Goal: Transaction & Acquisition: Purchase product/service

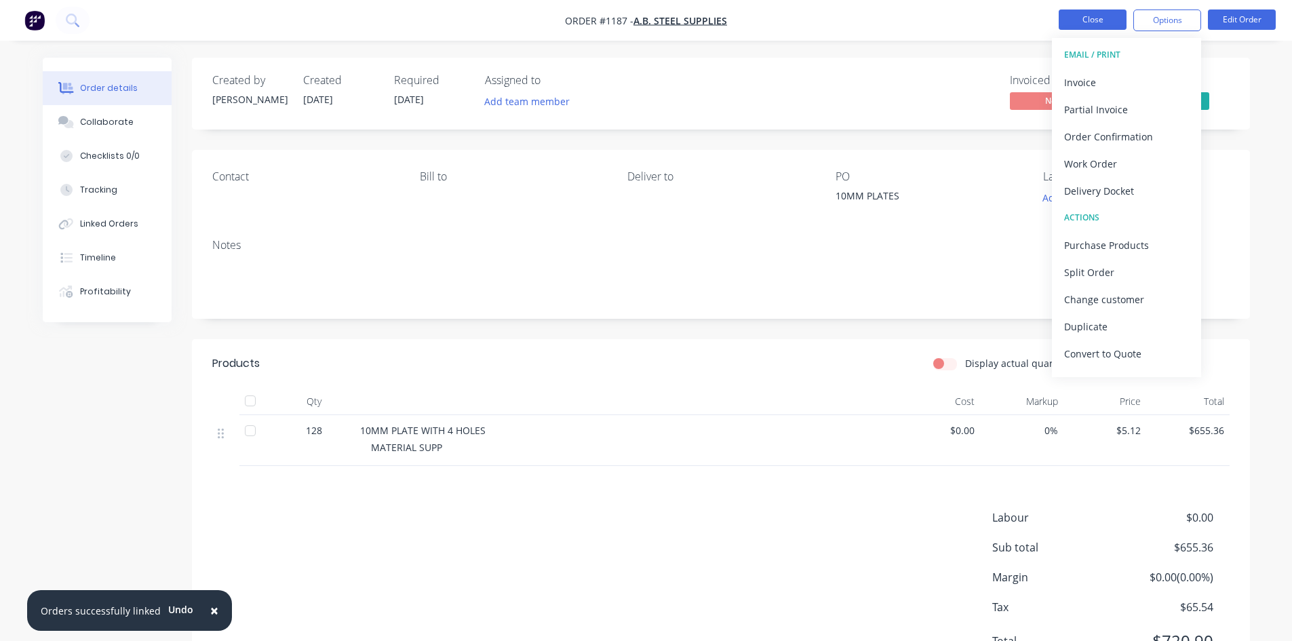
drag, startPoint x: 0, startPoint y: 0, endPoint x: 1087, endPoint y: 25, distance: 1087.8
click at [1087, 25] on button "Close" at bounding box center [1092, 19] width 68 height 20
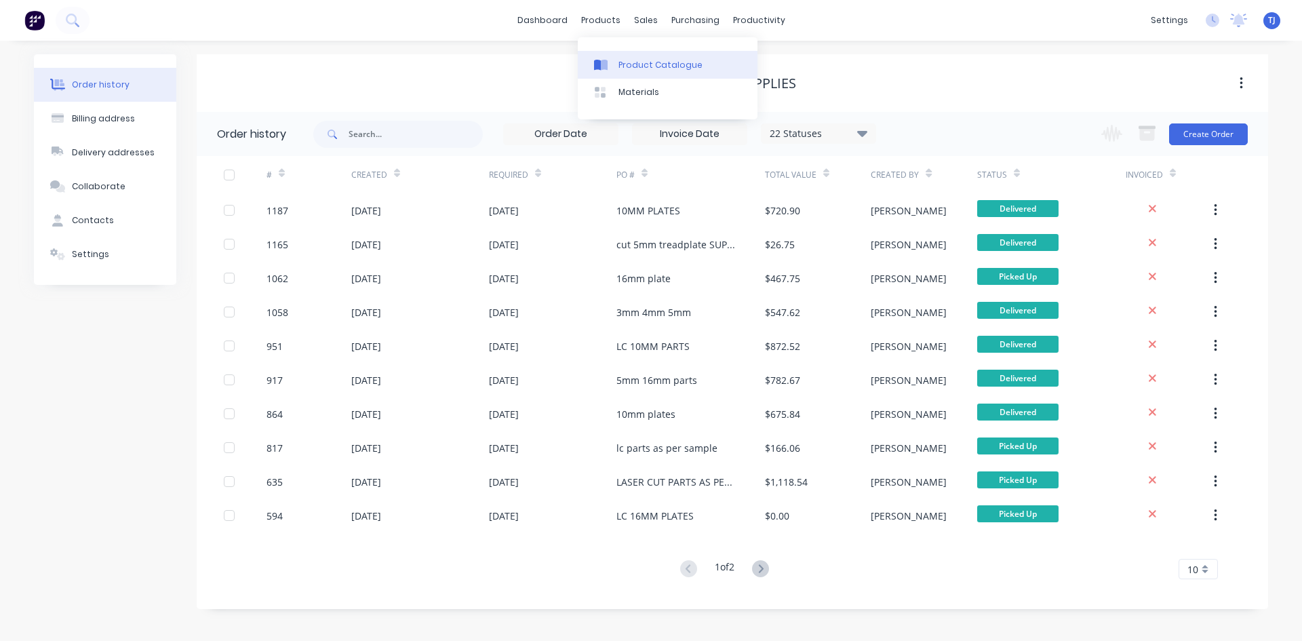
click at [635, 67] on div "Product Catalogue" at bounding box center [660, 65] width 84 height 12
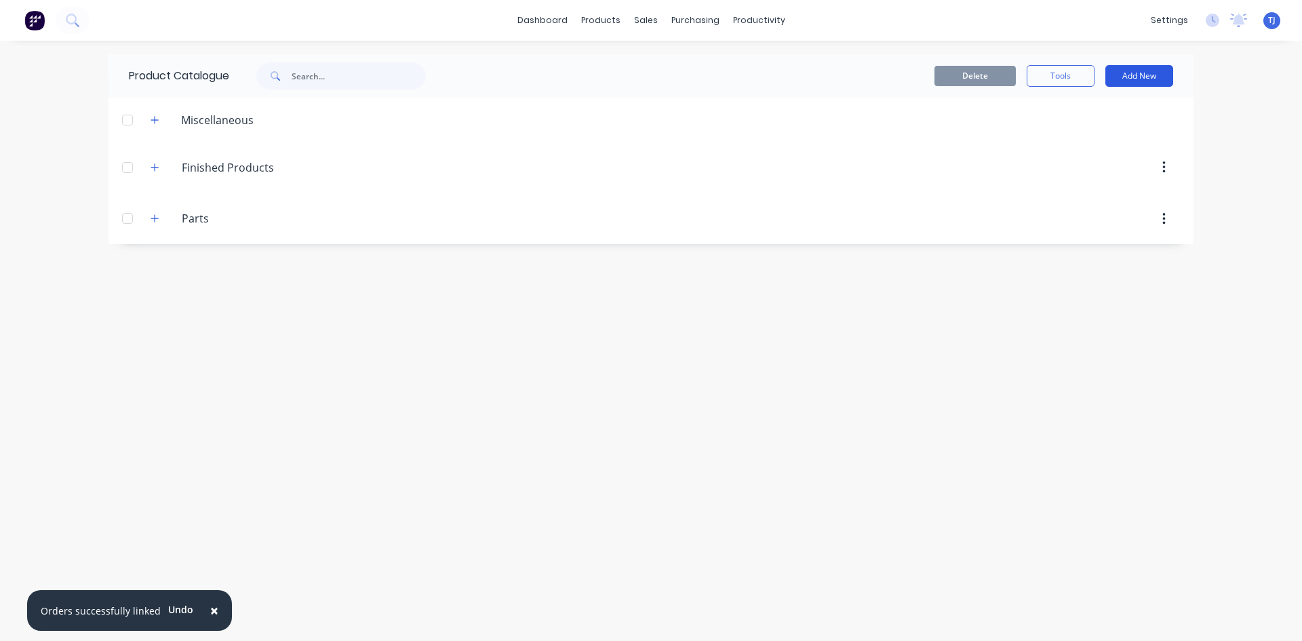
click at [1130, 71] on button "Add New" at bounding box center [1139, 76] width 68 height 22
click at [1074, 131] on div "Product" at bounding box center [1108, 138] width 104 height 20
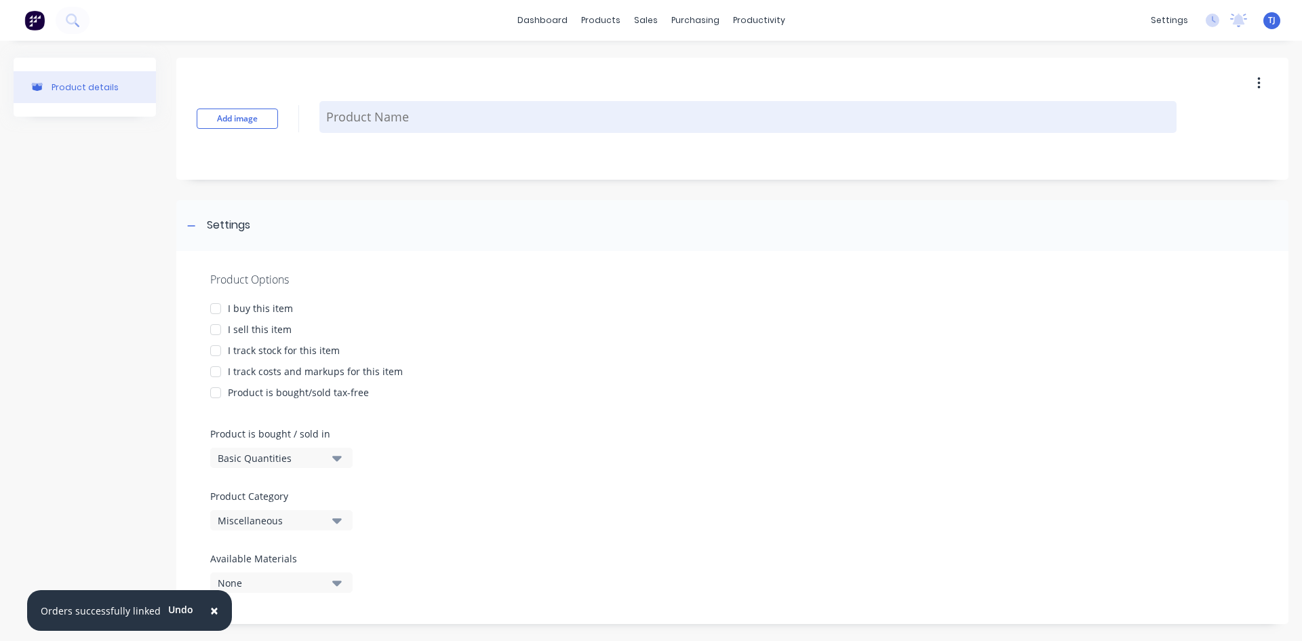
click at [470, 119] on textarea at bounding box center [747, 117] width 857 height 32
type textarea "x"
type textarea "2"
type textarea "x"
type textarea "20"
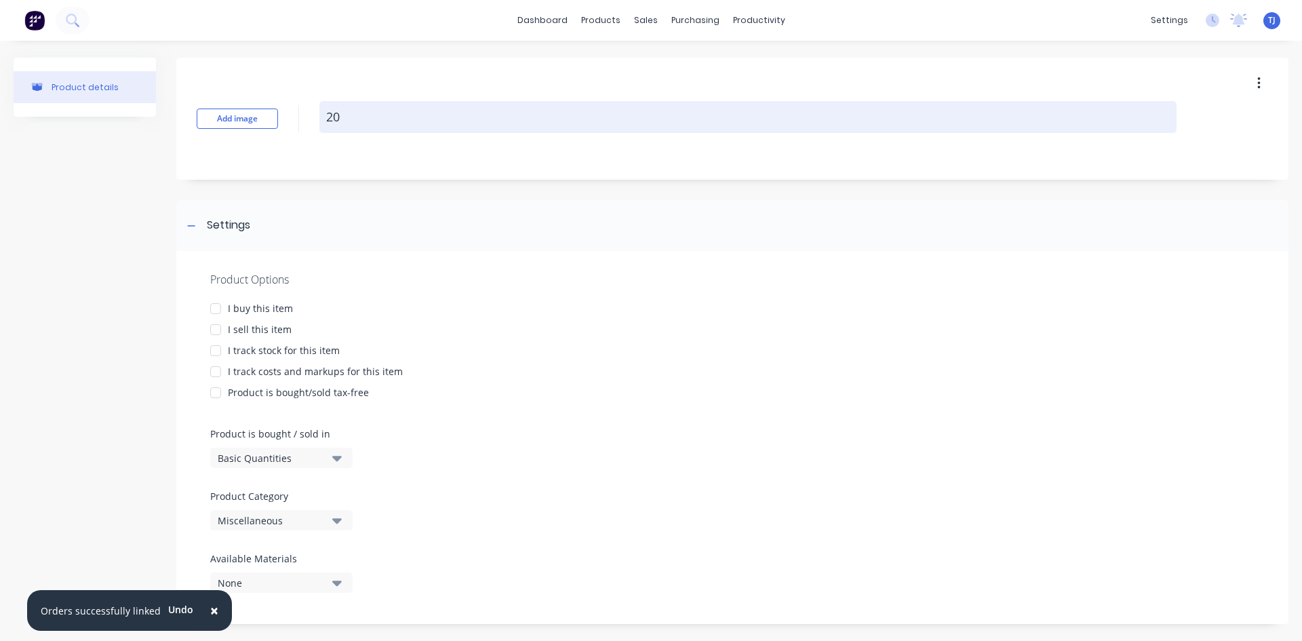
type textarea "x"
type textarea "202"
type textarea "x"
type textarea "2025"
type textarea "x"
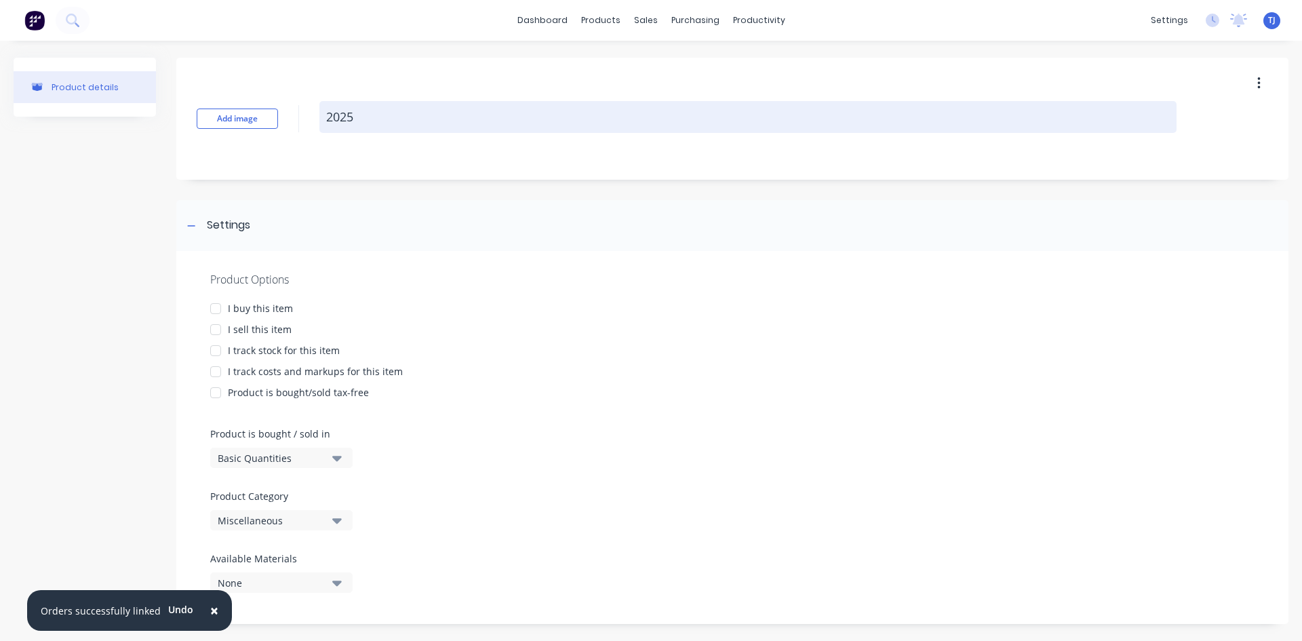
type textarea "20250"
type textarea "x"
type textarea "202509"
type textarea "x"
type textarea "2025090"
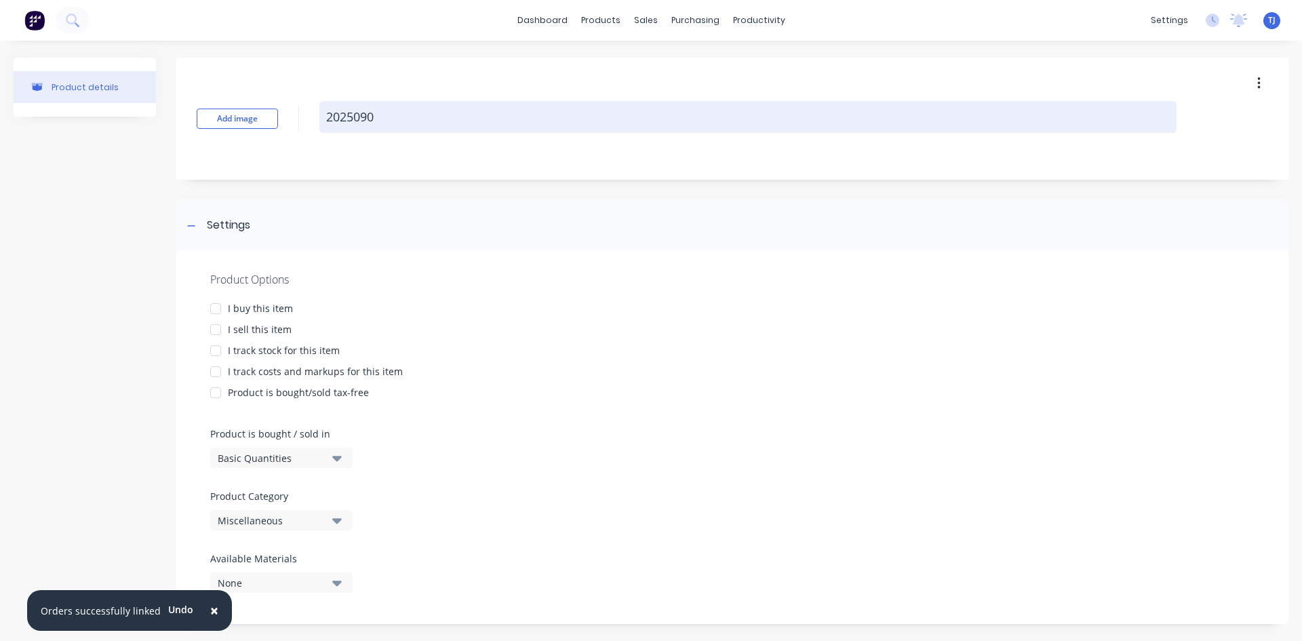
type textarea "x"
type textarea "20250904"
type textarea "x"
type textarea "20250904-"
type textarea "x"
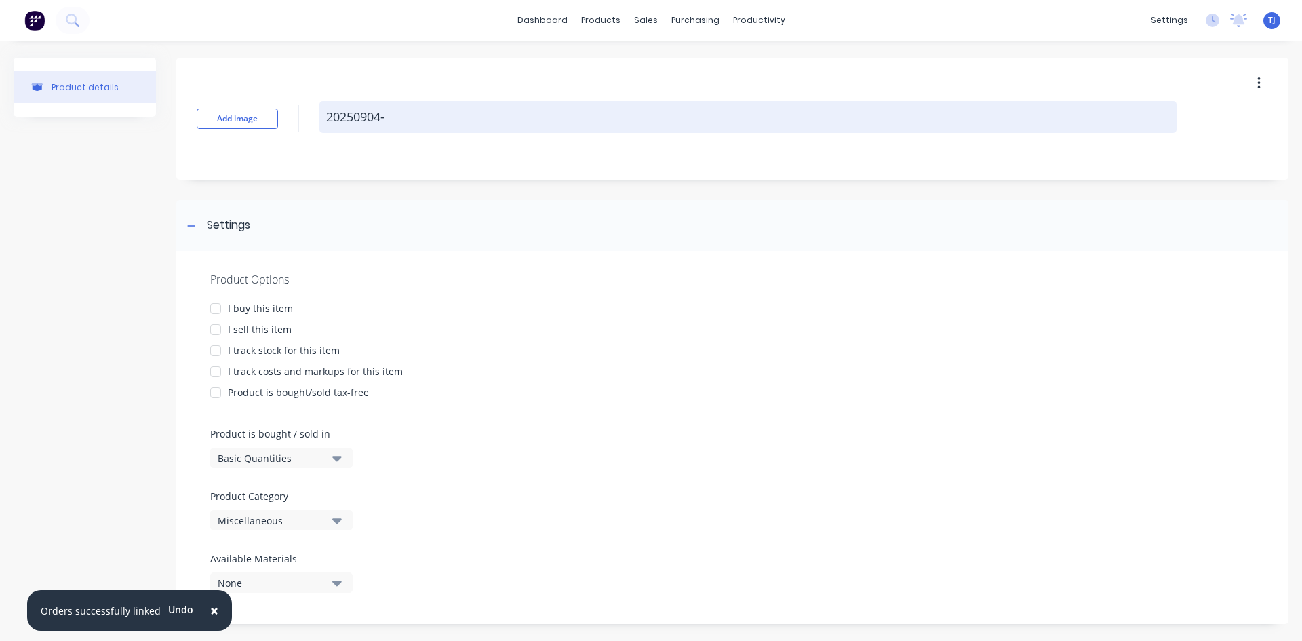
type textarea "20250904-1"
type textarea "x"
type textarea "20250904-1"
type textarea "x"
type textarea "20250904-1 e"
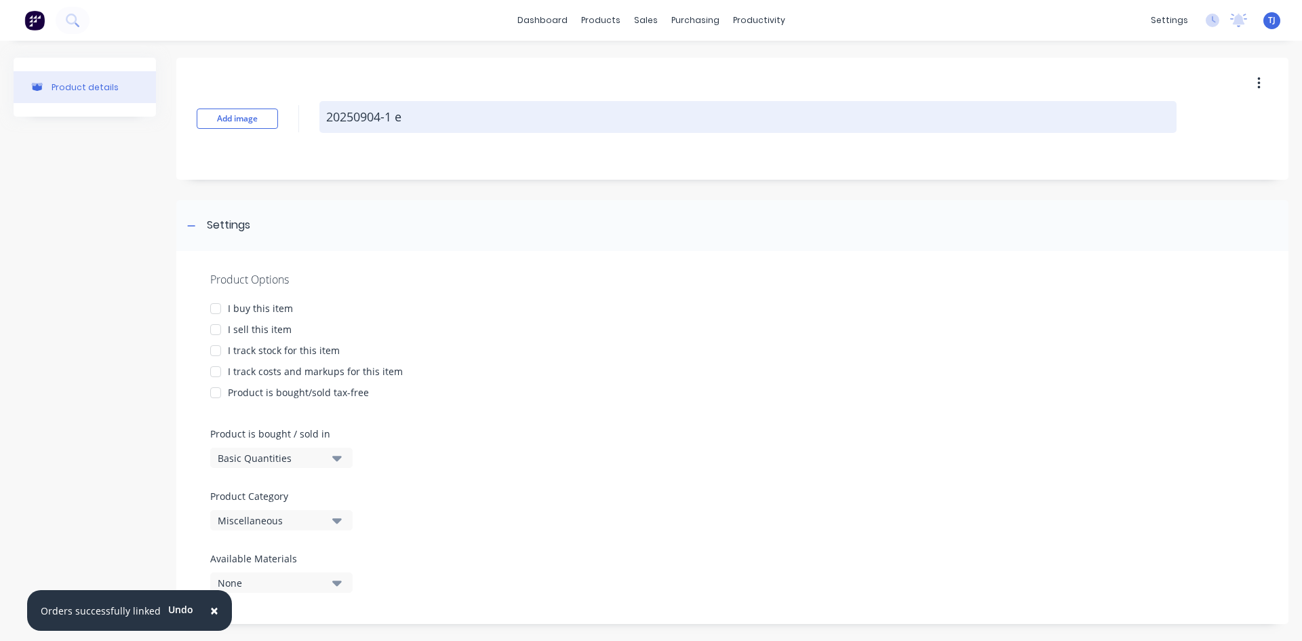
type textarea "x"
type textarea "20250904-1 el"
type textarea "x"
type textarea "20250904-1 ele"
type textarea "x"
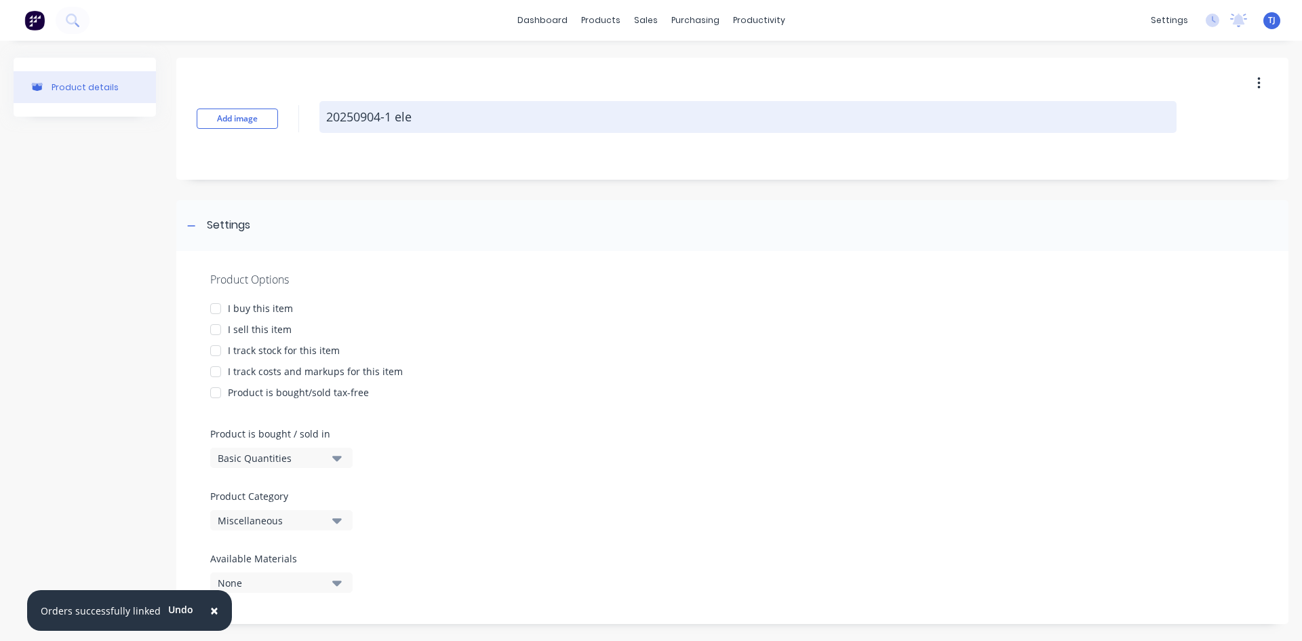
type textarea "20250904-1 elec"
type textarea "x"
type textarea "20250904-1 elect"
type textarea "x"
type textarea "20250904-1 electr"
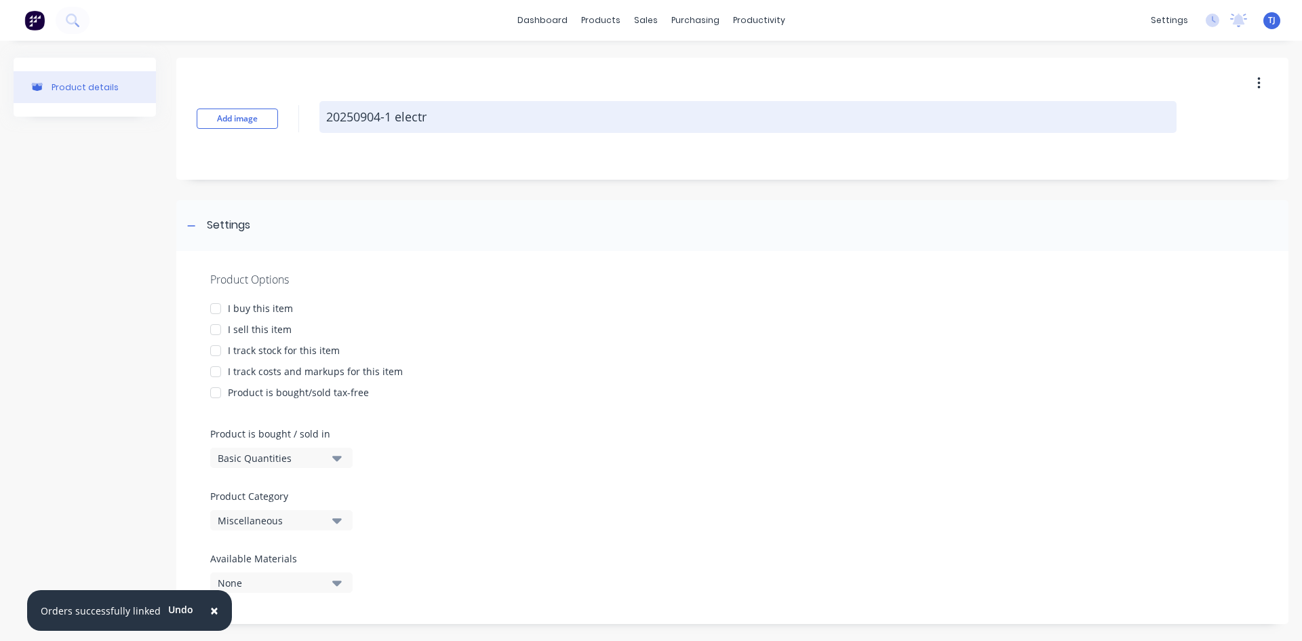
type textarea "x"
type textarea "20250904-1 electro"
type textarea "x"
type textarea "20250904-1 electron"
type textarea "x"
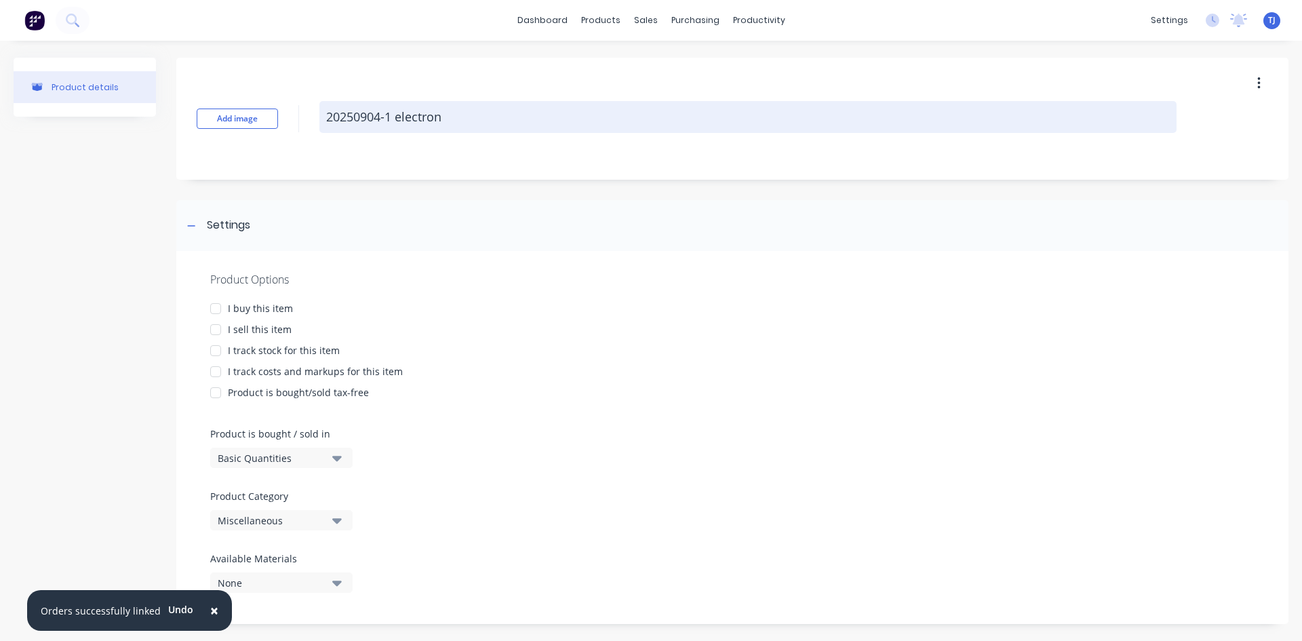
type textarea "20250904-1 electroni"
type textarea "x"
type textarea "20250904-1 electronic"
type textarea "x"
type textarea "20250904-1 electronic"
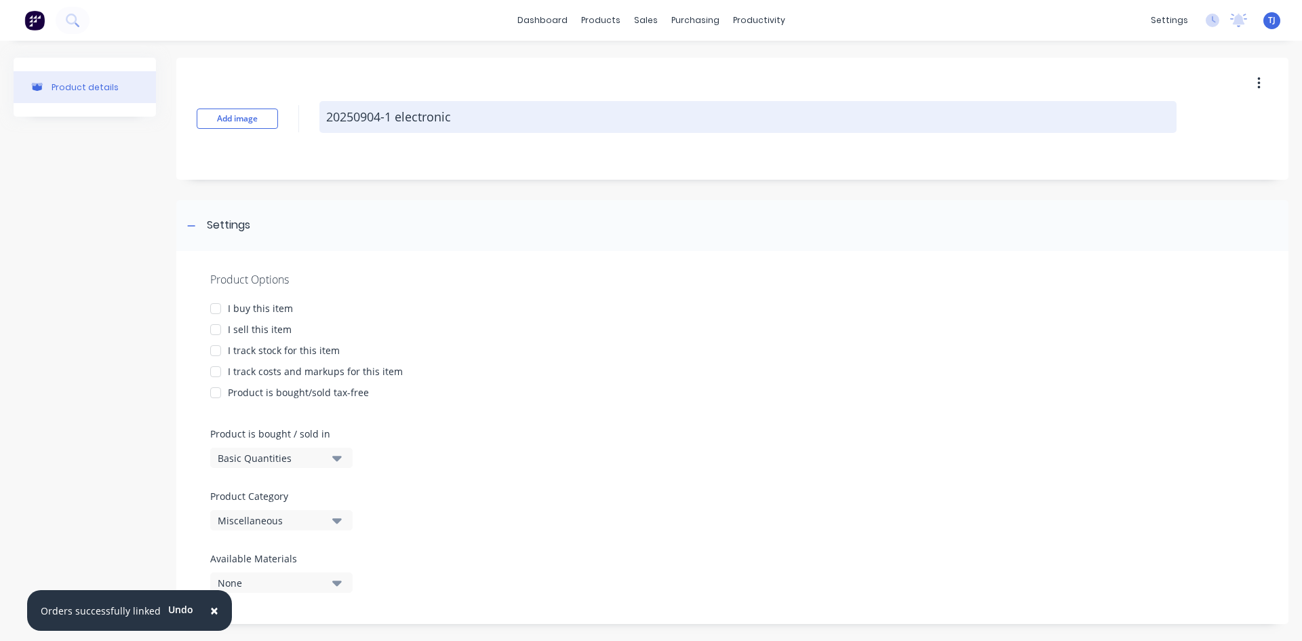
type textarea "x"
type textarea "20250904-1 electronic b"
type textarea "x"
type textarea "20250904-1 electronic ba"
type textarea "x"
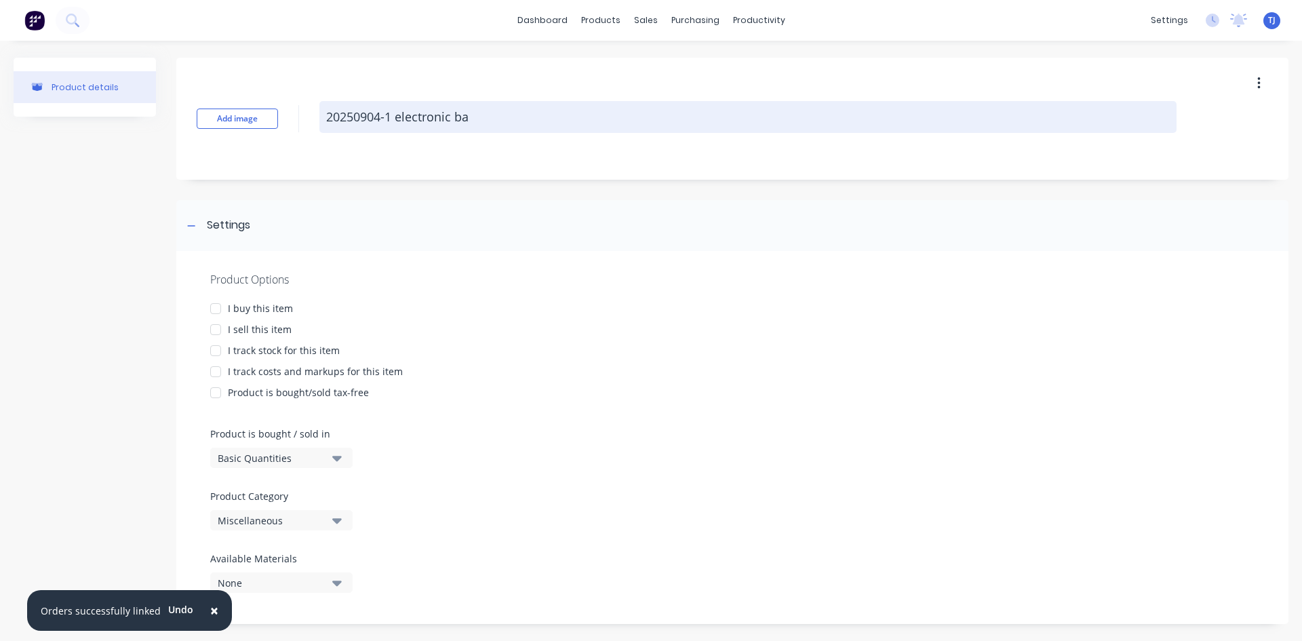
type textarea "20250904-1 electronic baf"
type textarea "x"
type textarea "20250904-1 electronic baff"
type textarea "x"
type textarea "20250904-1 electronic baffl"
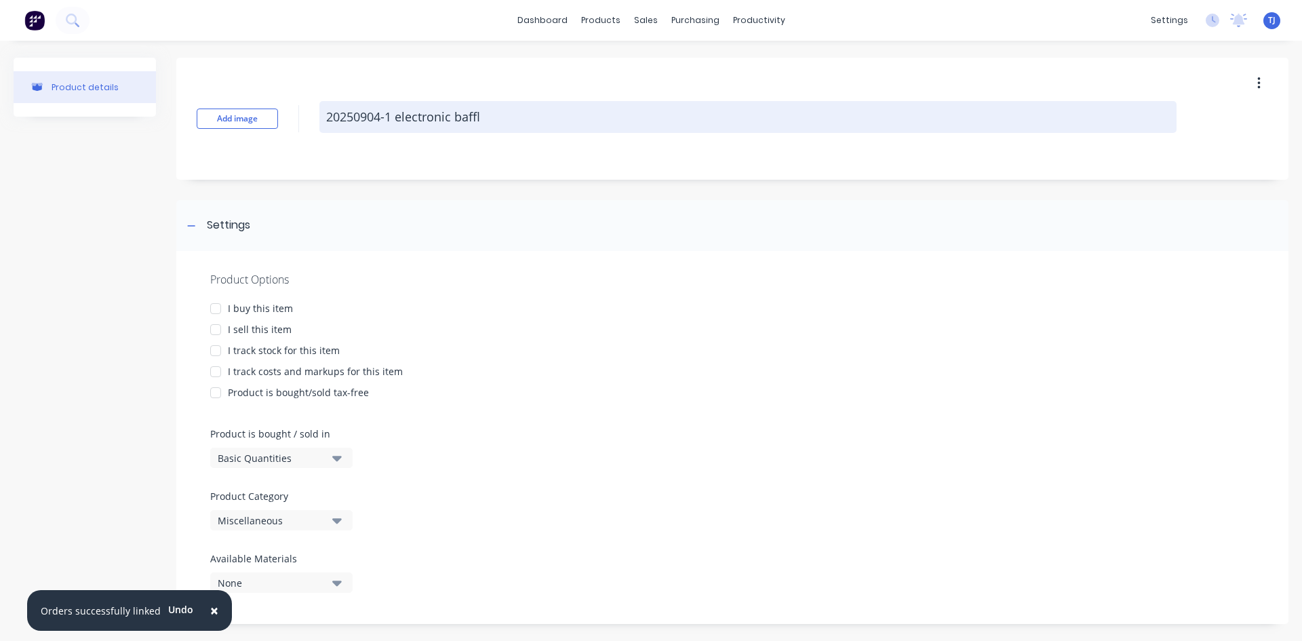
type textarea "x"
type textarea "20250904-1 electronic baffle"
type textarea "x"
type textarea "20250904-1 electronic baffl"
type textarea "x"
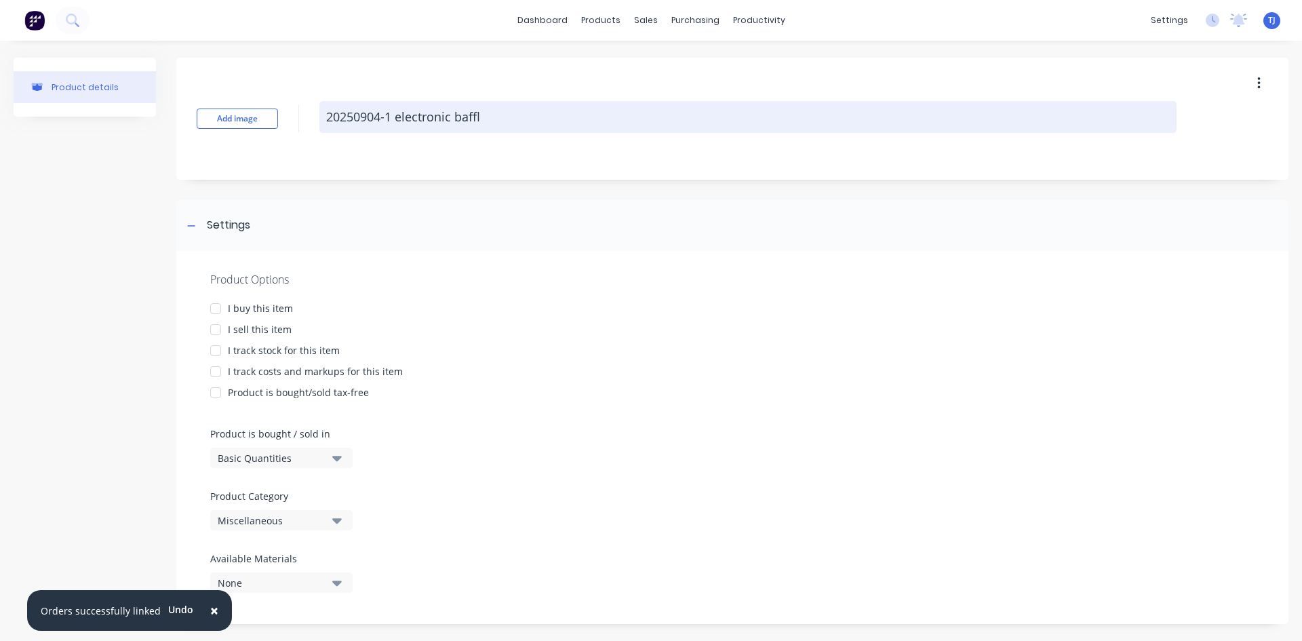
type textarea "20250904-1 electronic baff"
type textarea "x"
type textarea "20250904-1 electronic baf"
type textarea "x"
type textarea "20250904-1 electronic ba"
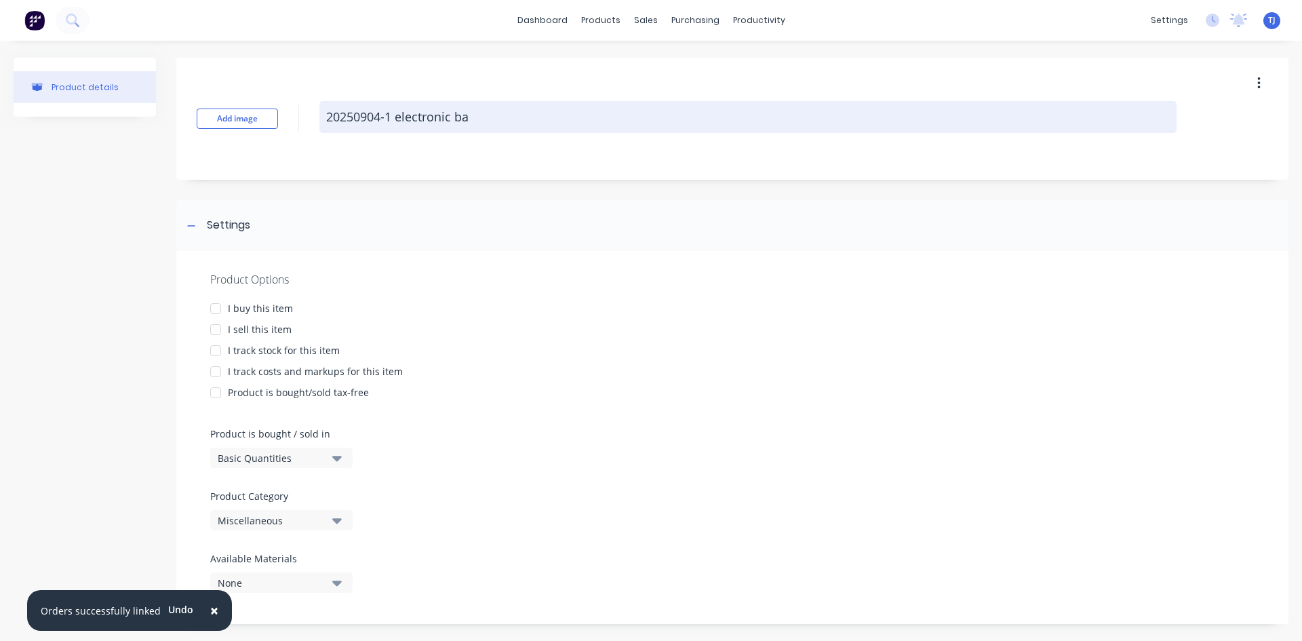
type textarea "x"
type textarea "20250904-1 electronic b"
type textarea "x"
type textarea "20250904-1 electronic"
type textarea "x"
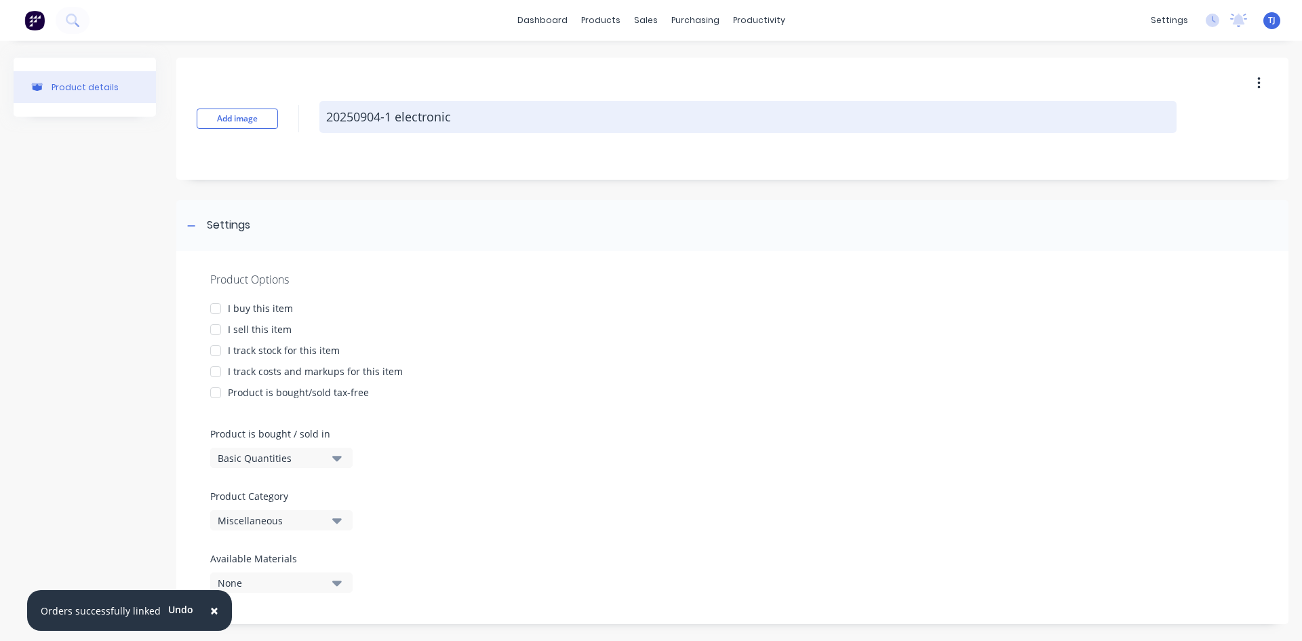
type textarea "20250904-1 electronic"
type textarea "x"
type textarea "20250904-1 electroni"
type textarea "x"
type textarea "20250904-1 electron"
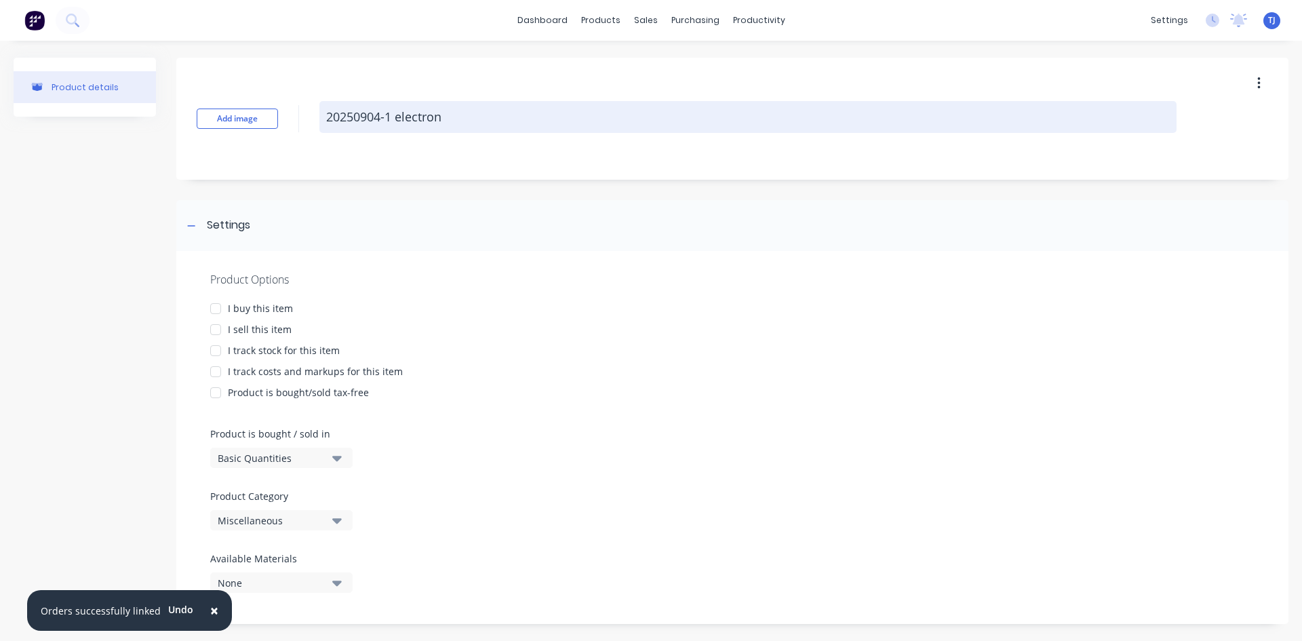
type textarea "x"
type textarea "20250904-1 electro"
type textarea "x"
type textarea "20250904-1 electr"
type textarea "x"
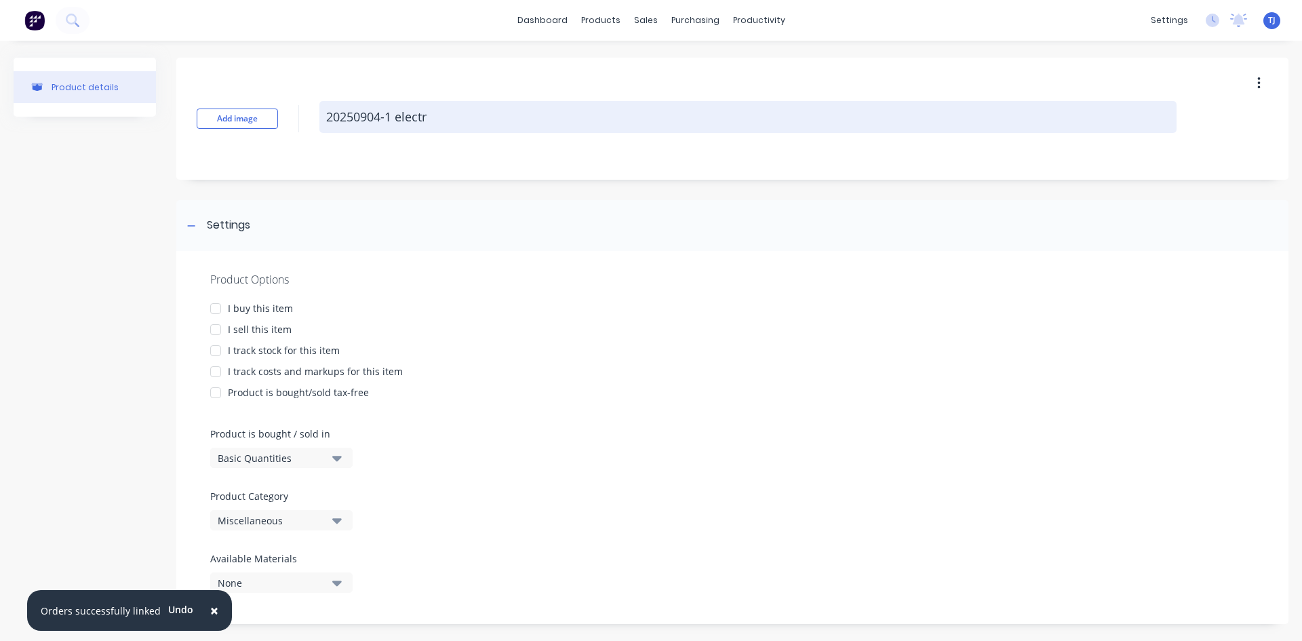
type textarea "20250904-1 elect"
type textarea "x"
type textarea "20250904-1 elec"
type textarea "x"
type textarea "20250904-1 ele"
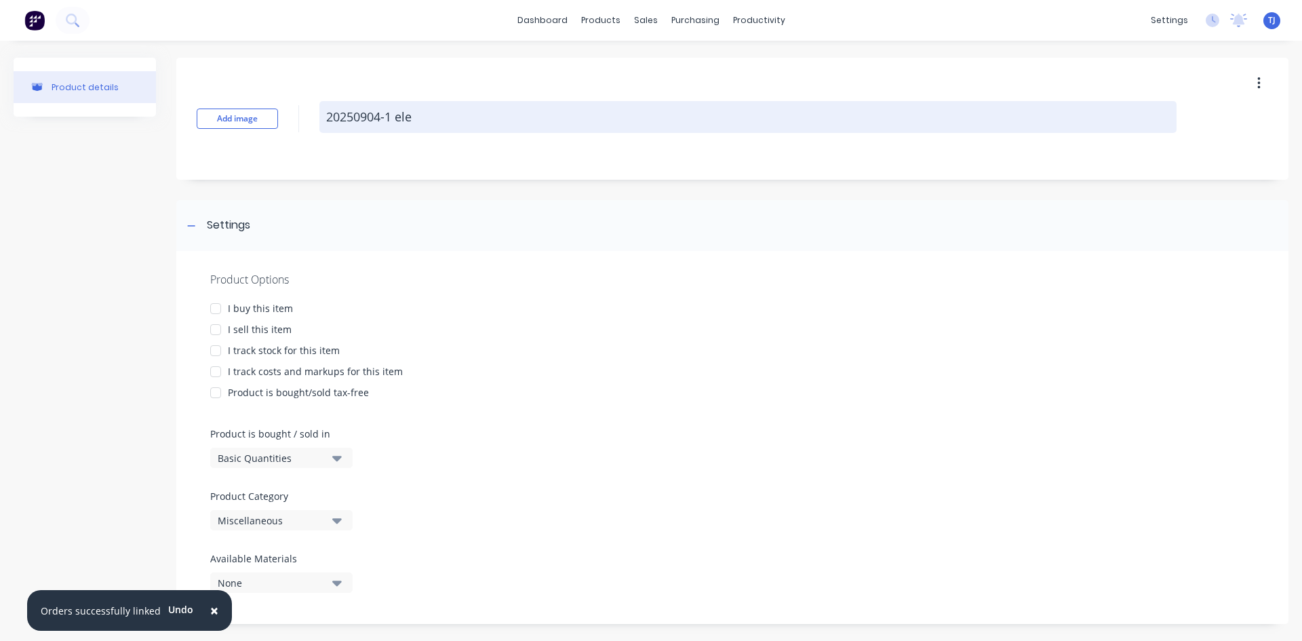
type textarea "x"
type textarea "20250904-1 el"
type textarea "x"
type textarea "20250904-1 e"
type textarea "x"
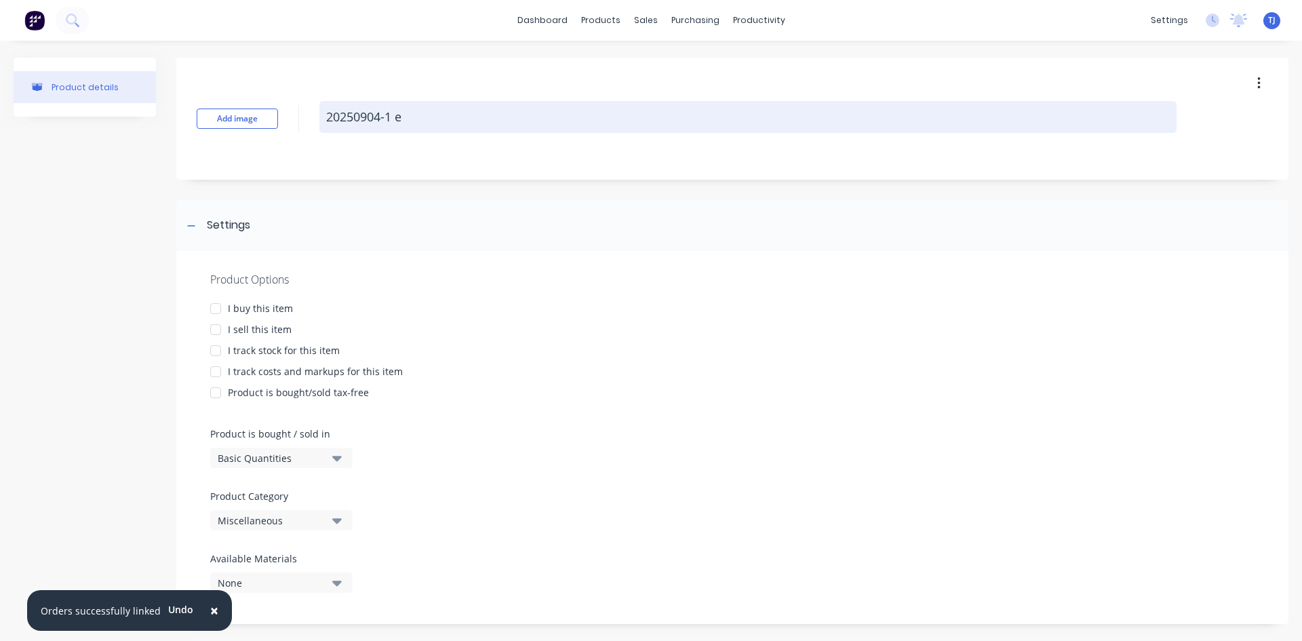
type textarea "20250904-1"
type textarea "x"
type textarea "20250904-1 e"
type textarea "x"
type textarea "20250904-1 el"
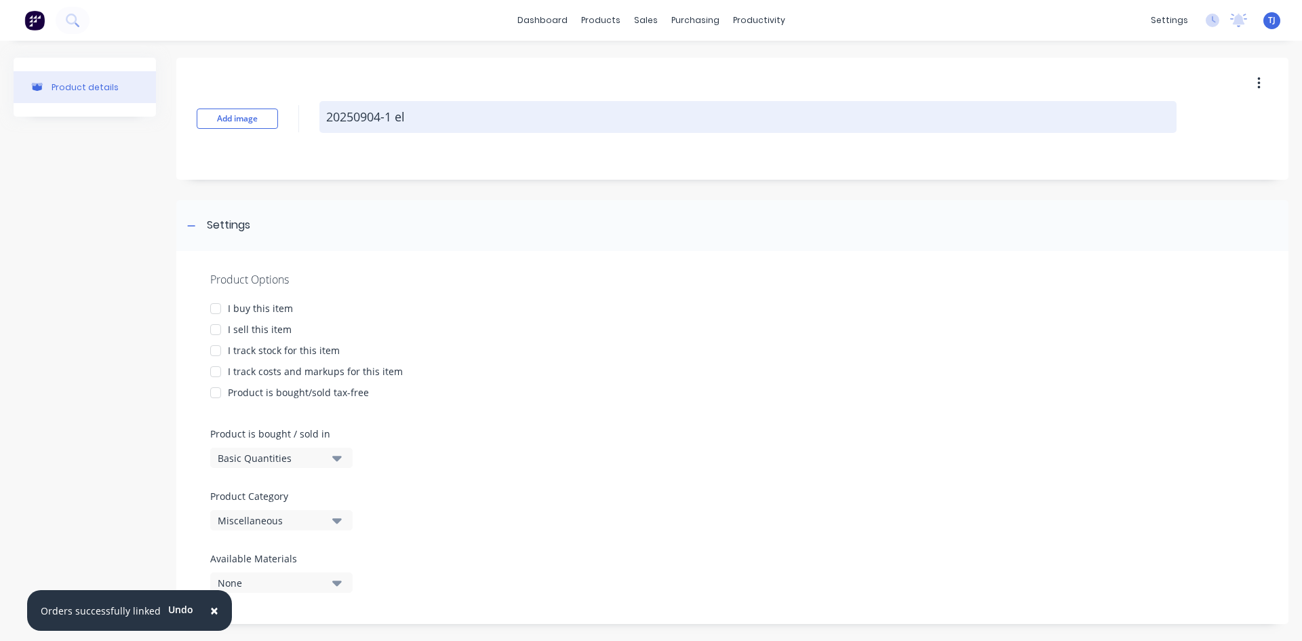
type textarea "x"
type textarea "20250904-1 ele"
type textarea "x"
type textarea "20250904-1 elec"
type textarea "x"
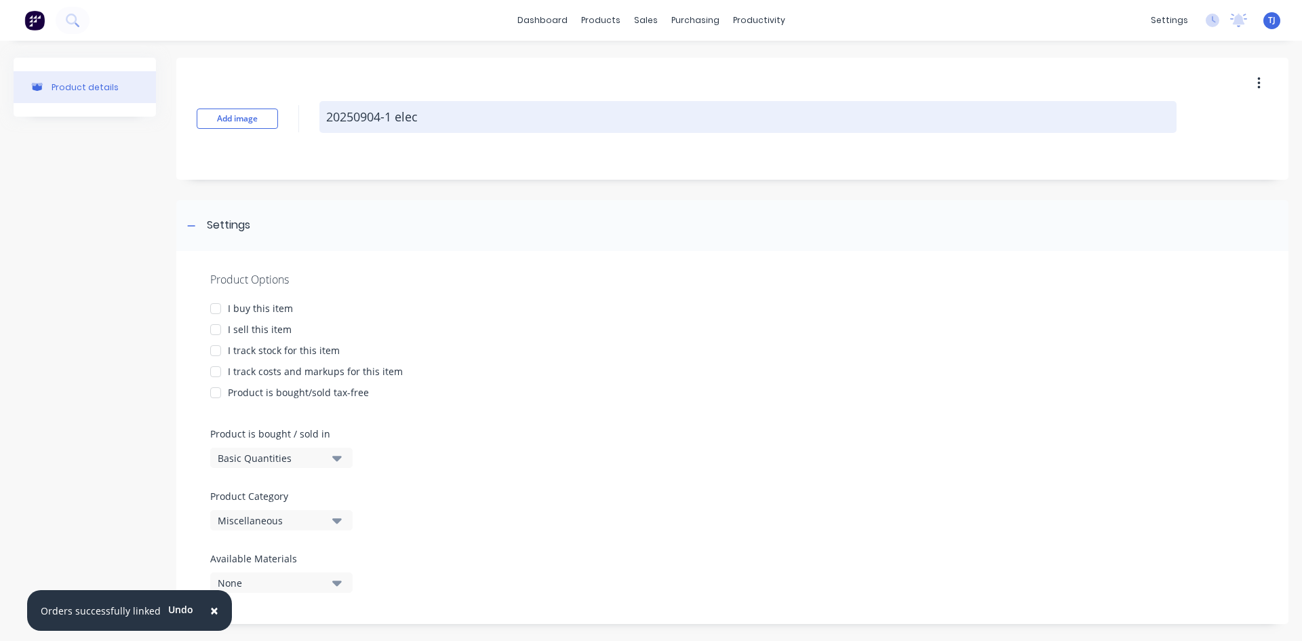
type textarea "20250904-1 elect"
type textarea "x"
type textarea "20250904-1 electr"
type textarea "x"
type textarea "20250904-1 electro"
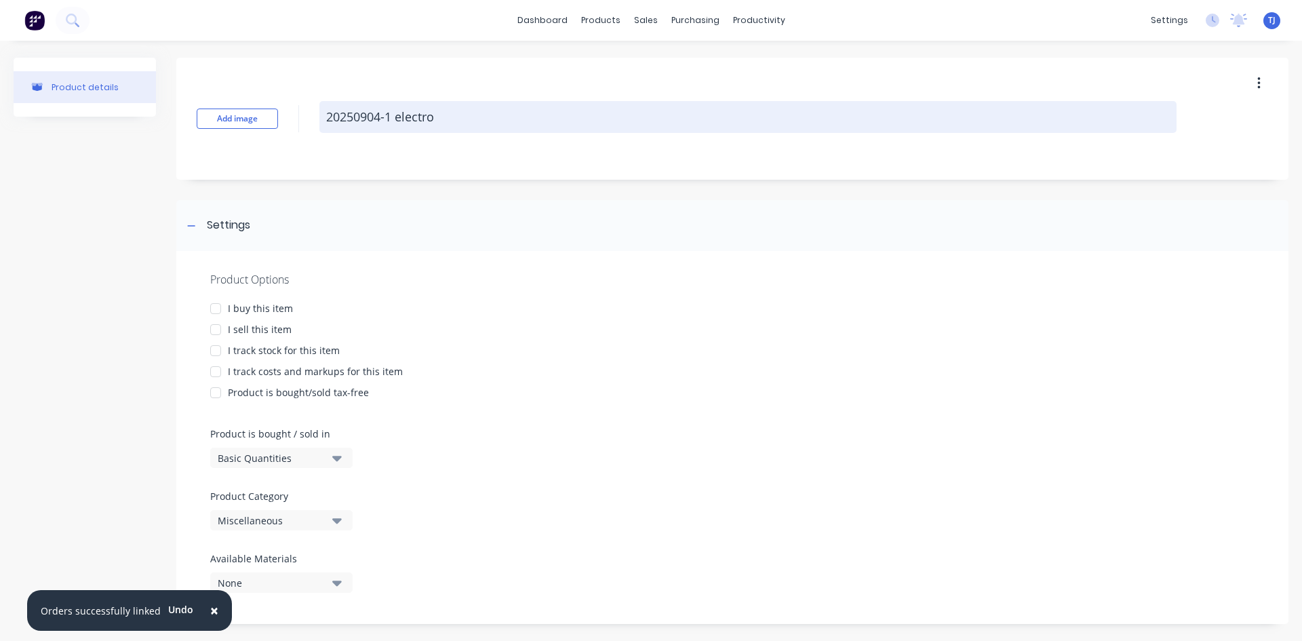
type textarea "x"
type textarea "20250904-1 electron"
type textarea "x"
type textarea "20250904-1 electroni"
type textarea "x"
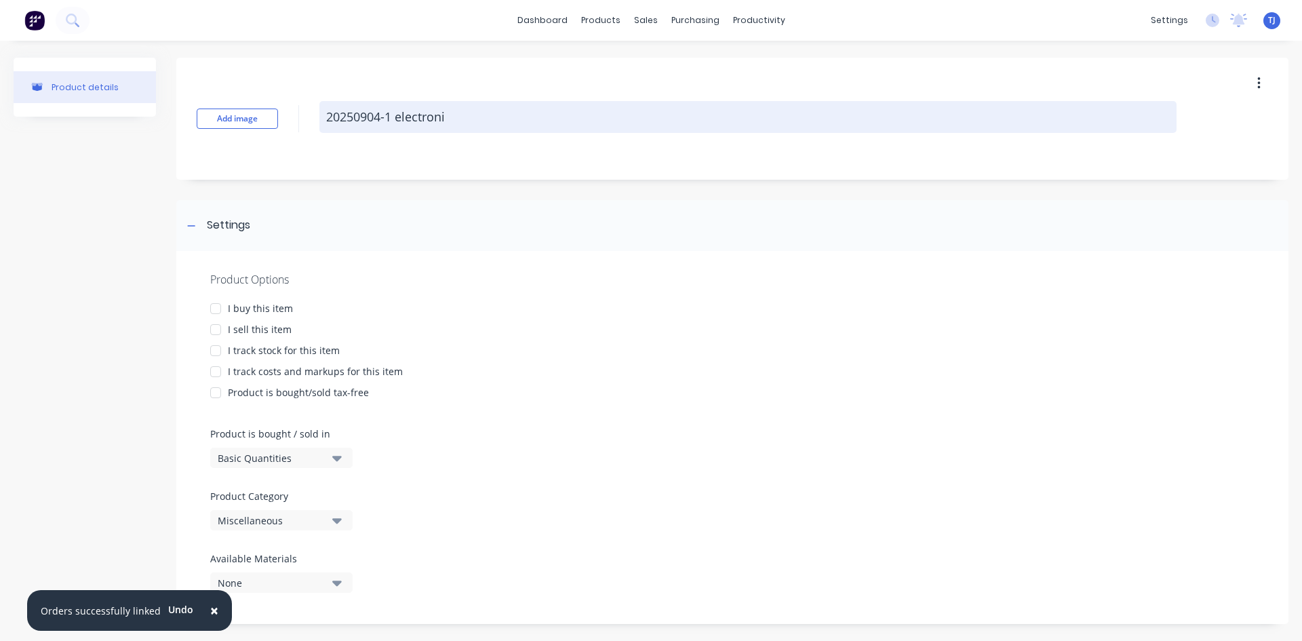
type textarea "20250904-1 electronic"
type textarea "x"
type textarea "20250904-1 electronic"
type textarea "x"
type textarea "20250904-1 electronic b"
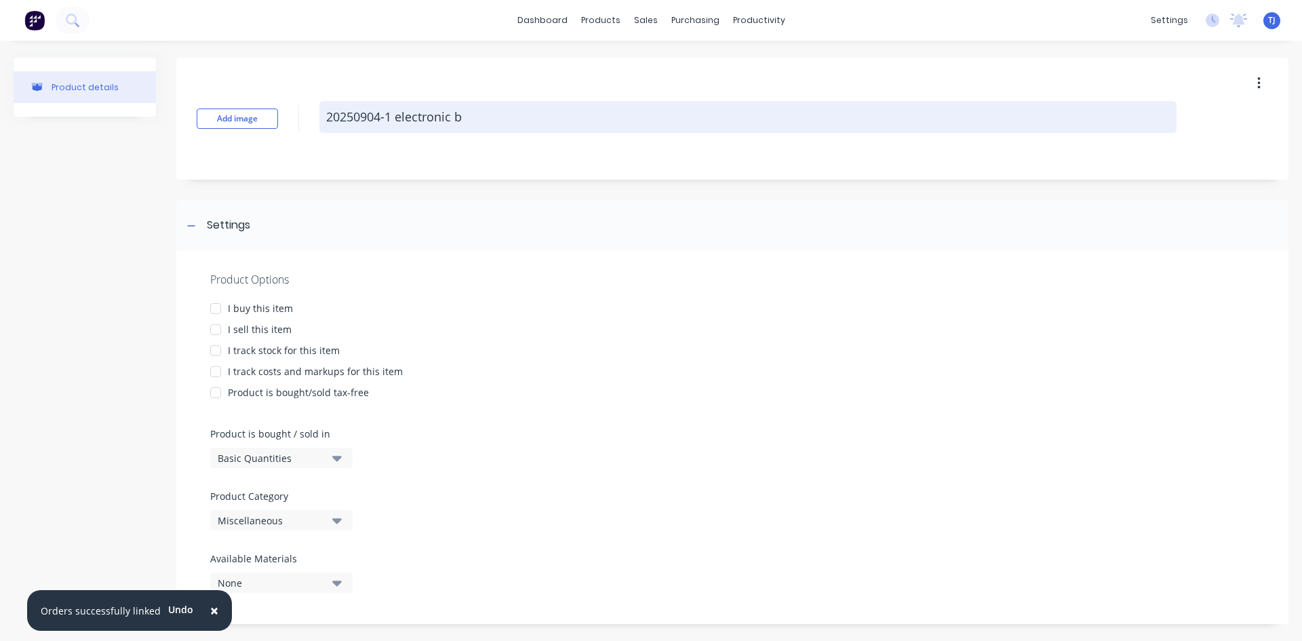
type textarea "x"
type textarea "20250904-1 electronic ba"
type textarea "x"
type textarea "20250904-1 electronic baf"
type textarea "x"
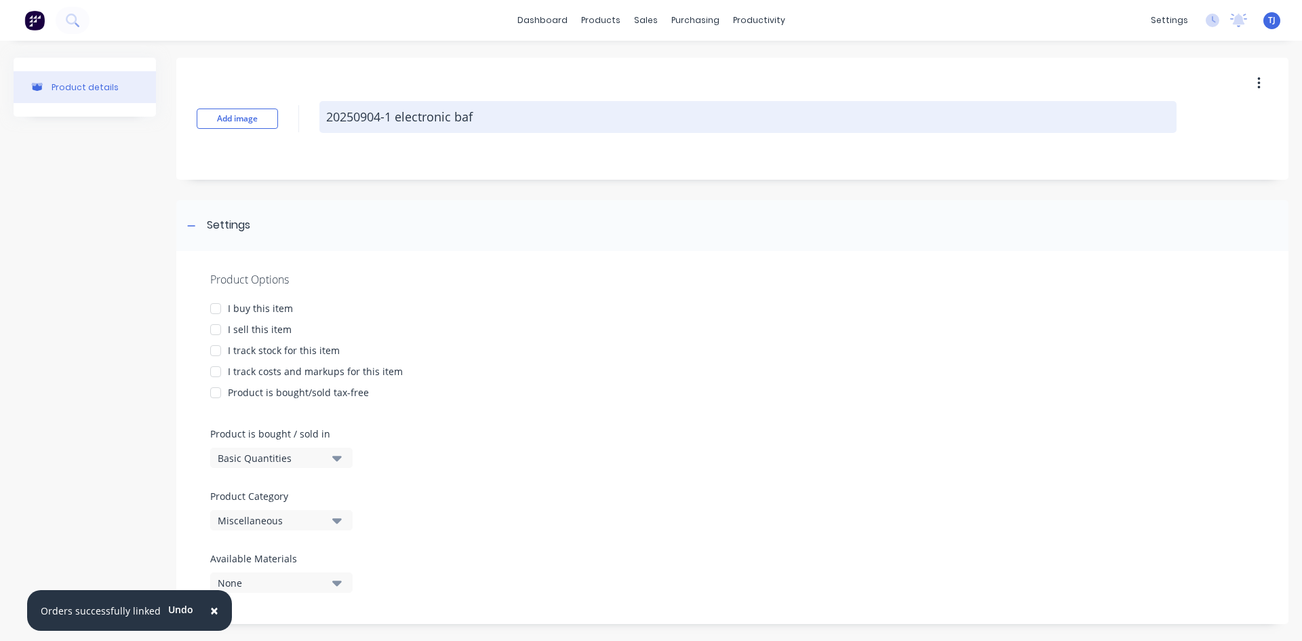
type textarea "20250904-1 electronic baff"
type textarea "x"
type textarea "20250904-1 electronic baf"
type textarea "x"
type textarea "20250904-1 electronic ba"
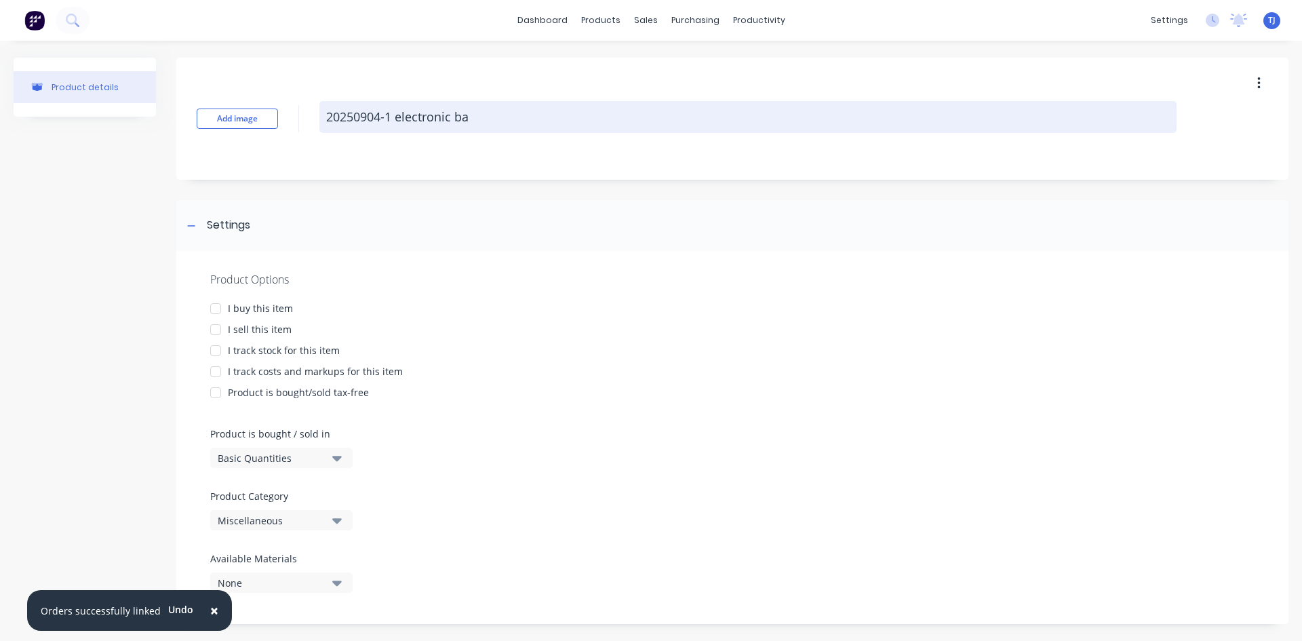
type textarea "x"
type textarea "20250904-1 electronic b"
type textarea "x"
type textarea "20250904-1 electronic"
type textarea "x"
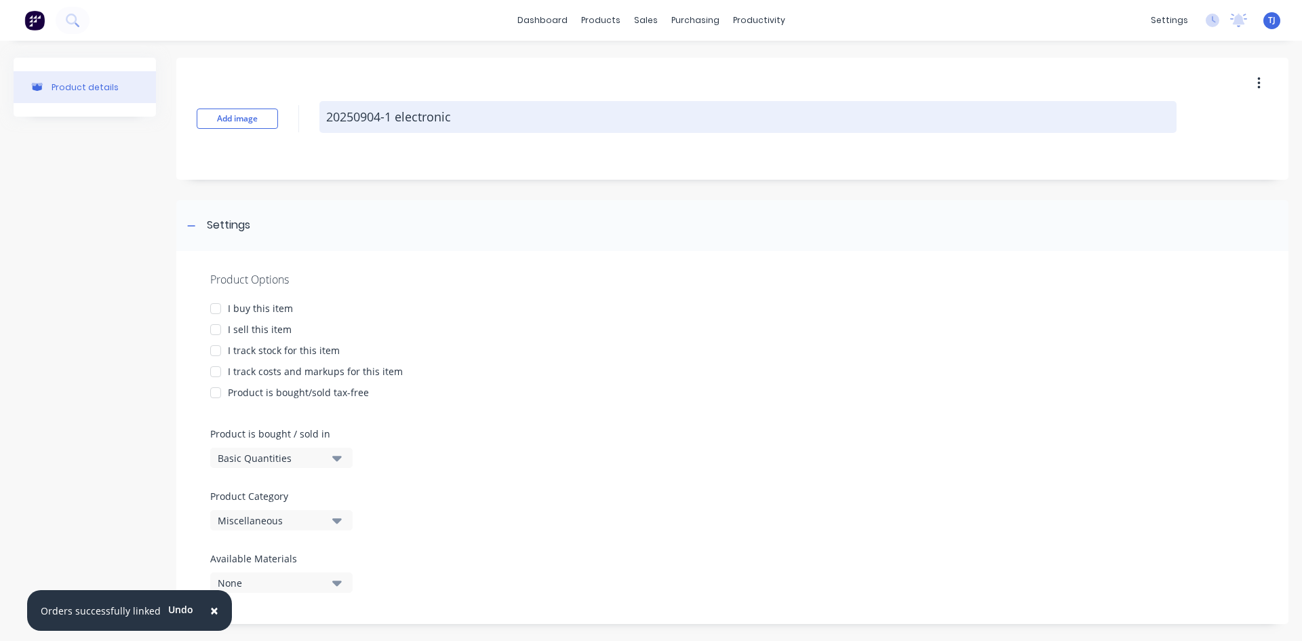
type textarea "20250904-1 electronic"
type textarea "x"
type textarea "20250904-1 electroni"
type textarea "x"
type textarea "20250904-1 electron"
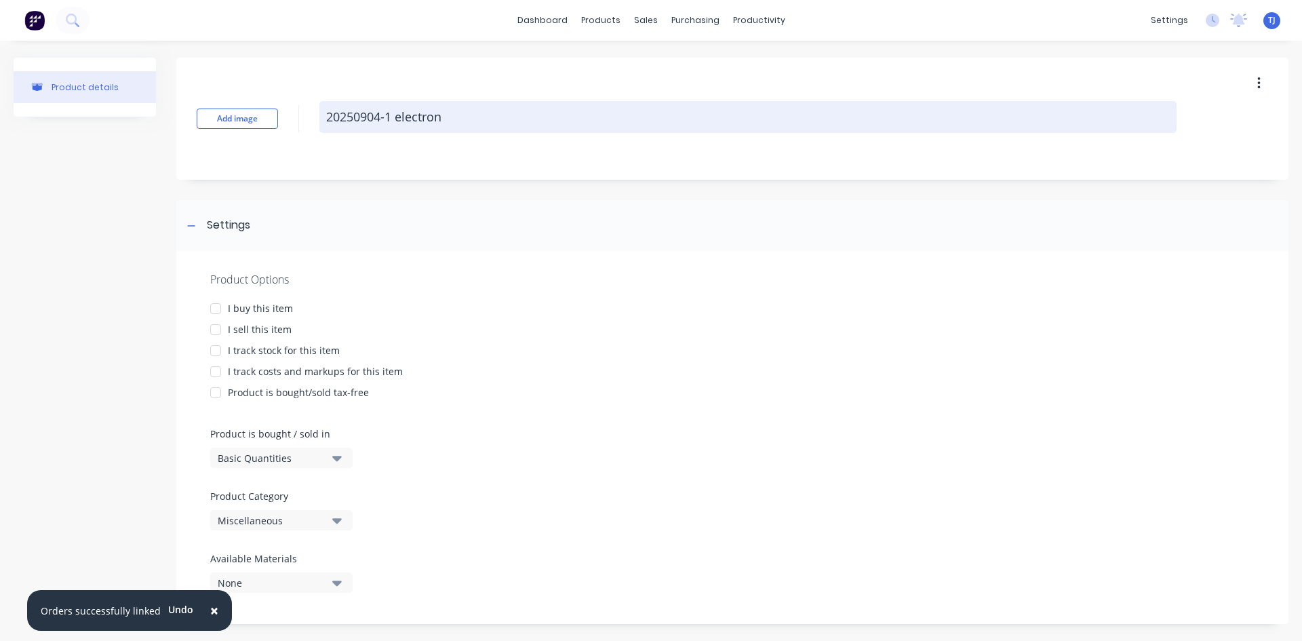
type textarea "x"
type textarea "20250904-1 electro"
type textarea "x"
type textarea "20250904-1 electr"
type textarea "x"
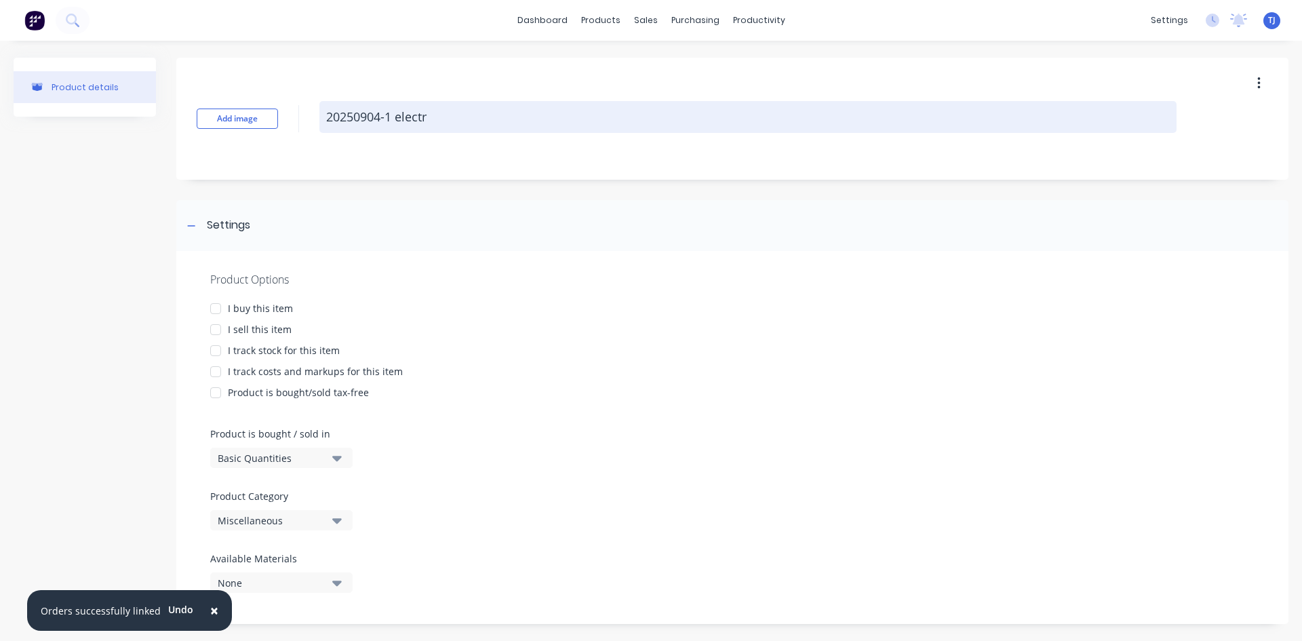
type textarea "20250904-1 elect"
type textarea "x"
type textarea "20250904-1 elec"
type textarea "x"
type textarea "20250904-1 ele"
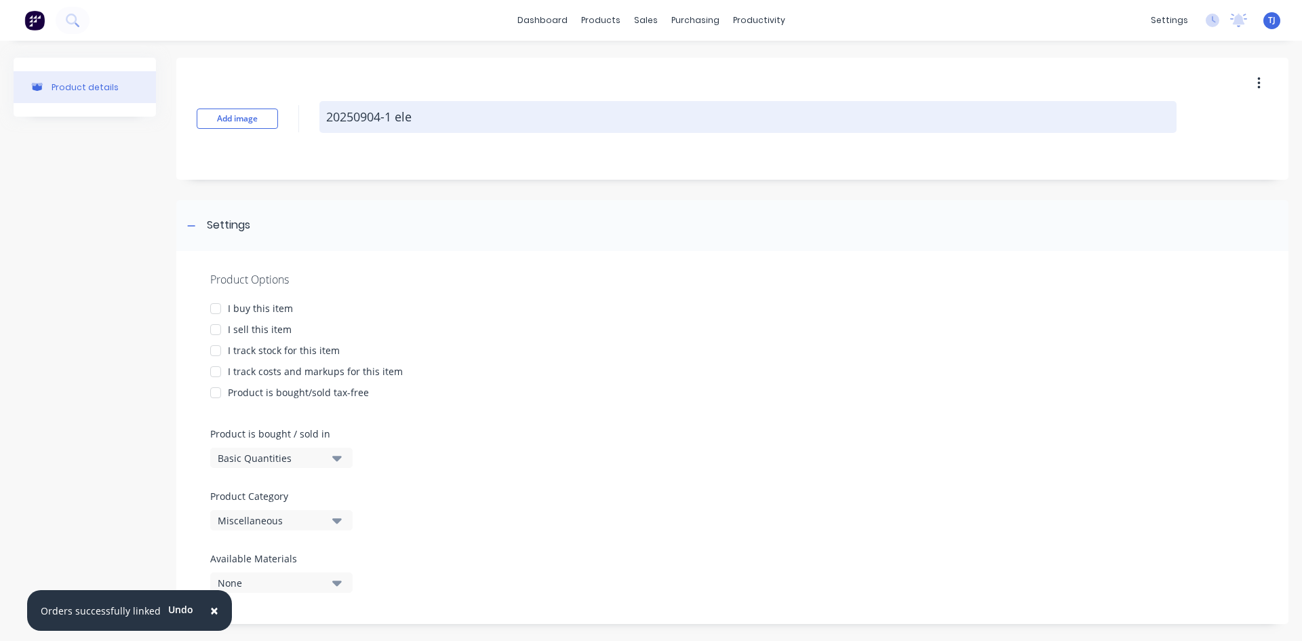
type textarea "x"
type textarea "20250904-1 el"
type textarea "x"
type textarea "20250904-1 e"
type textarea "x"
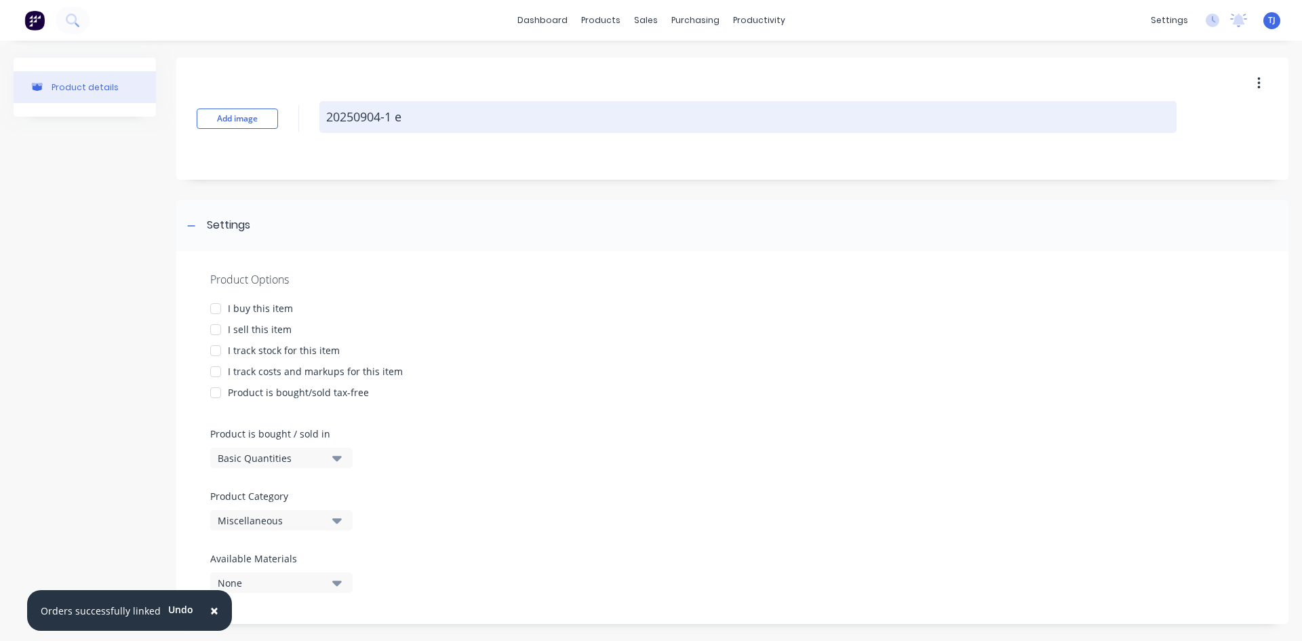
type textarea "20250904-1"
type textarea "x"
type textarea "20250904-1 E"
type textarea "x"
type textarea "20250904-1 E;"
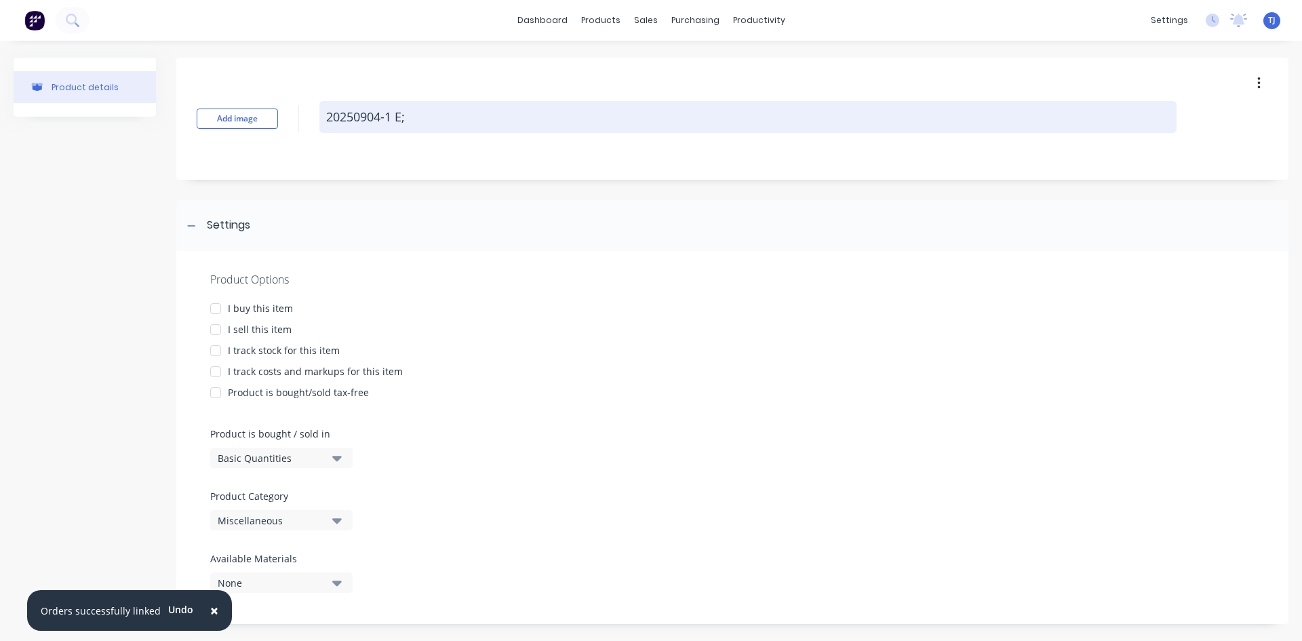
type textarea "x"
type textarea "20250904-1 E;E"
type textarea "x"
type textarea "20250904-1 E;EC"
type textarea "x"
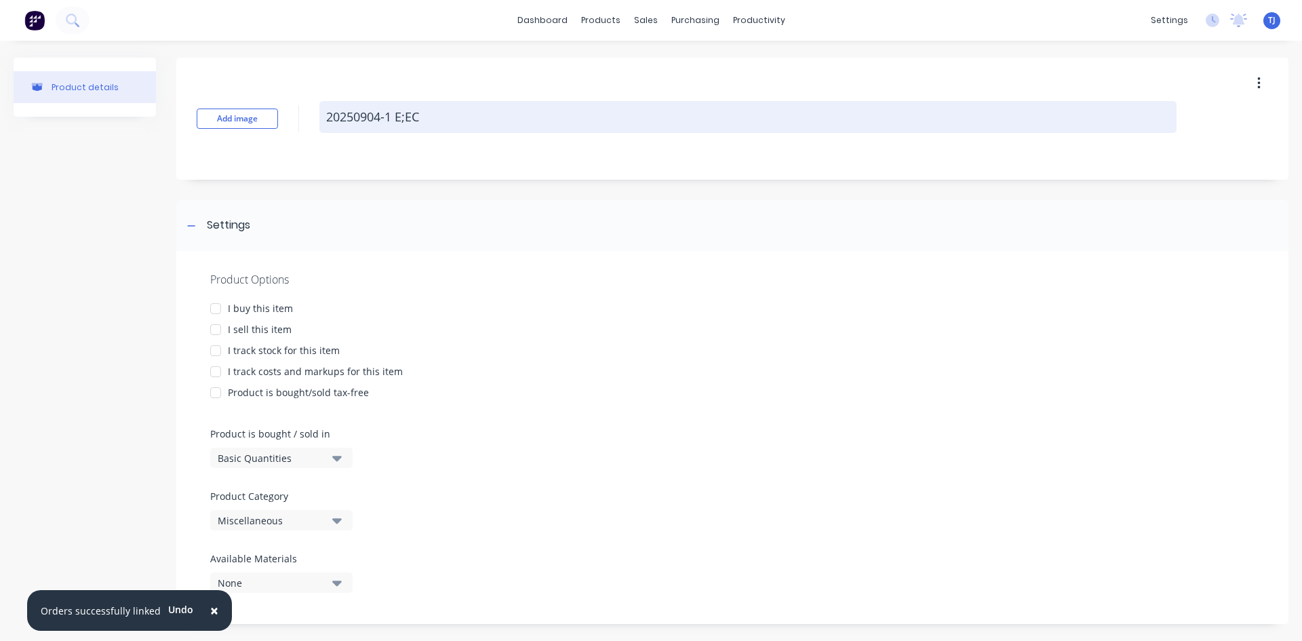
type textarea "20250904-1 E;ECT"
type textarea "x"
type textarea "20250904-1 E;ECTR"
type textarea "x"
type textarea "20250904-1 E;ECTRO"
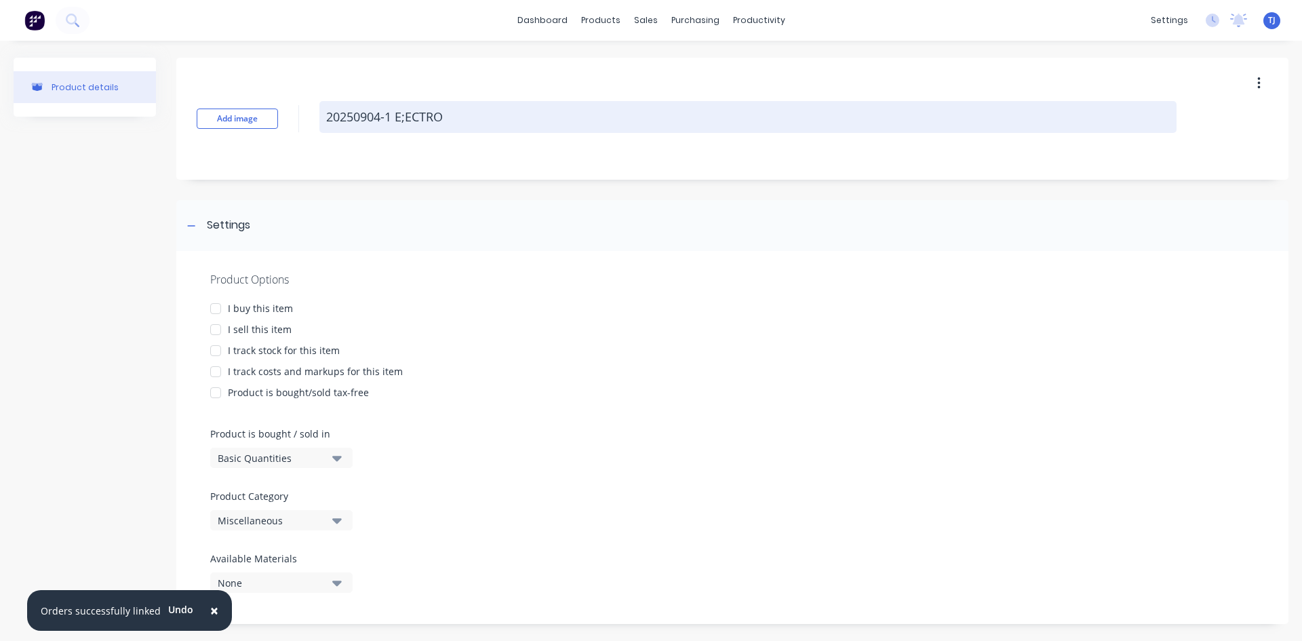
type textarea "x"
type textarea "20250904-1 E;ECTRON"
type textarea "x"
type textarea "20250904-1 E;[PERSON_NAME]"
type textarea "x"
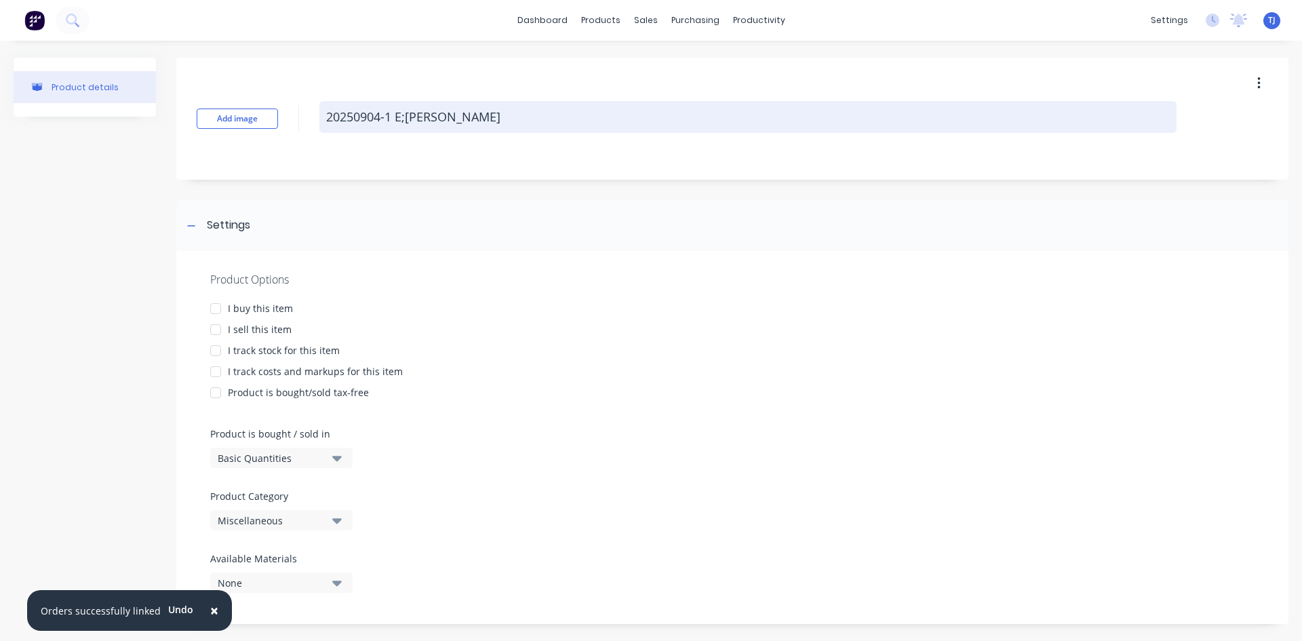
type textarea "20250904-1 E;ECTRONIC"
type textarea "x"
type textarea "20250904-1 E;ECTRONIC"
type textarea "x"
type textarea "20250904-1 E;ECTRONIC B"
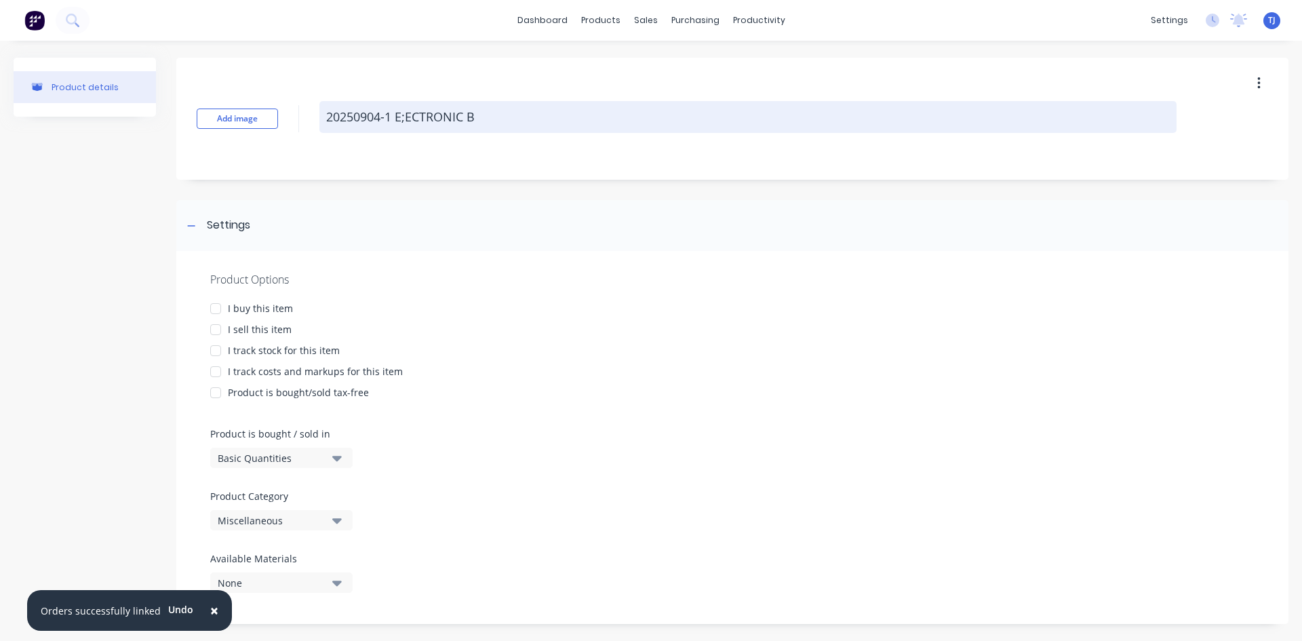
type textarea "x"
type textarea "20250904-1 E;ECTRONIC BA"
type textarea "x"
type textarea "20250904-1 E;ECTRONIC BAF"
type textarea "x"
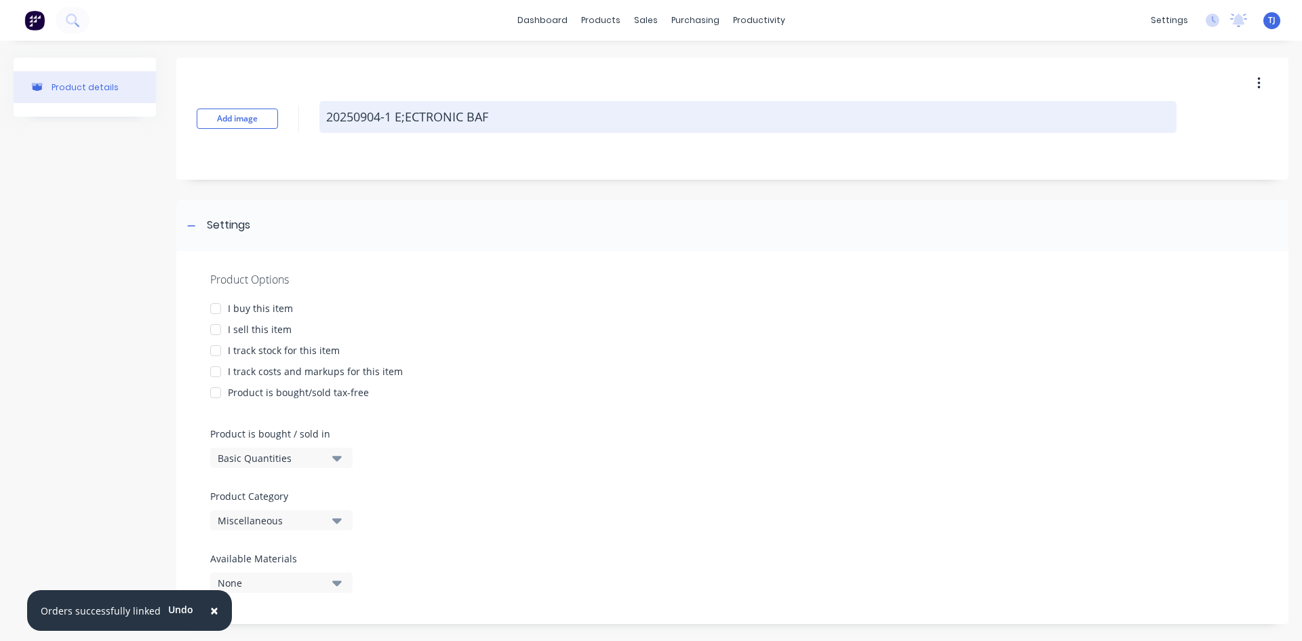
type textarea "20250904-1 E;ECTRONIC BAFF"
type textarea "x"
type textarea "20250904-1 E;ECTRONIC BAFFL"
type textarea "x"
type textarea "20250904-1 E;ECTRONIC BAFFLE"
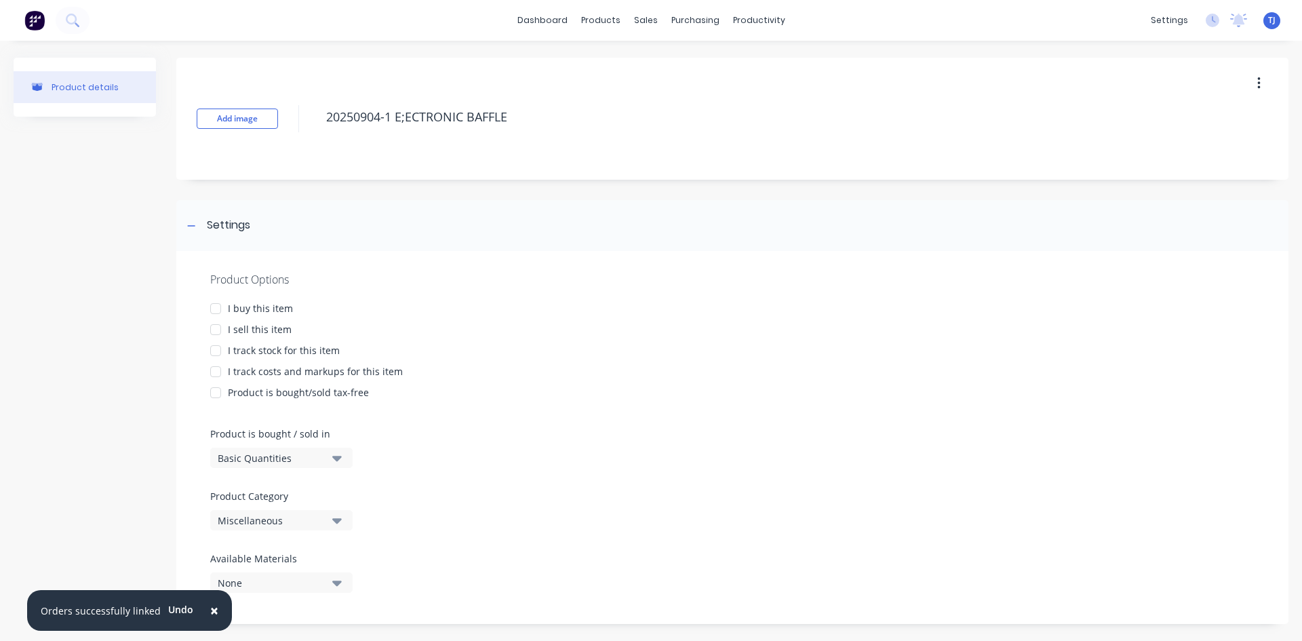
click at [228, 327] on div at bounding box center [215, 329] width 27 height 27
type textarea "x"
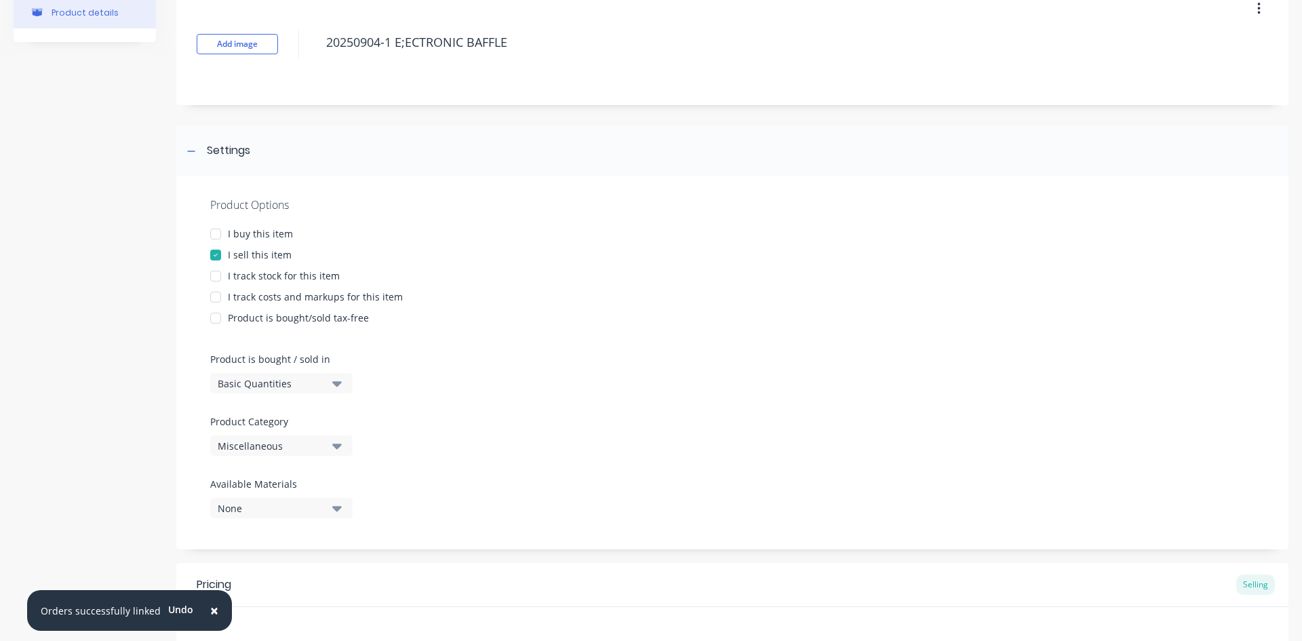
scroll to position [264, 0]
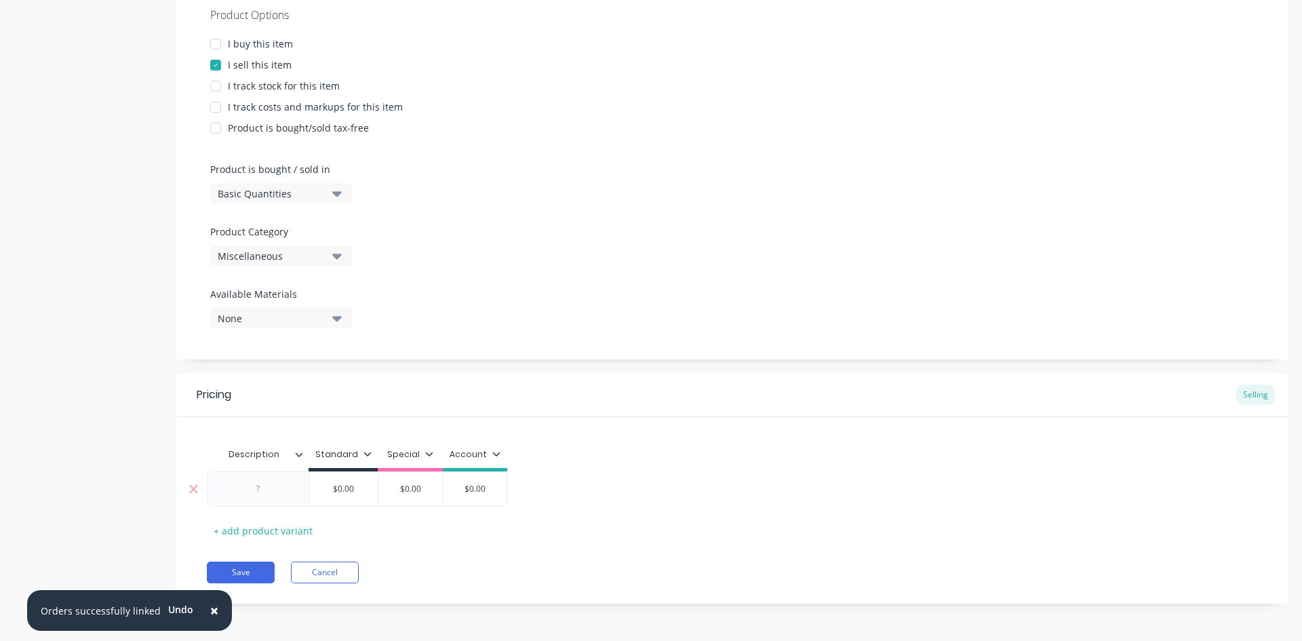
type textarea "20250904-1 E;ECTRONIC BAFFLE"
type textarea "x"
type textarea "20250904-1 E;ECTRONIC BAFFLE"
click at [283, 496] on div at bounding box center [258, 489] width 68 height 18
type textarea "x"
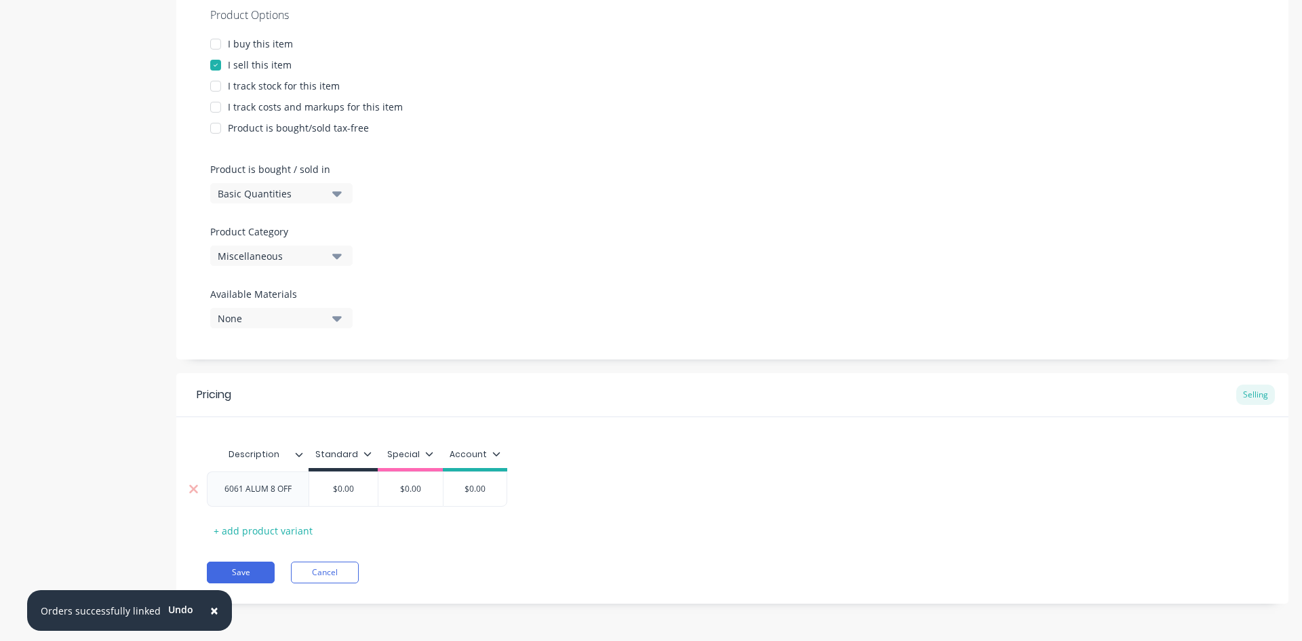
type input "$0.00"
type textarea "x"
type input "$0.0"
type textarea "x"
type input "$0."
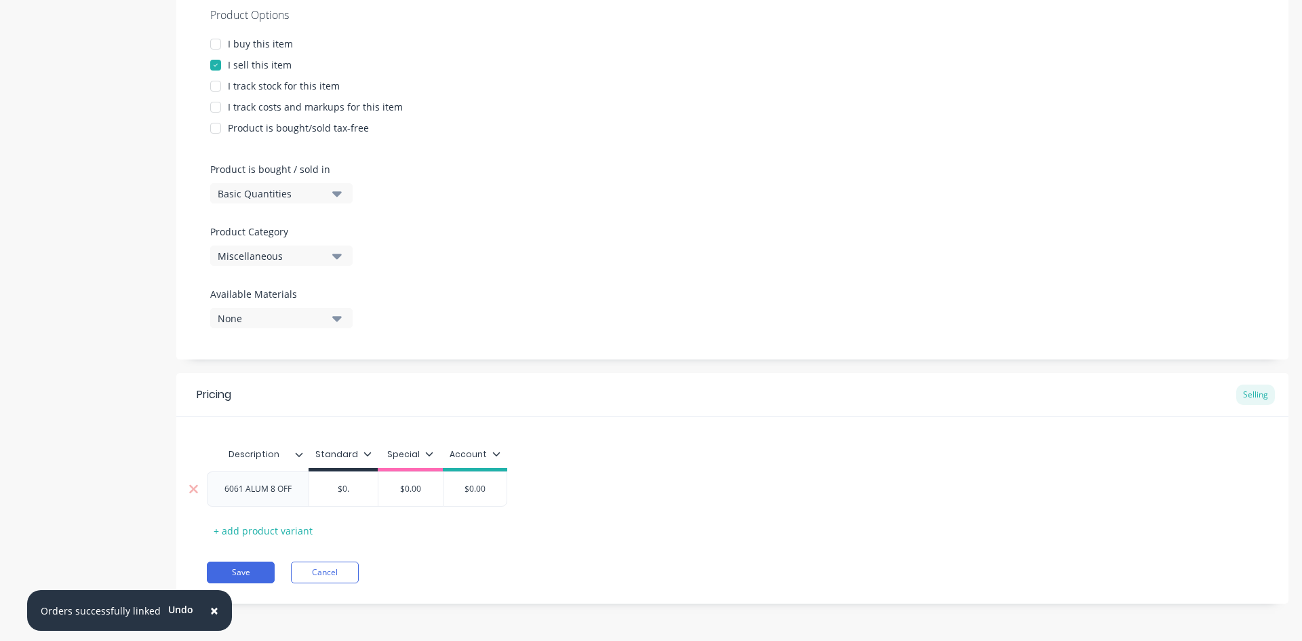
type textarea "x"
type input "$0"
type textarea "x"
type input "$"
type textarea "x"
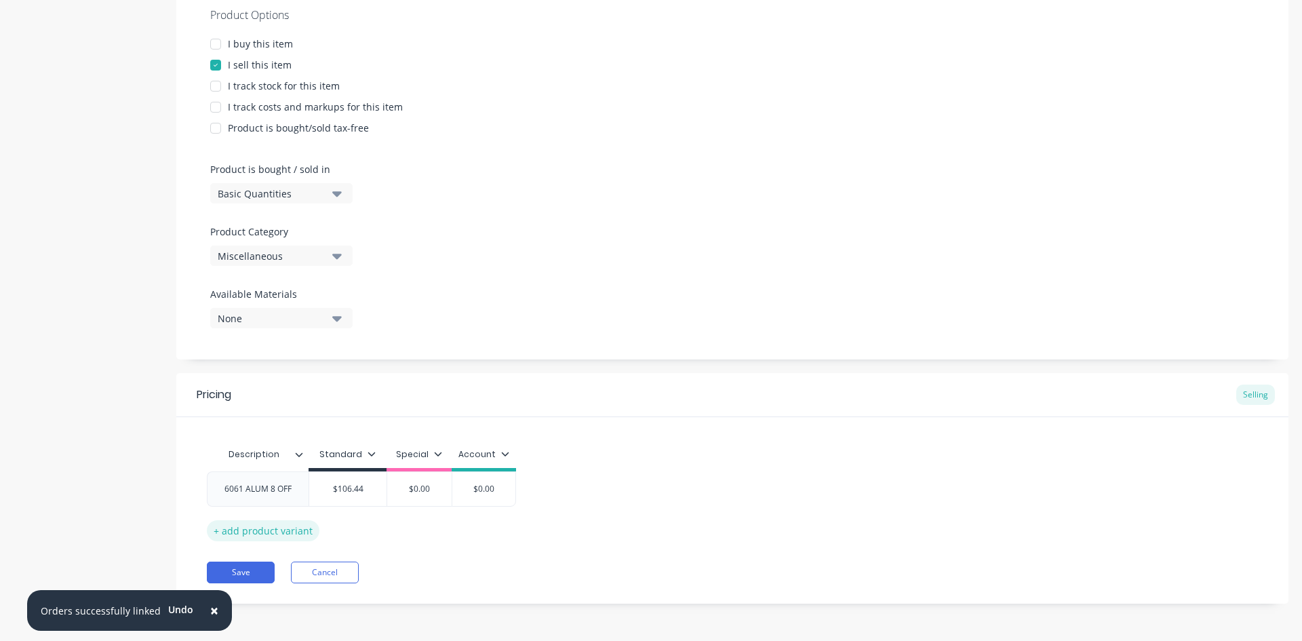
click at [292, 530] on div "+ add product variant" at bounding box center [263, 530] width 113 height 21
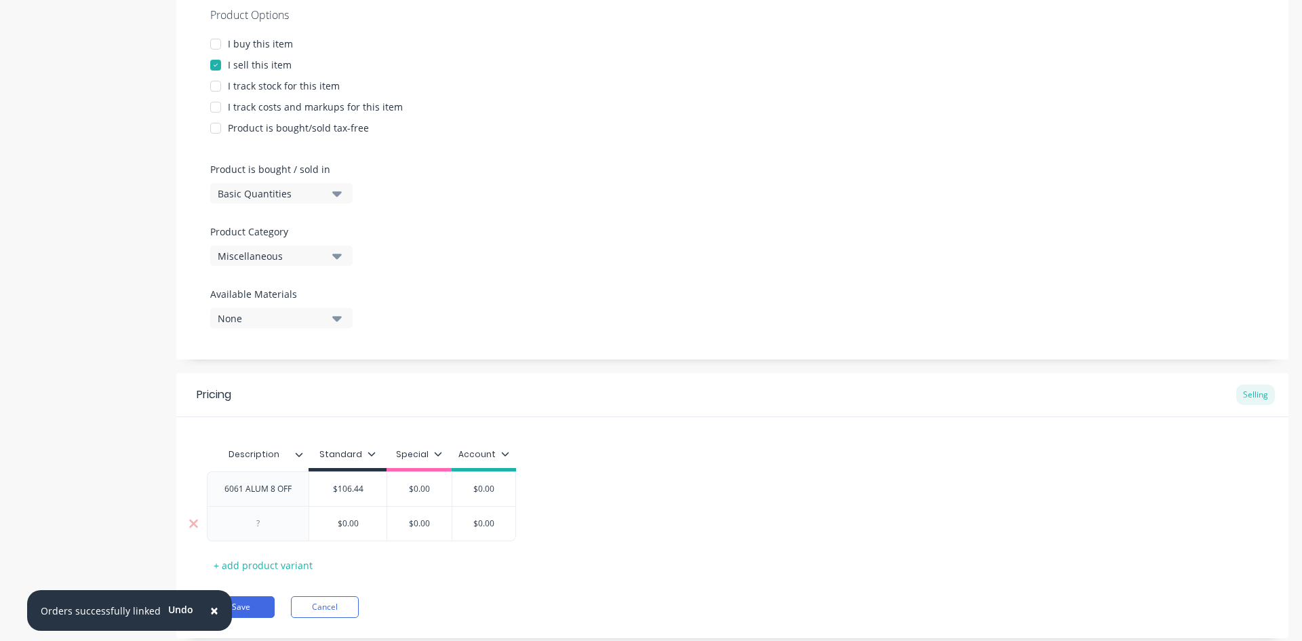
click at [269, 532] on div at bounding box center [258, 523] width 102 height 35
click at [262, 532] on div at bounding box center [258, 524] width 68 height 18
click at [239, 605] on button "Save" at bounding box center [241, 607] width 68 height 22
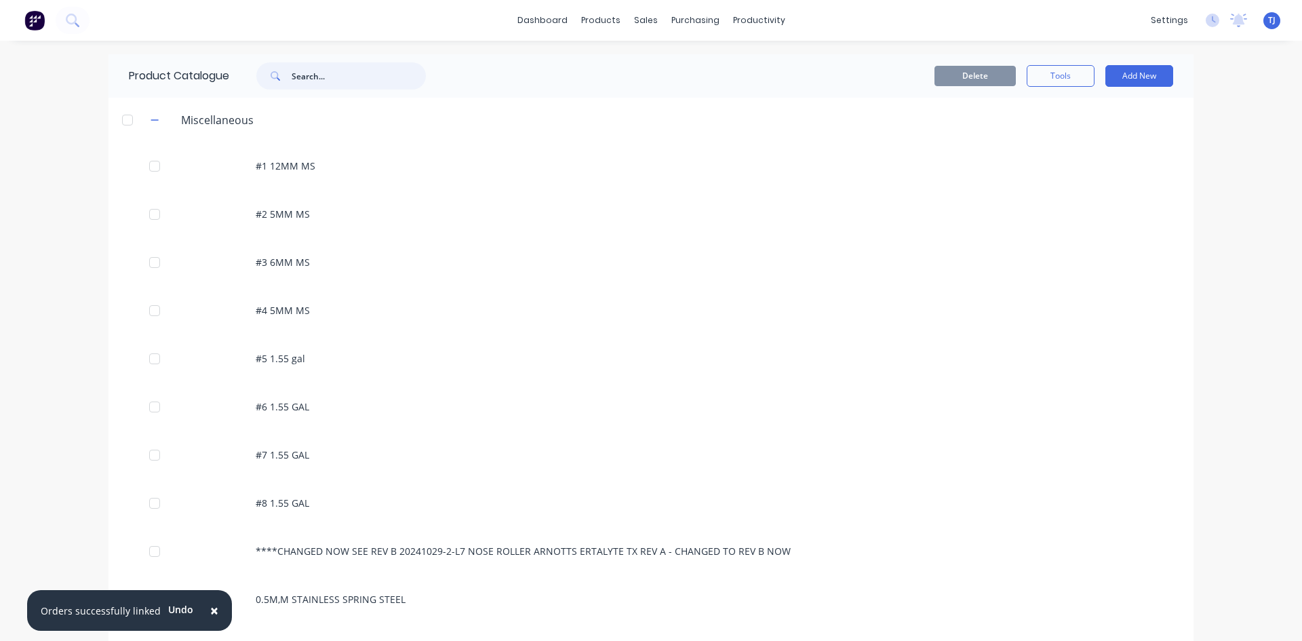
click at [351, 78] on input "text" at bounding box center [359, 75] width 134 height 27
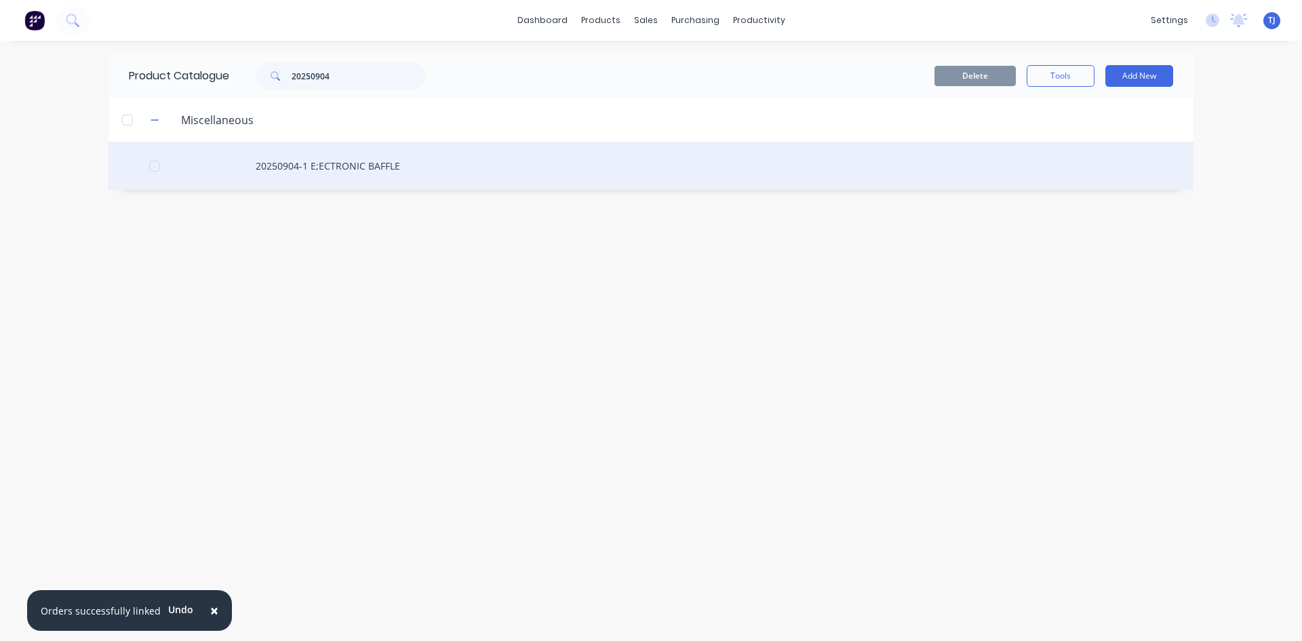
click at [385, 161] on div "20250904-1 E;ECTRONIC BAFFLE" at bounding box center [650, 166] width 1085 height 48
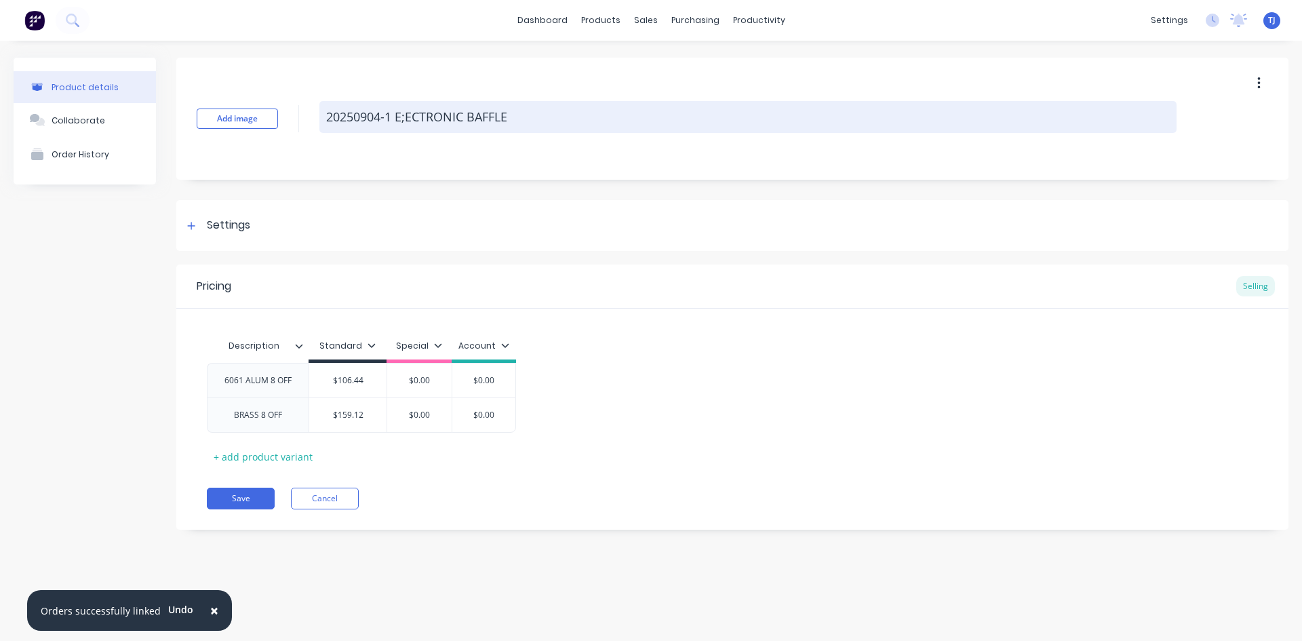
click at [407, 119] on textarea "20250904-1 E;ECTRONIC BAFFLE" at bounding box center [747, 117] width 857 height 32
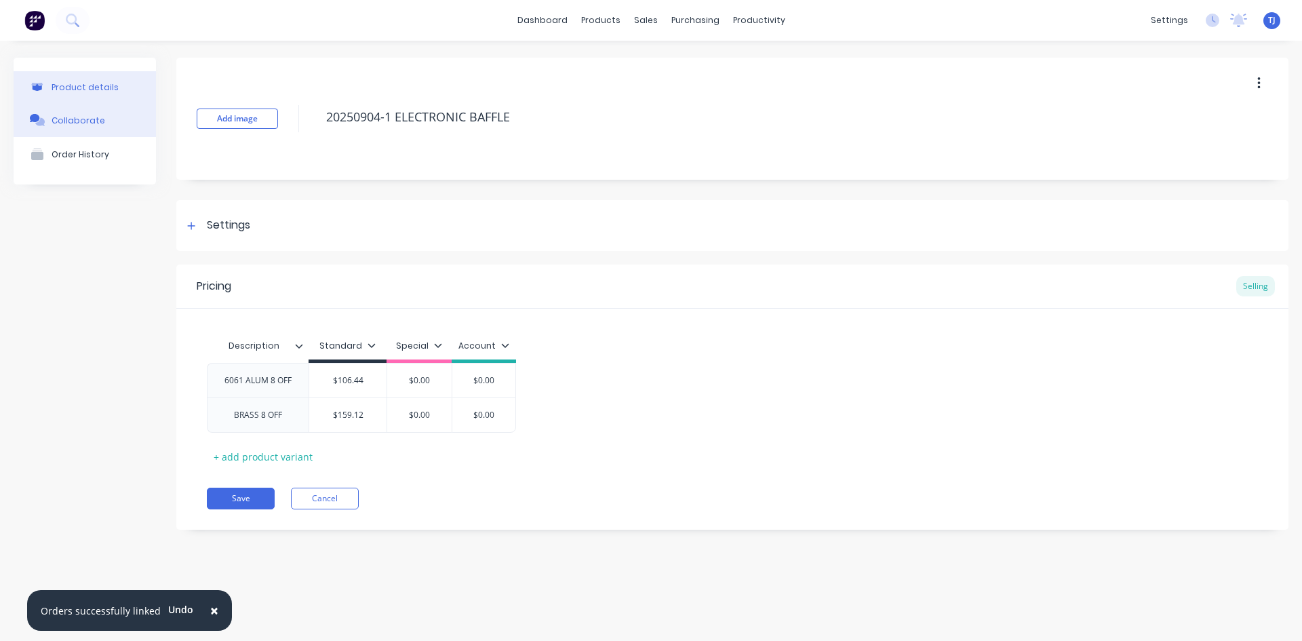
click at [97, 125] on div "Collaborate" at bounding box center [79, 120] width 54 height 10
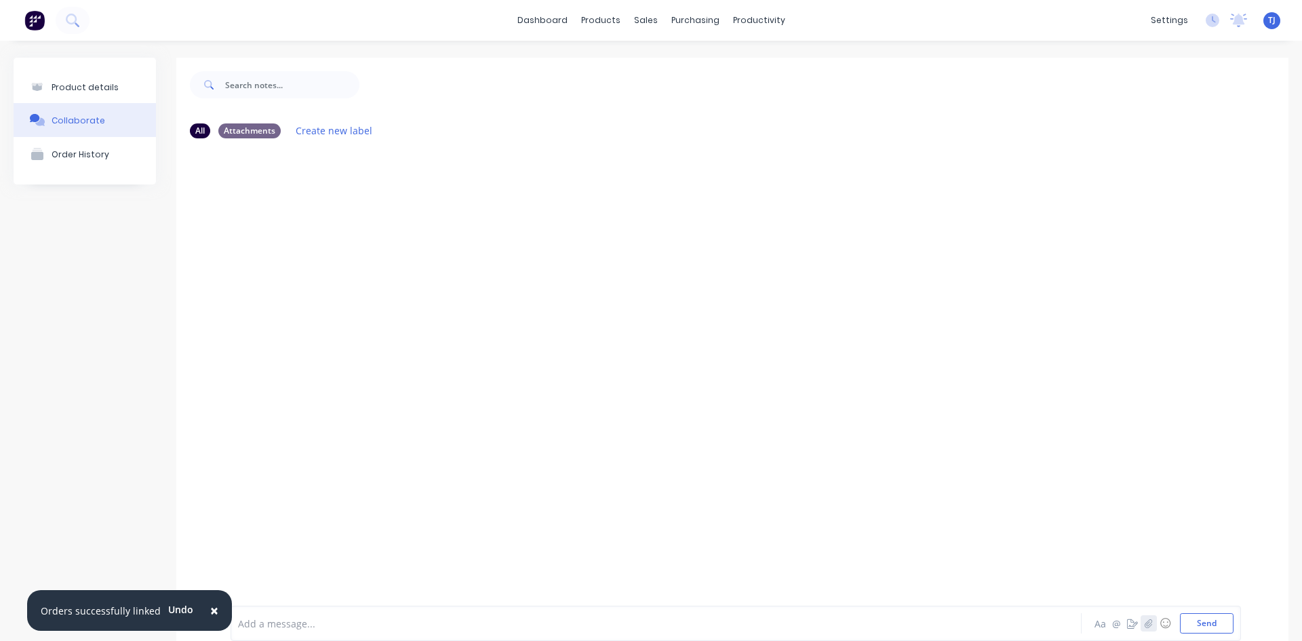
click at [1144, 623] on icon "button" at bounding box center [1147, 623] width 7 height 9
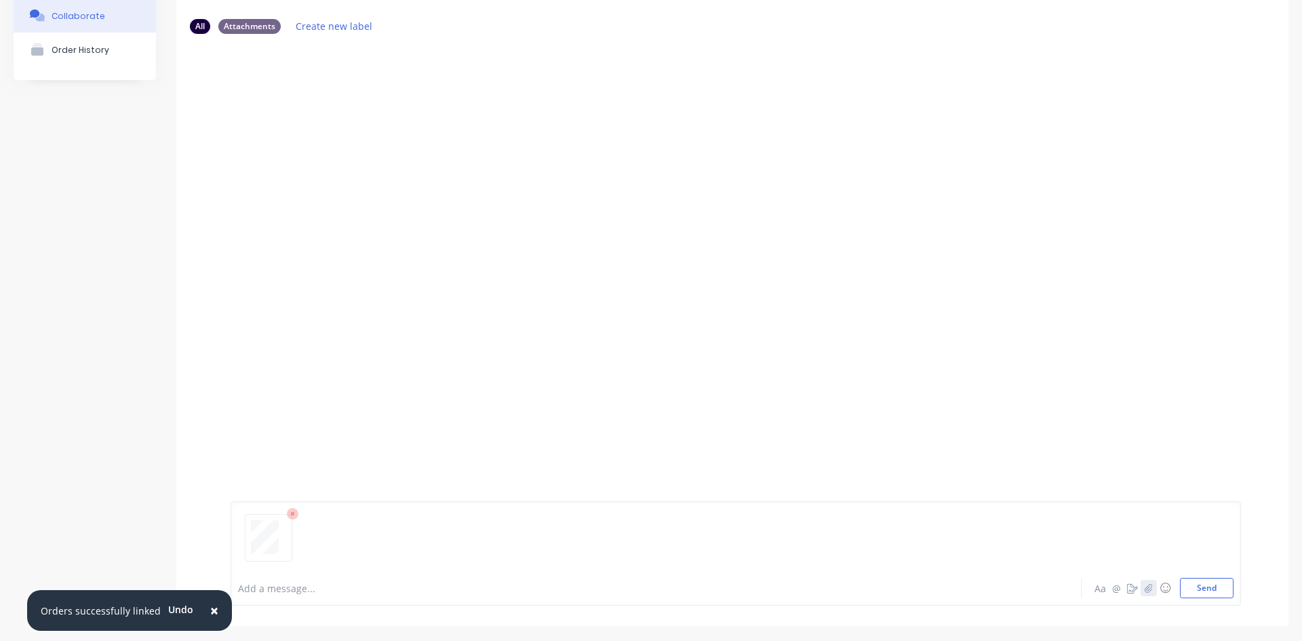
scroll to position [106, 0]
click at [1201, 588] on button "Send" at bounding box center [1207, 586] width 54 height 20
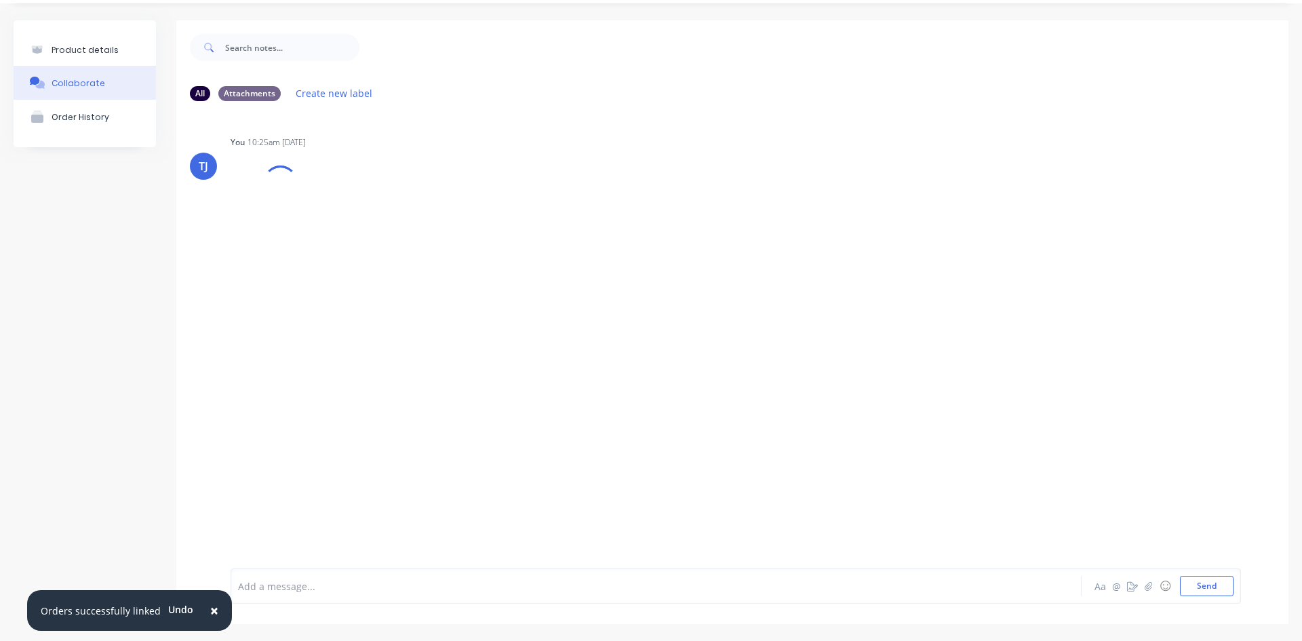
scroll to position [37, 0]
click at [338, 219] on icon "button" at bounding box center [340, 216] width 4 height 16
click at [384, 245] on button "Auto-attach to new orders" at bounding box center [429, 253] width 153 height 32
click at [559, 245] on label at bounding box center [559, 245] width 0 height 0
click at [538, 249] on input "checkbox" at bounding box center [532, 251] width 11 height 13
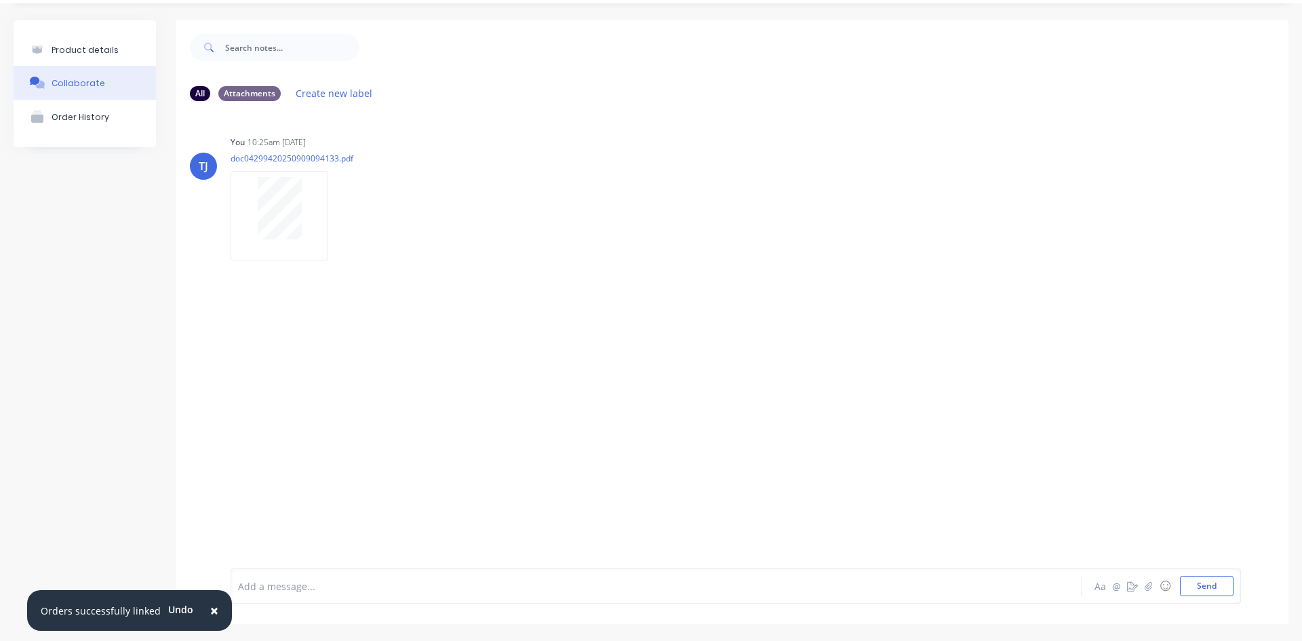
click at [70, 46] on div "Product details" at bounding box center [85, 50] width 67 height 10
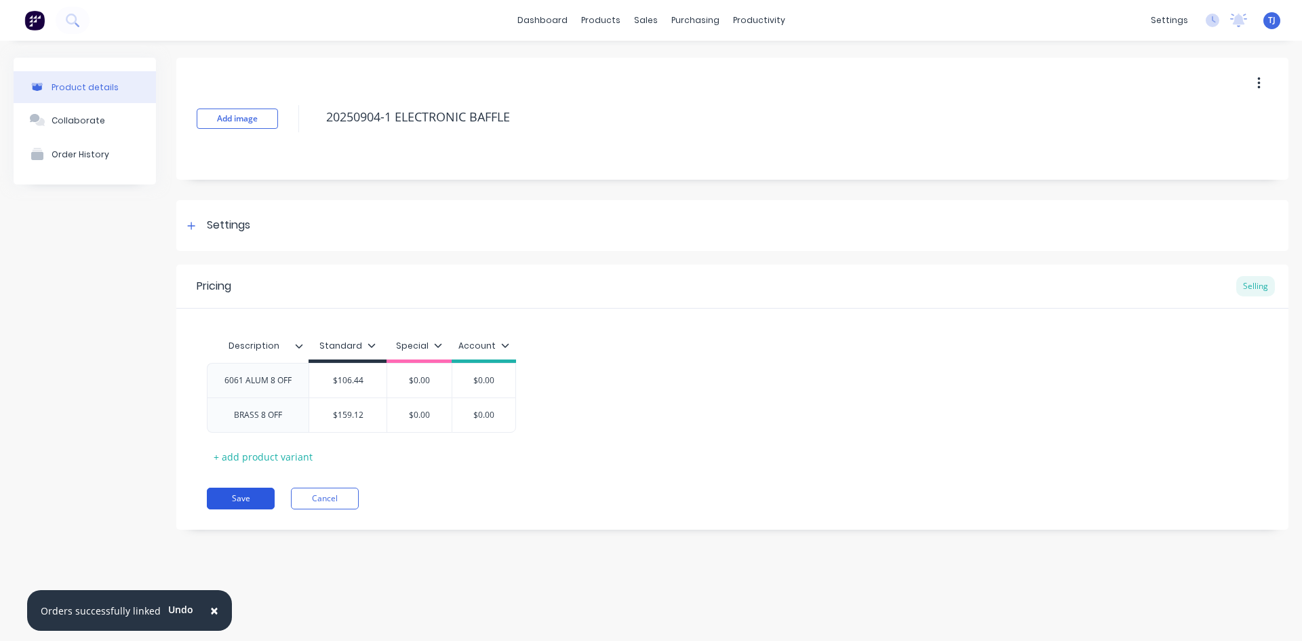
click at [255, 500] on button "Save" at bounding box center [241, 498] width 68 height 22
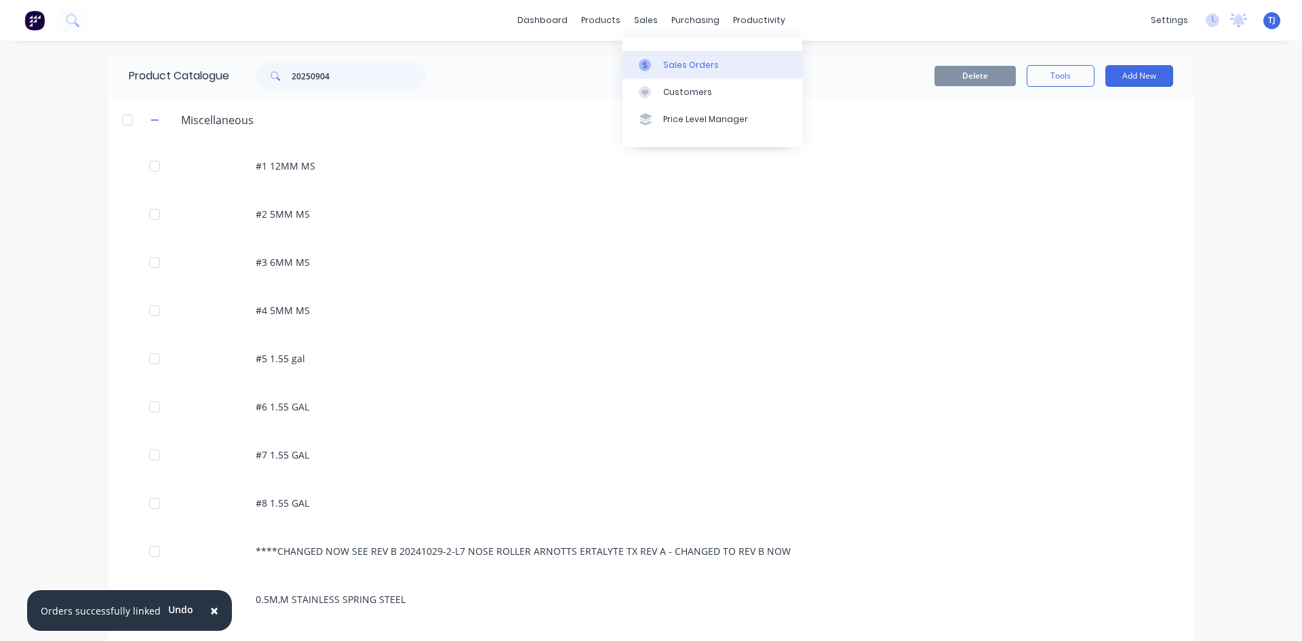
click at [692, 68] on div "Sales Orders" at bounding box center [691, 65] width 56 height 12
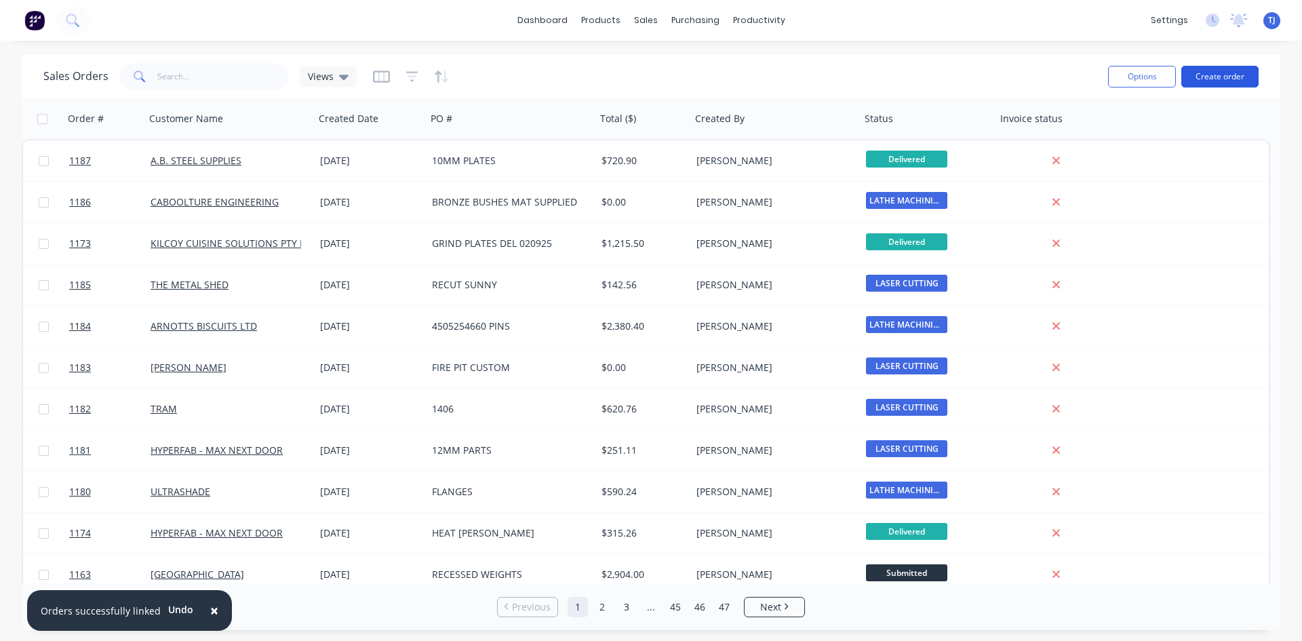
click at [1237, 73] on button "Create order" at bounding box center [1219, 77] width 77 height 22
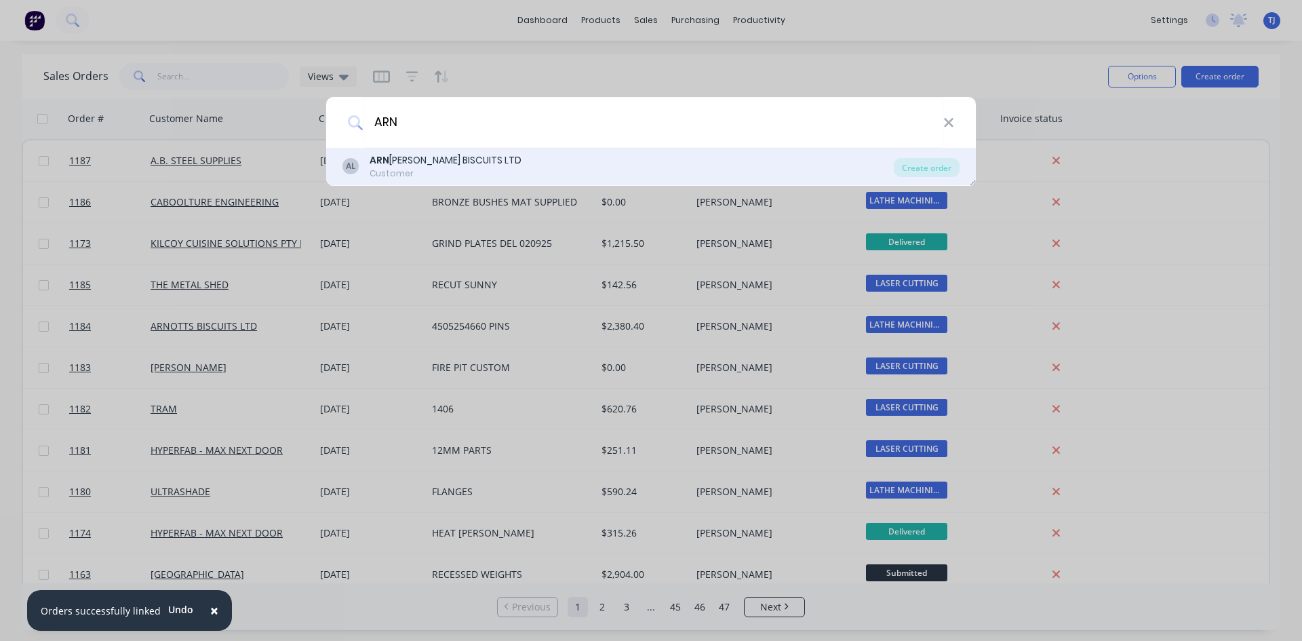
click at [457, 177] on div "Customer" at bounding box center [445, 173] width 152 height 12
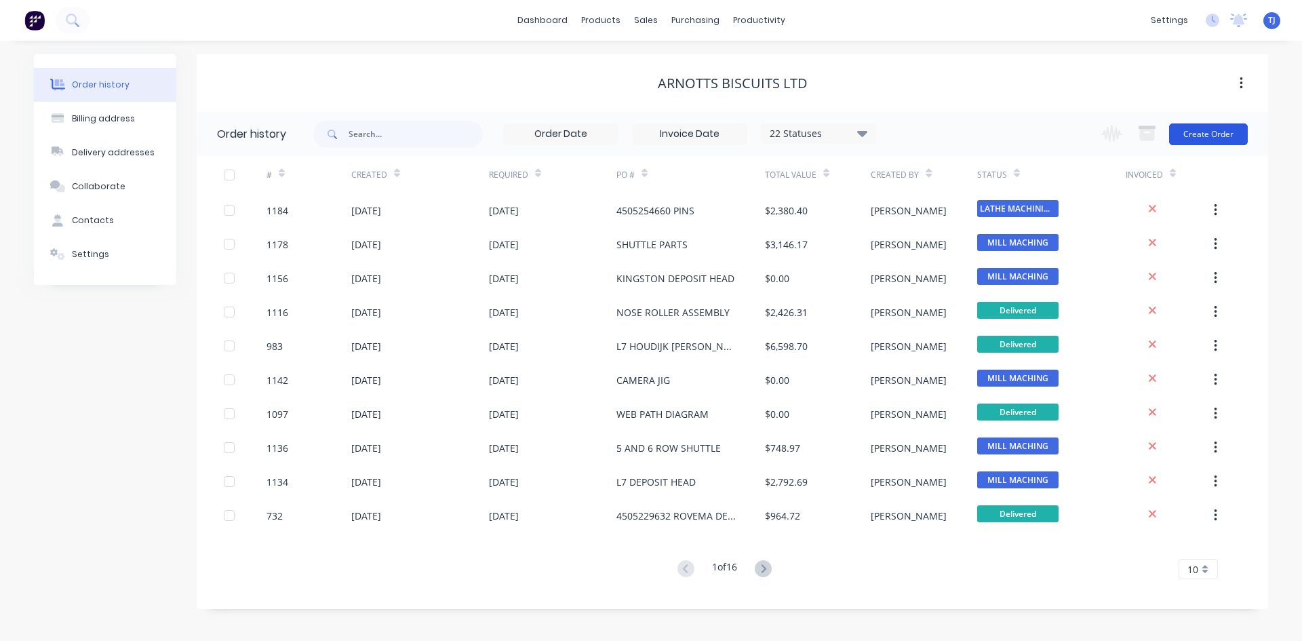
click at [1214, 134] on button "Create Order" at bounding box center [1208, 134] width 79 height 22
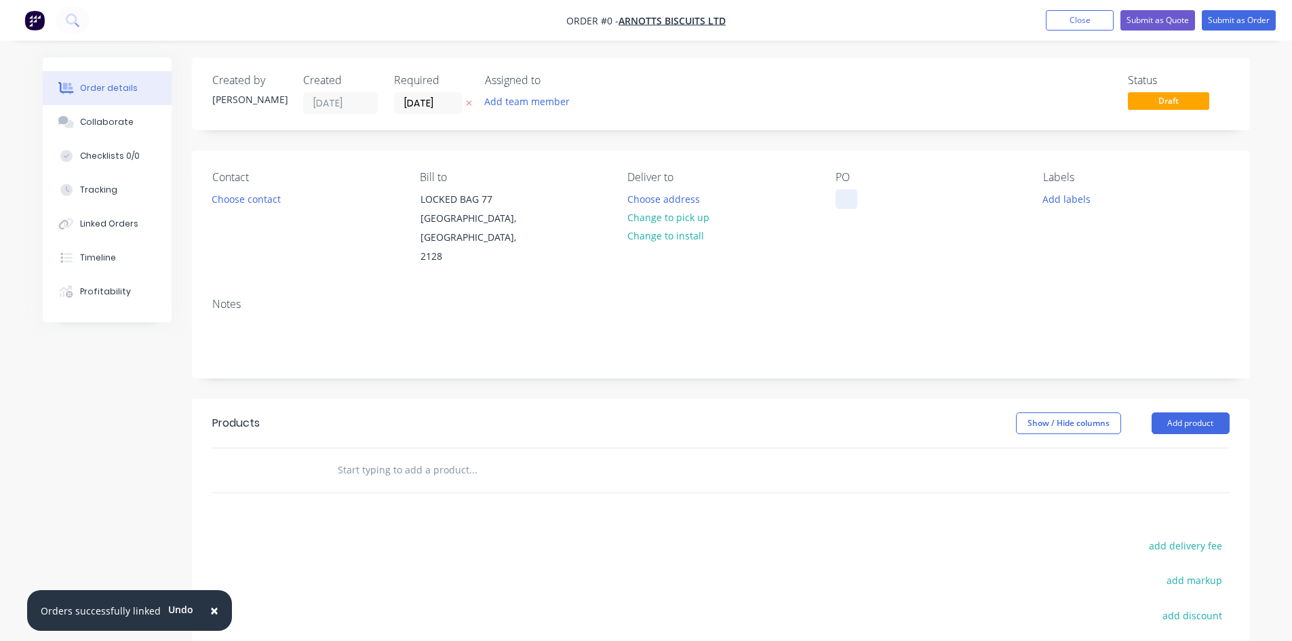
click at [842, 203] on div at bounding box center [846, 199] width 22 height 20
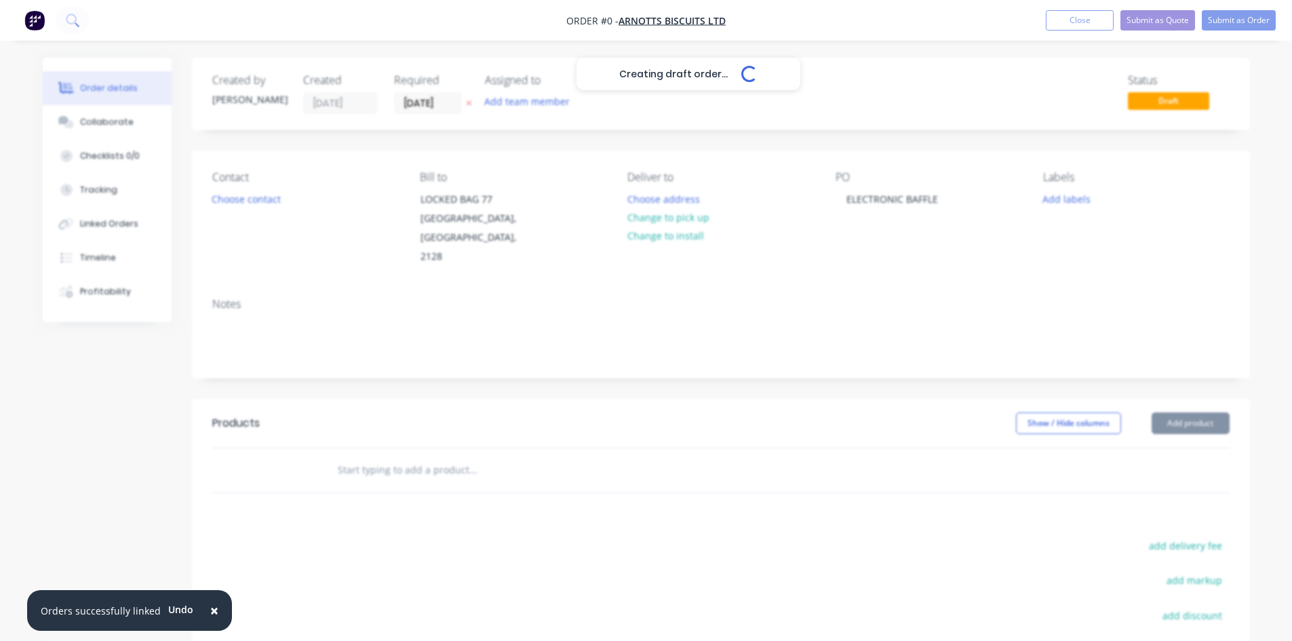
click at [378, 452] on div "Creating draft order... Loading... Order details Collaborate Checklists 0/0 Tra…" at bounding box center [646, 448] width 1234 height 781
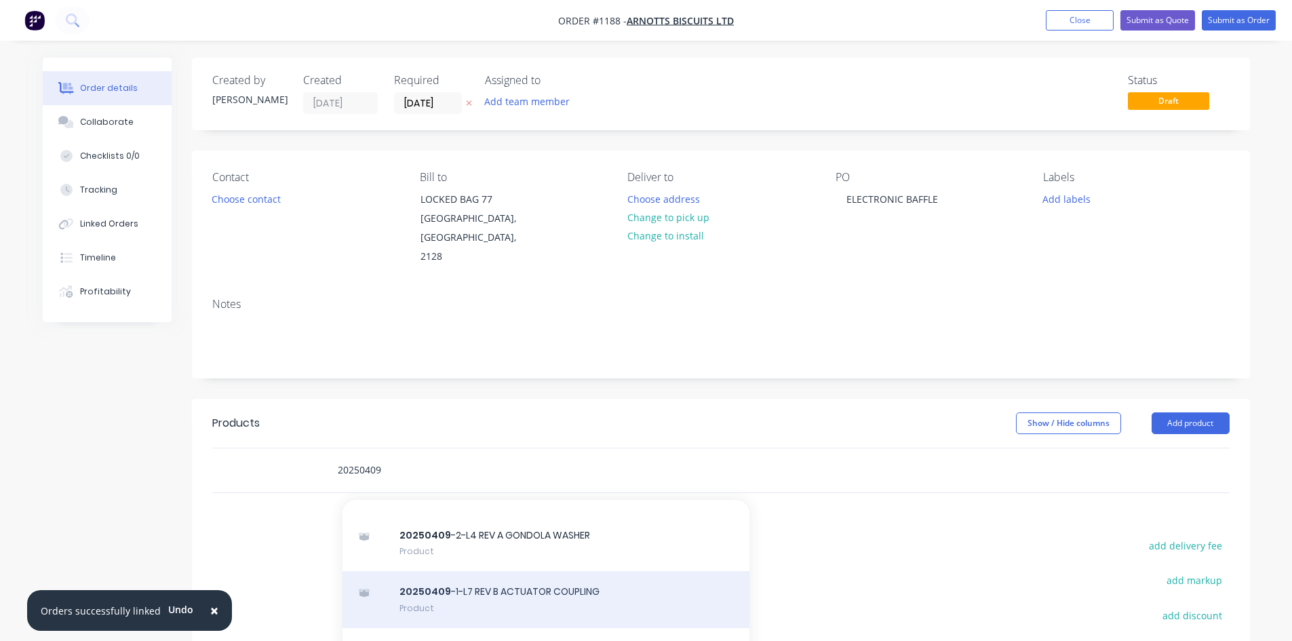
scroll to position [54, 0]
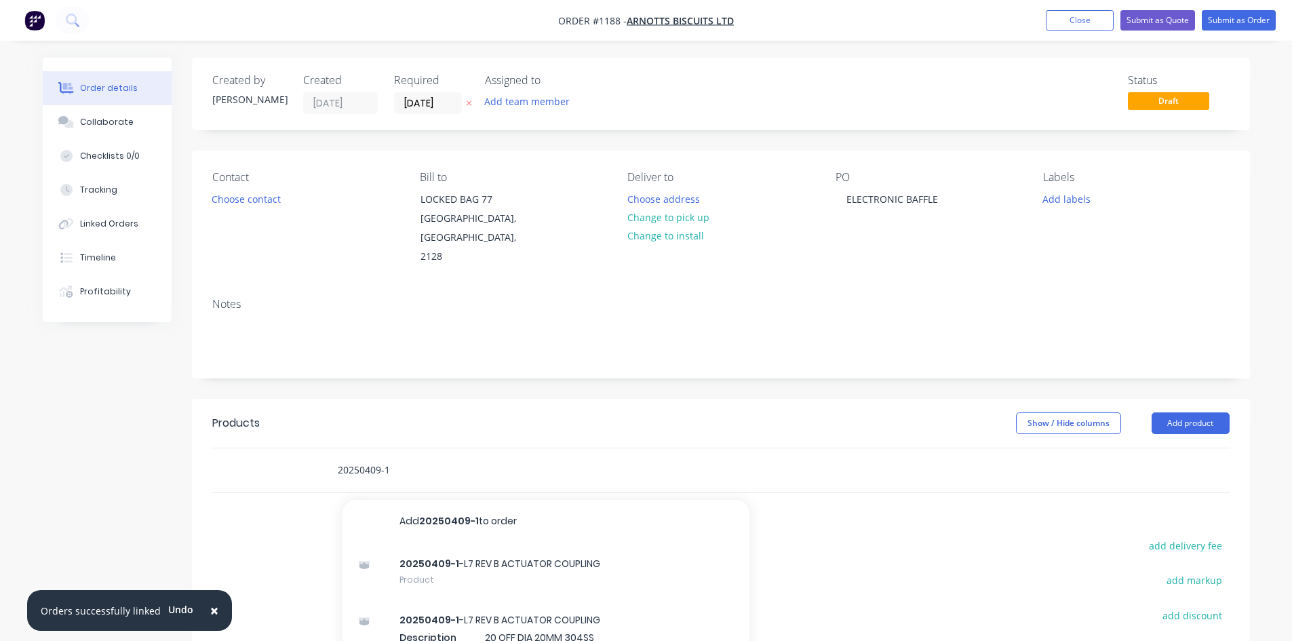
click at [374, 456] on input "20250409-1" at bounding box center [472, 469] width 271 height 27
click at [378, 456] on input "20250409-1" at bounding box center [472, 469] width 271 height 27
click at [382, 456] on input "20250409-1" at bounding box center [472, 469] width 271 height 27
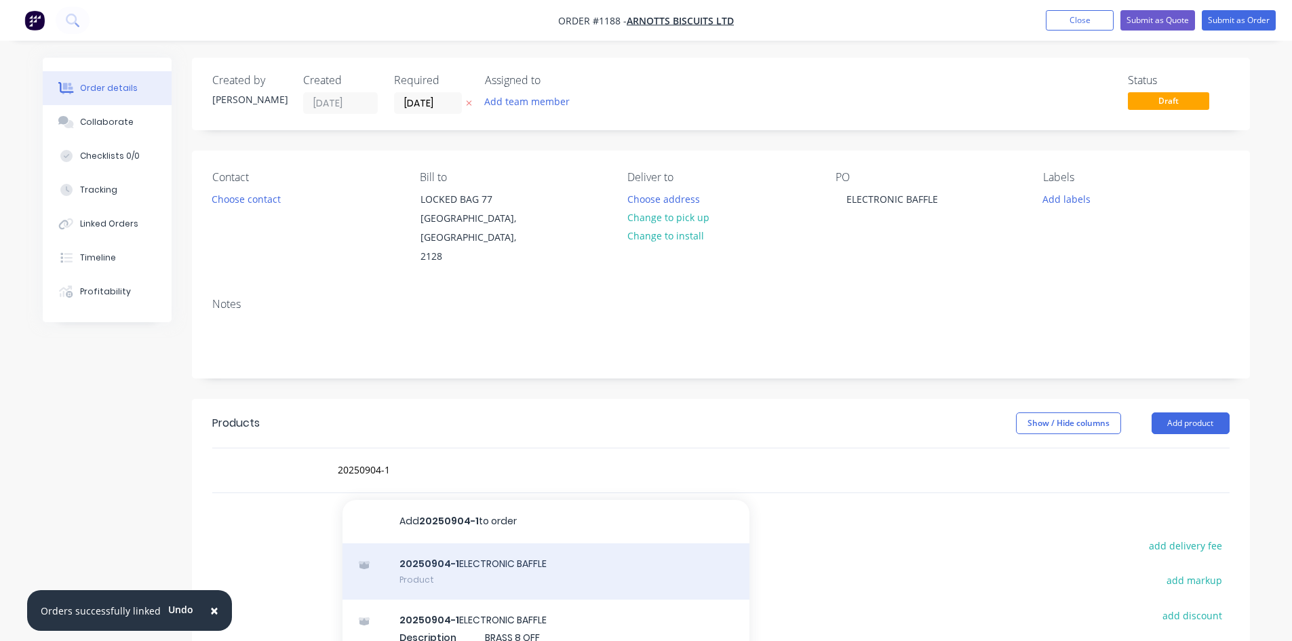
click at [475, 562] on div "20250904-1 ELECTRONIC BAFFLE Product" at bounding box center [545, 571] width 407 height 57
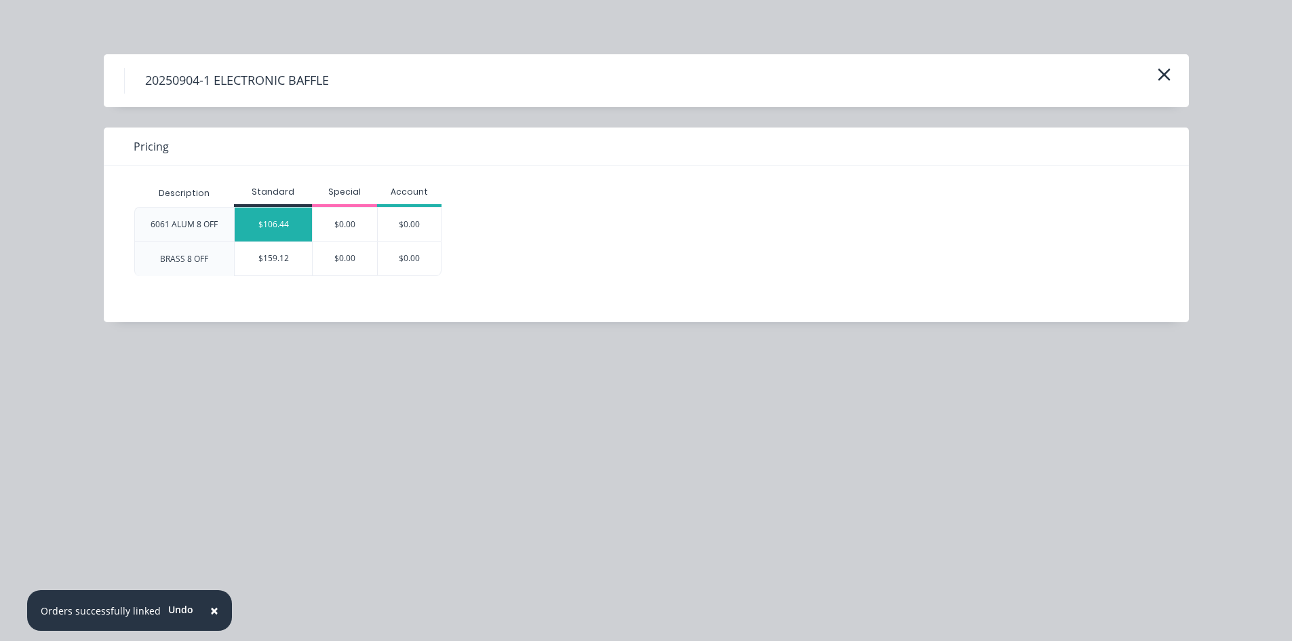
click at [283, 215] on div "$106.44" at bounding box center [273, 224] width 77 height 34
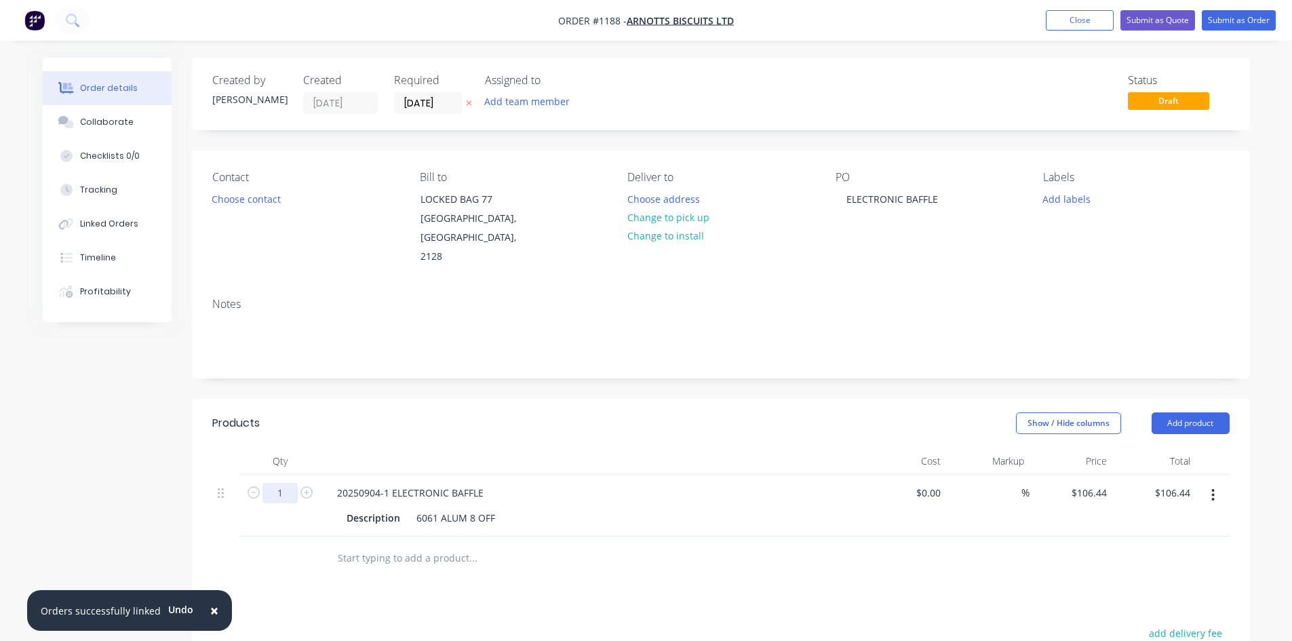
click at [277, 483] on input "1" at bounding box center [279, 493] width 35 height 20
click at [419, 545] on input "text" at bounding box center [472, 557] width 271 height 27
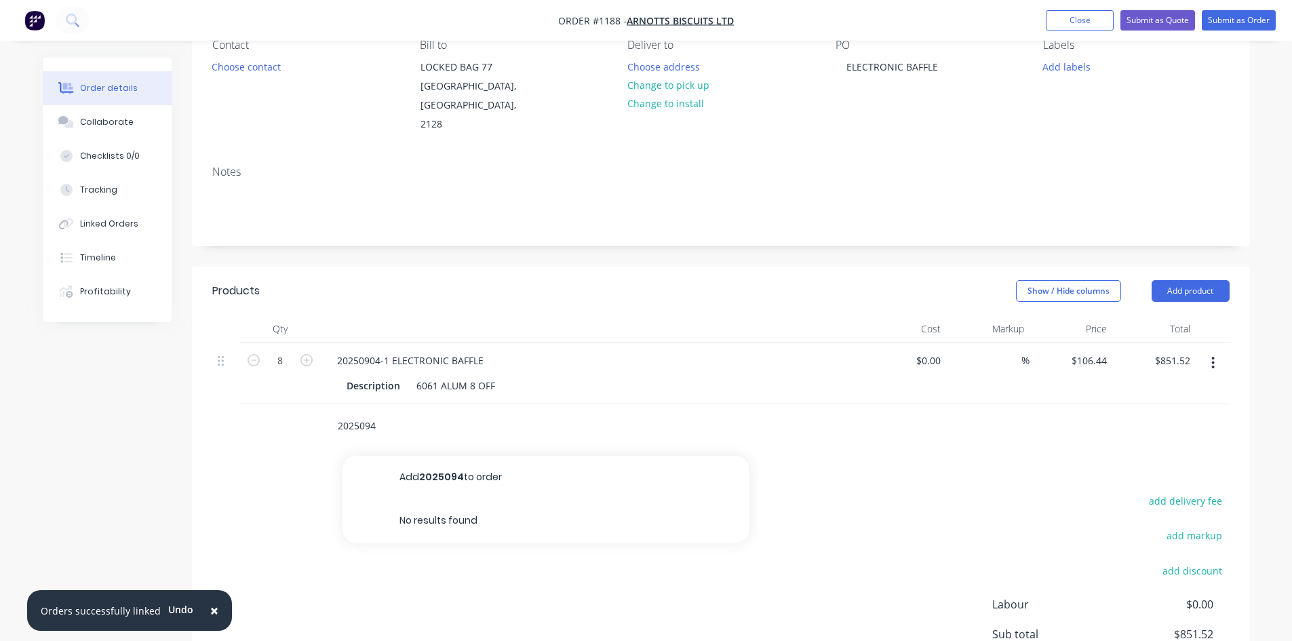
scroll to position [136, 0]
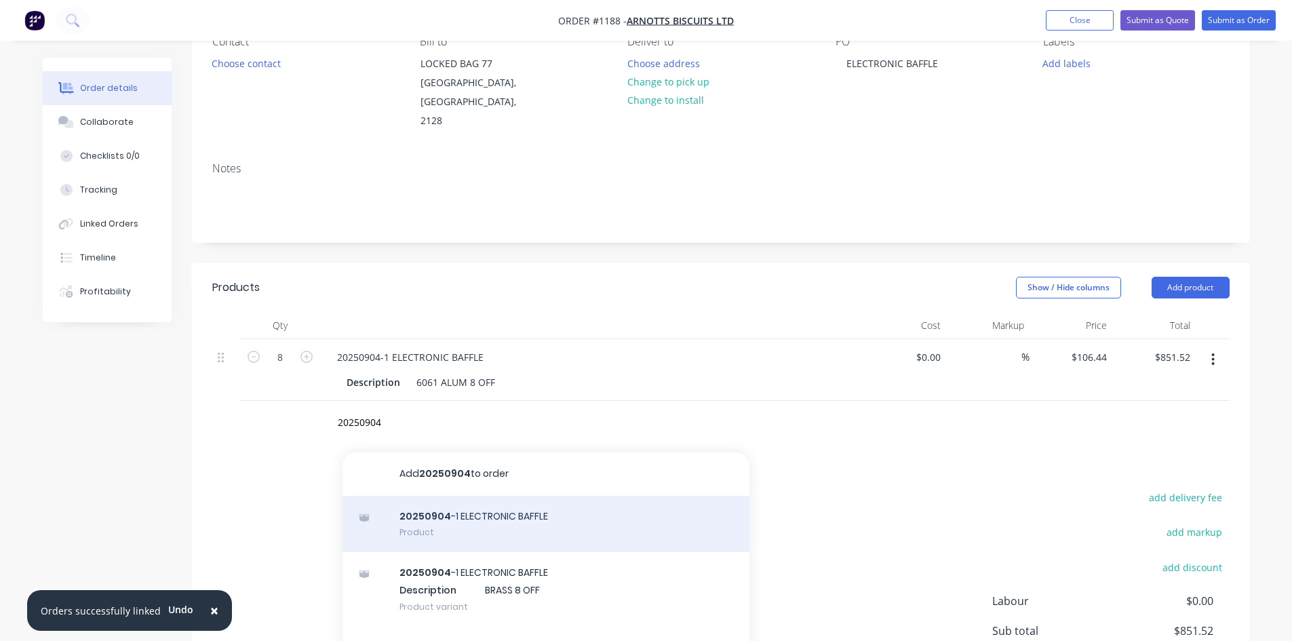
click at [457, 500] on div "20250904 -1 ELECTRONIC BAFFLE Product" at bounding box center [545, 524] width 407 height 57
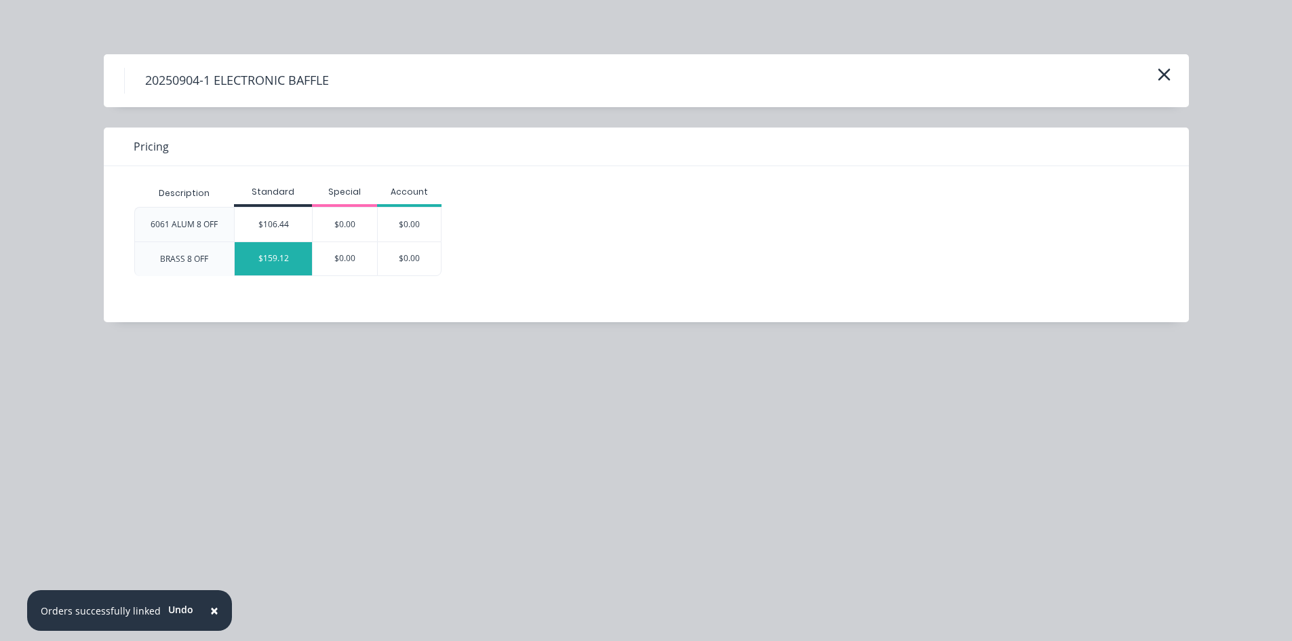
click at [278, 266] on div "$159.12" at bounding box center [273, 258] width 77 height 33
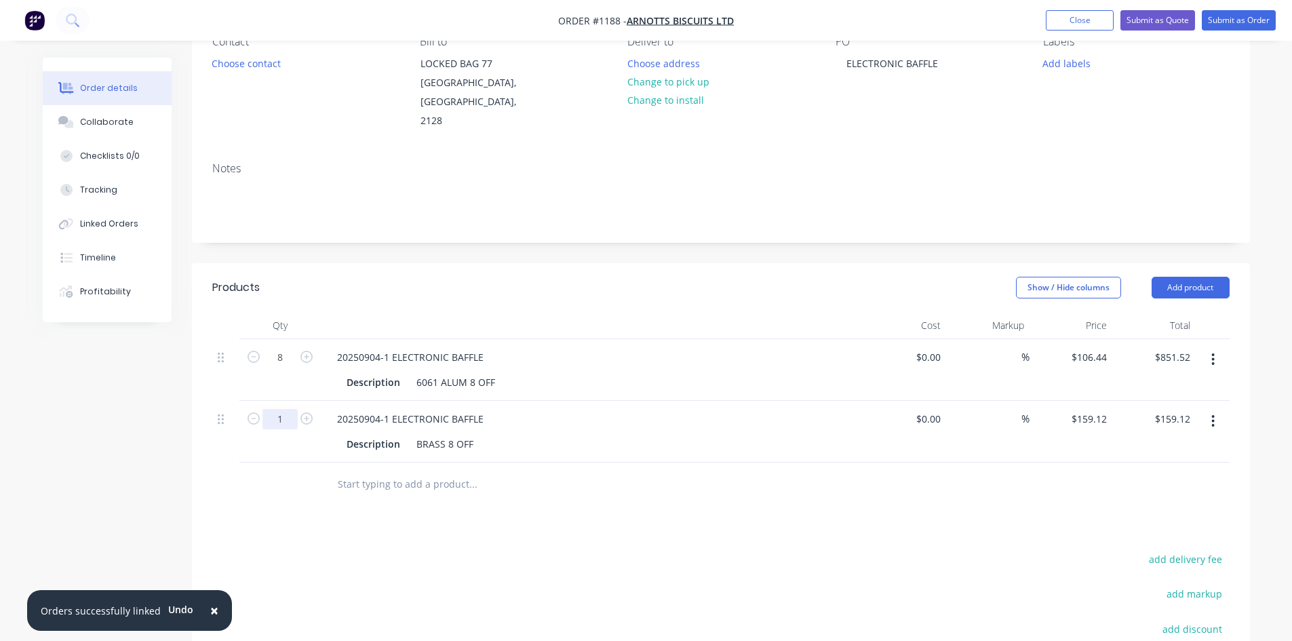
click at [279, 409] on input "1" at bounding box center [279, 419] width 35 height 20
click at [1239, 19] on button "Submit as Order" at bounding box center [1238, 20] width 74 height 20
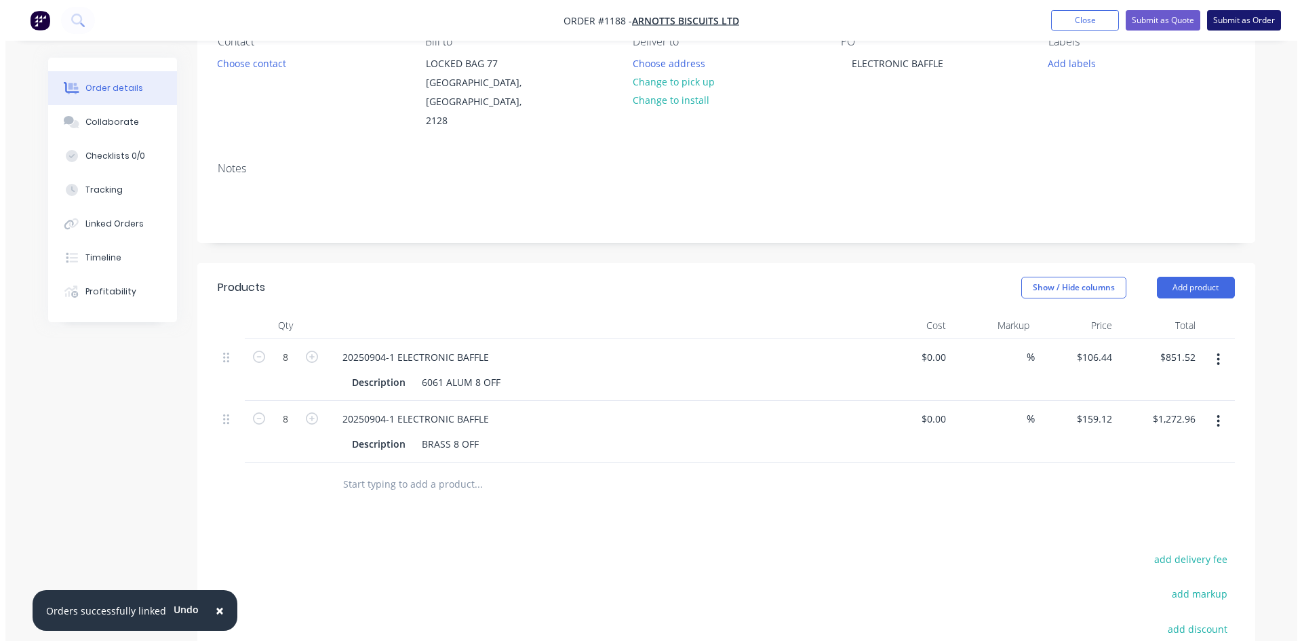
scroll to position [0, 0]
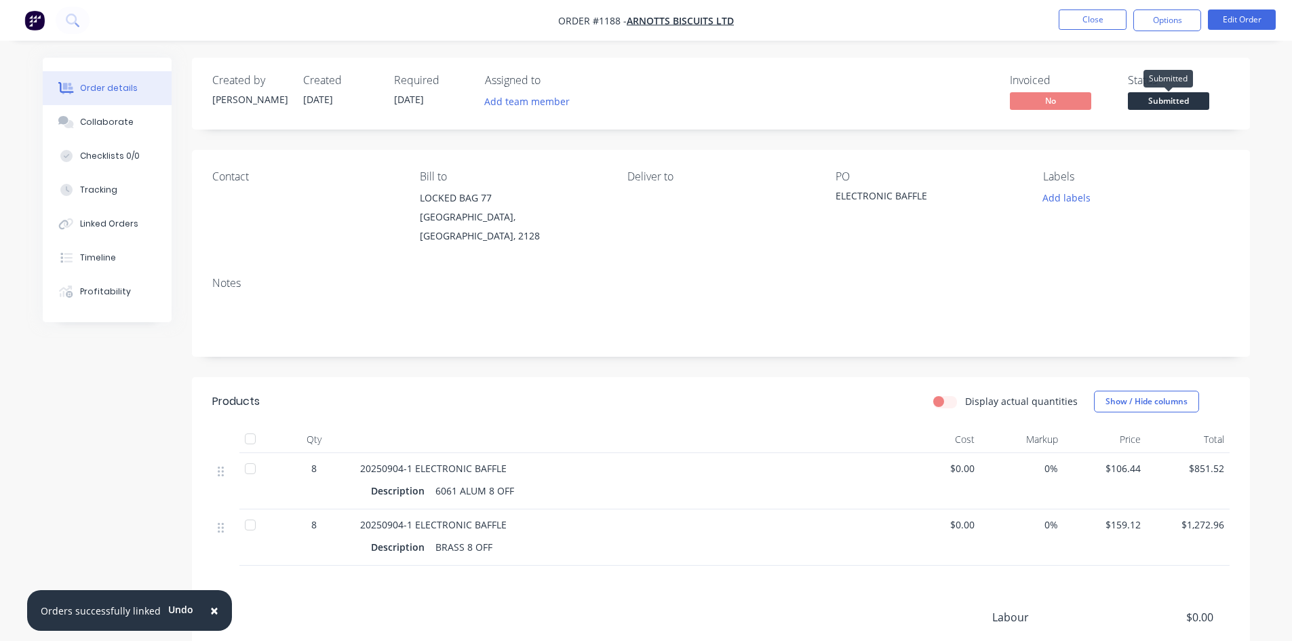
click at [1191, 92] on div "Submitted" at bounding box center [1167, 79] width 49 height 26
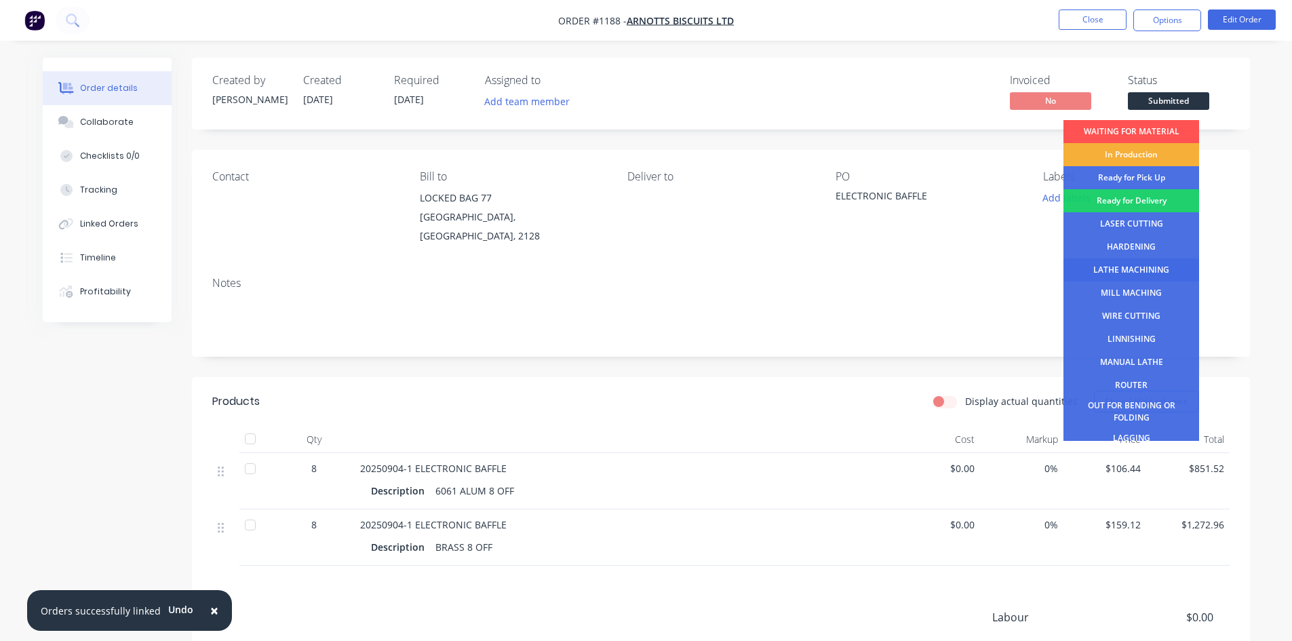
click at [1152, 272] on div "LATHE MACHINING" at bounding box center [1131, 269] width 136 height 23
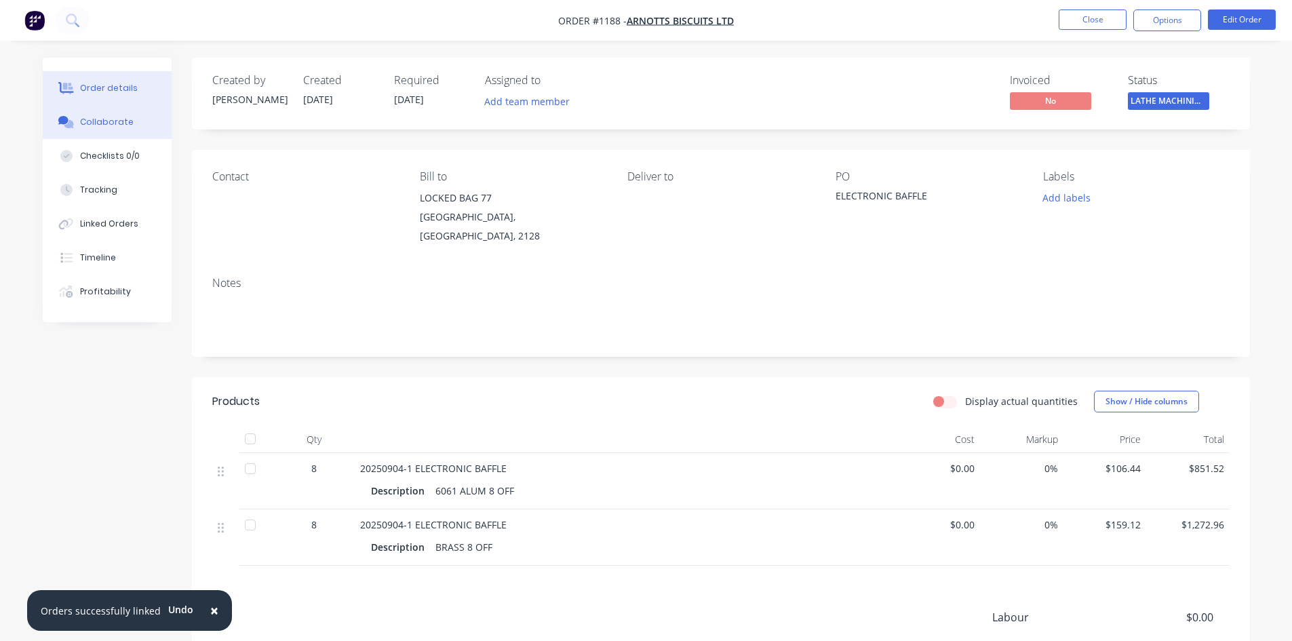
click at [111, 119] on div "Collaborate" at bounding box center [107, 122] width 54 height 12
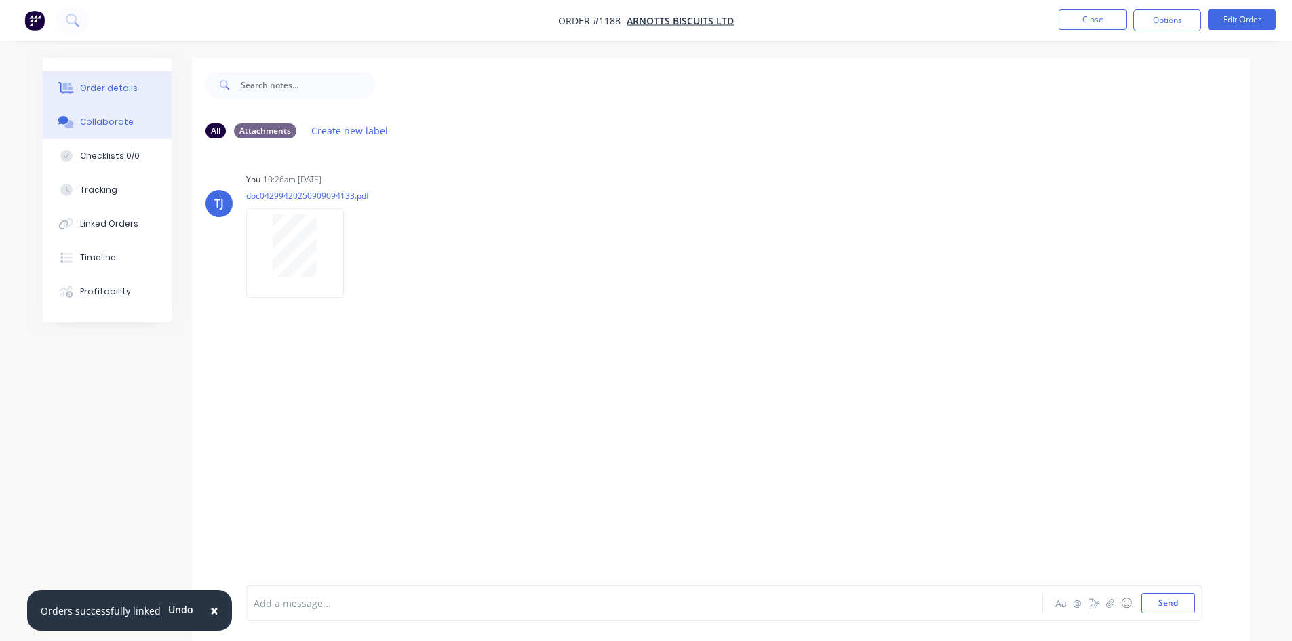
click at [111, 90] on div "Order details" at bounding box center [109, 88] width 58 height 12
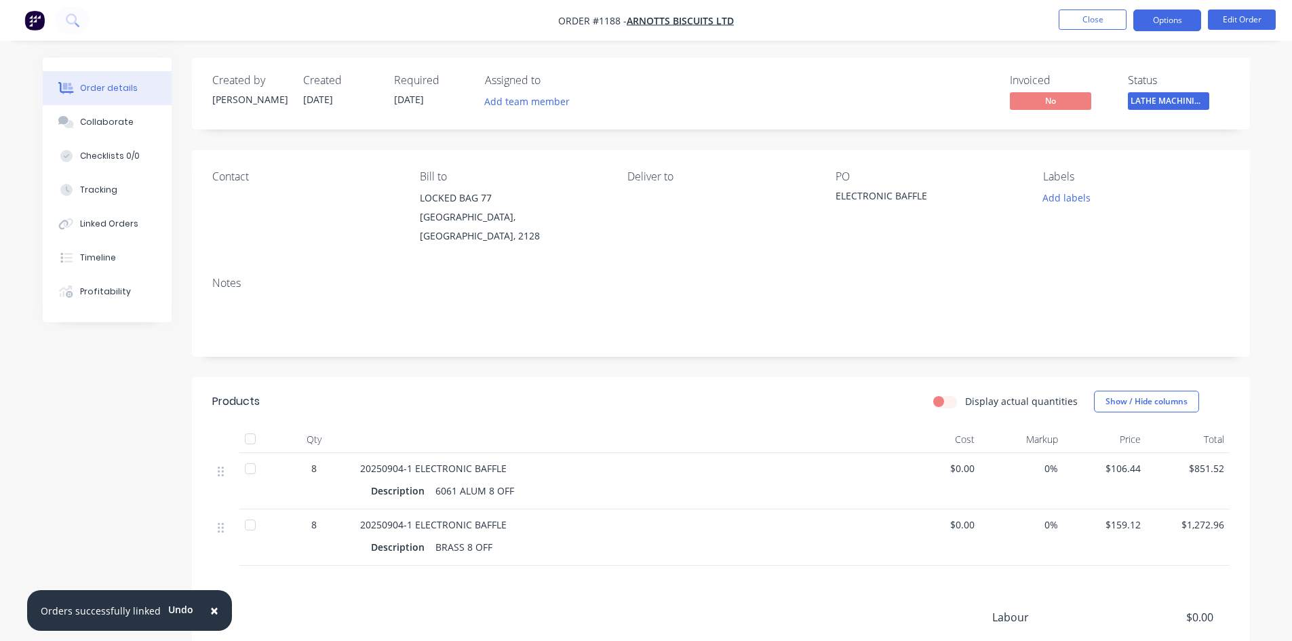
click at [1162, 26] on button "Options" at bounding box center [1167, 20] width 68 height 22
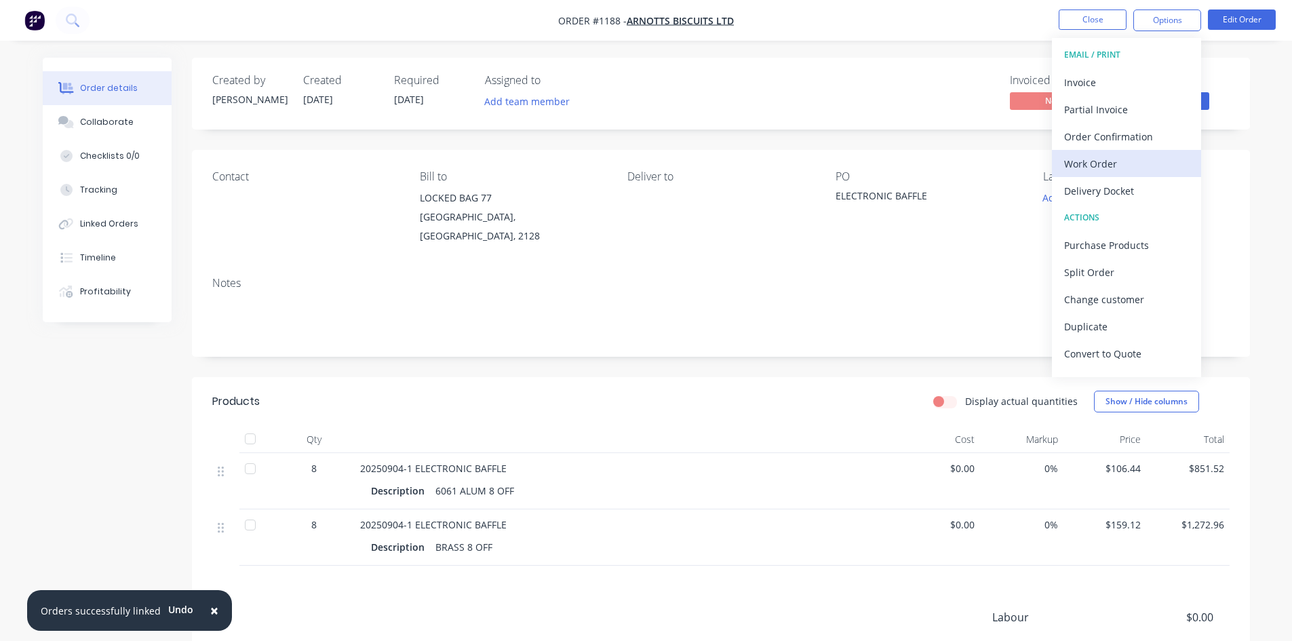
click at [1077, 173] on div "Work Order" at bounding box center [1126, 164] width 125 height 20
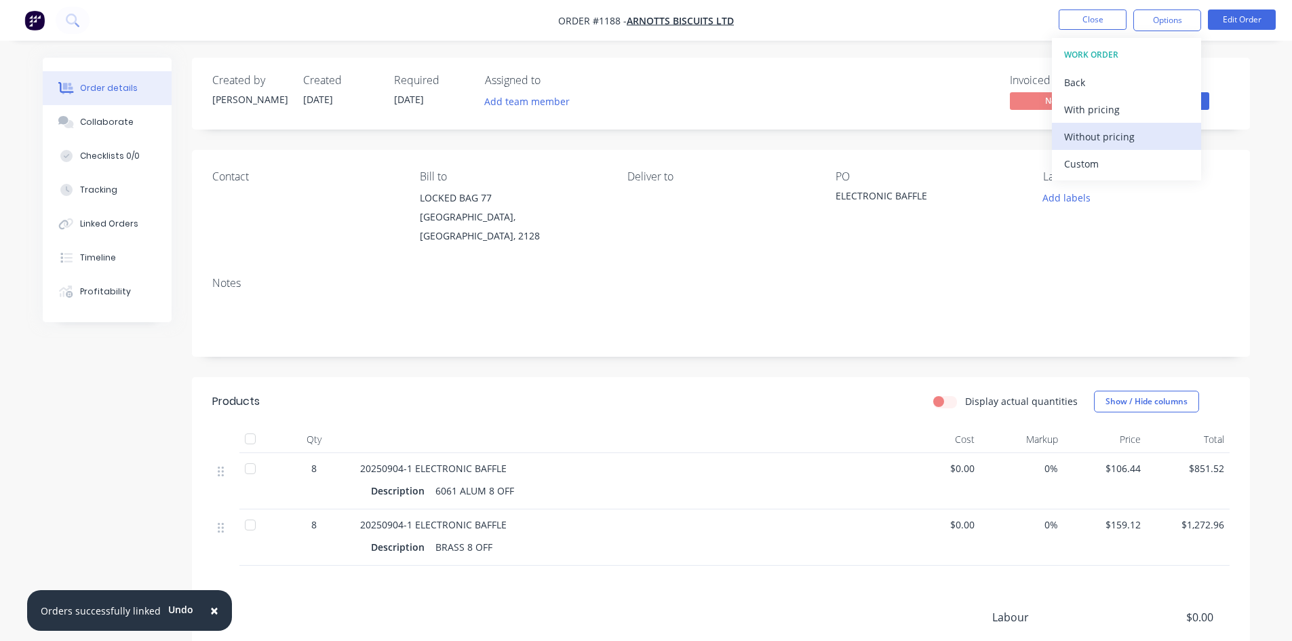
click at [1074, 136] on div "Without pricing" at bounding box center [1126, 137] width 125 height 20
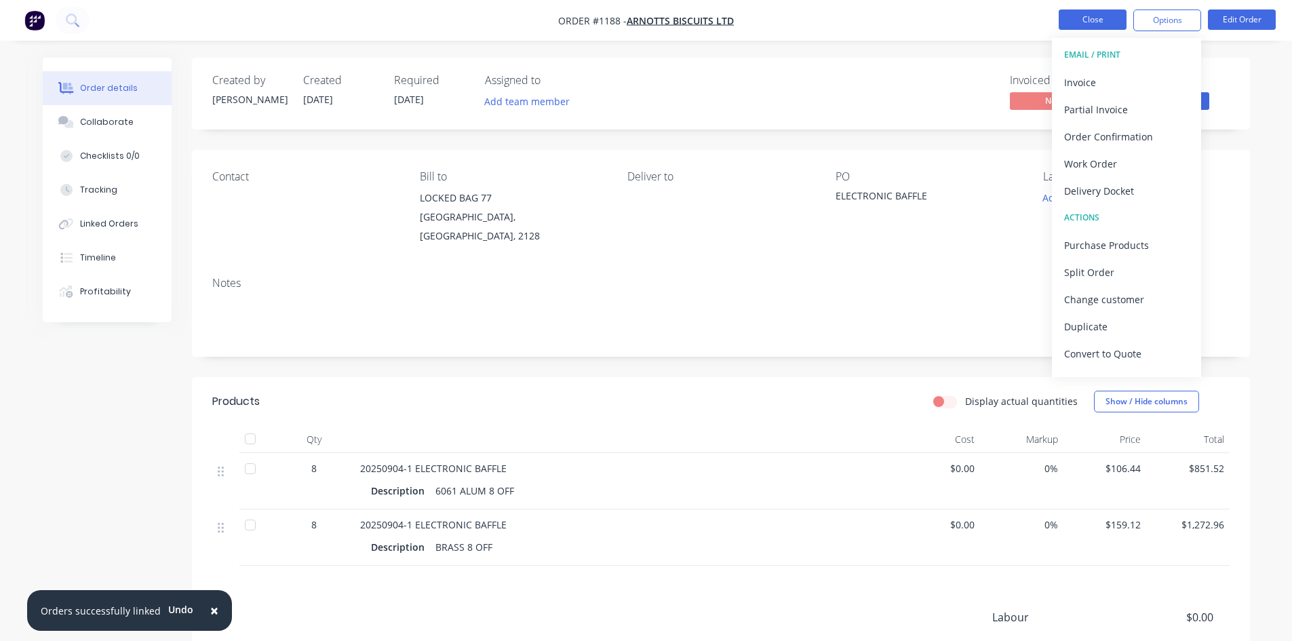
click at [1065, 17] on button "Close" at bounding box center [1092, 19] width 68 height 20
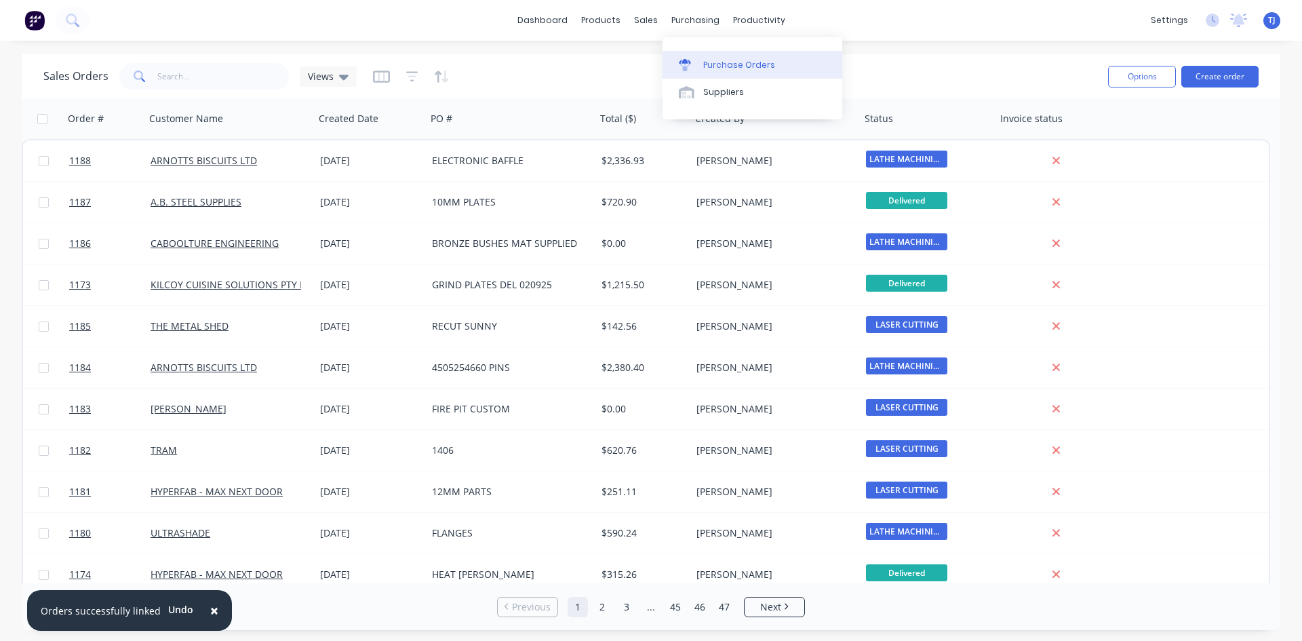
click at [707, 65] on div "Purchase Orders" at bounding box center [739, 65] width 72 height 12
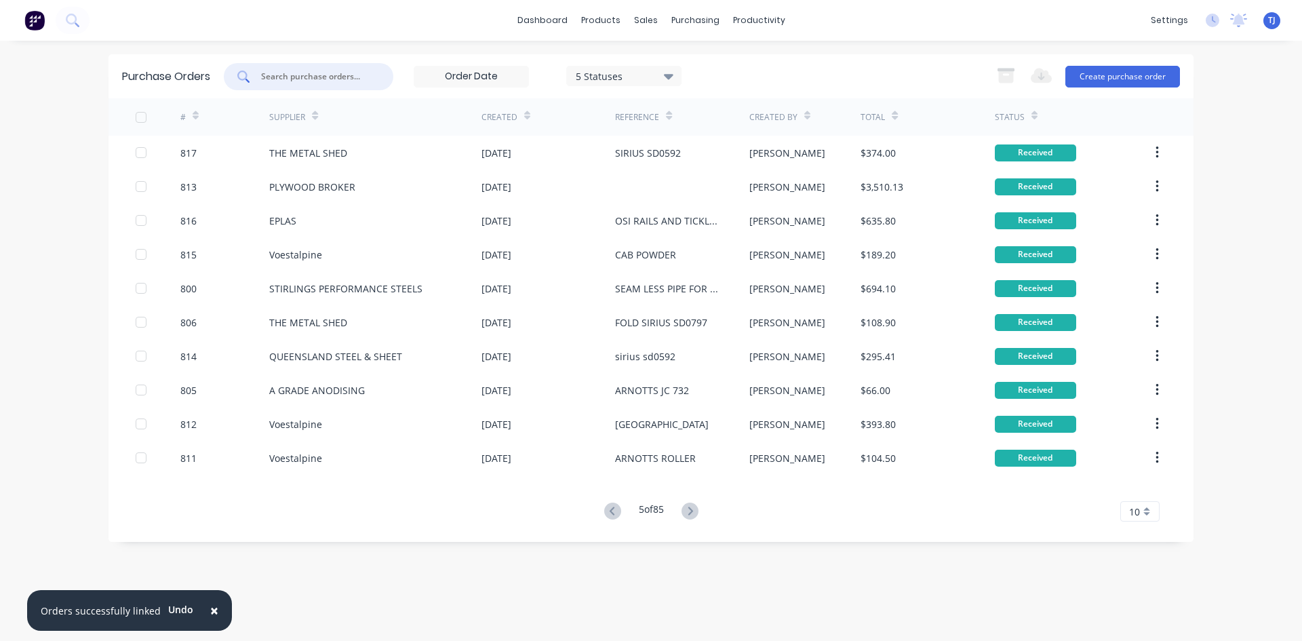
click at [294, 80] on input "text" at bounding box center [316, 77] width 113 height 14
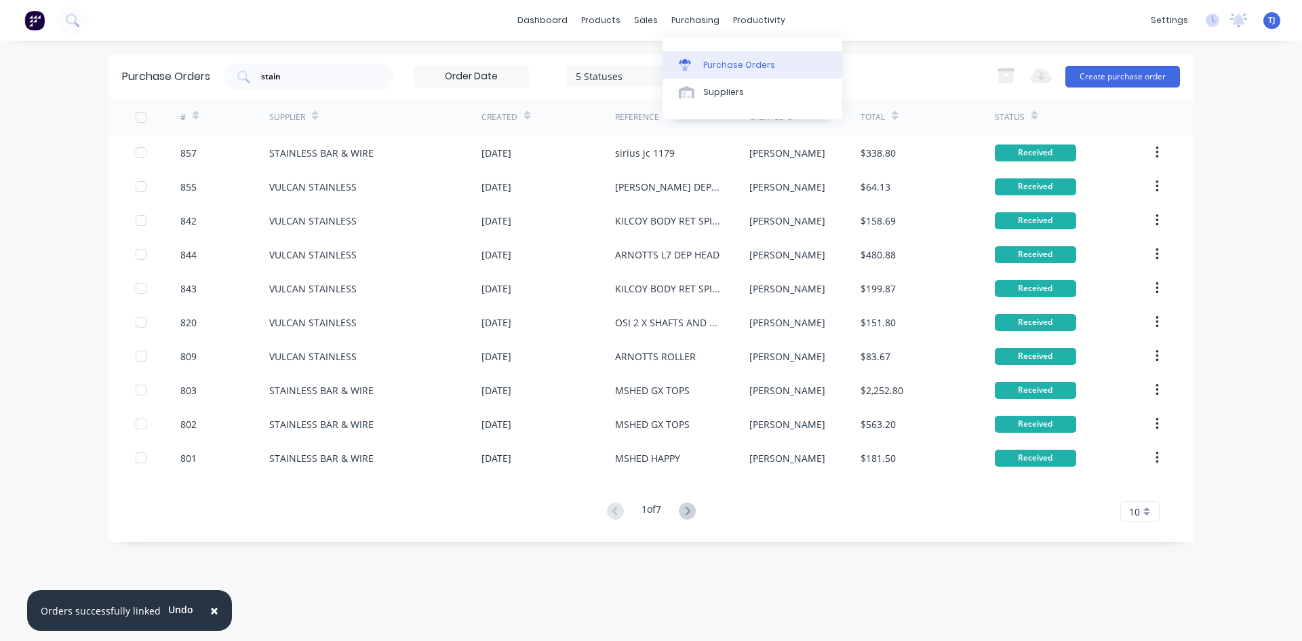
click at [734, 62] on div "Purchase Orders" at bounding box center [739, 65] width 72 height 12
click at [1098, 77] on button "Create purchase order" at bounding box center [1122, 77] width 115 height 22
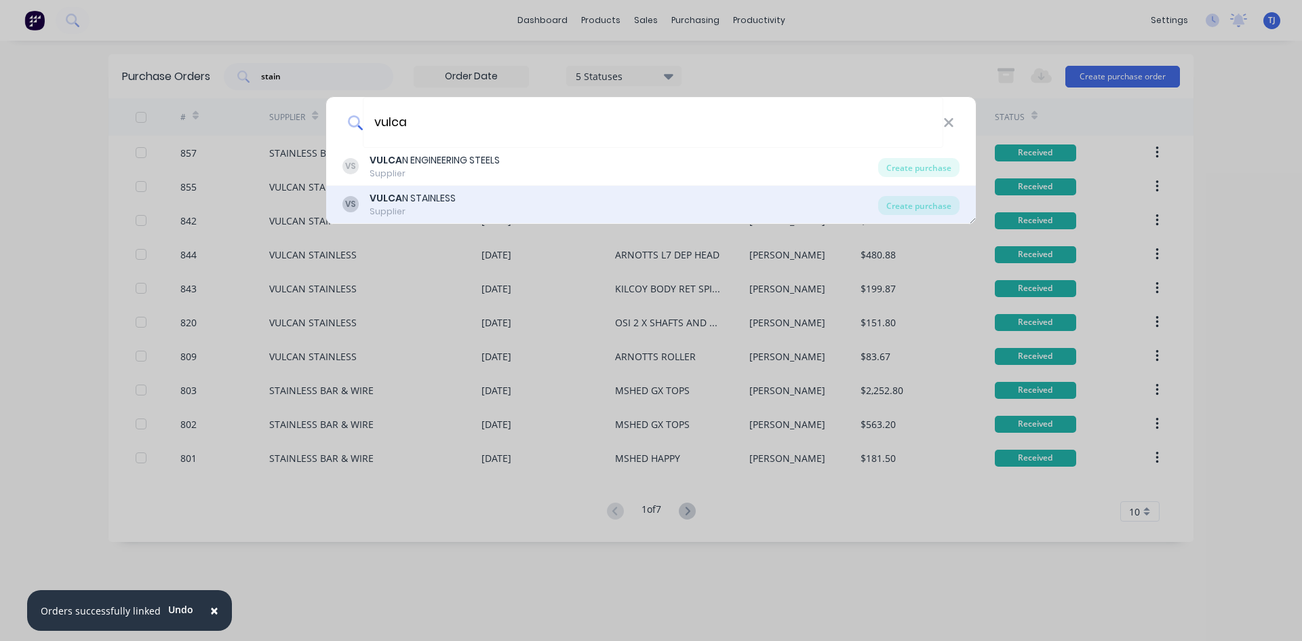
click at [485, 206] on div "VS VULCA N STAINLESS Supplier" at bounding box center [610, 204] width 536 height 26
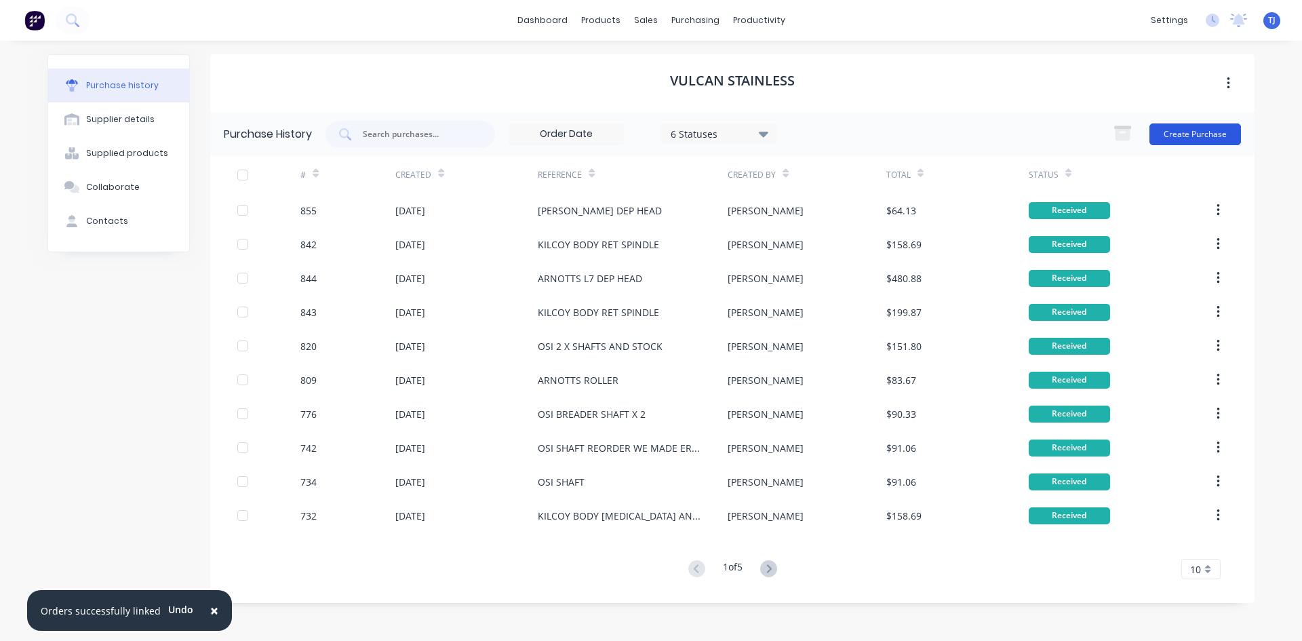
click at [1207, 136] on button "Create Purchase" at bounding box center [1195, 134] width 92 height 22
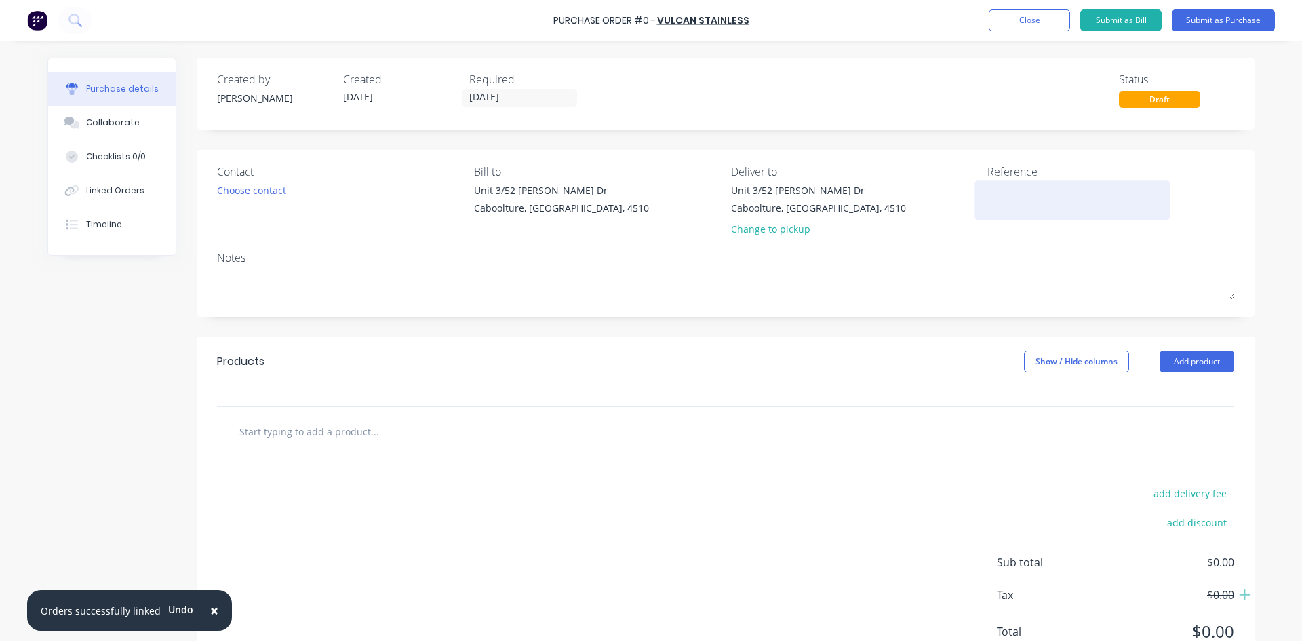
click at [994, 201] on textarea at bounding box center [1071, 198] width 169 height 31
click at [1184, 359] on button "Add product" at bounding box center [1196, 362] width 75 height 22
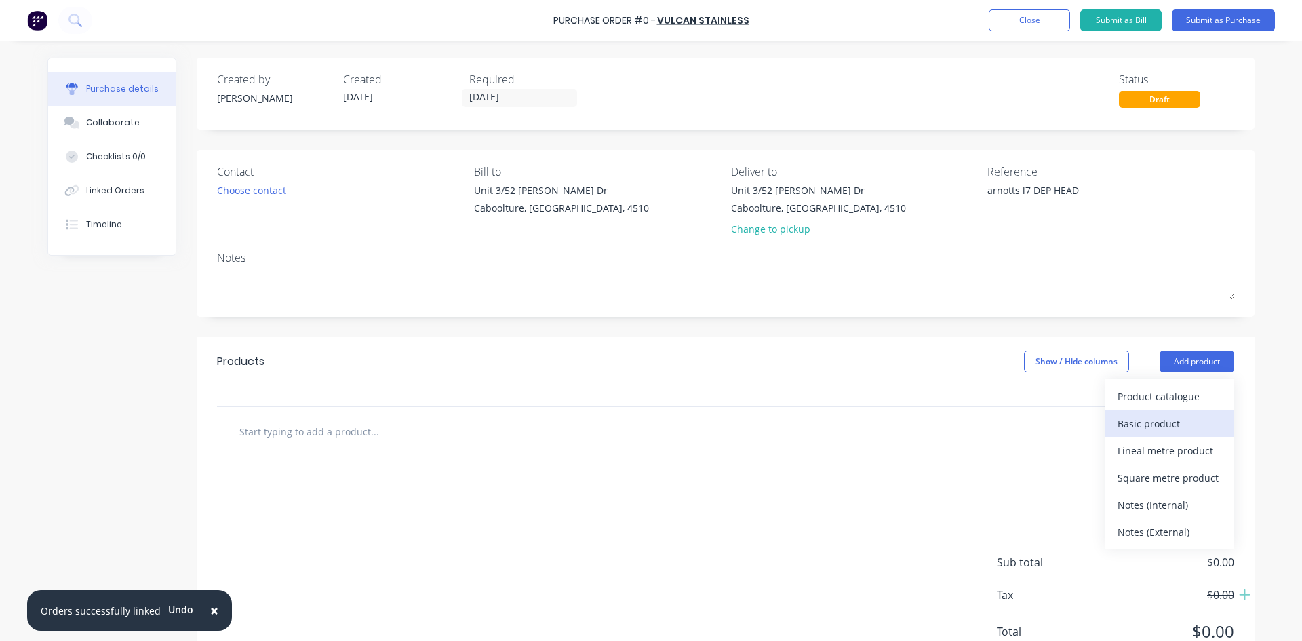
click at [1156, 424] on div "Basic product" at bounding box center [1169, 424] width 104 height 20
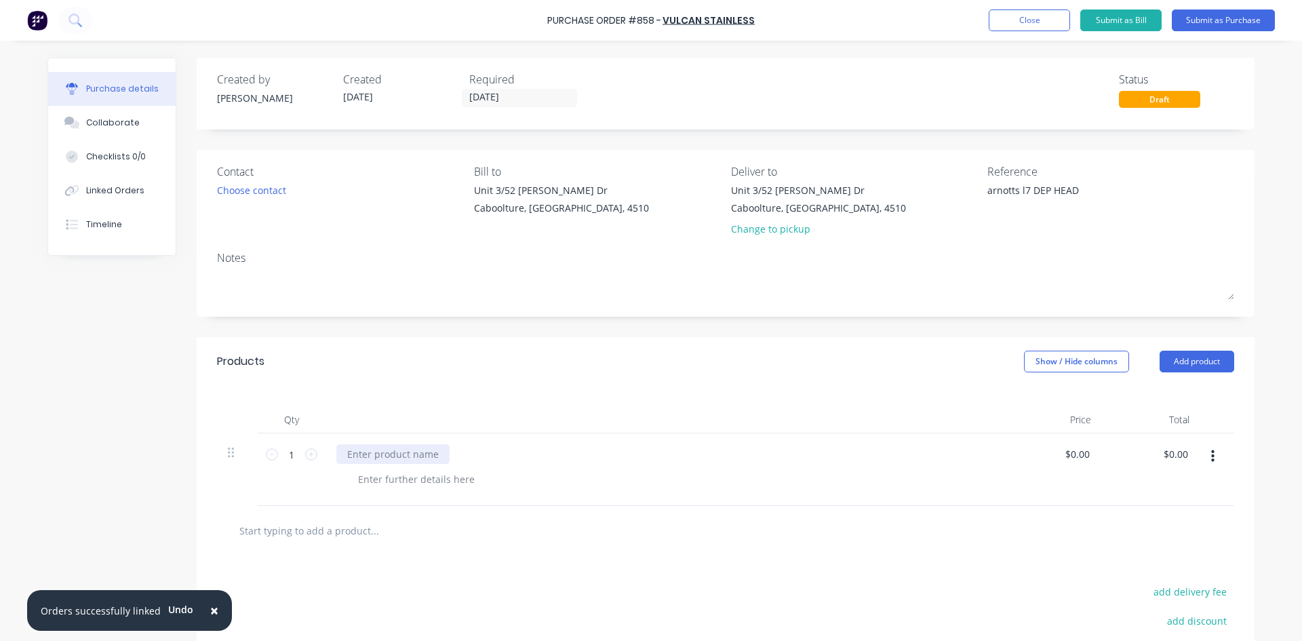
click at [375, 452] on div at bounding box center [392, 454] width 113 height 20
click at [1072, 455] on input "0.0000" at bounding box center [1076, 454] width 31 height 20
click at [1072, 455] on input "0.0000" at bounding box center [1074, 454] width 37 height 20
click at [1073, 455] on input "0.0000" at bounding box center [1074, 454] width 37 height 20
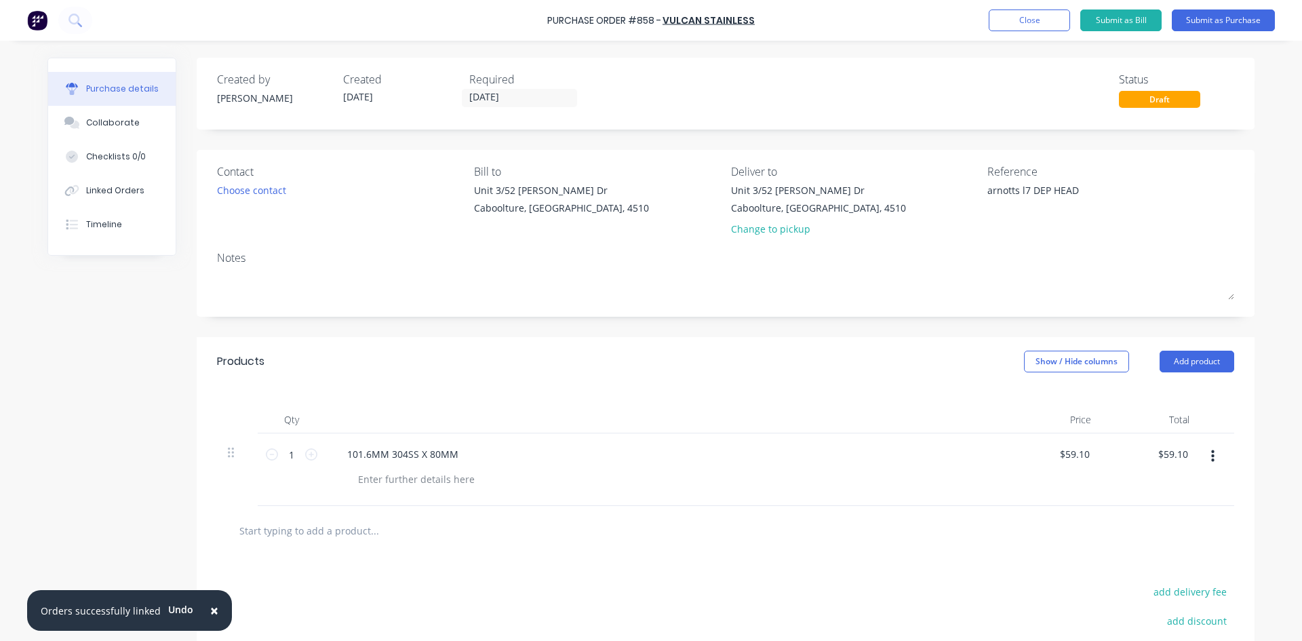
click at [465, 449] on div "101.6MM 304SS X 80MM" at bounding box center [664, 454] width 656 height 20
click at [457, 460] on div "101.6MM 304SS X 80MM" at bounding box center [402, 454] width 133 height 20
click at [1232, 20] on button "Submit as Purchase" at bounding box center [1223, 20] width 103 height 22
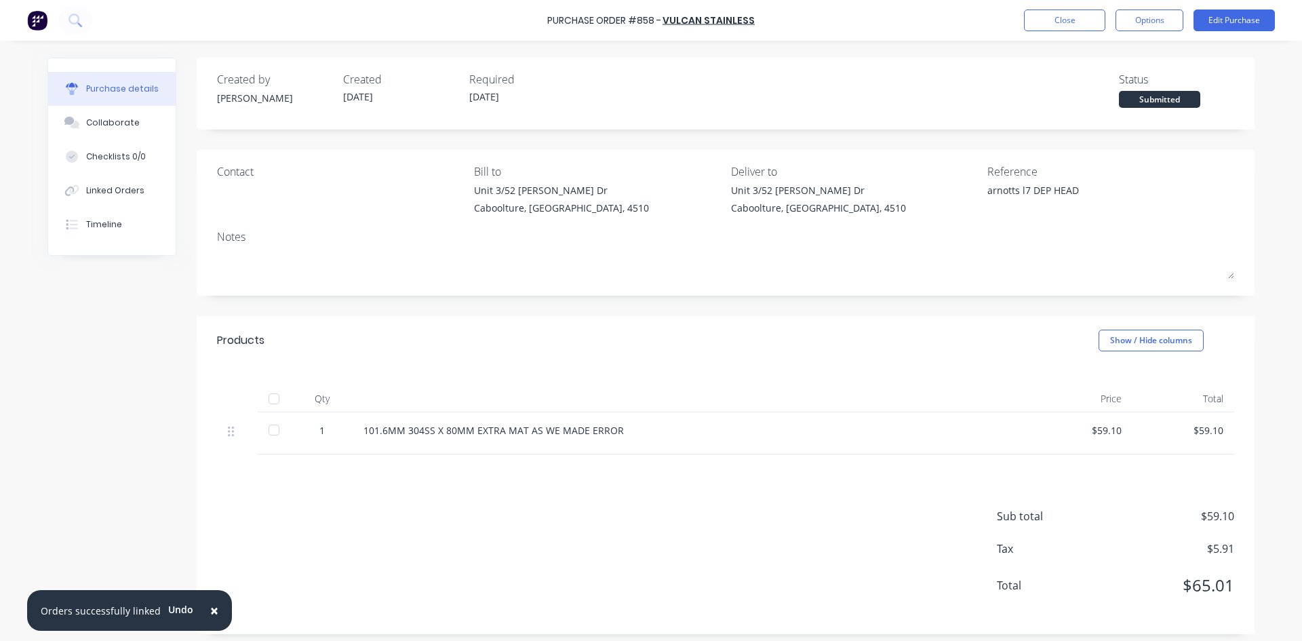
click at [267, 403] on div at bounding box center [273, 398] width 27 height 27
click at [111, 190] on div "Linked Orders" at bounding box center [115, 190] width 58 height 12
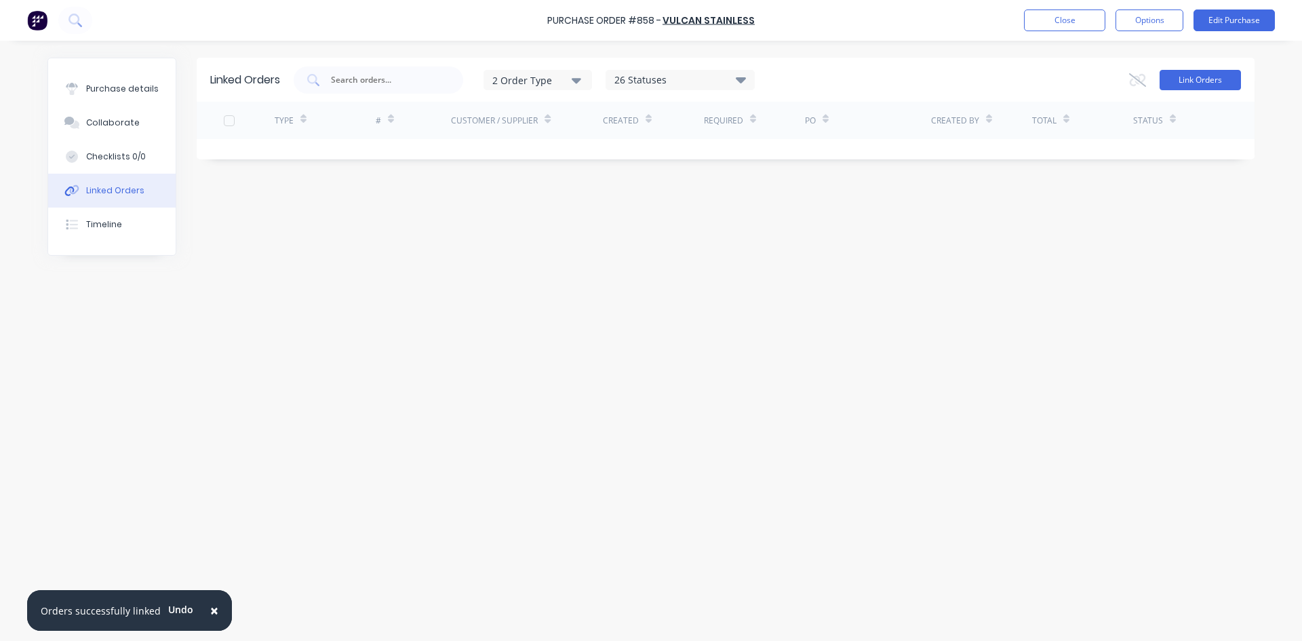
click at [1195, 77] on button "Link Orders" at bounding box center [1199, 80] width 81 height 20
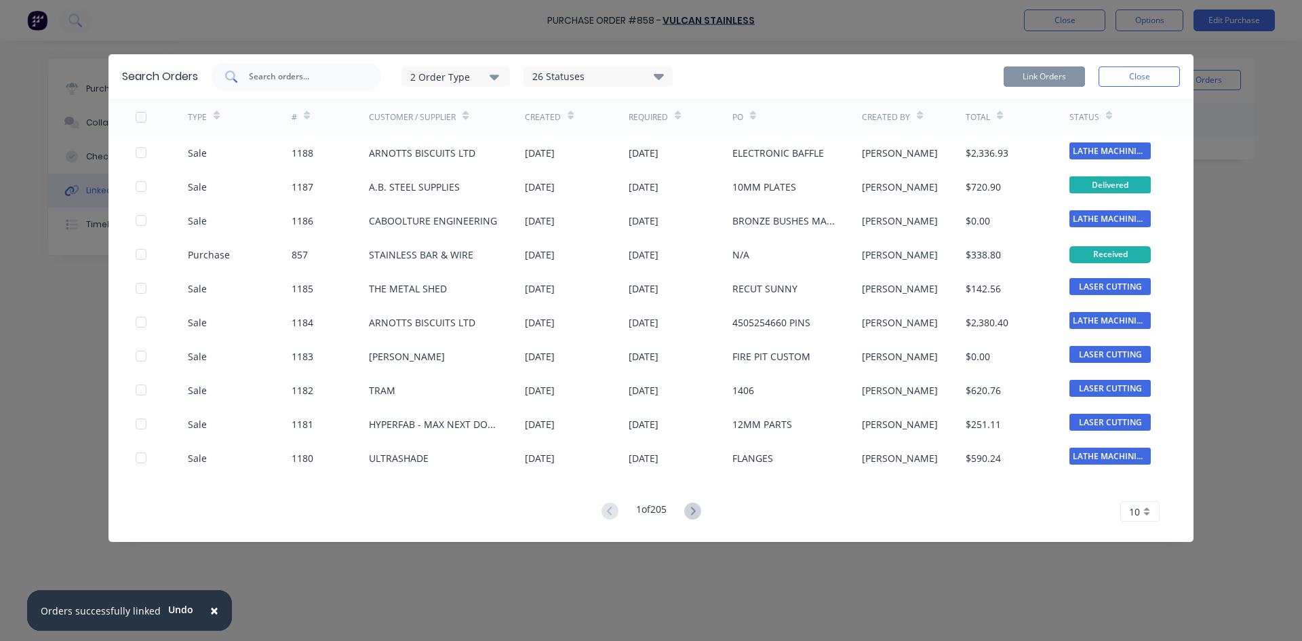
click at [270, 77] on input "text" at bounding box center [303, 77] width 113 height 14
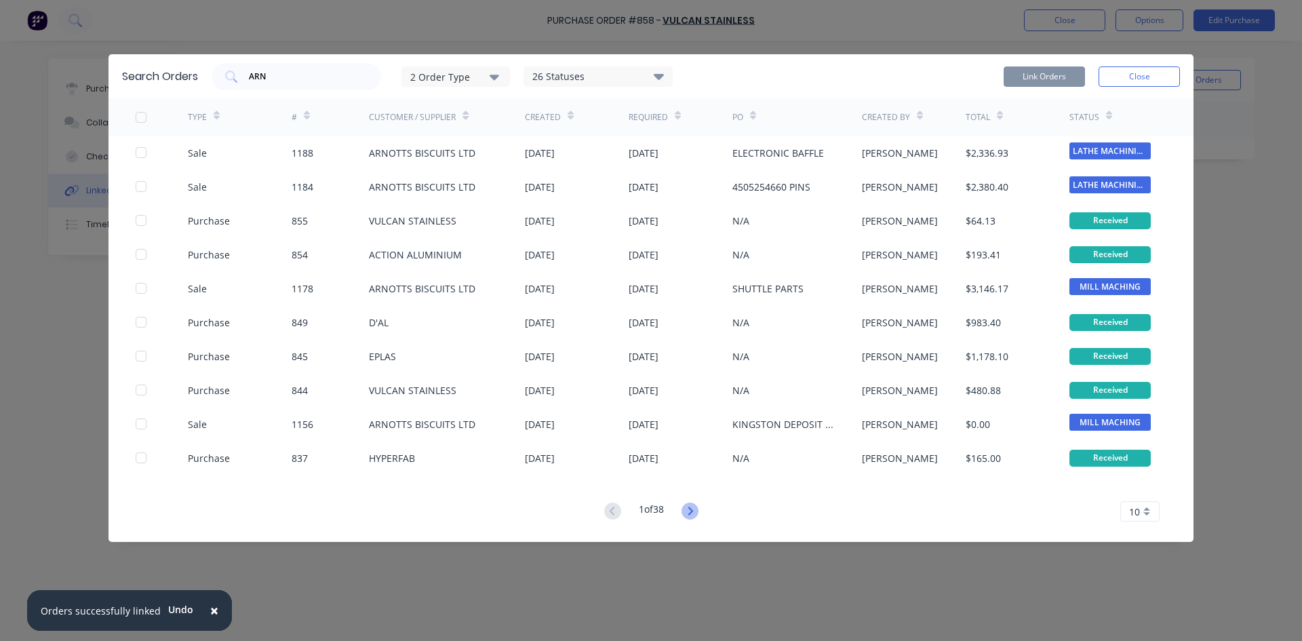
click at [696, 508] on icon at bounding box center [689, 510] width 17 height 17
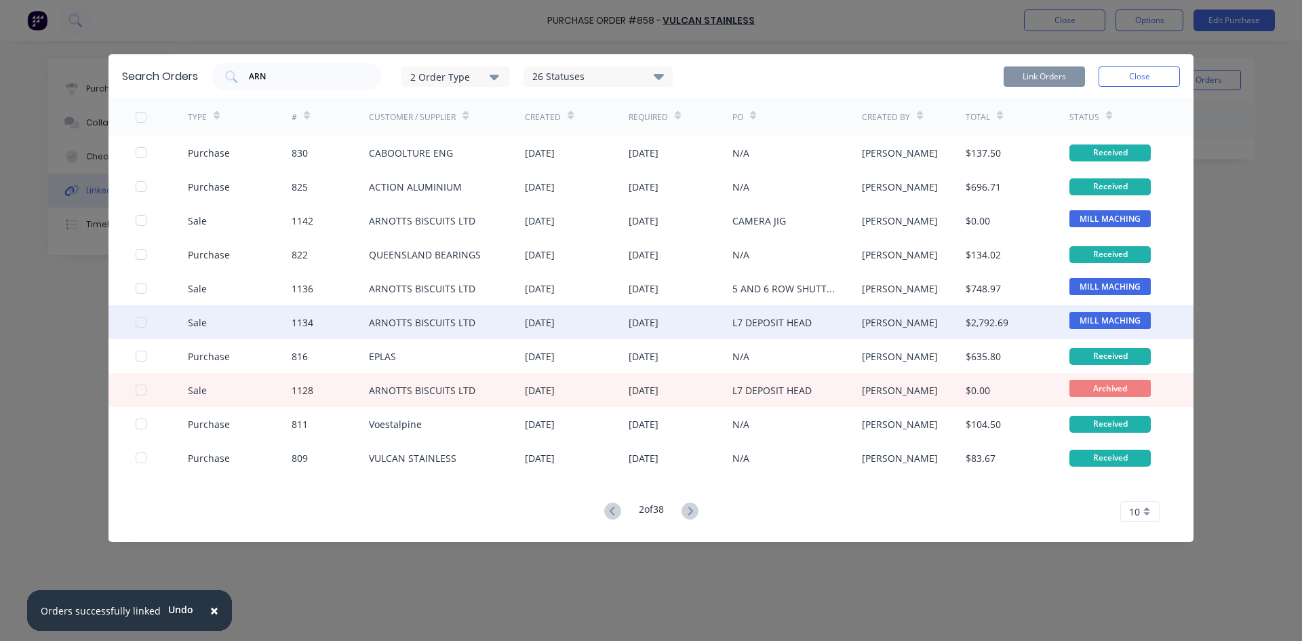
click at [142, 322] on div at bounding box center [140, 321] width 27 height 27
click at [1060, 77] on button "Link Orders" at bounding box center [1043, 76] width 81 height 20
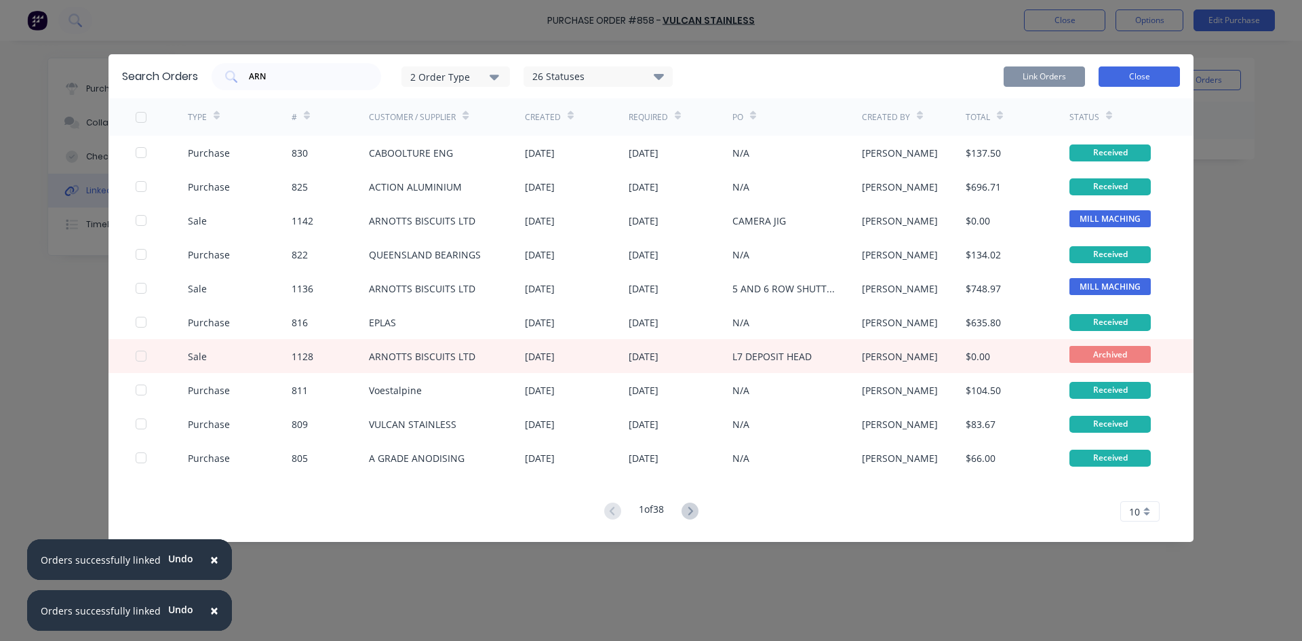
click at [1152, 81] on button "Close" at bounding box center [1138, 76] width 81 height 20
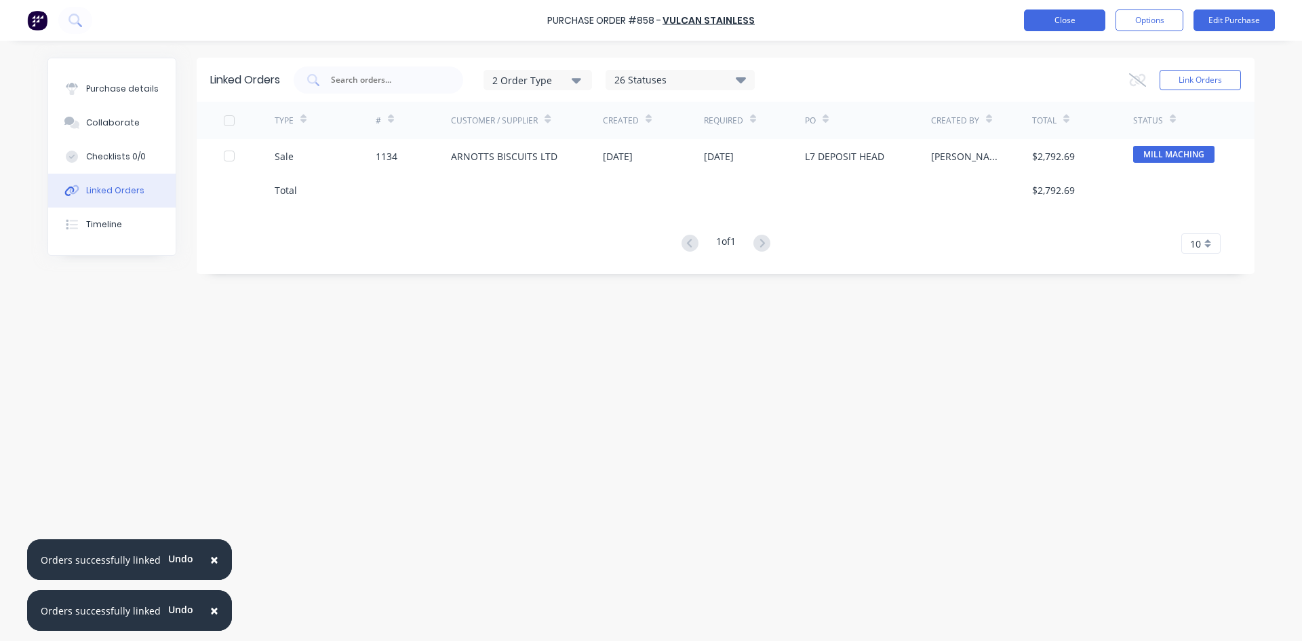
click at [1034, 20] on button "Close" at bounding box center [1064, 20] width 81 height 22
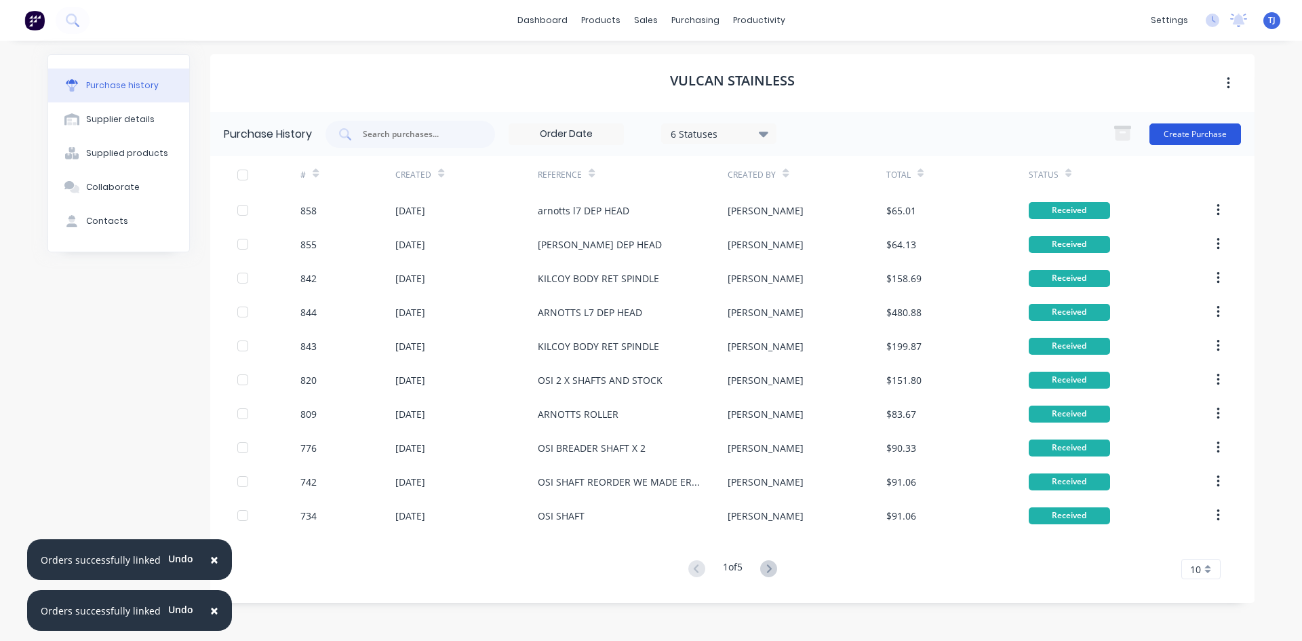
click at [1191, 136] on button "Create Purchase" at bounding box center [1195, 134] width 92 height 22
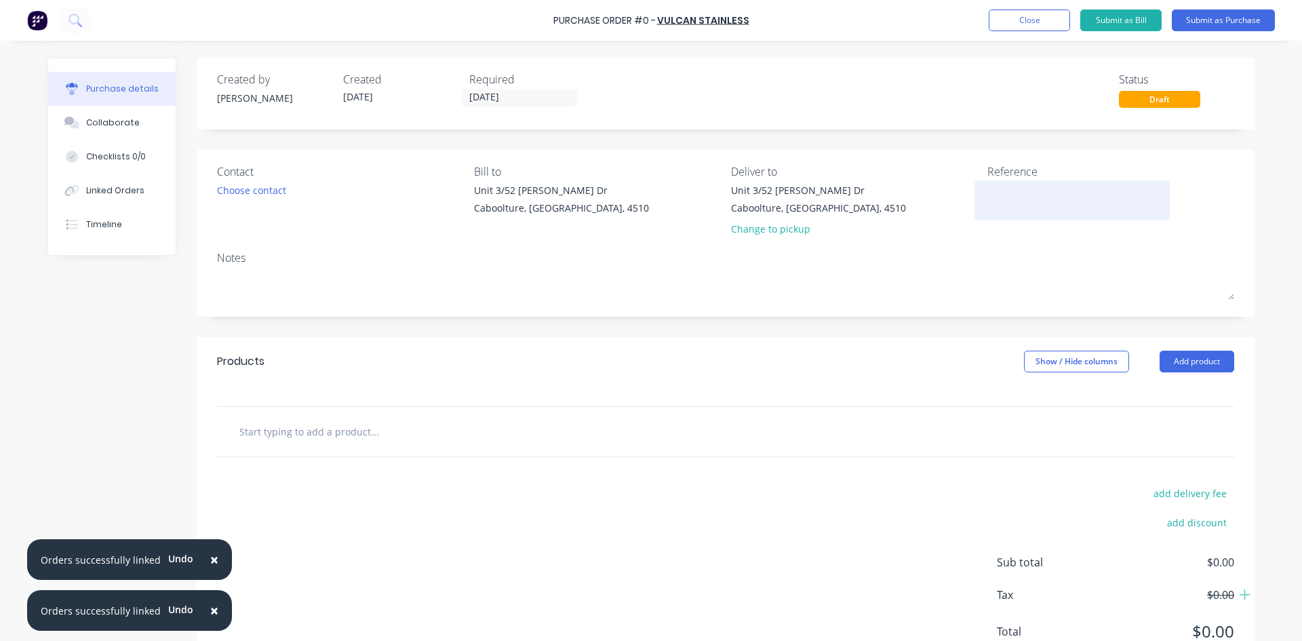
click at [1003, 203] on textarea at bounding box center [1071, 198] width 169 height 31
click at [1175, 359] on button "Add product" at bounding box center [1196, 362] width 75 height 22
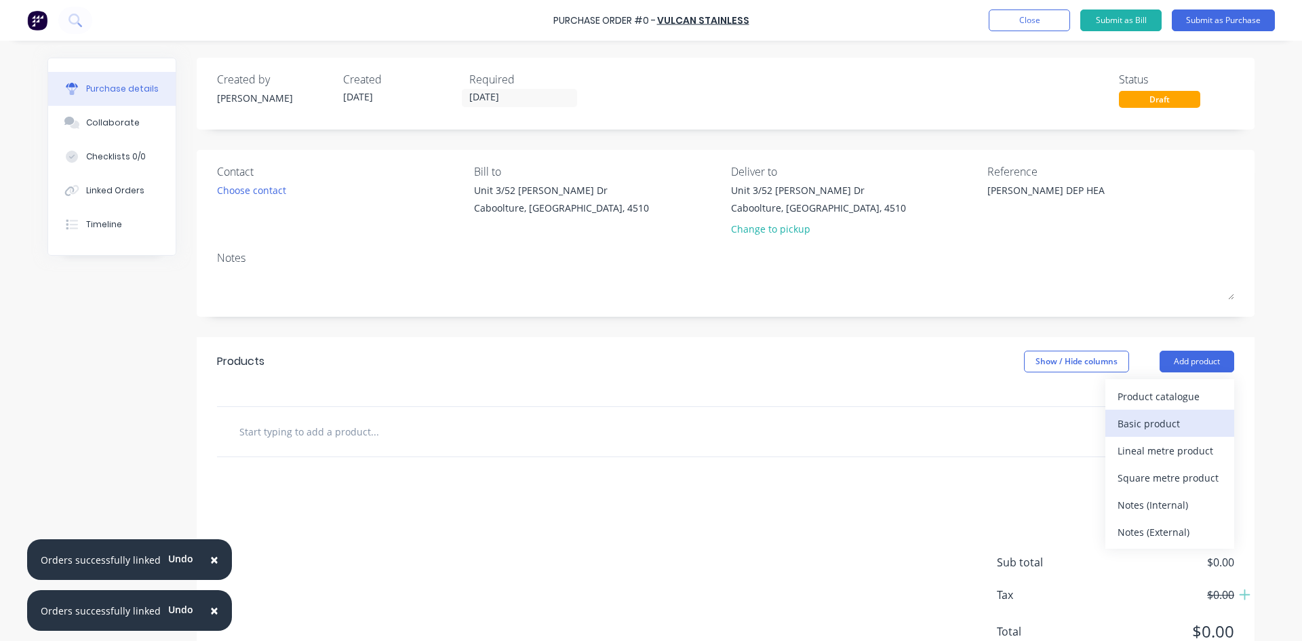
click at [1165, 423] on div "Basic product" at bounding box center [1169, 424] width 104 height 20
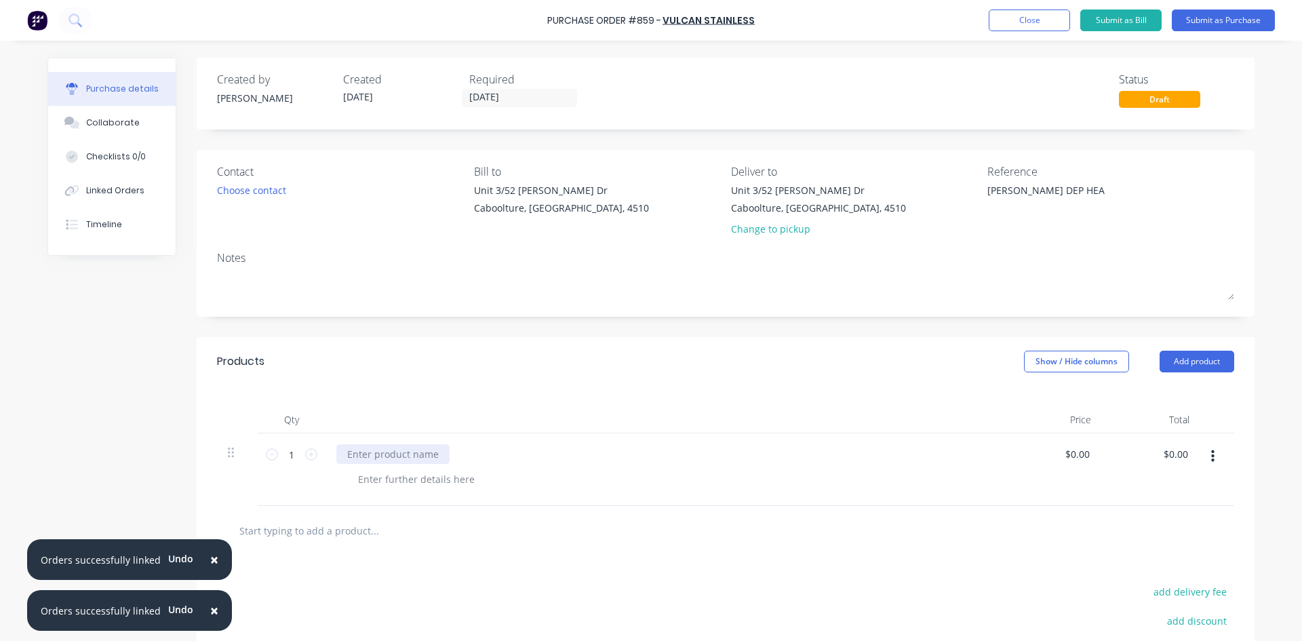
click at [382, 456] on div at bounding box center [392, 454] width 113 height 20
drag, startPoint x: 1075, startPoint y: 445, endPoint x: 1072, endPoint y: 452, distance: 7.0
click at [1075, 446] on input "0.0000" at bounding box center [1074, 454] width 37 height 20
click at [1072, 452] on input "0.0000" at bounding box center [1074, 454] width 37 height 20
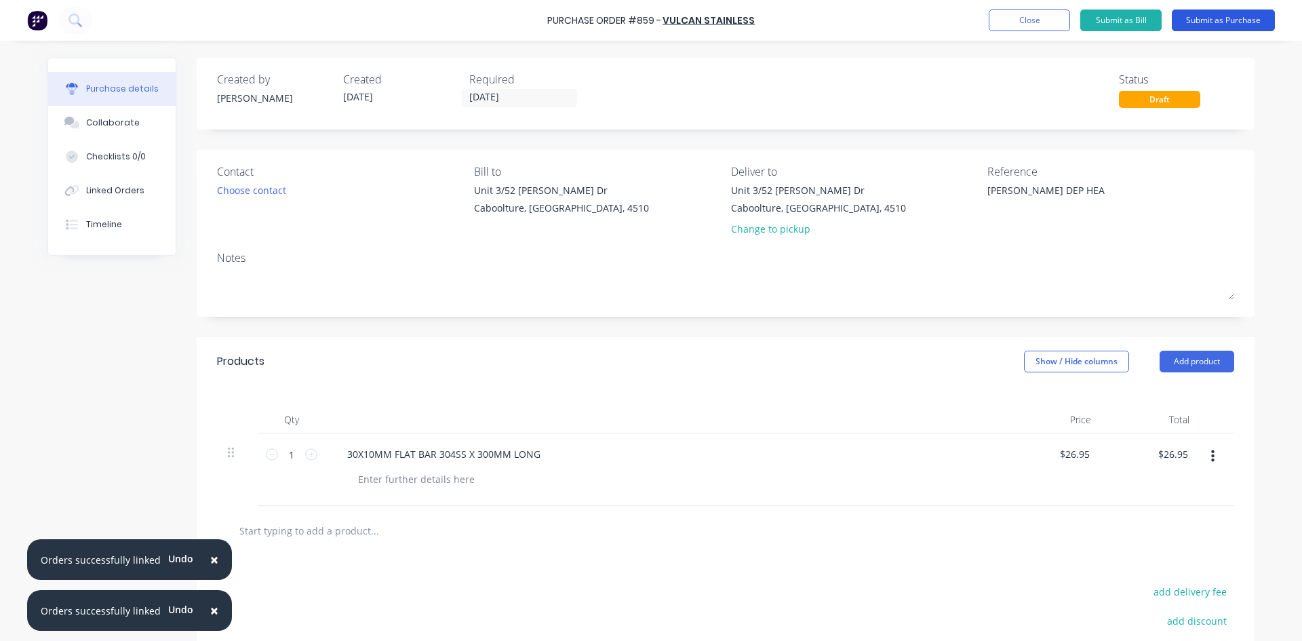
click at [1246, 16] on button "Submit as Purchase" at bounding box center [1223, 20] width 103 height 22
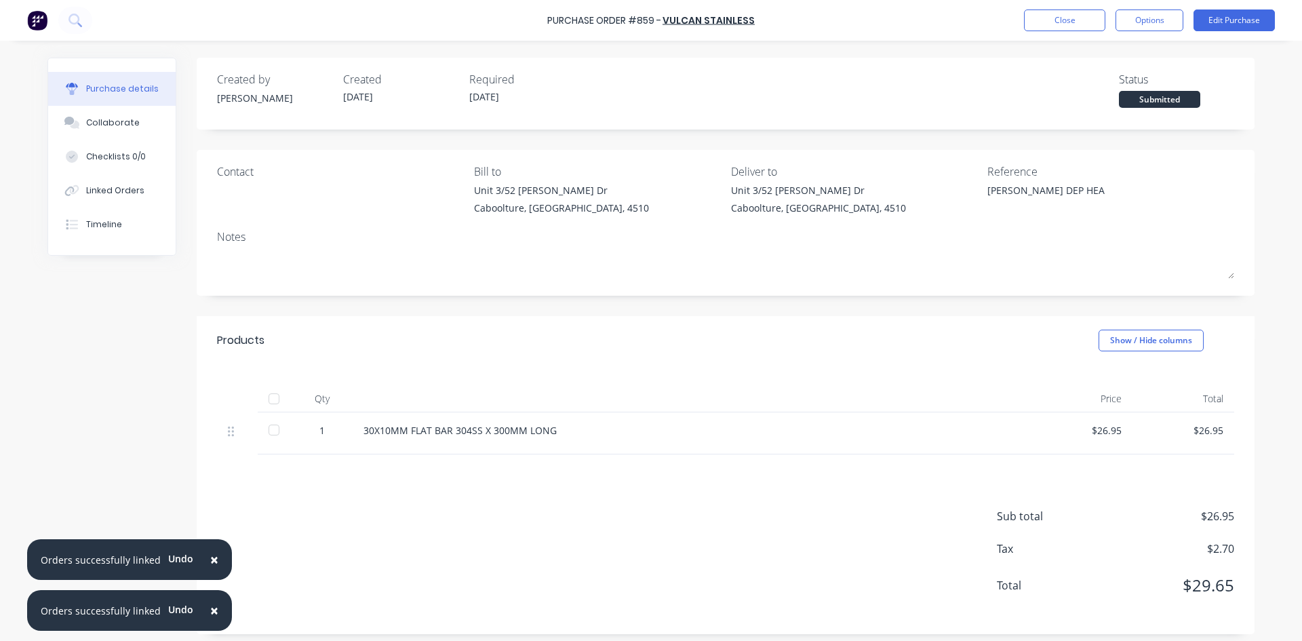
click at [270, 398] on div at bounding box center [273, 398] width 27 height 27
click at [108, 190] on div "Linked Orders" at bounding box center [115, 190] width 58 height 12
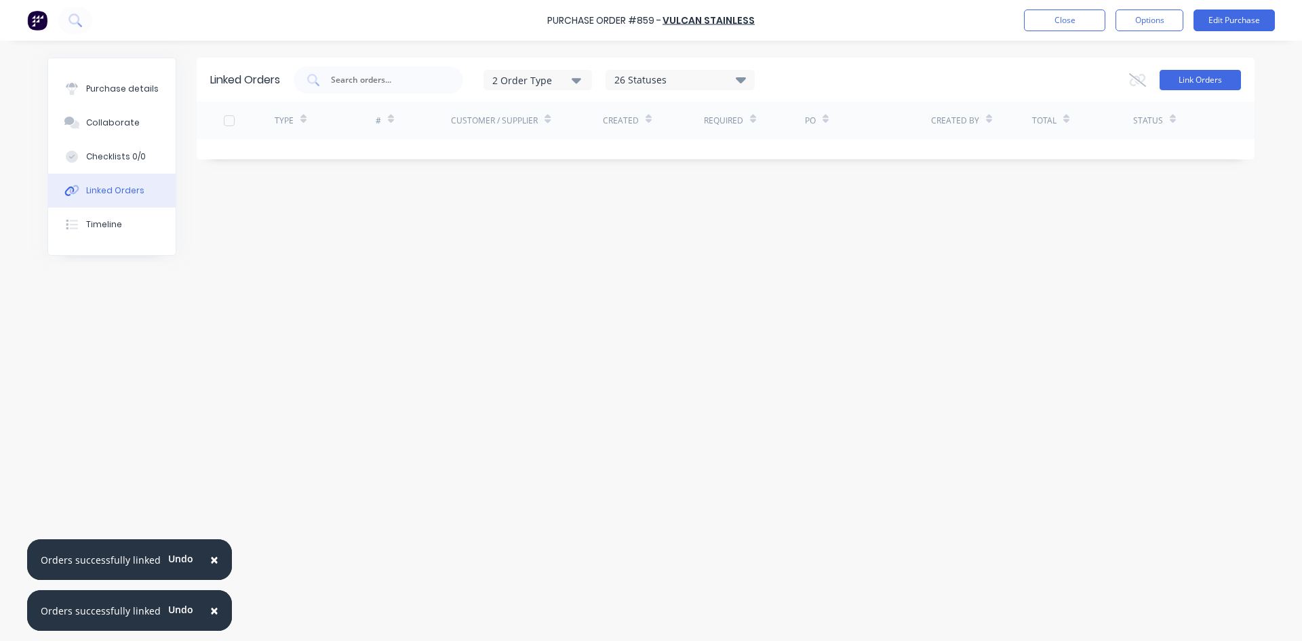
click at [1234, 85] on button "Link Orders" at bounding box center [1199, 80] width 81 height 20
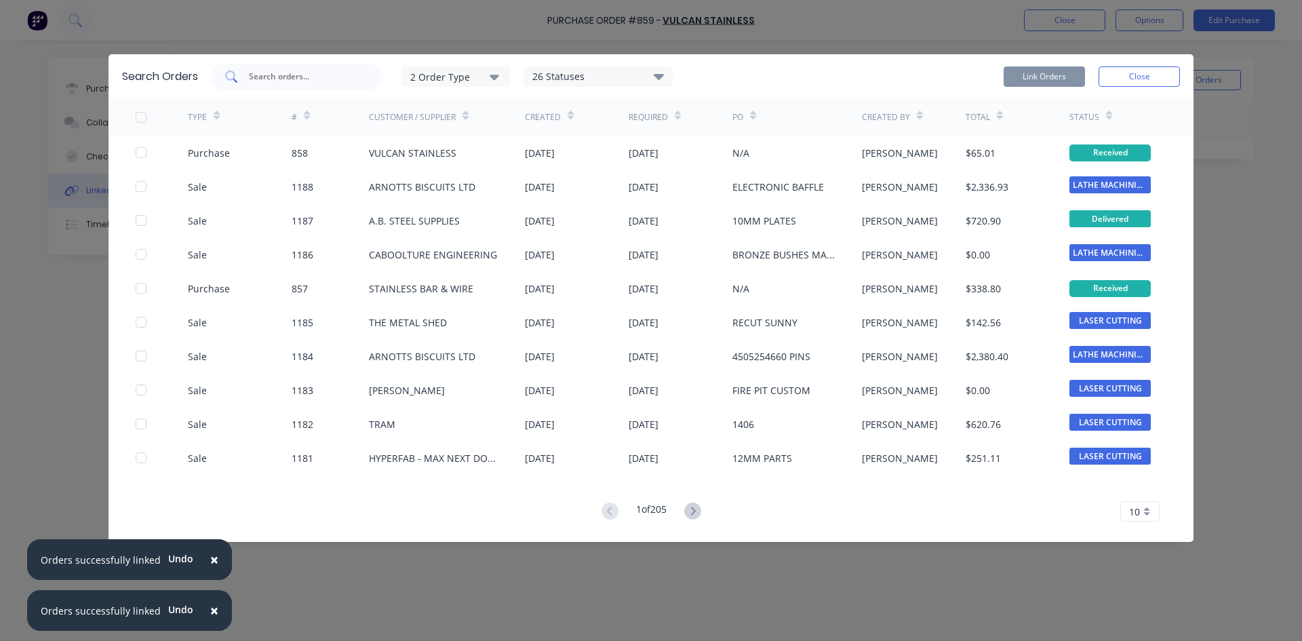
click at [290, 72] on input "text" at bounding box center [303, 77] width 113 height 14
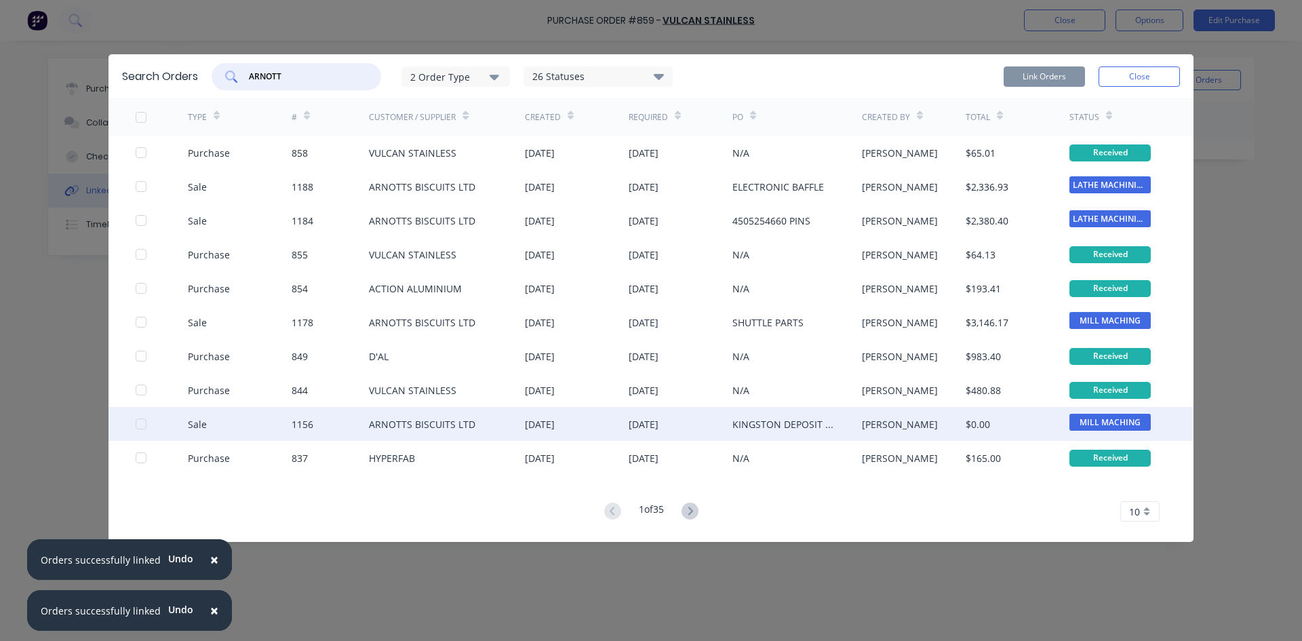
click at [143, 424] on div at bounding box center [140, 423] width 27 height 27
click at [1049, 79] on button "Link Orders" at bounding box center [1043, 76] width 81 height 20
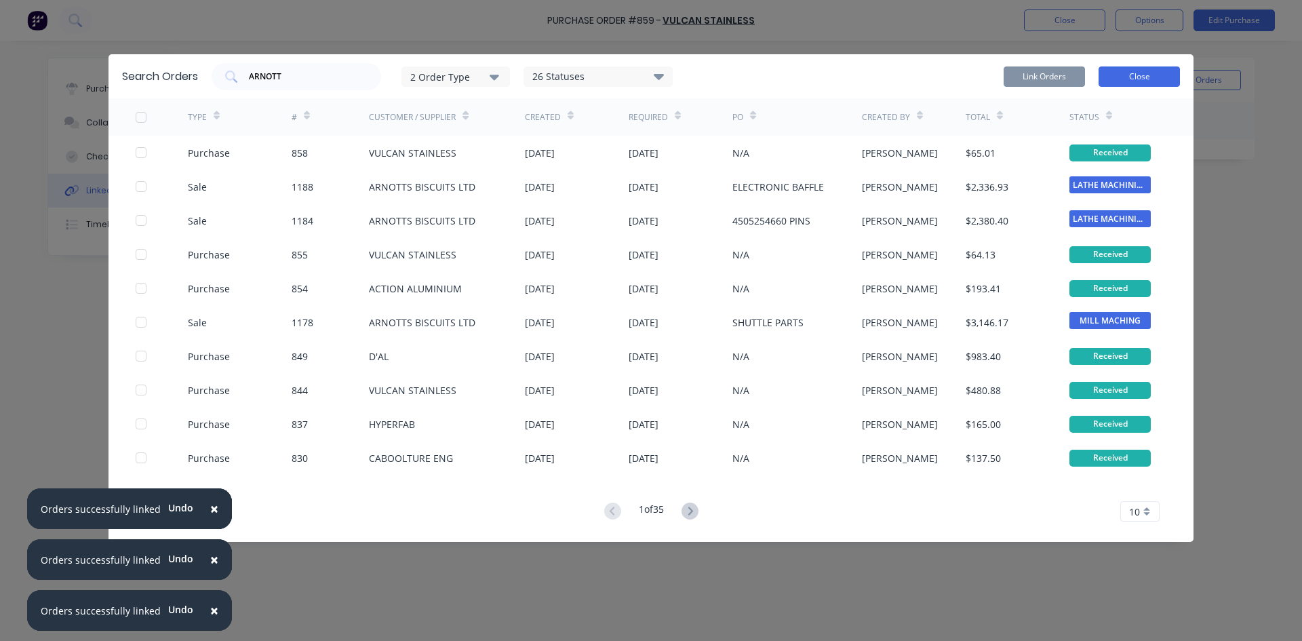
click at [1151, 73] on button "Close" at bounding box center [1138, 76] width 81 height 20
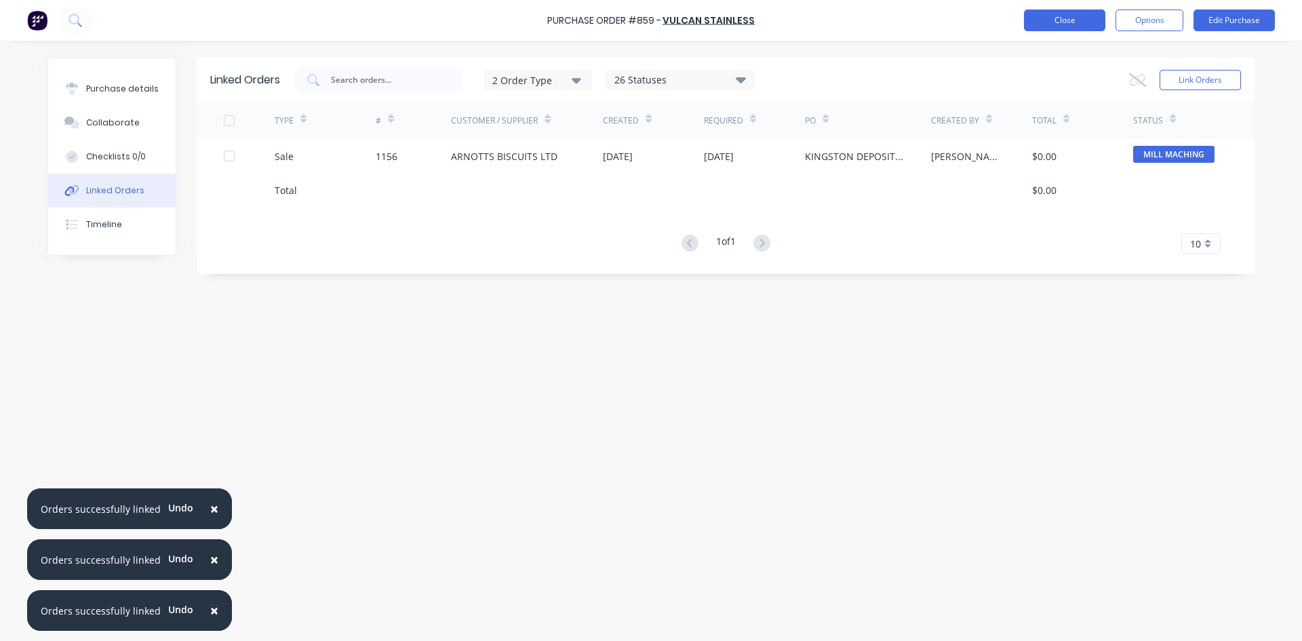
click at [1088, 22] on button "Close" at bounding box center [1064, 20] width 81 height 22
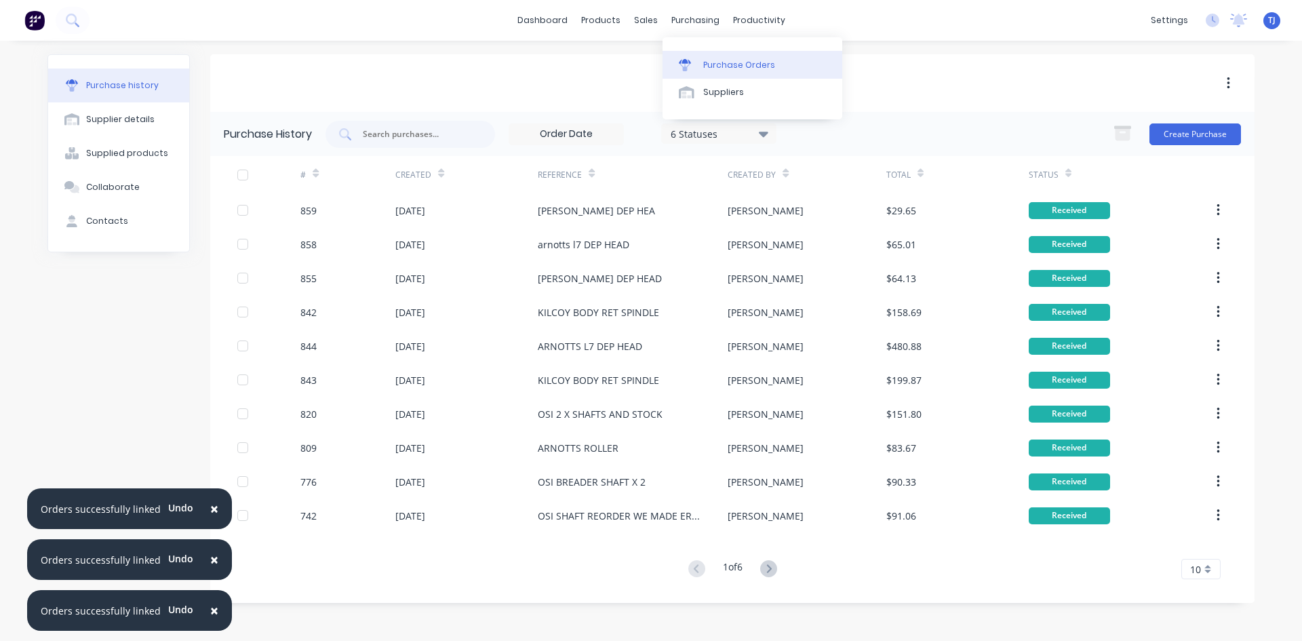
click at [727, 62] on div "Purchase Orders" at bounding box center [739, 65] width 72 height 12
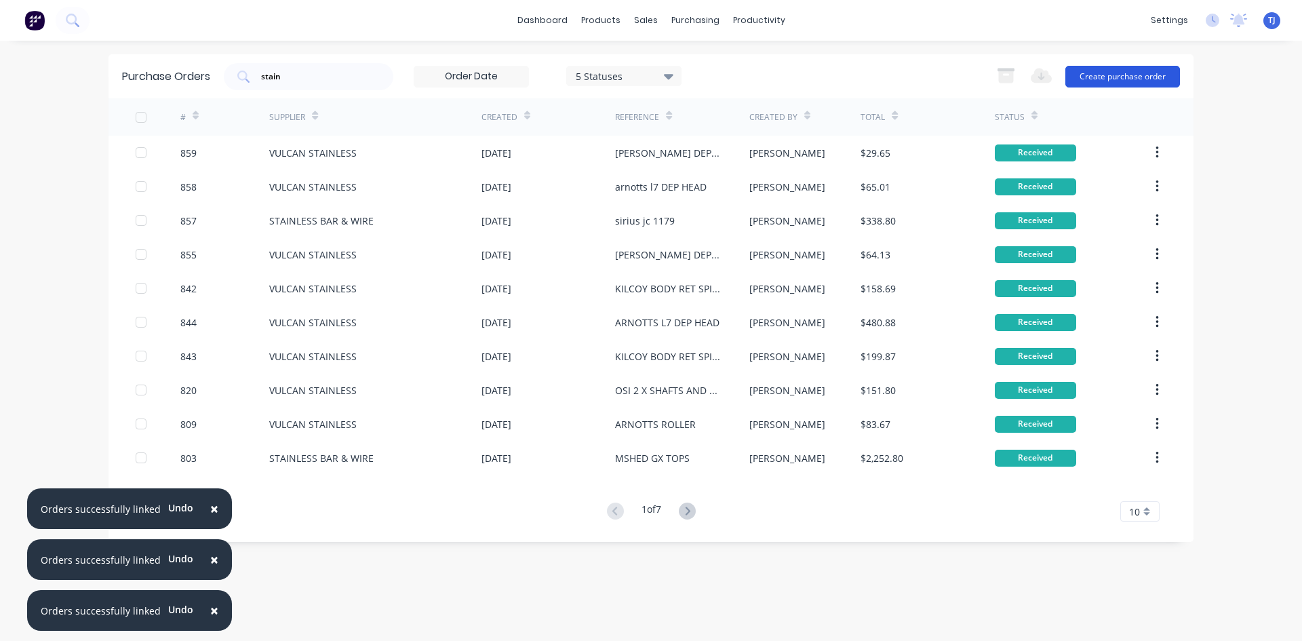
click at [1109, 77] on button "Create purchase order" at bounding box center [1122, 77] width 115 height 22
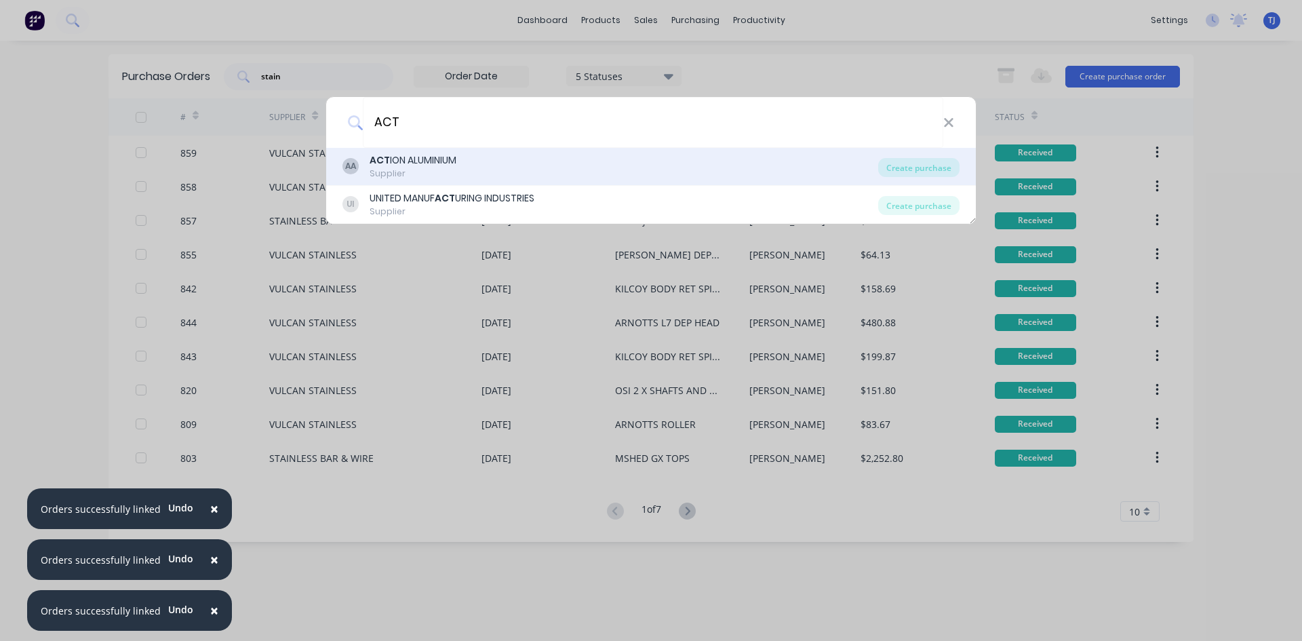
click at [369, 161] on b "ACT" at bounding box center [379, 160] width 20 height 14
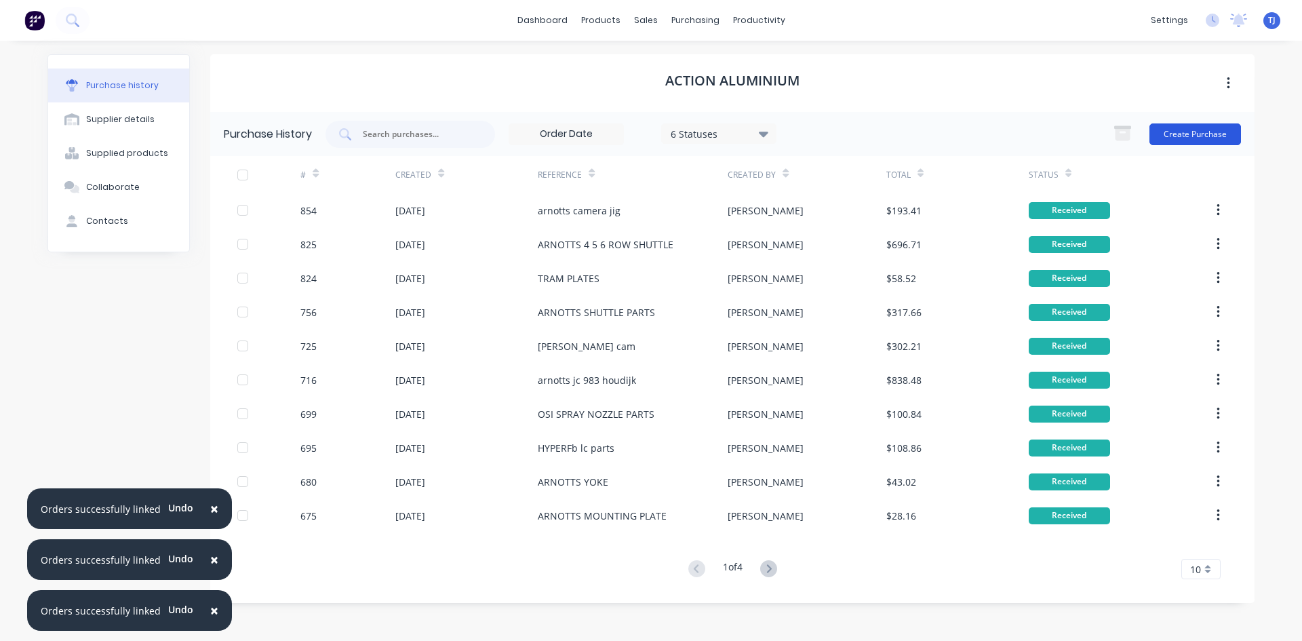
click at [1218, 134] on button "Create Purchase" at bounding box center [1195, 134] width 92 height 22
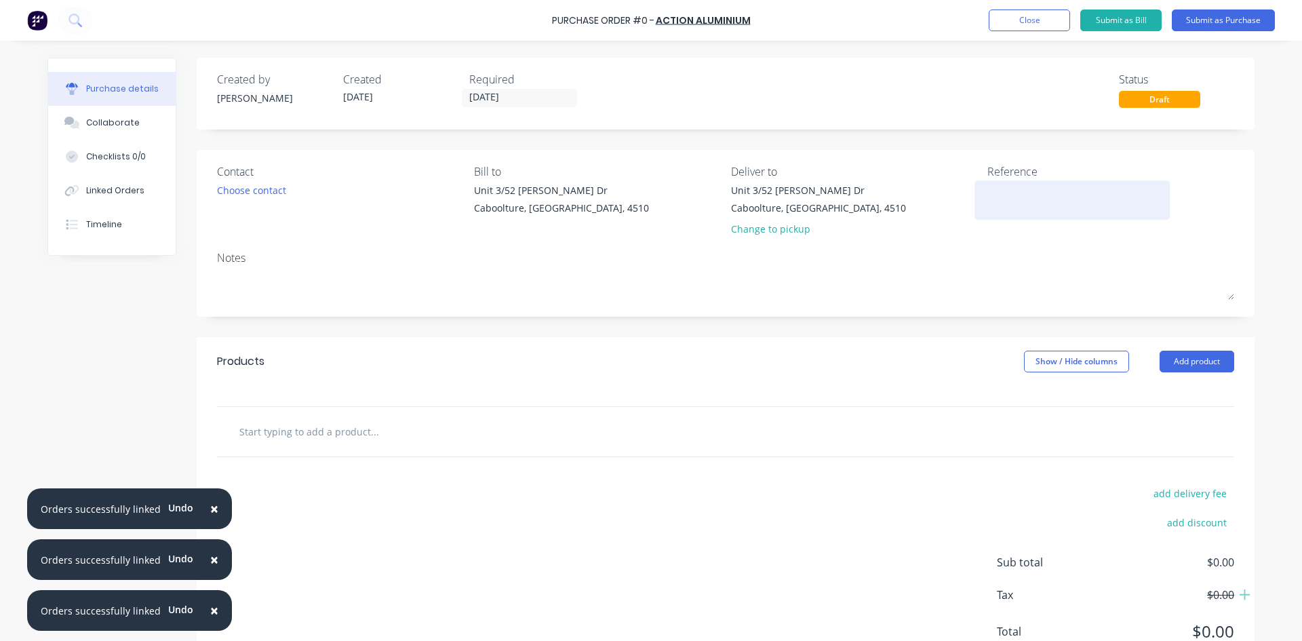
click at [991, 202] on textarea at bounding box center [1071, 198] width 169 height 31
click at [1180, 364] on button "Add product" at bounding box center [1196, 362] width 75 height 22
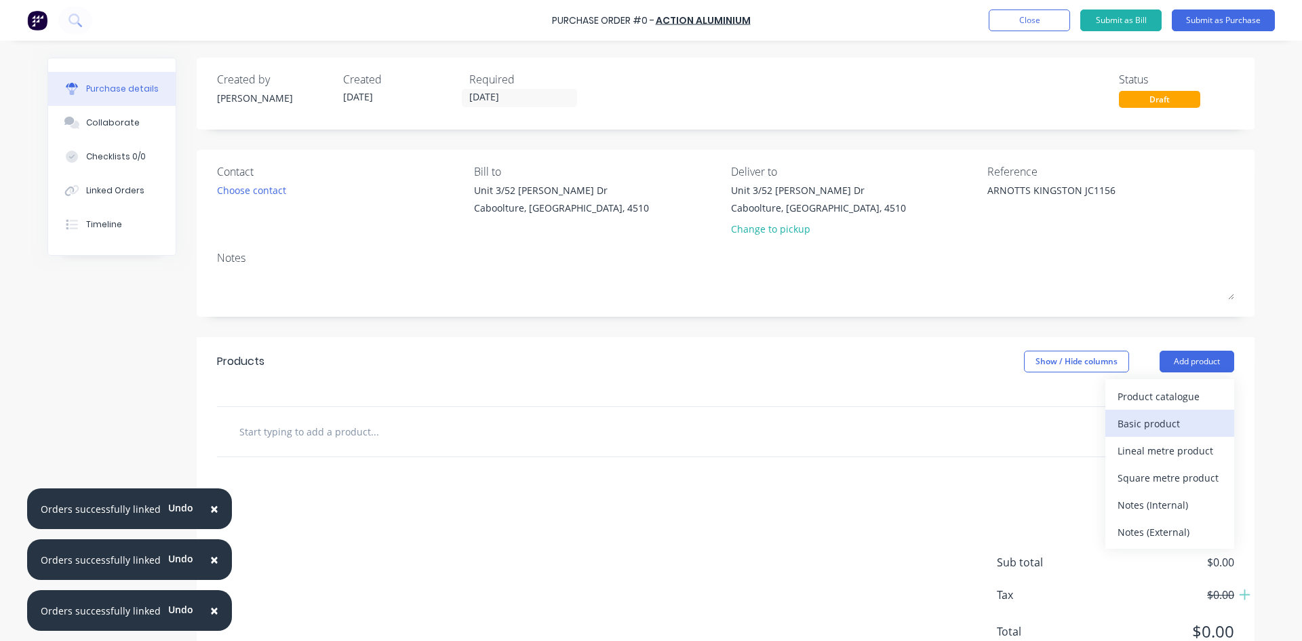
click at [1155, 425] on div "Basic product" at bounding box center [1169, 424] width 104 height 20
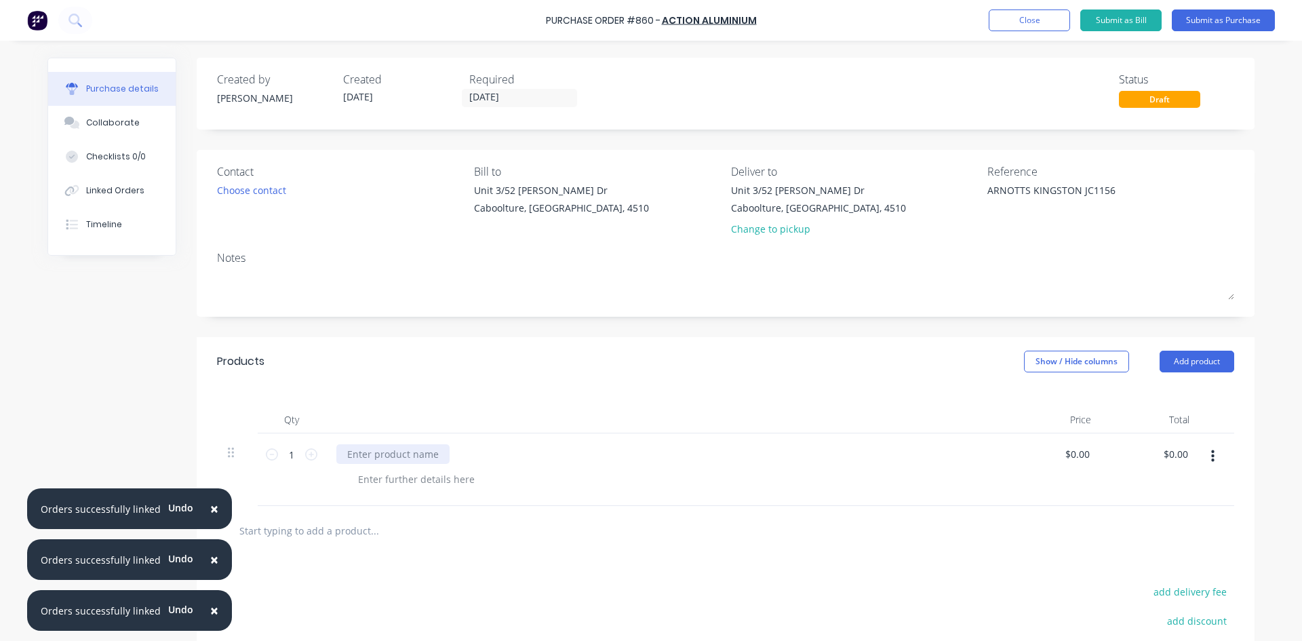
click at [340, 460] on div at bounding box center [392, 454] width 113 height 20
click at [1215, 366] on button "Add product" at bounding box center [1196, 362] width 75 height 22
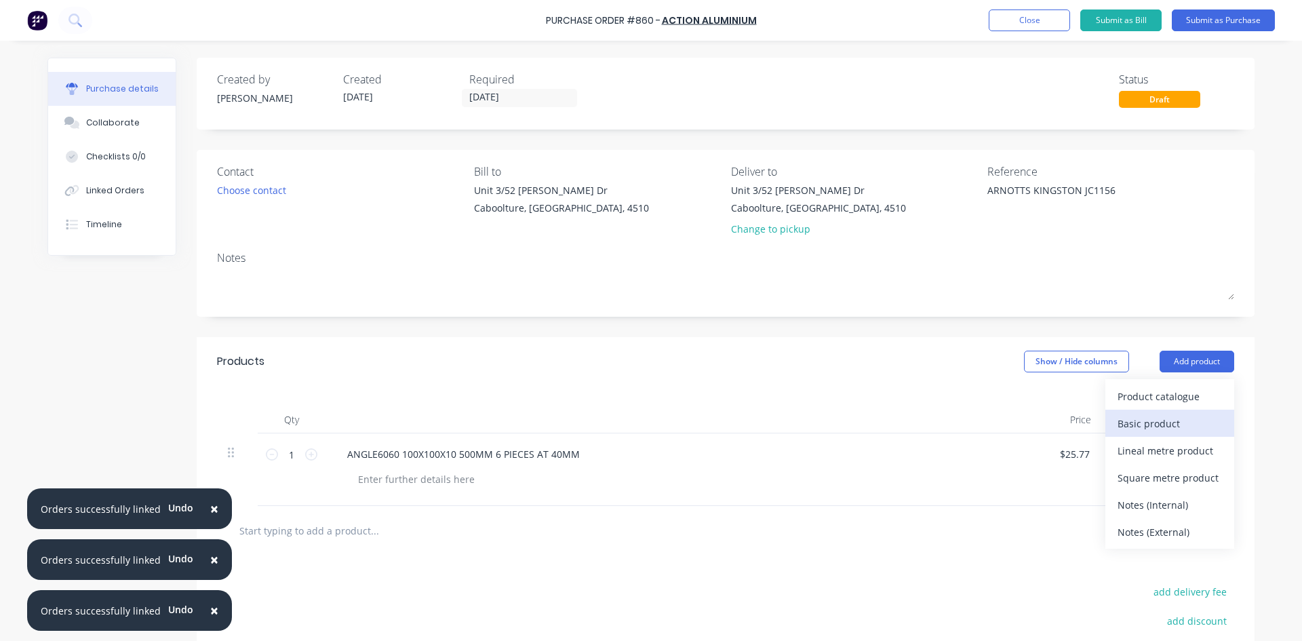
click at [1180, 427] on div "Basic product" at bounding box center [1169, 424] width 104 height 20
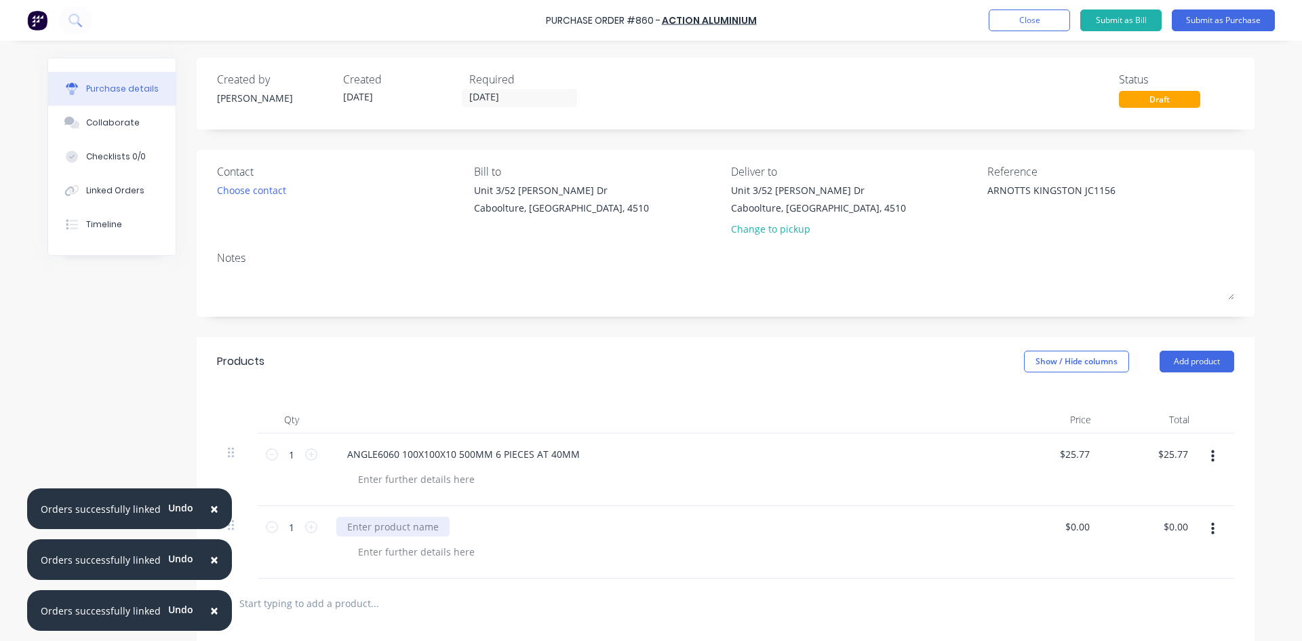
click at [351, 530] on div at bounding box center [392, 527] width 113 height 20
click at [1250, 12] on button "Submit as Purchase" at bounding box center [1223, 20] width 103 height 22
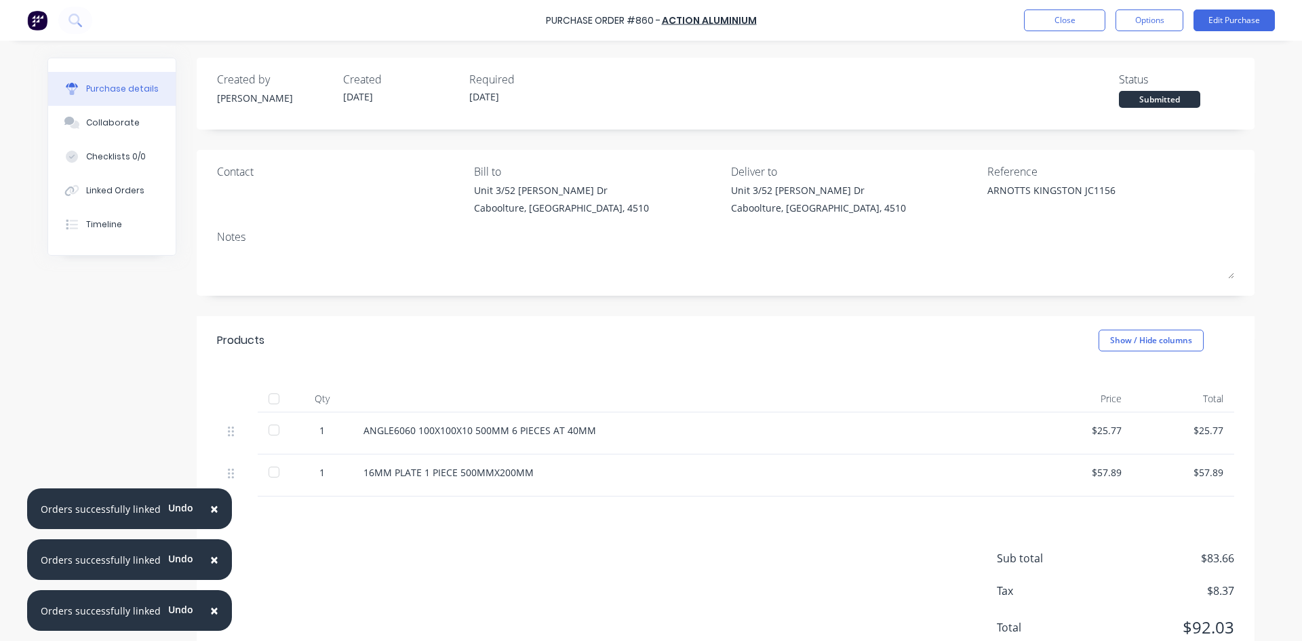
click at [265, 399] on div at bounding box center [273, 398] width 27 height 27
click at [123, 182] on button "Linked Orders" at bounding box center [111, 191] width 127 height 34
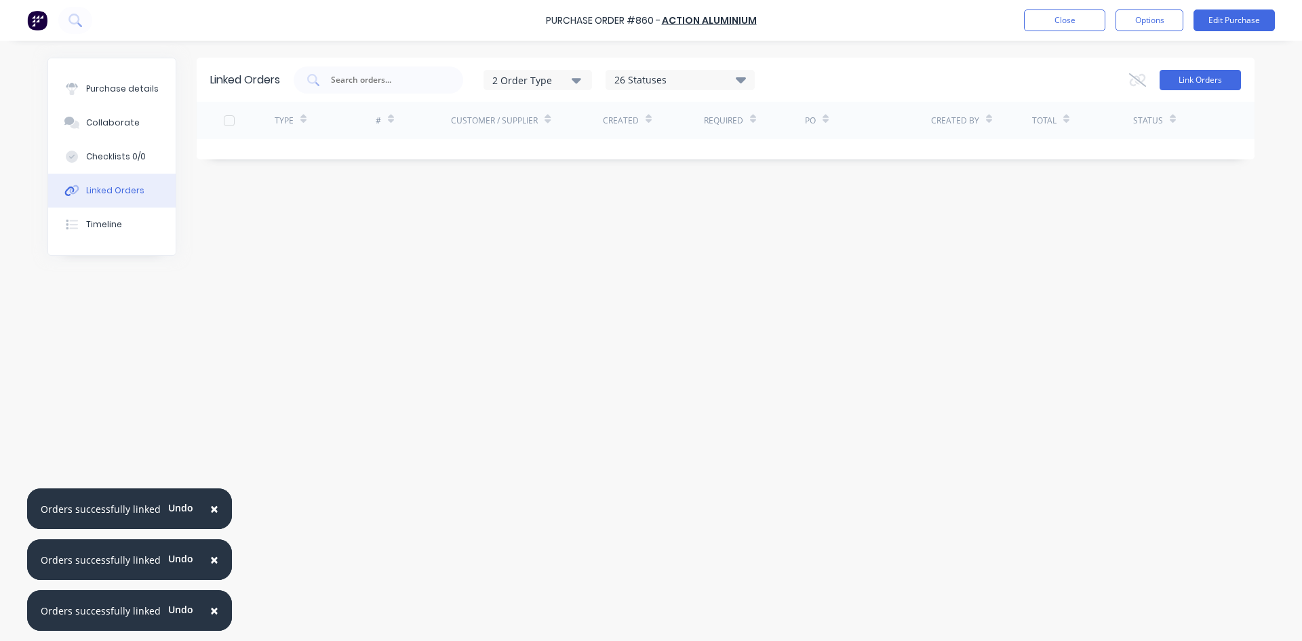
click at [1186, 83] on button "Link Orders" at bounding box center [1199, 80] width 81 height 20
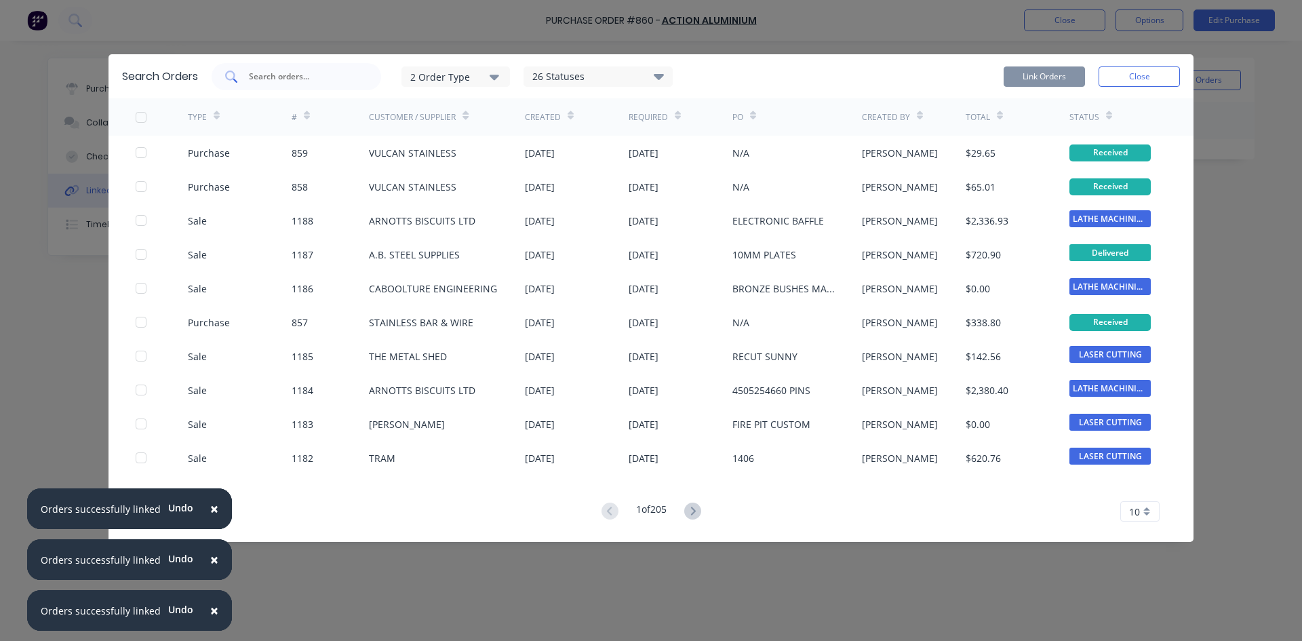
click at [292, 85] on div at bounding box center [296, 76] width 169 height 27
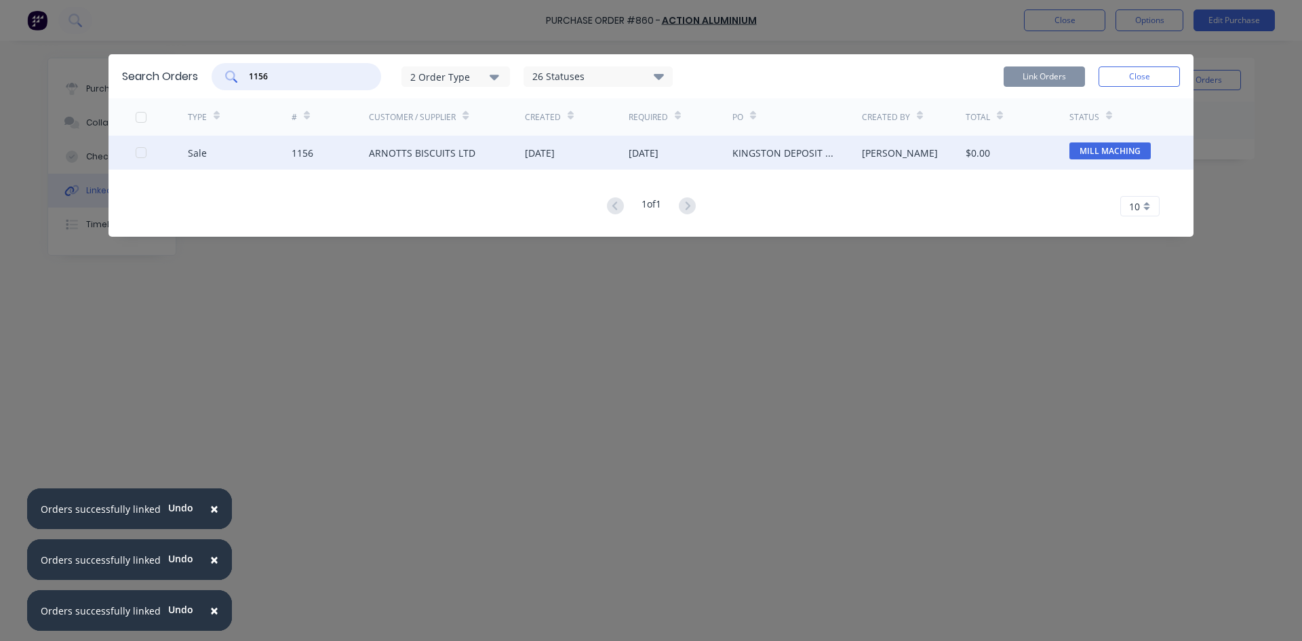
click at [135, 150] on div "Sale 1156 ARNOTTS BISCUITS LTD [DATE] [DATE] [GEOGRAPHIC_DATA] DEPOSIT HEAD [PE…" at bounding box center [650, 153] width 1085 height 34
click at [143, 156] on div at bounding box center [140, 152] width 27 height 27
click at [1032, 73] on button "Link Orders" at bounding box center [1043, 76] width 81 height 20
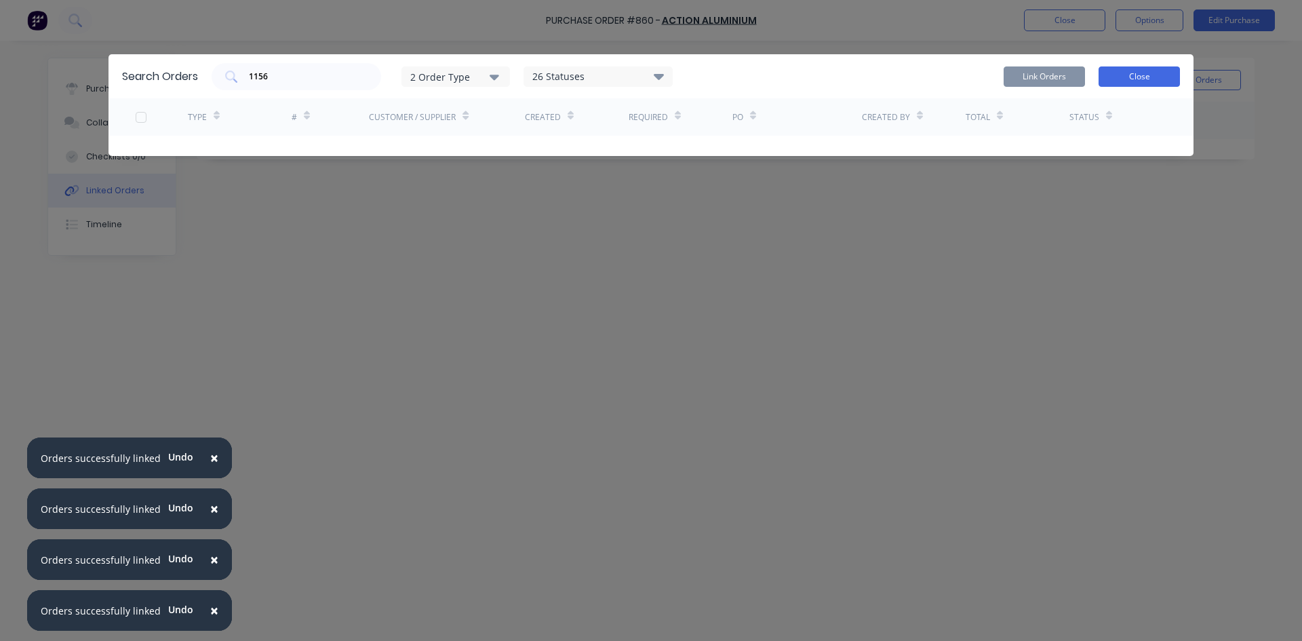
click at [1165, 76] on button "Close" at bounding box center [1138, 76] width 81 height 20
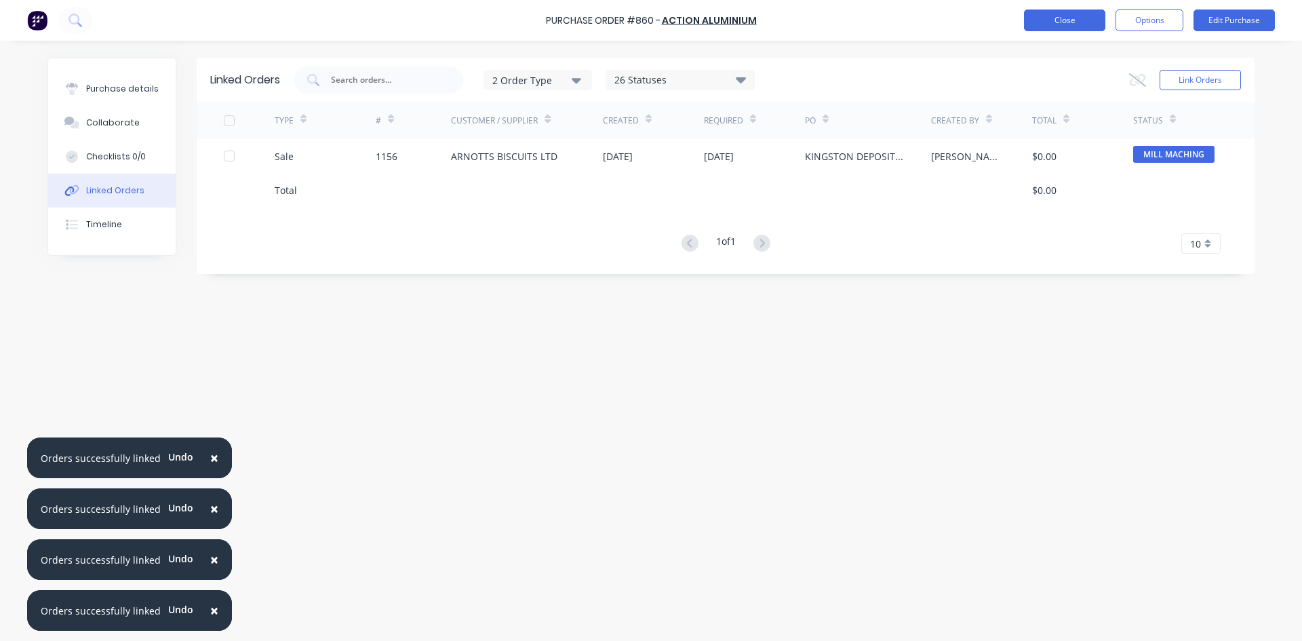
click at [1054, 14] on button "Close" at bounding box center [1064, 20] width 81 height 22
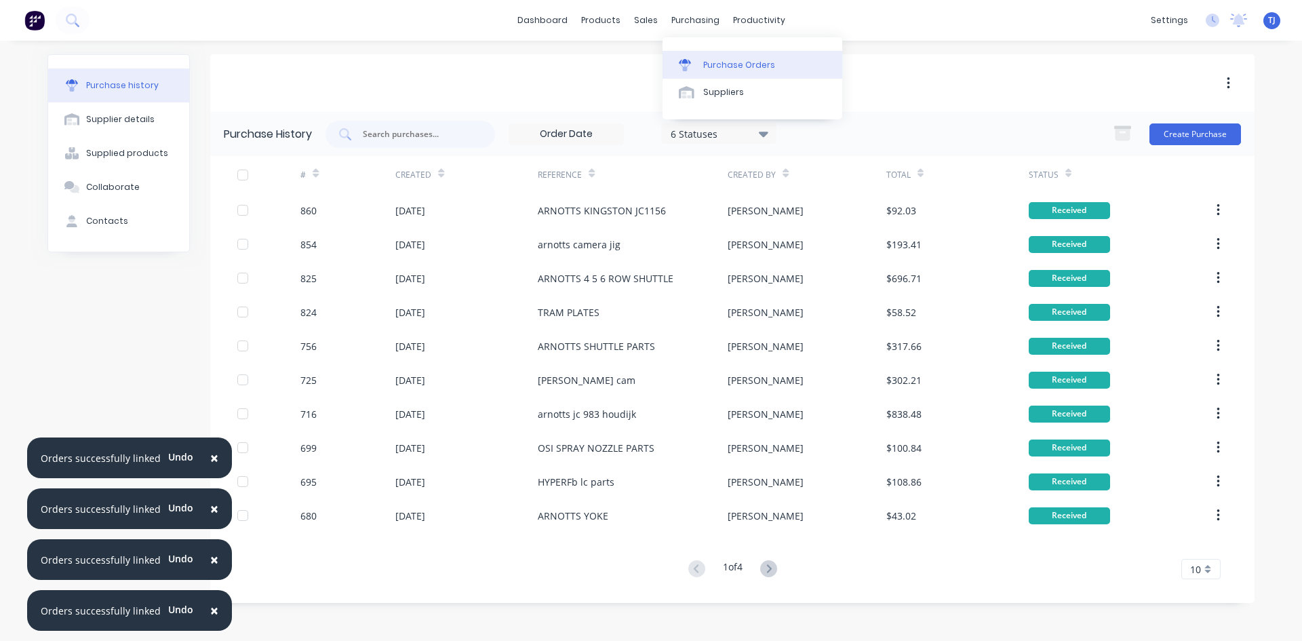
click at [731, 64] on div "Purchase Orders" at bounding box center [739, 65] width 72 height 12
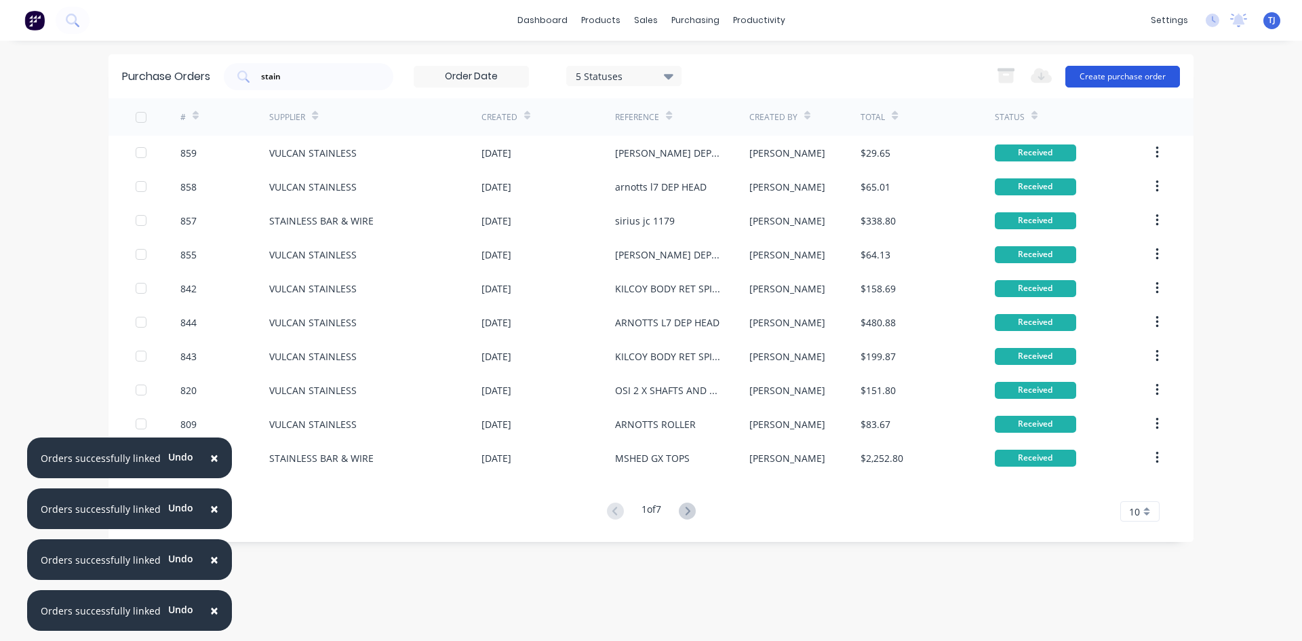
click at [1085, 84] on button "Create purchase order" at bounding box center [1122, 77] width 115 height 22
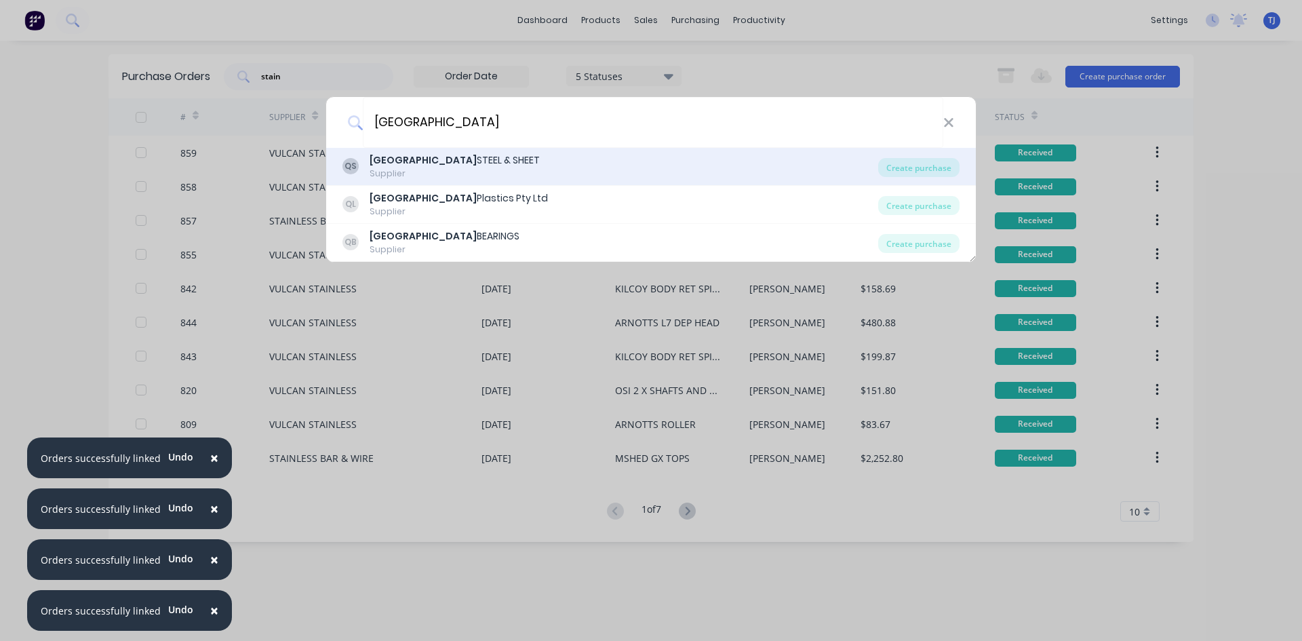
click at [540, 176] on div "QS QUEENSLAND STEEL & SHEET Supplier" at bounding box center [610, 166] width 536 height 26
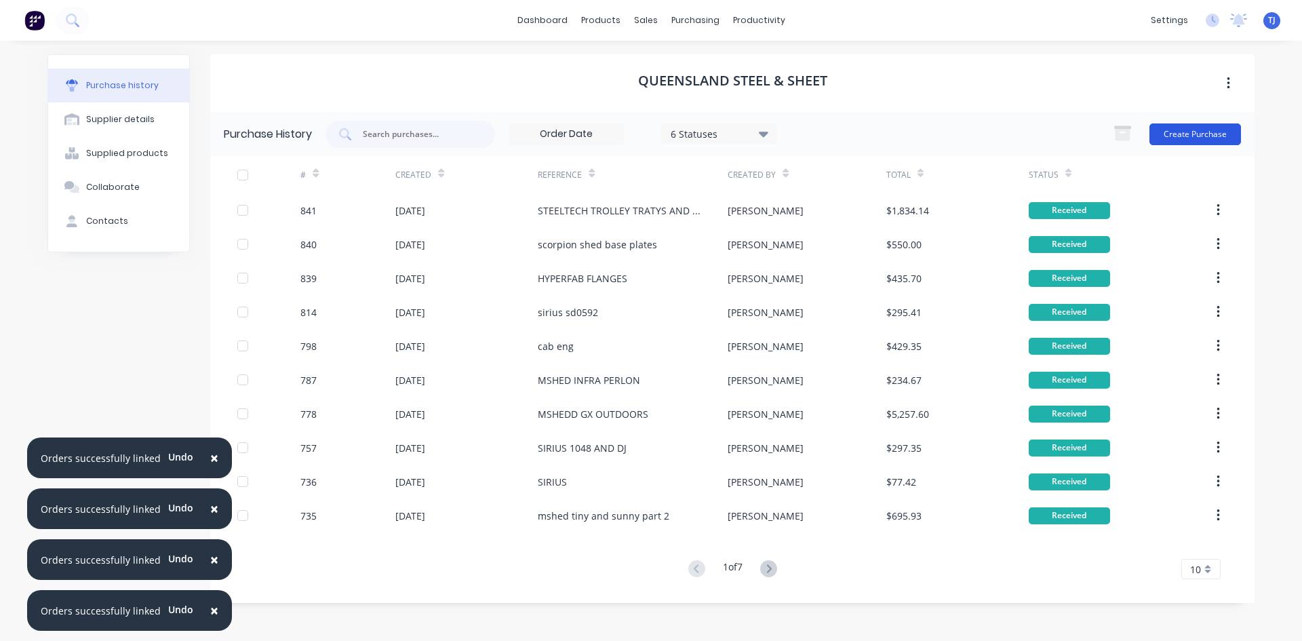
click at [1230, 134] on button "Create Purchase" at bounding box center [1195, 134] width 92 height 22
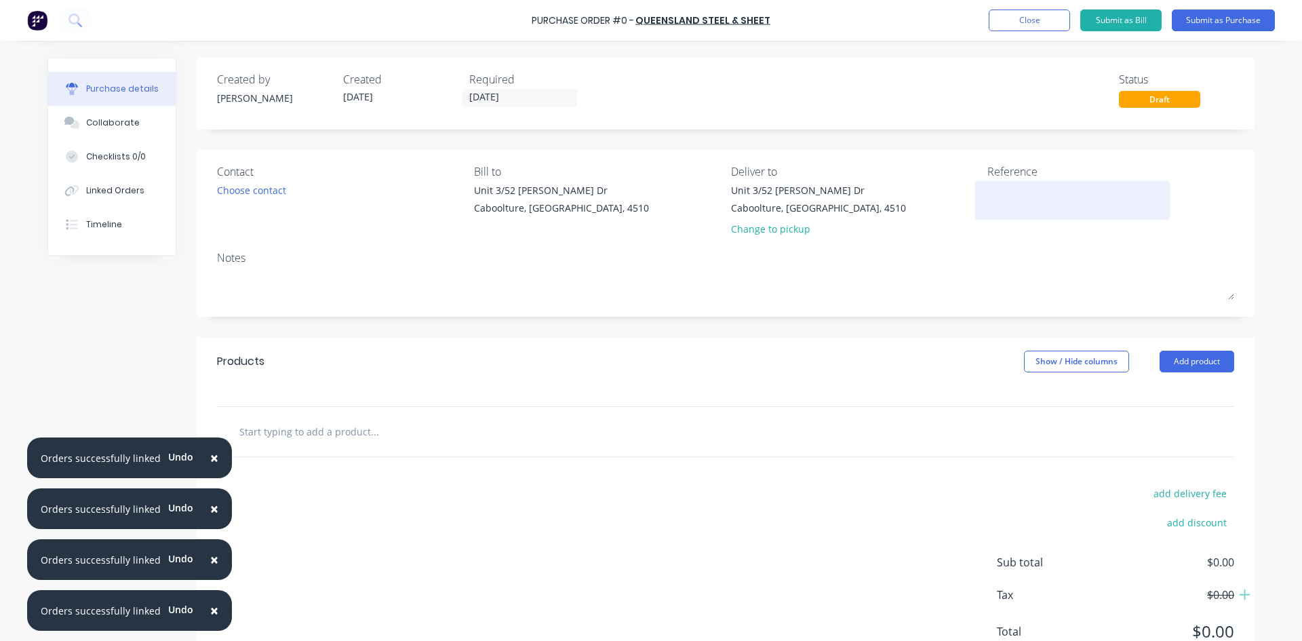
click at [1008, 197] on textarea at bounding box center [1071, 198] width 169 height 31
click at [1204, 361] on button "Add product" at bounding box center [1196, 362] width 75 height 22
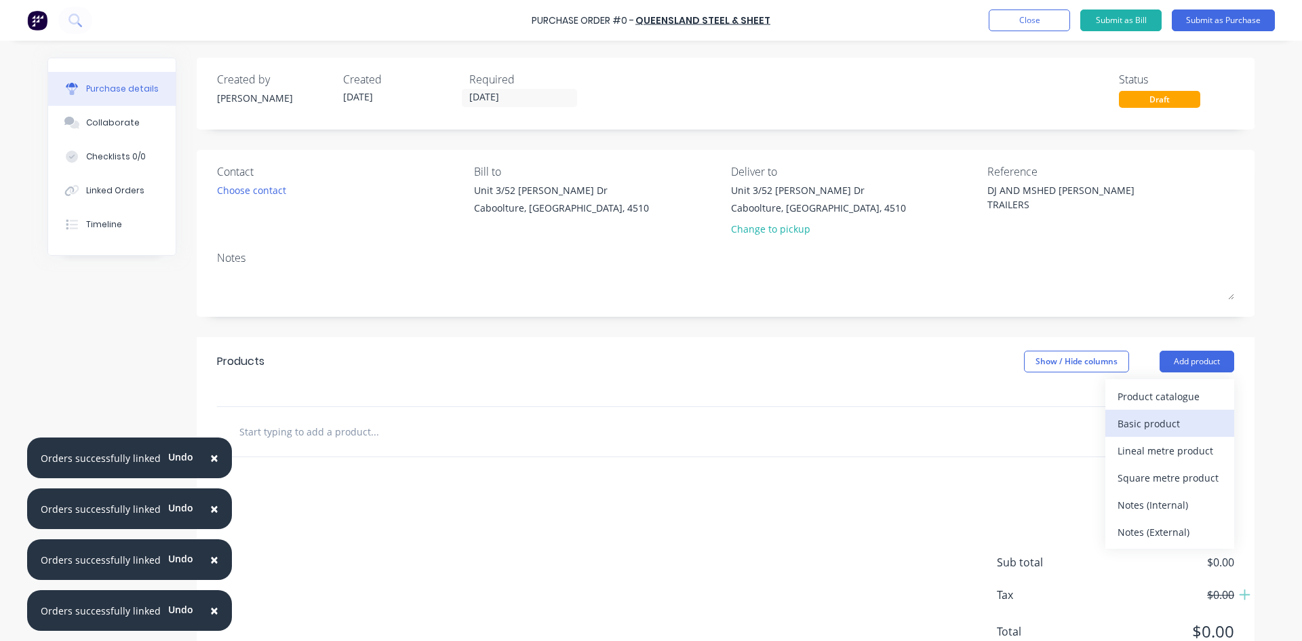
click at [1172, 431] on div "Basic product" at bounding box center [1169, 424] width 104 height 20
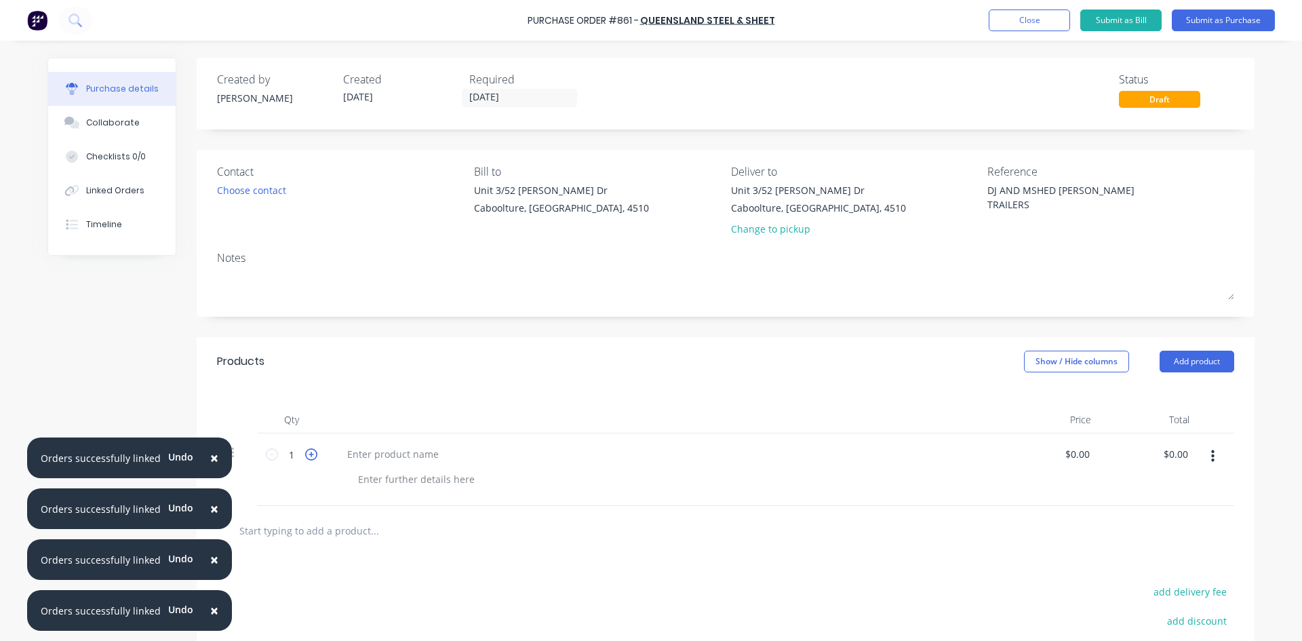
click at [306, 454] on icon at bounding box center [311, 454] width 12 height 12
click at [350, 454] on div at bounding box center [392, 454] width 113 height 20
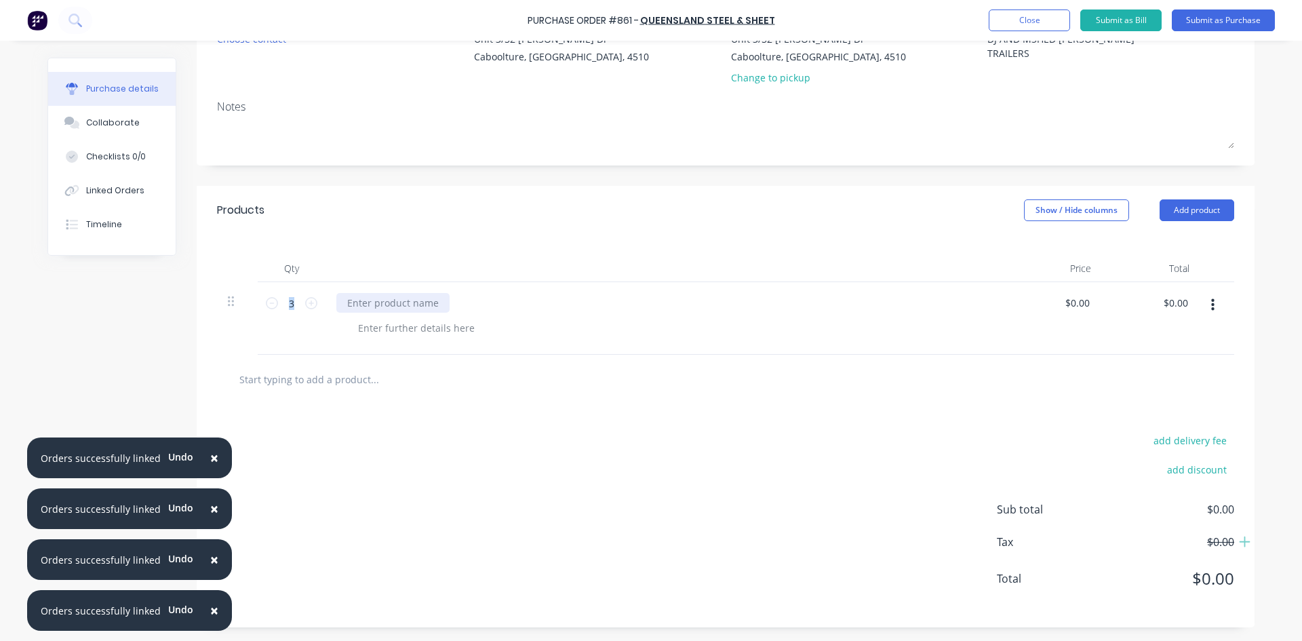
click at [369, 297] on div at bounding box center [392, 303] width 113 height 20
click at [1207, 212] on button "Add product" at bounding box center [1196, 210] width 75 height 22
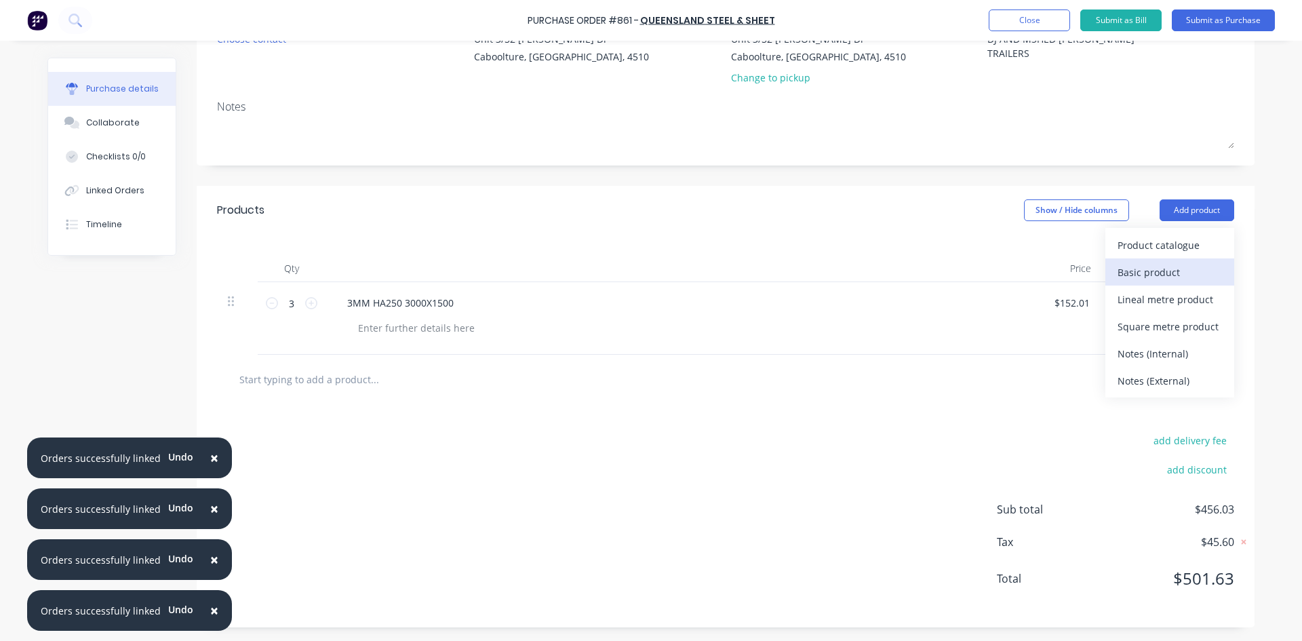
click at [1155, 280] on div "Basic product" at bounding box center [1169, 272] width 104 height 20
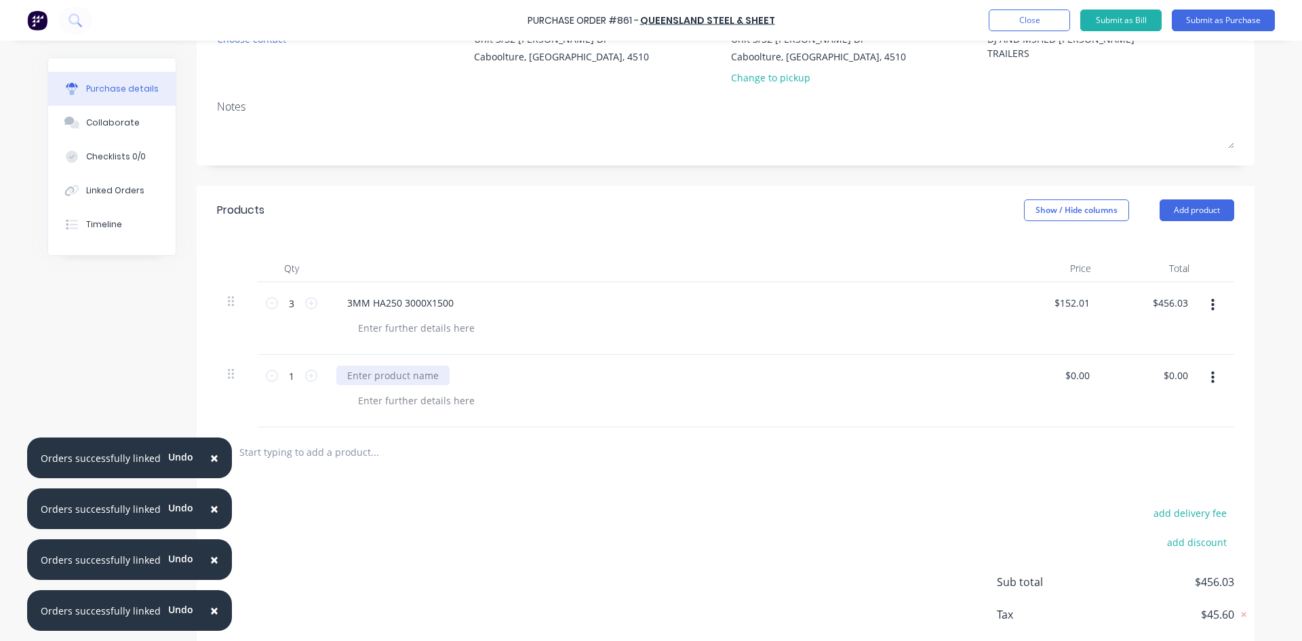
click at [375, 378] on div at bounding box center [392, 375] width 113 height 20
click at [1228, 20] on button "Submit as Purchase" at bounding box center [1223, 20] width 103 height 22
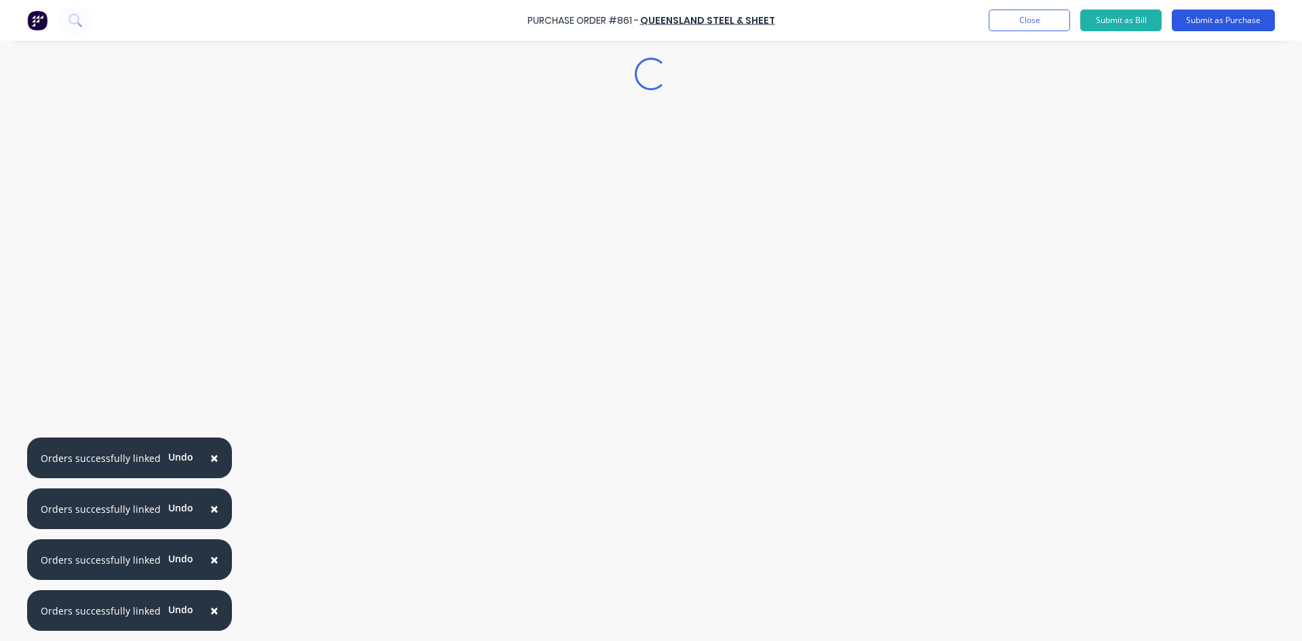
scroll to position [0, 0]
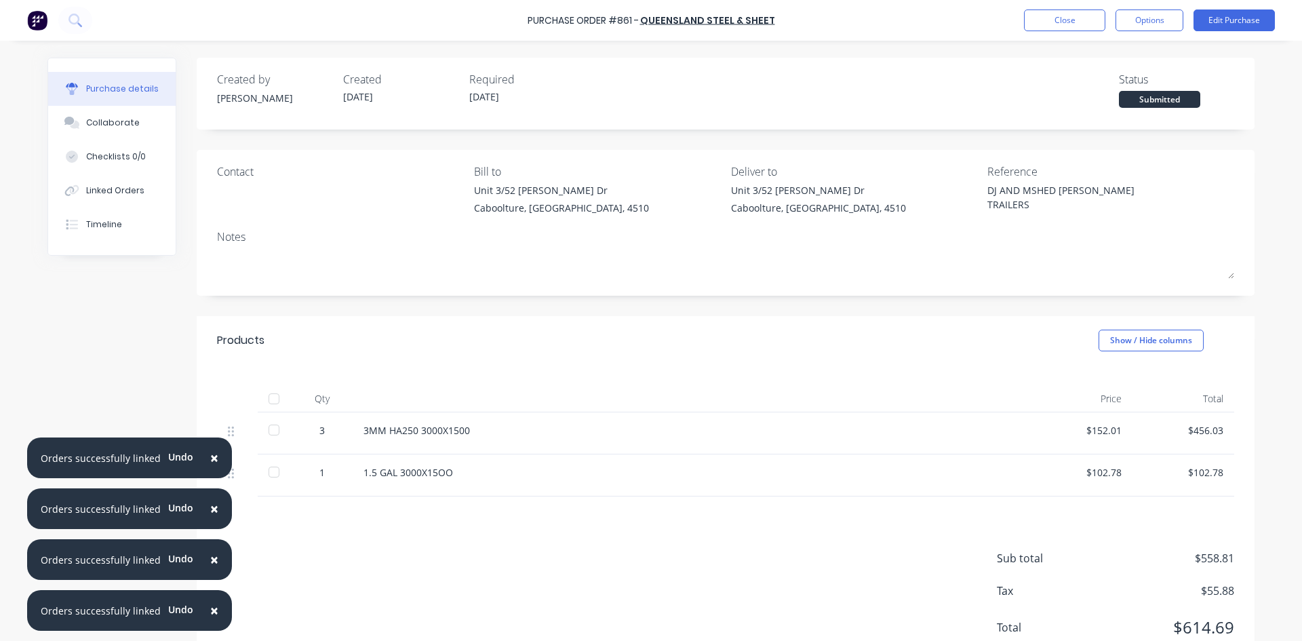
click at [271, 394] on div at bounding box center [273, 398] width 27 height 27
click at [108, 192] on div "Linked Orders" at bounding box center [115, 190] width 58 height 12
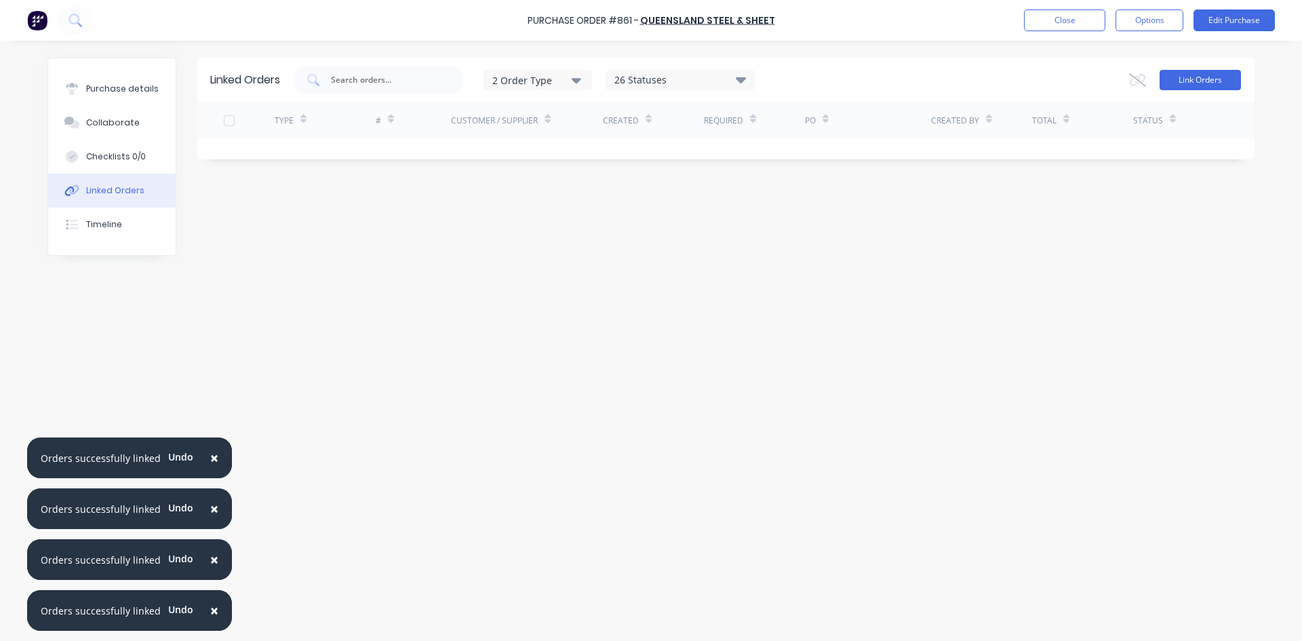
click at [1194, 77] on button "Link Orders" at bounding box center [1199, 80] width 81 height 20
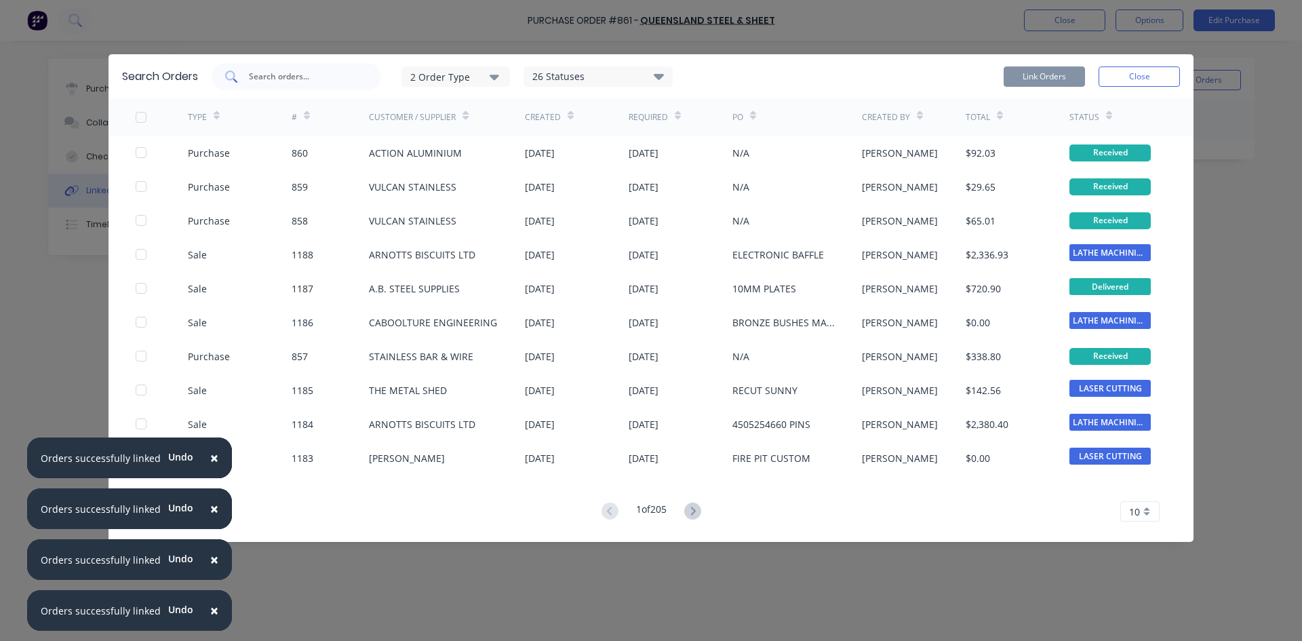
click at [279, 84] on div at bounding box center [296, 76] width 169 height 27
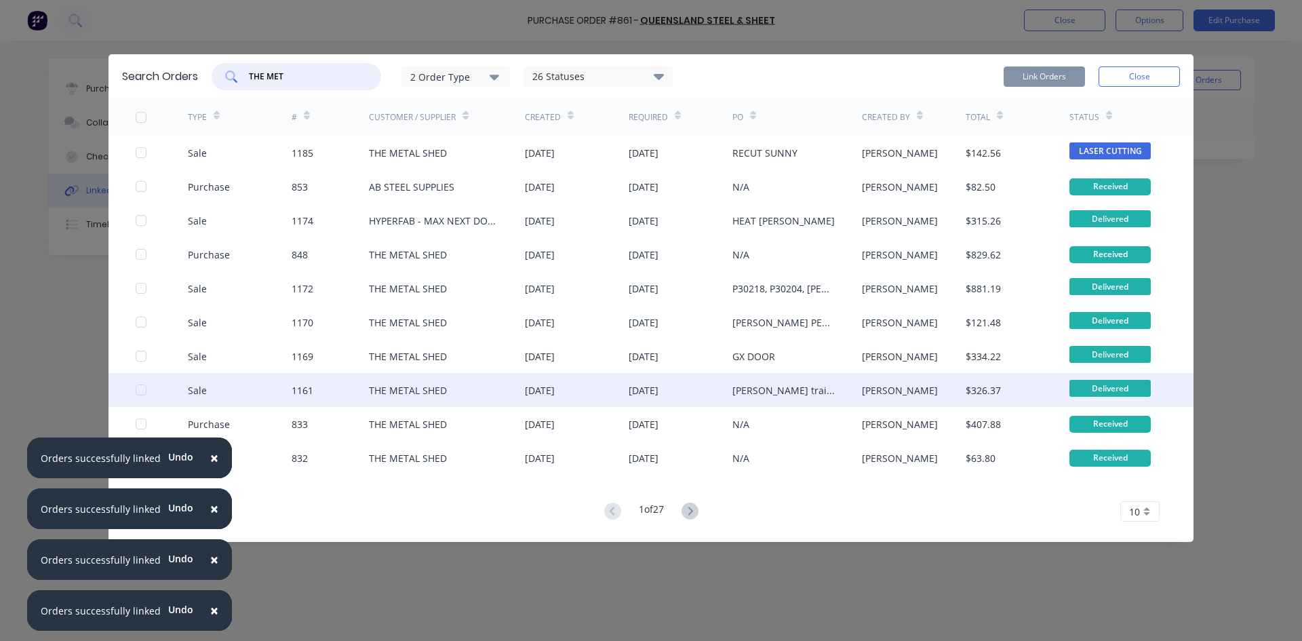
click at [141, 395] on div at bounding box center [162, 390] width 52 height 34
click at [141, 394] on div at bounding box center [140, 389] width 27 height 27
click at [1050, 79] on button "Link Orders" at bounding box center [1043, 76] width 81 height 20
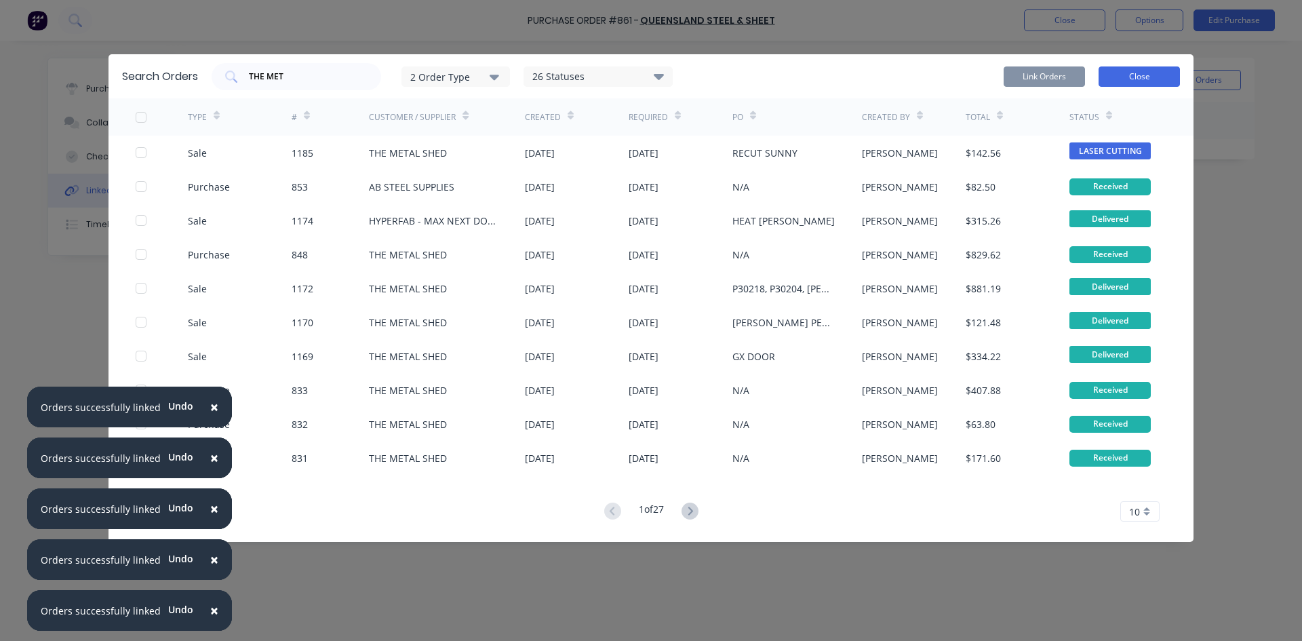
click at [1146, 71] on button "Close" at bounding box center [1138, 76] width 81 height 20
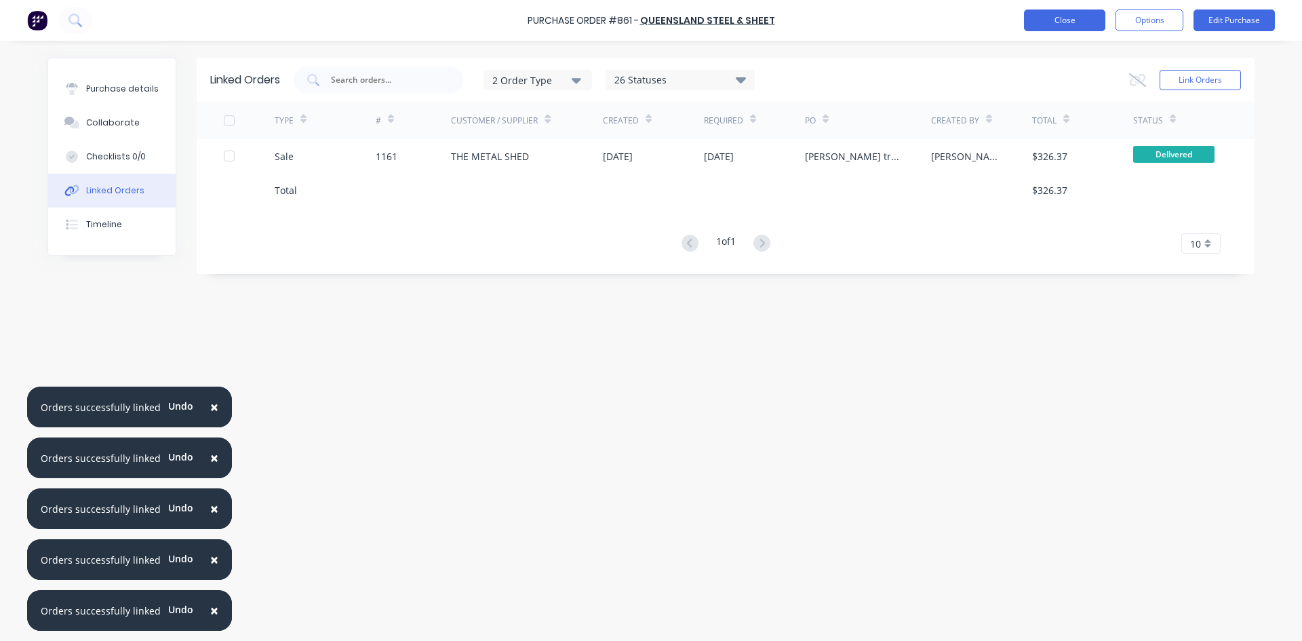
click at [1060, 22] on button "Close" at bounding box center [1064, 20] width 81 height 22
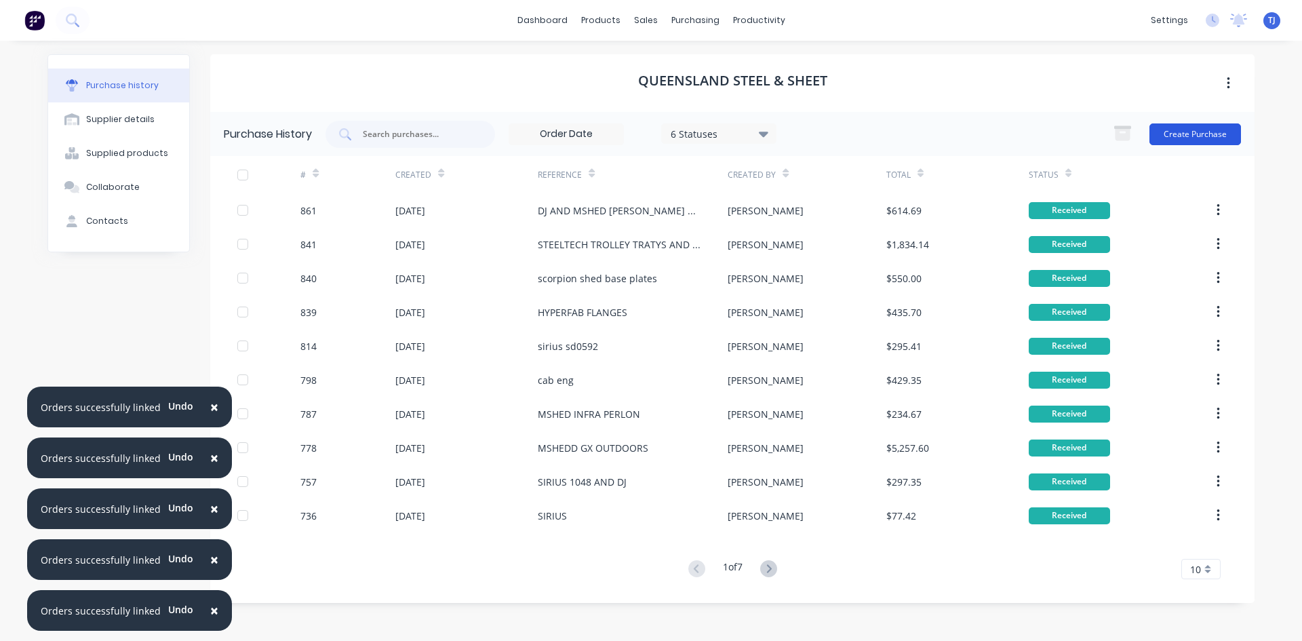
click at [1213, 132] on button "Create Purchase" at bounding box center [1195, 134] width 92 height 22
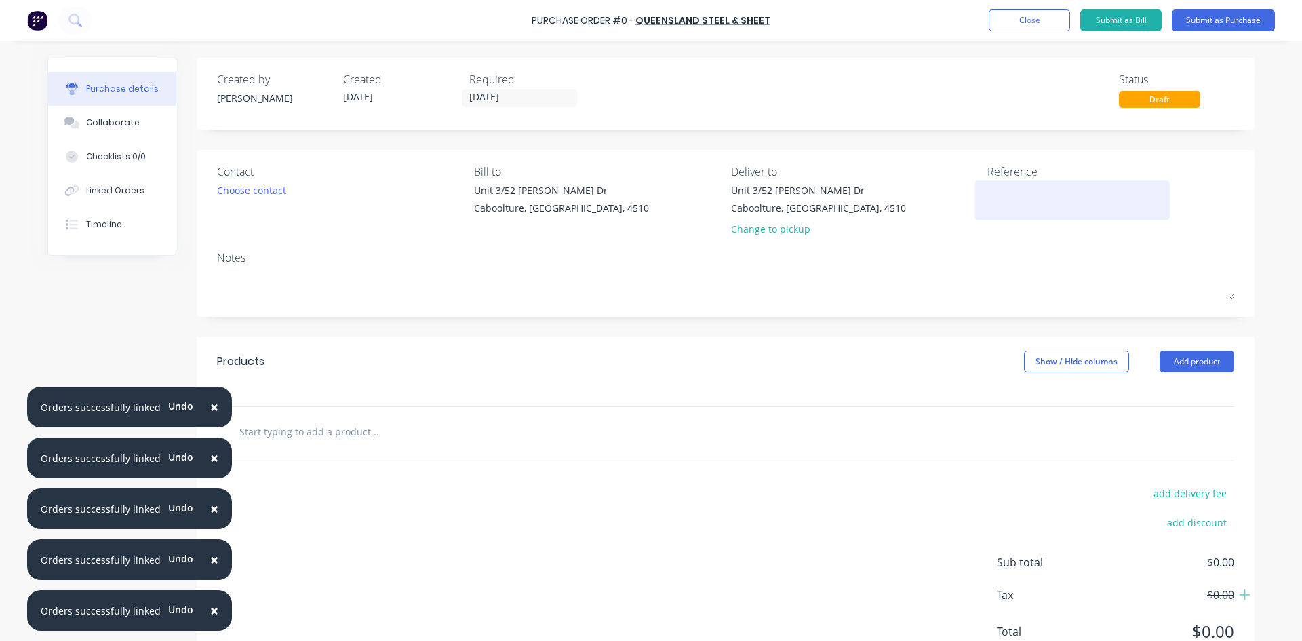
click at [1001, 207] on textarea at bounding box center [1071, 198] width 169 height 31
click at [1189, 363] on button "Add product" at bounding box center [1196, 362] width 75 height 22
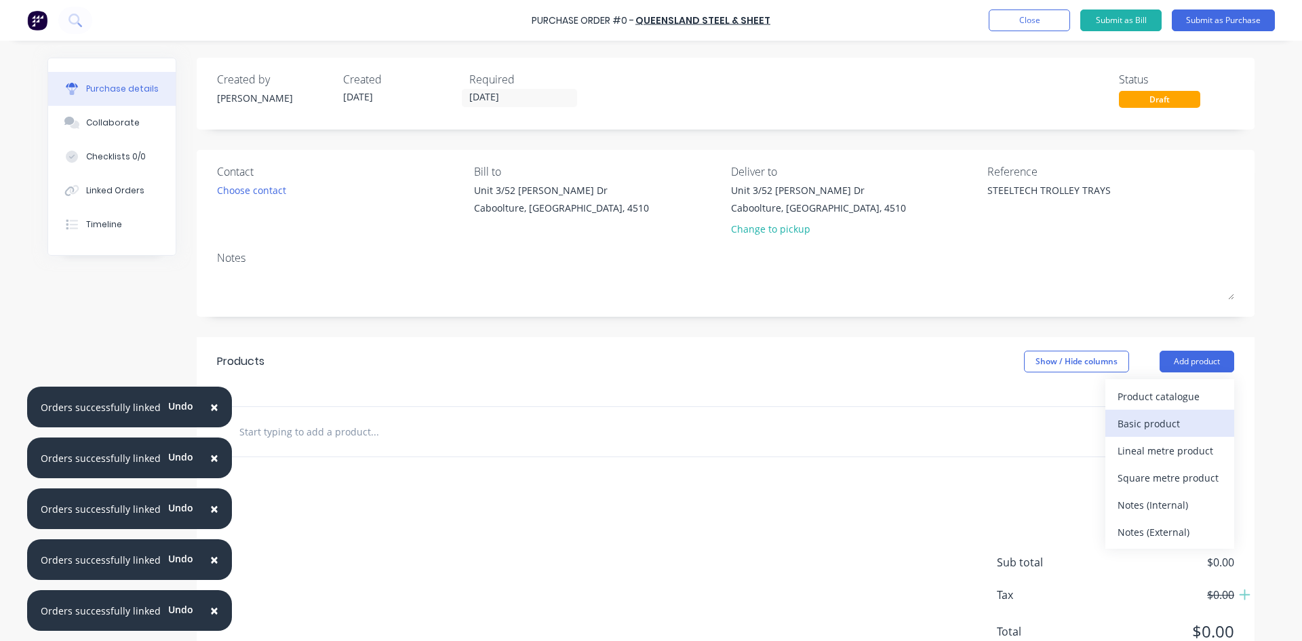
click at [1147, 422] on div "Basic product" at bounding box center [1169, 424] width 104 height 20
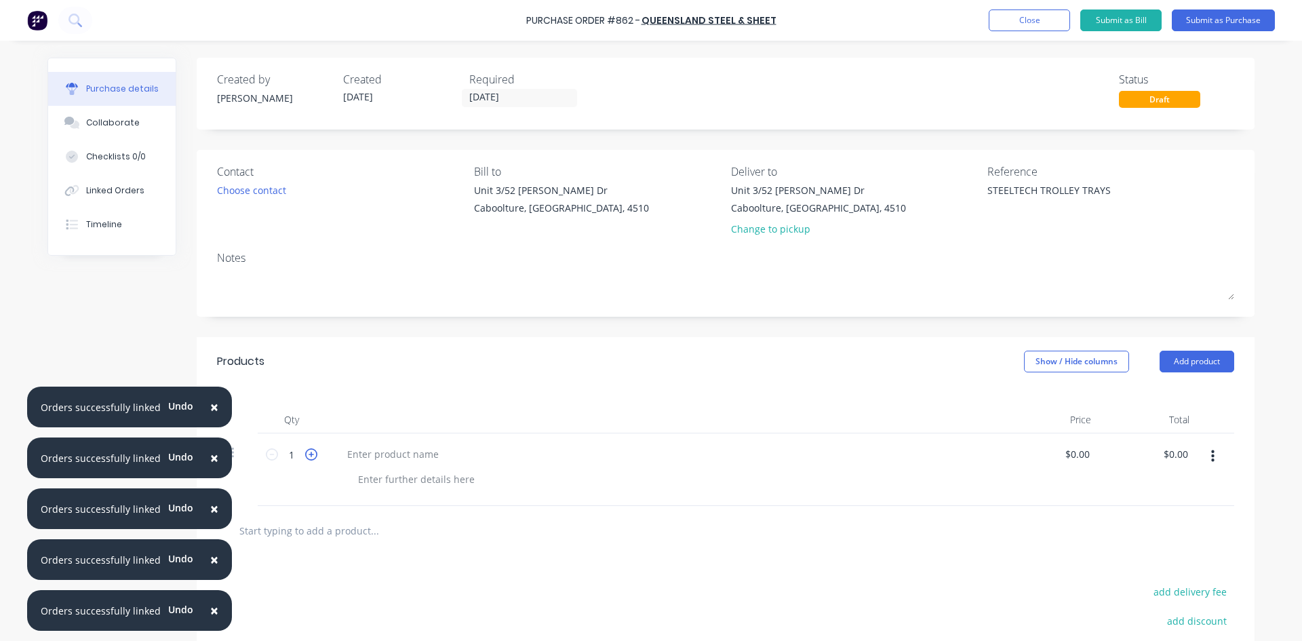
click at [307, 454] on icon at bounding box center [311, 454] width 12 height 12
click at [354, 452] on div at bounding box center [392, 454] width 113 height 20
click at [1220, 20] on button "Submit as Purchase" at bounding box center [1223, 20] width 103 height 22
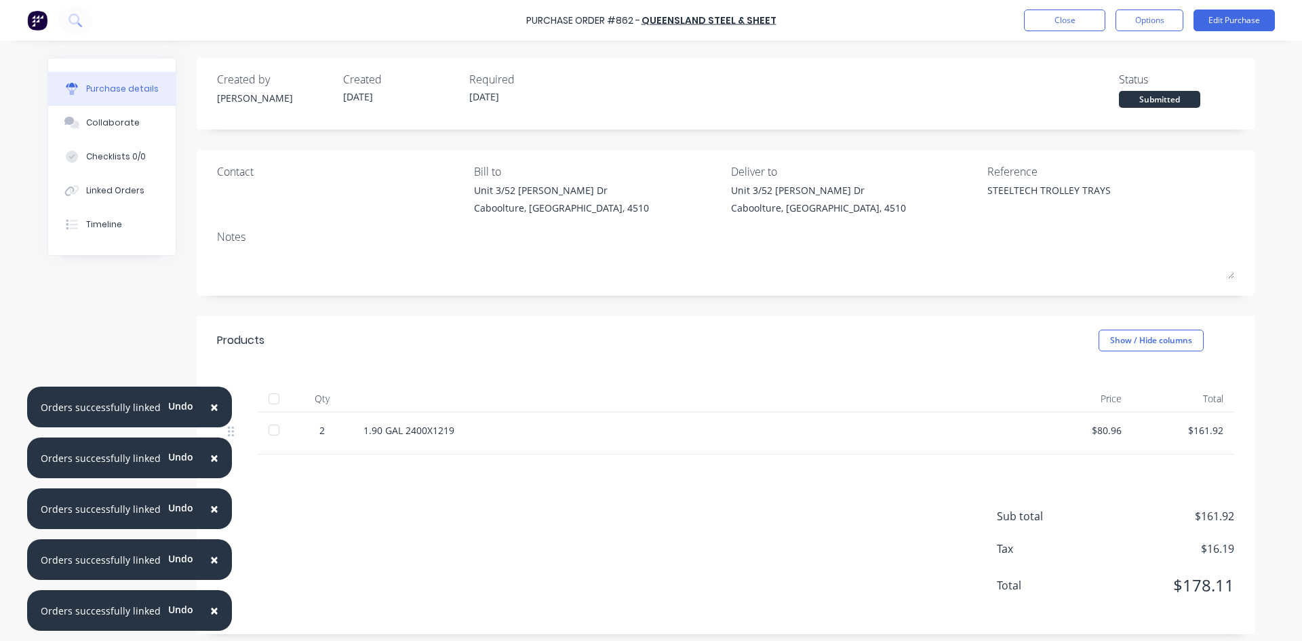
click at [268, 399] on div at bounding box center [273, 398] width 27 height 27
click at [108, 178] on button "Linked Orders" at bounding box center [111, 191] width 127 height 34
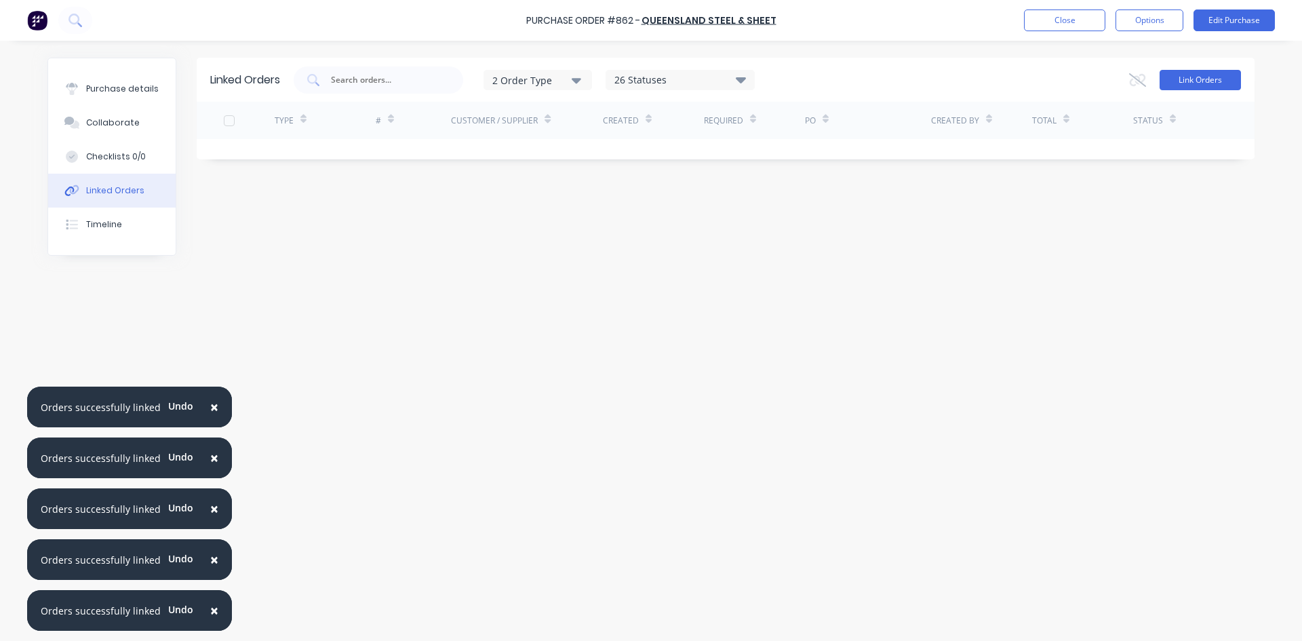
click at [1191, 79] on button "Link Orders" at bounding box center [1199, 80] width 81 height 20
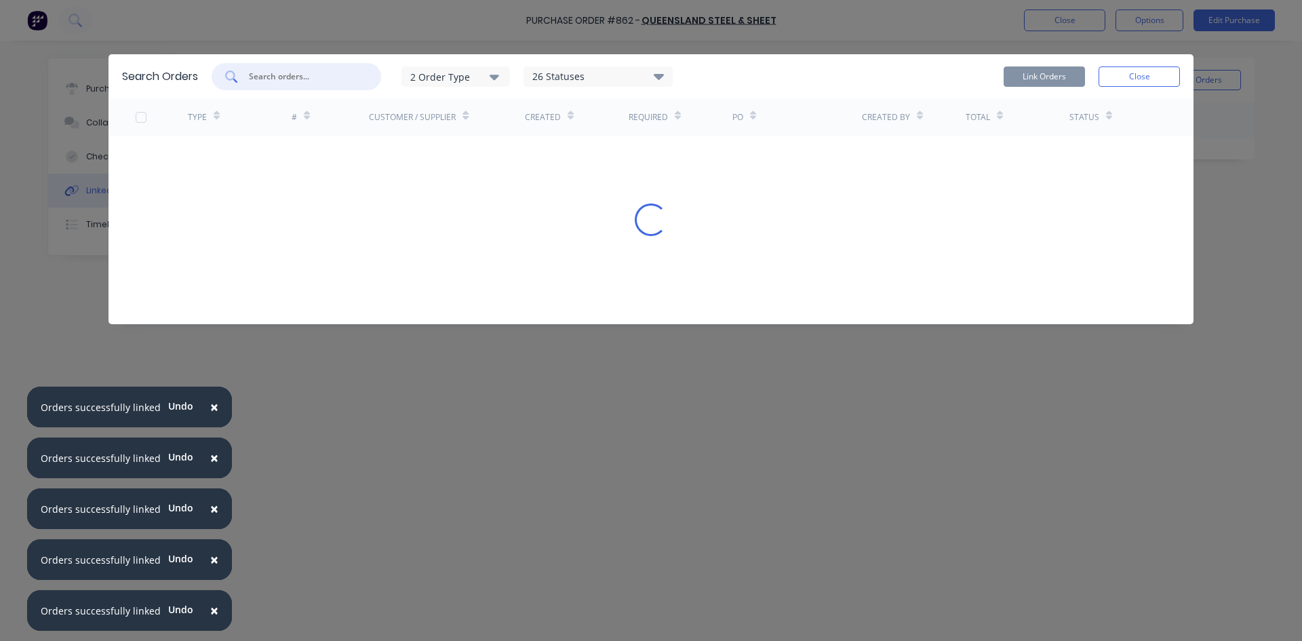
click at [273, 76] on input "text" at bounding box center [303, 77] width 113 height 14
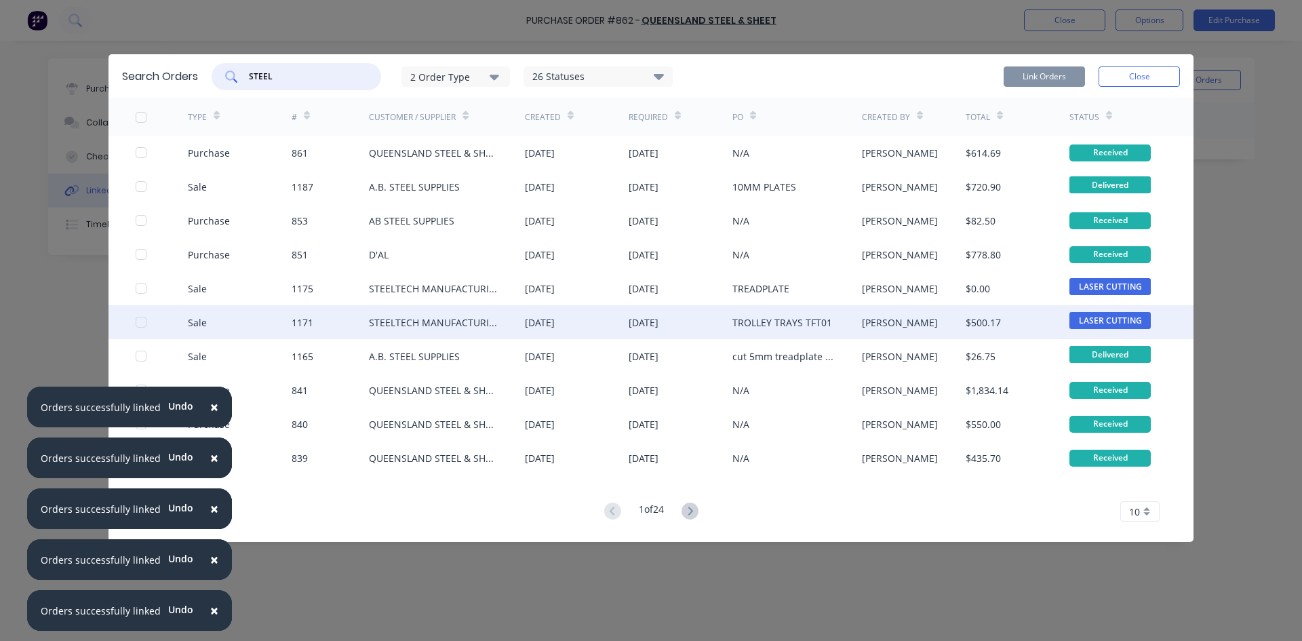
click at [139, 326] on div at bounding box center [140, 321] width 27 height 27
click at [1052, 72] on button "Link Orders" at bounding box center [1043, 76] width 81 height 20
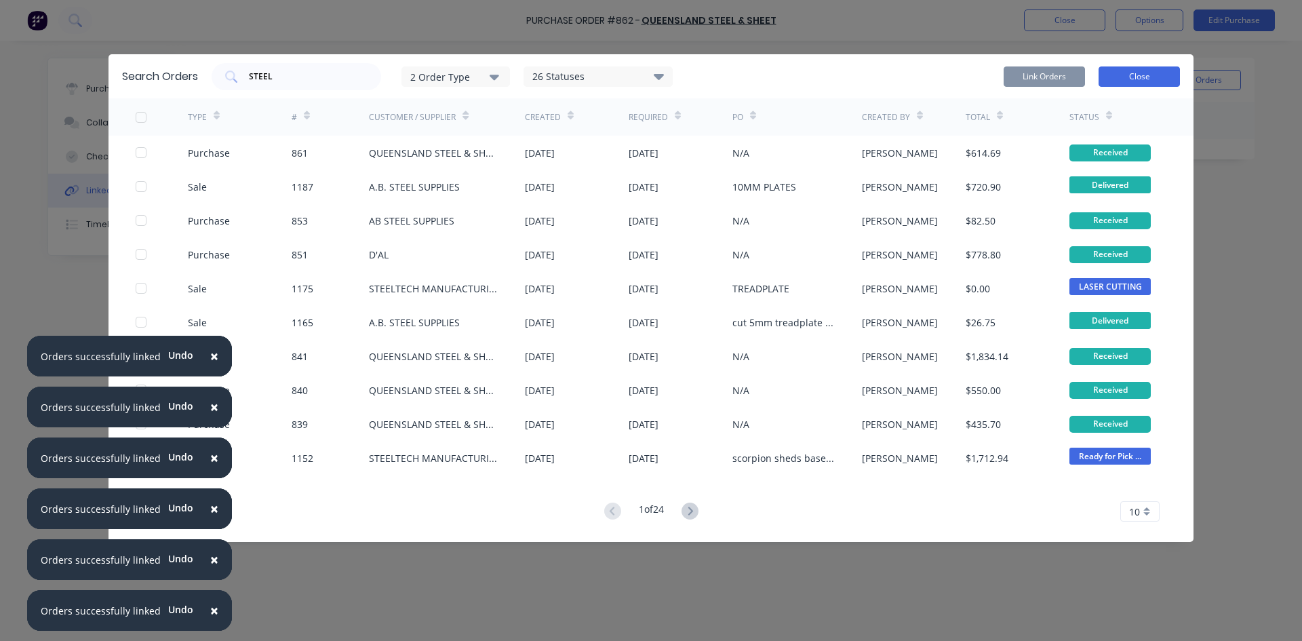
click at [1132, 78] on button "Close" at bounding box center [1138, 76] width 81 height 20
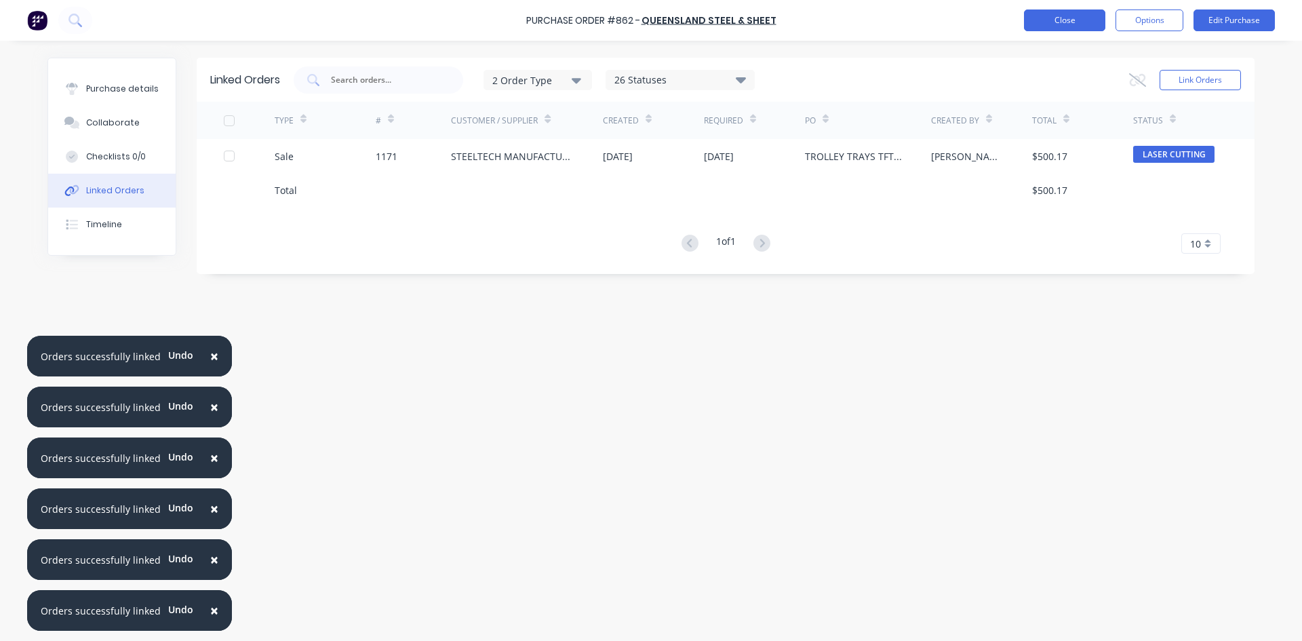
click at [1043, 24] on button "Close" at bounding box center [1064, 20] width 81 height 22
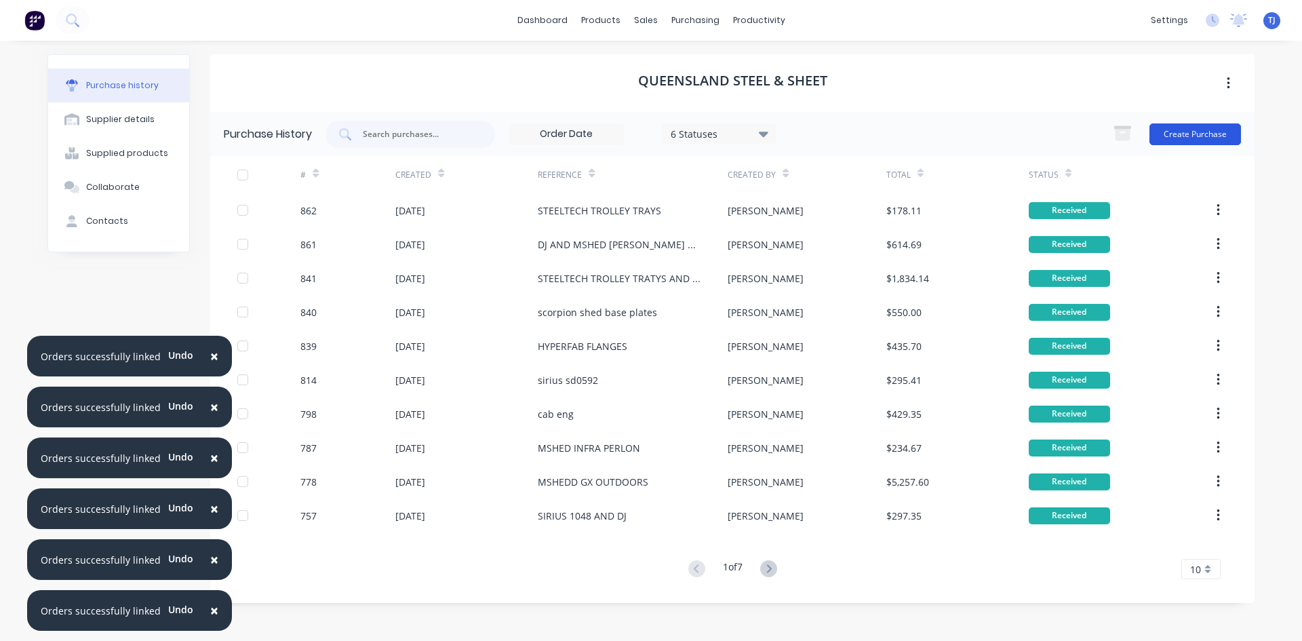
click at [1199, 137] on button "Create Purchase" at bounding box center [1195, 134] width 92 height 22
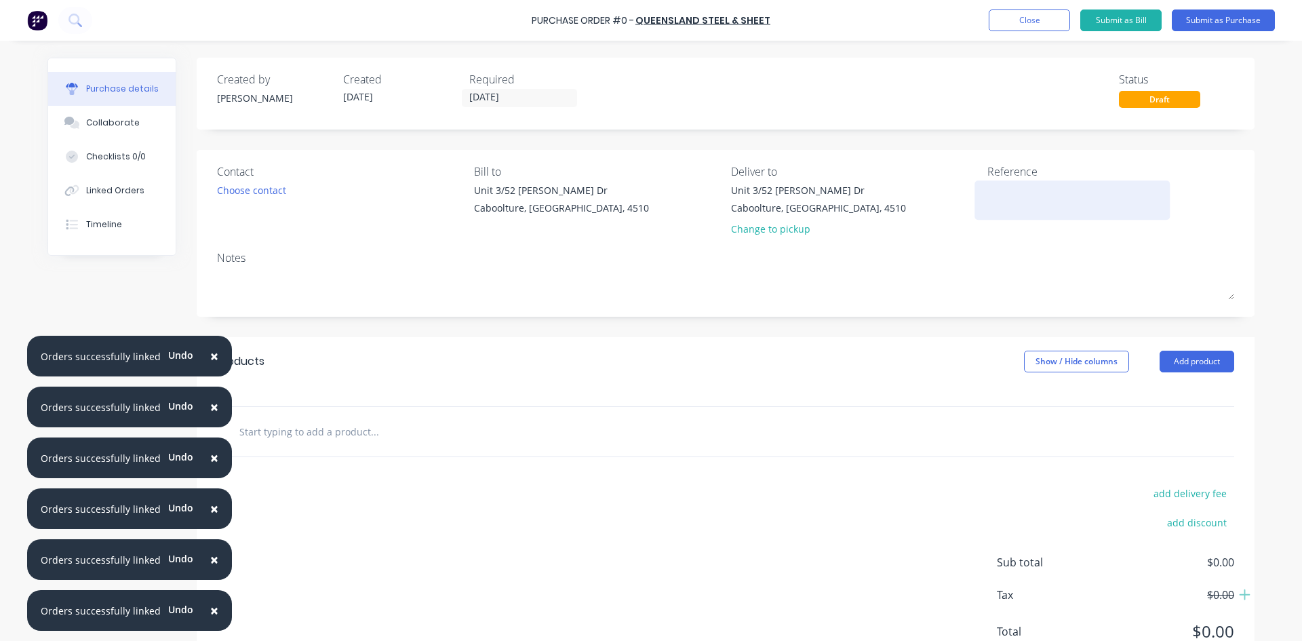
click at [987, 203] on textarea at bounding box center [1071, 198] width 169 height 31
click at [1214, 363] on button "Add product" at bounding box center [1196, 362] width 75 height 22
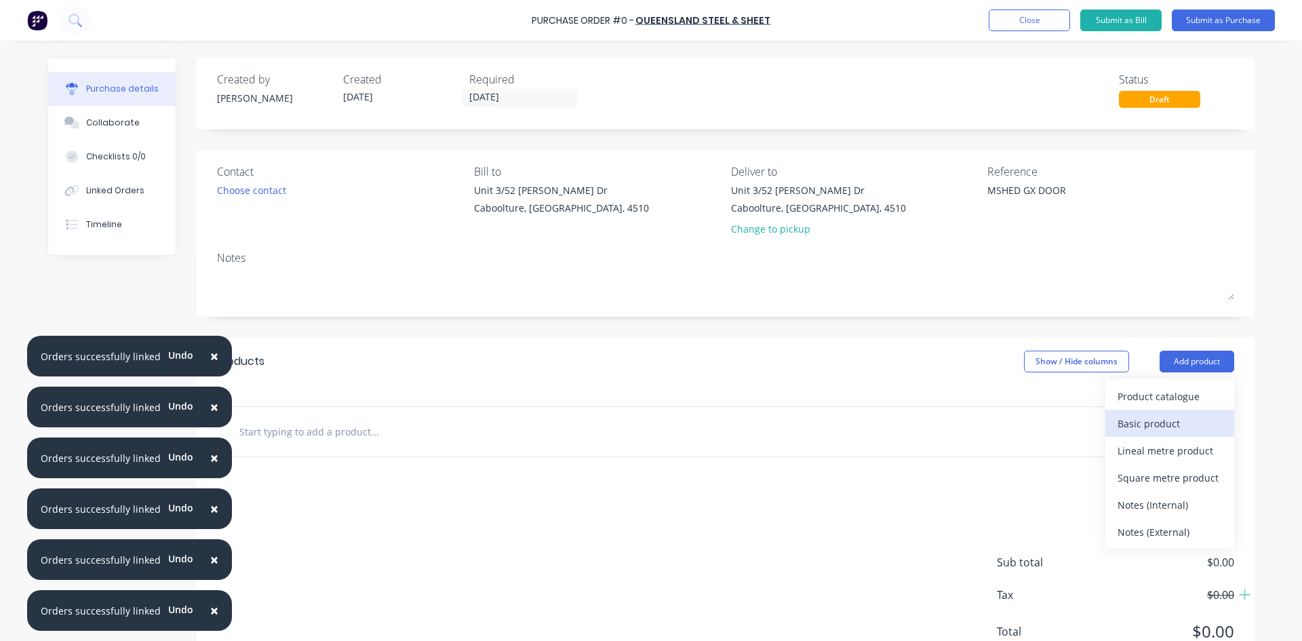
click at [1143, 425] on div "Basic product" at bounding box center [1169, 424] width 104 height 20
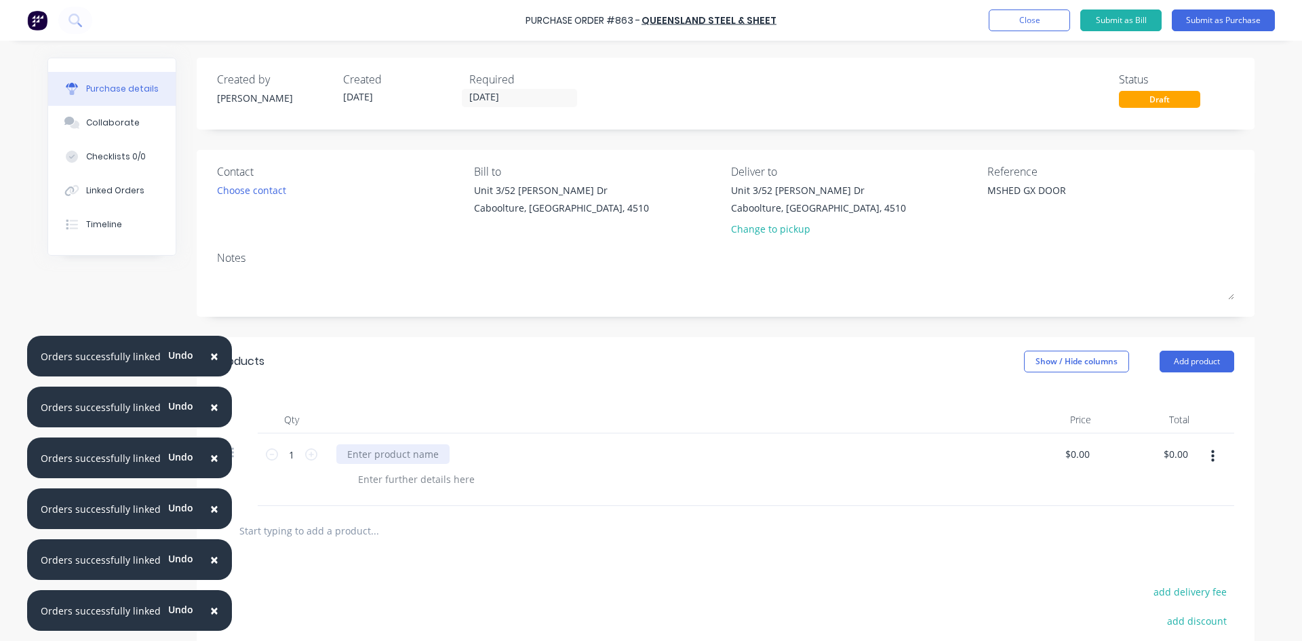
click at [382, 453] on div at bounding box center [392, 454] width 113 height 20
click at [1258, 16] on button "Submit as Purchase" at bounding box center [1223, 20] width 103 height 22
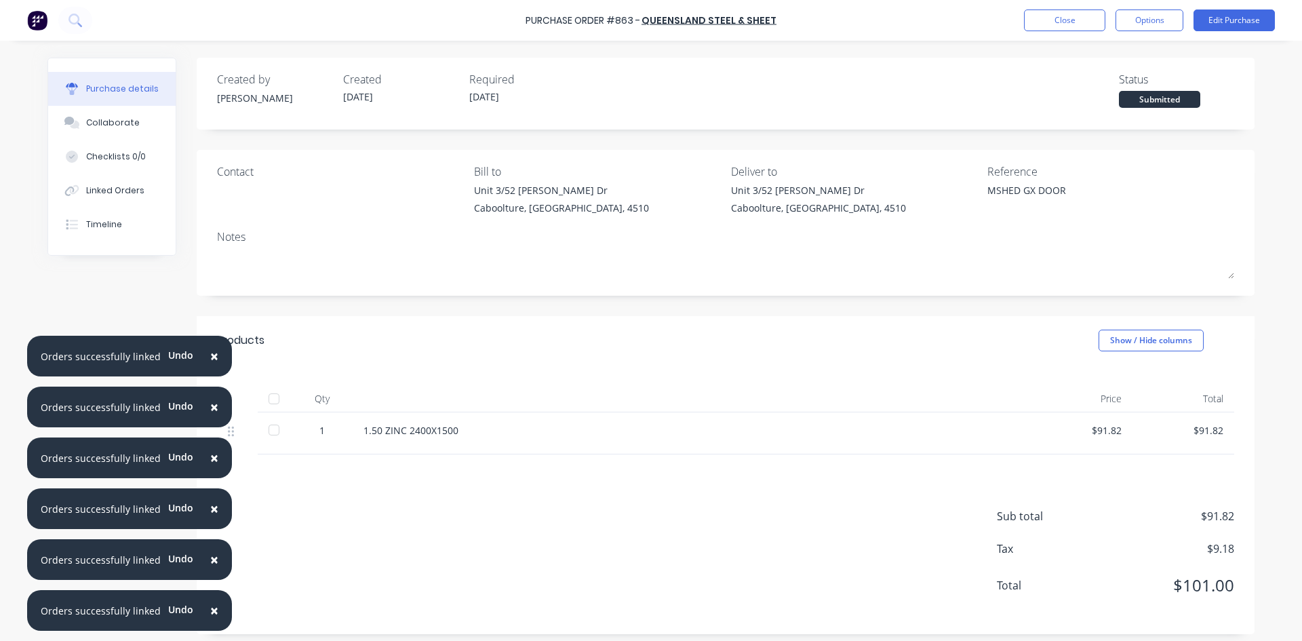
click at [274, 399] on div at bounding box center [273, 398] width 27 height 27
click at [117, 196] on div "Linked Orders" at bounding box center [115, 190] width 58 height 12
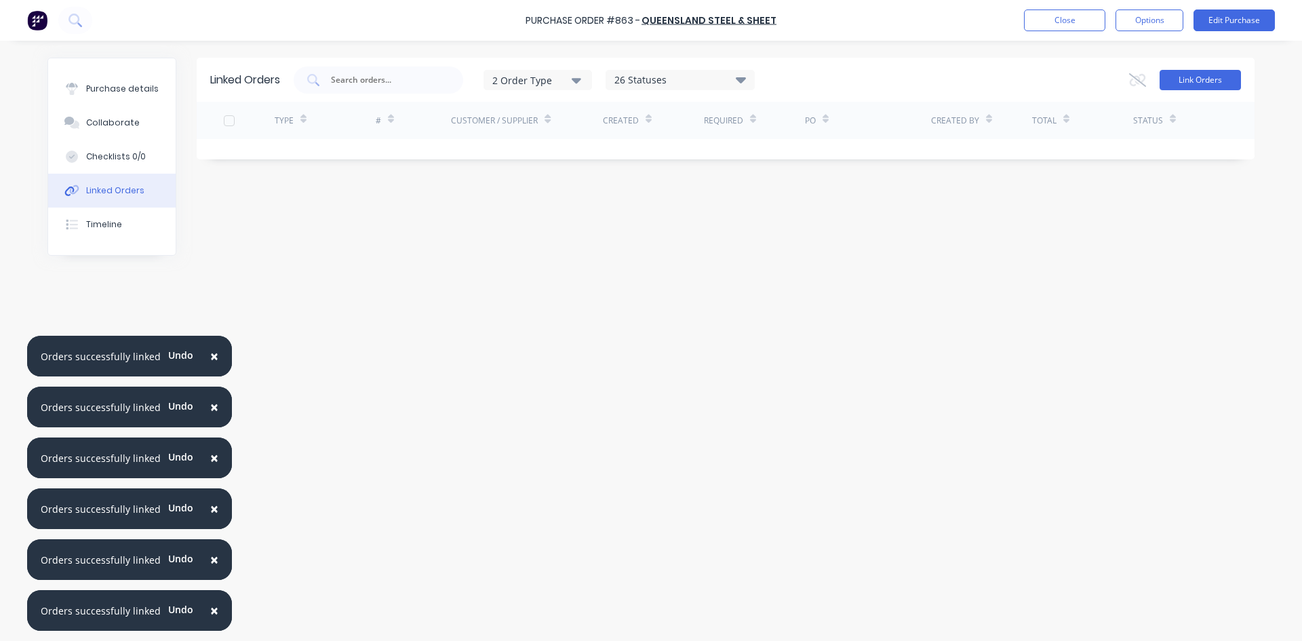
click at [1191, 79] on button "Link Orders" at bounding box center [1199, 80] width 81 height 20
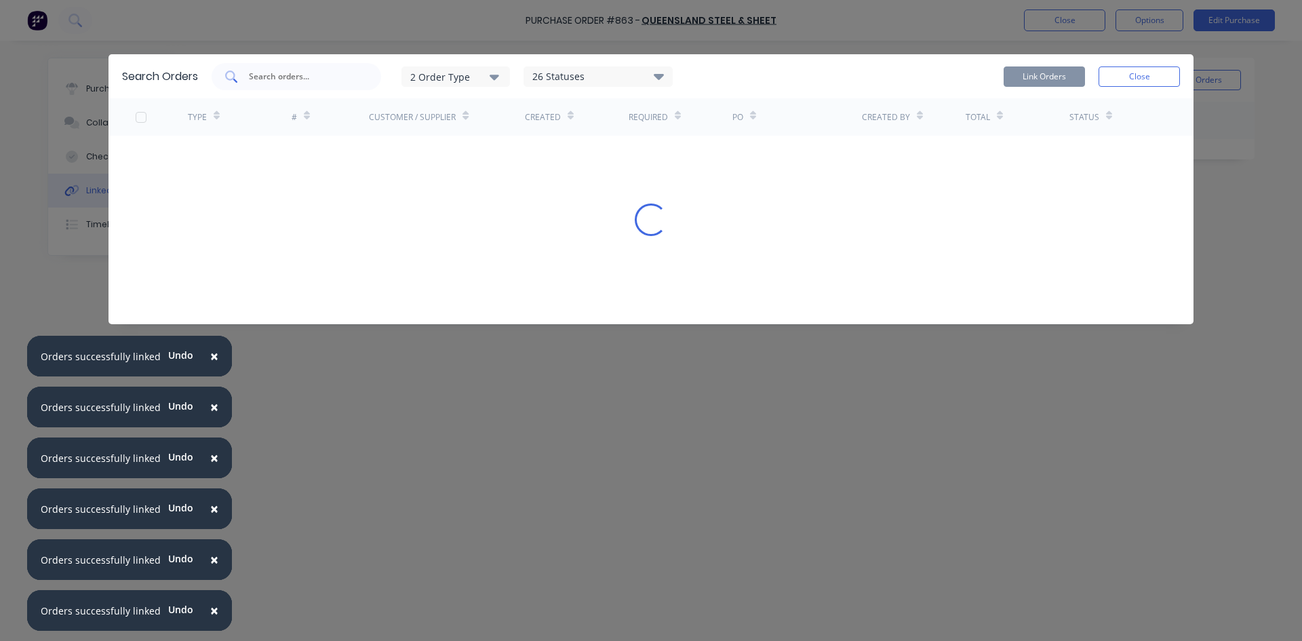
click at [289, 85] on div at bounding box center [296, 76] width 169 height 27
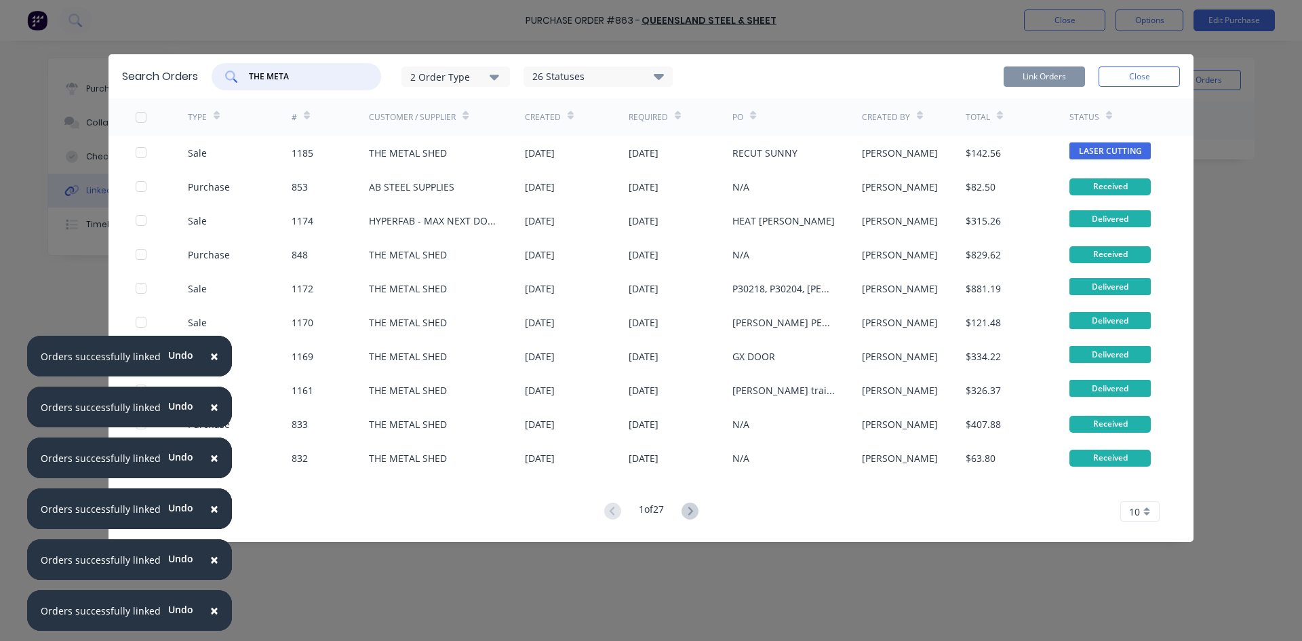
click at [210, 359] on span "×" at bounding box center [214, 355] width 8 height 19
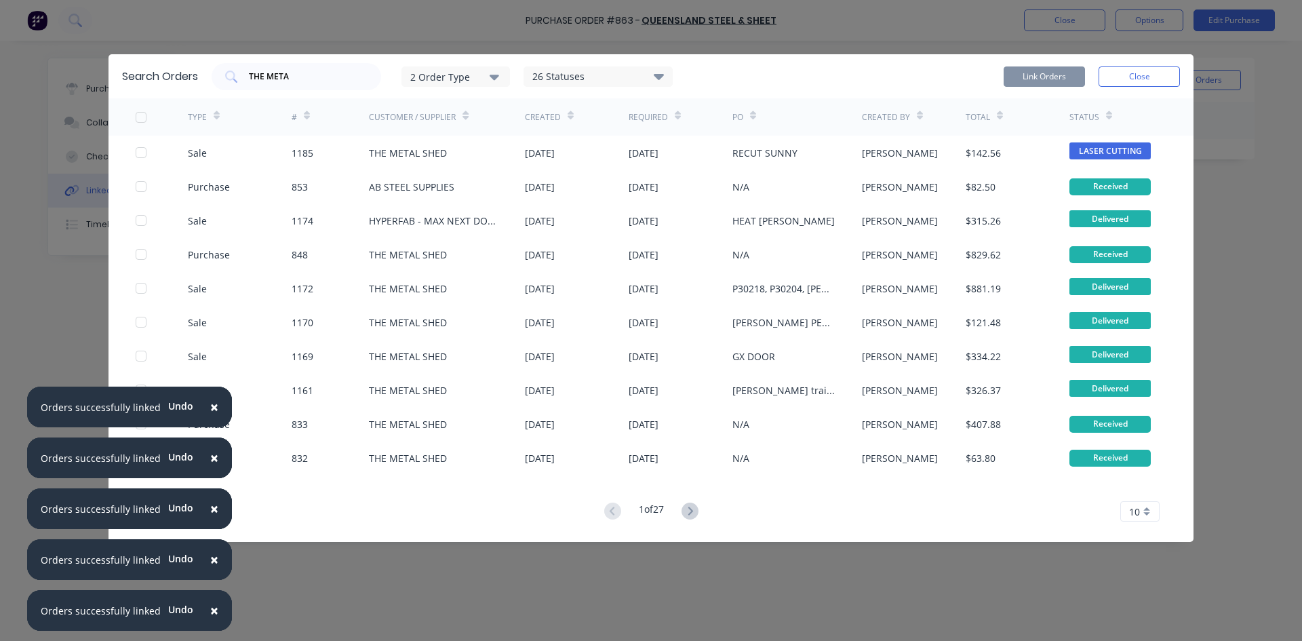
click at [210, 407] on span "×" at bounding box center [214, 406] width 8 height 19
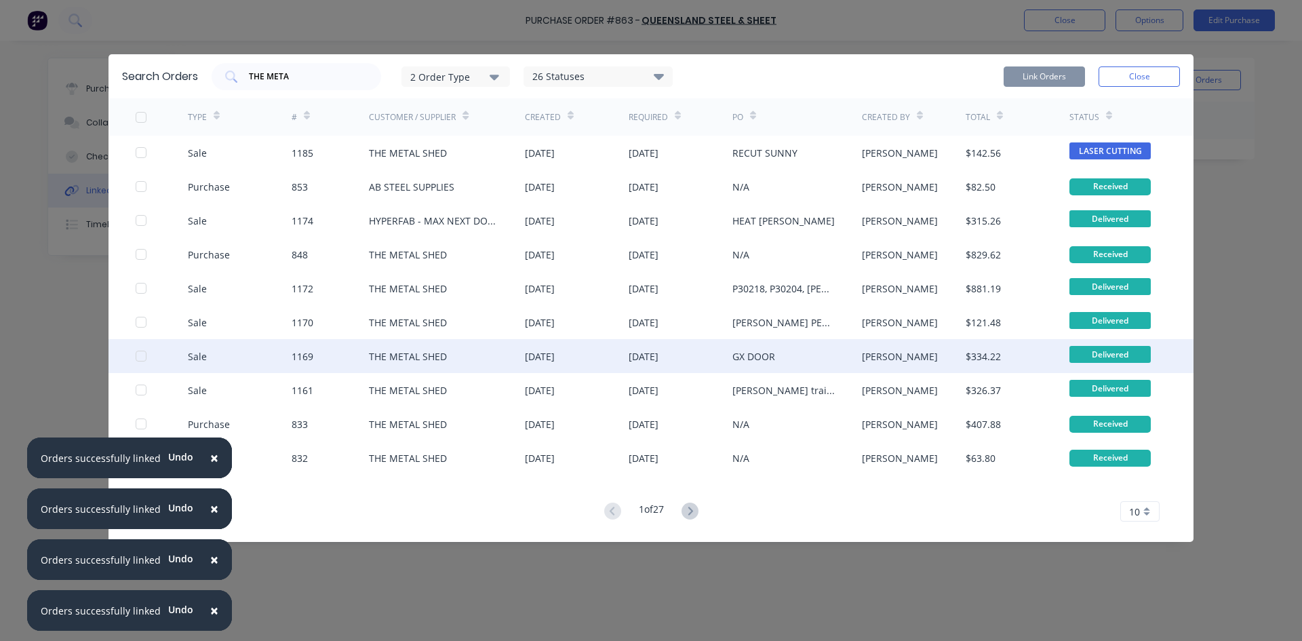
click at [138, 363] on div at bounding box center [162, 356] width 52 height 34
click at [139, 355] on div at bounding box center [140, 355] width 27 height 27
click at [1013, 80] on button "Link Orders" at bounding box center [1043, 76] width 81 height 20
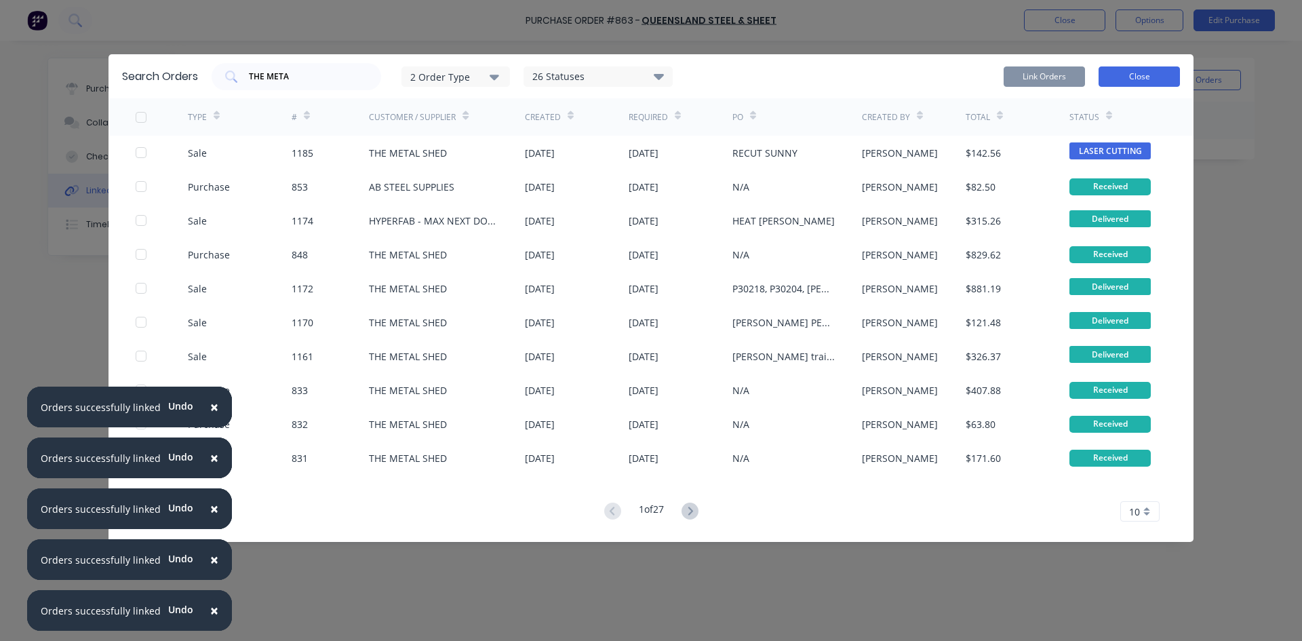
click at [1132, 79] on button "Close" at bounding box center [1138, 76] width 81 height 20
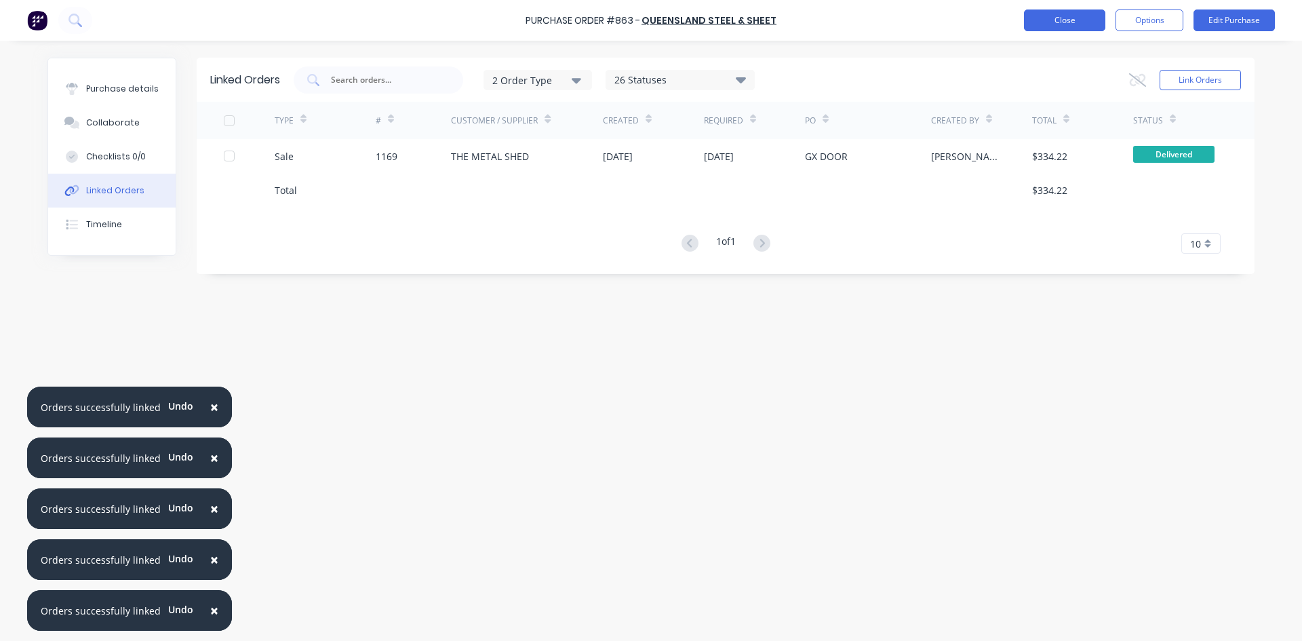
click at [1059, 18] on button "Close" at bounding box center [1064, 20] width 81 height 22
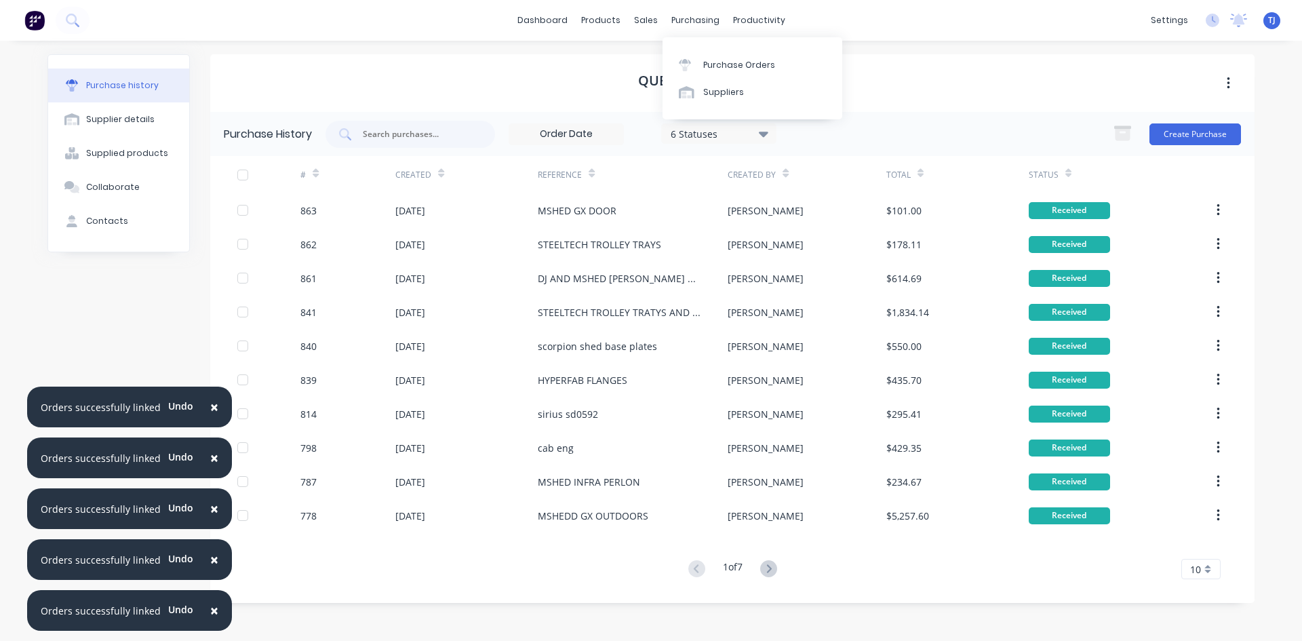
click at [715, 49] on div "Purchase Orders Suppliers" at bounding box center [752, 78] width 180 height 82
click at [725, 70] on div "Purchase Orders" at bounding box center [739, 65] width 72 height 12
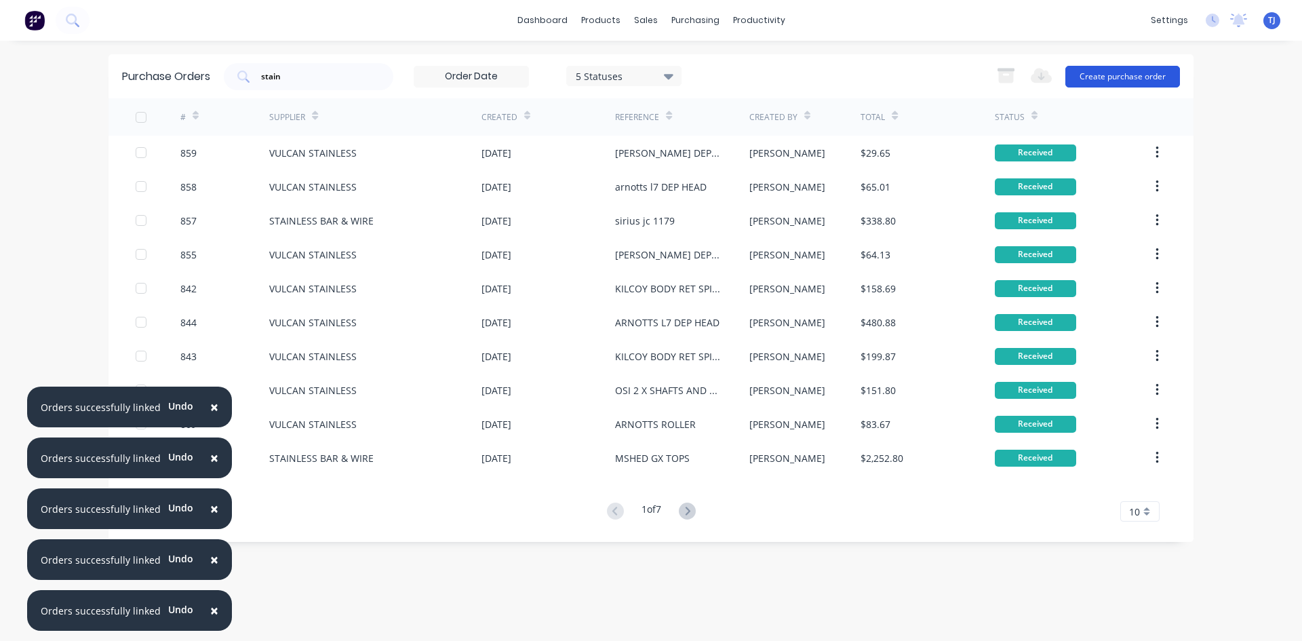
click at [1102, 73] on button "Create purchase order" at bounding box center [1122, 77] width 115 height 22
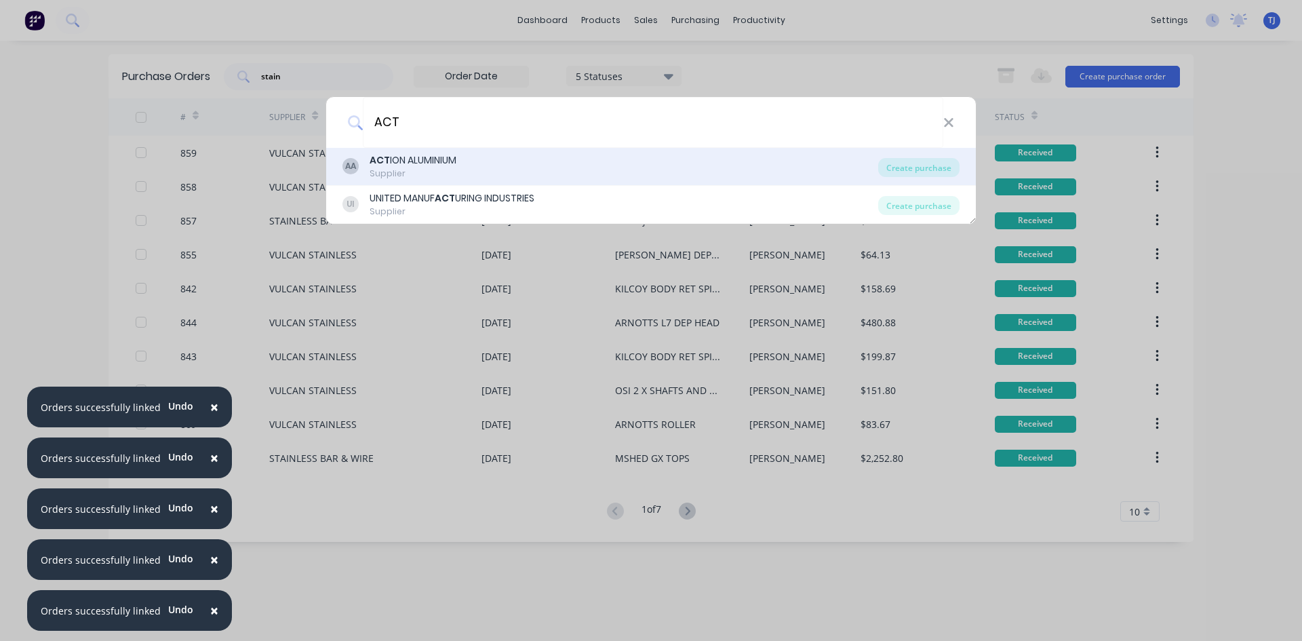
click at [405, 164] on div "ACT ION ALUMINIUM" at bounding box center [412, 160] width 87 height 14
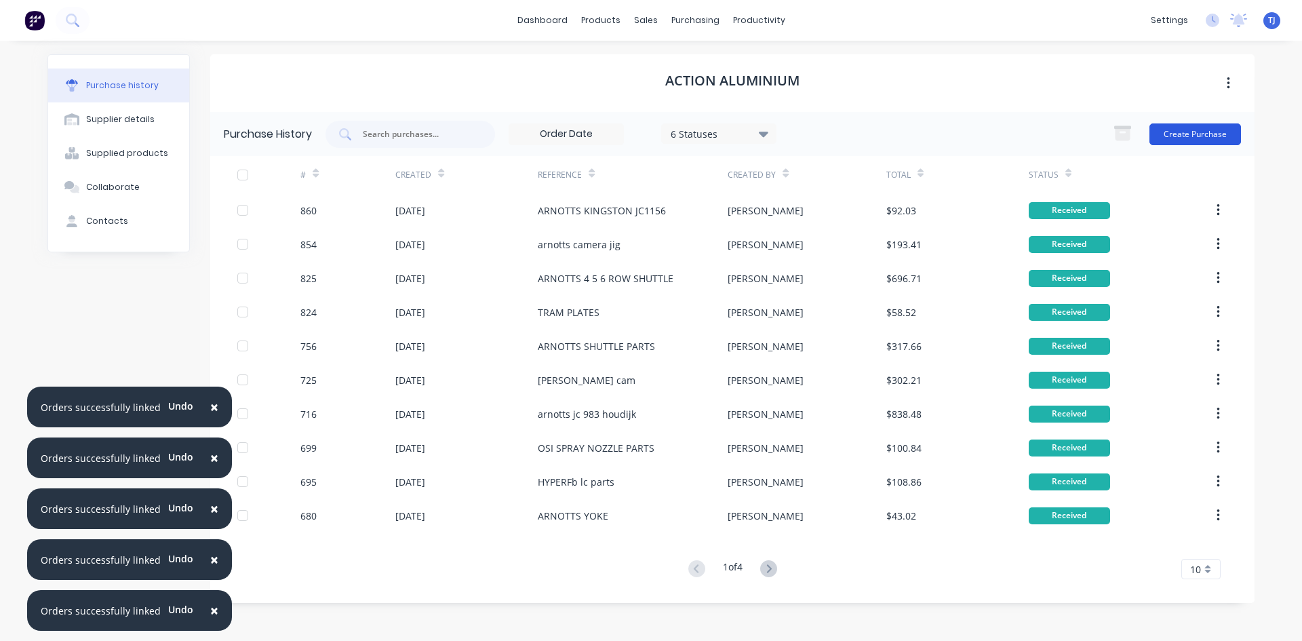
click at [1205, 135] on button "Create Purchase" at bounding box center [1195, 134] width 92 height 22
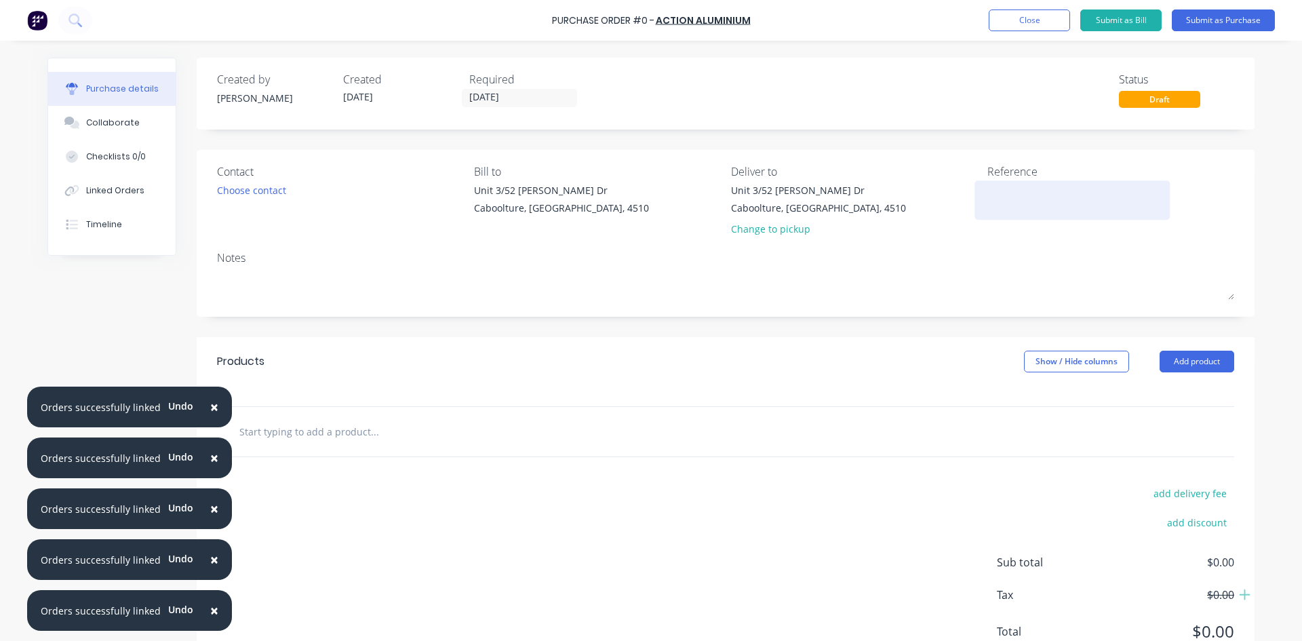
click at [991, 190] on textarea at bounding box center [1071, 198] width 169 height 31
click at [1200, 362] on button "Add product" at bounding box center [1196, 362] width 75 height 22
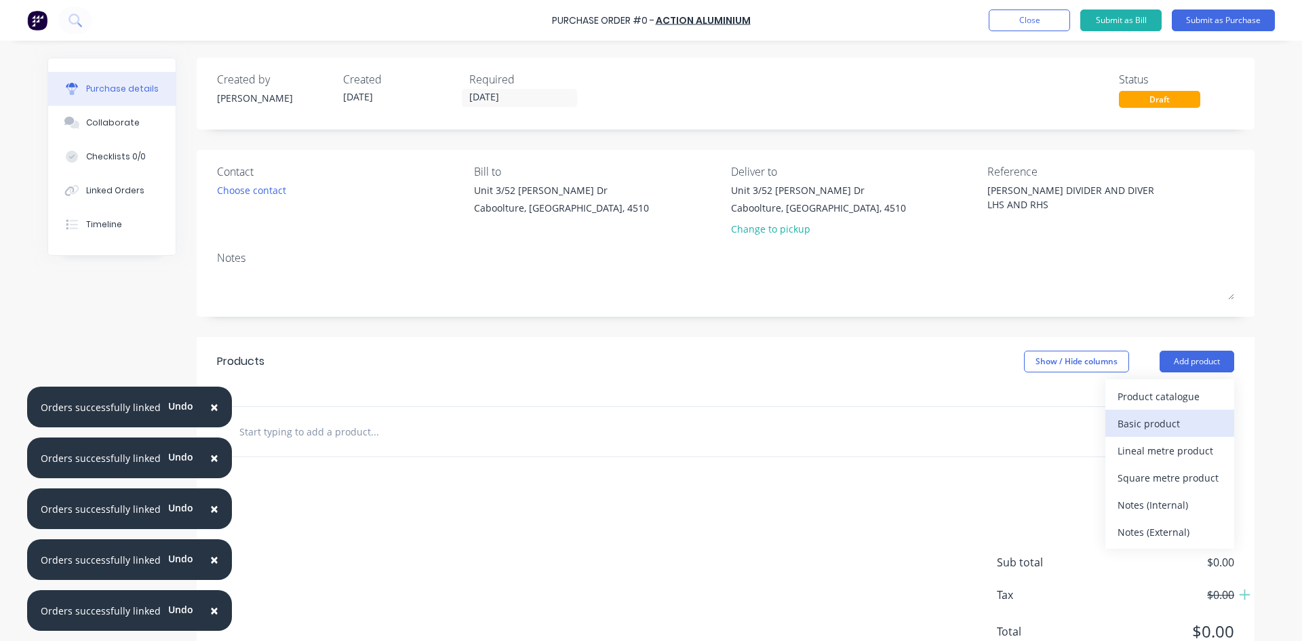
click at [1173, 428] on div "Basic product" at bounding box center [1169, 424] width 104 height 20
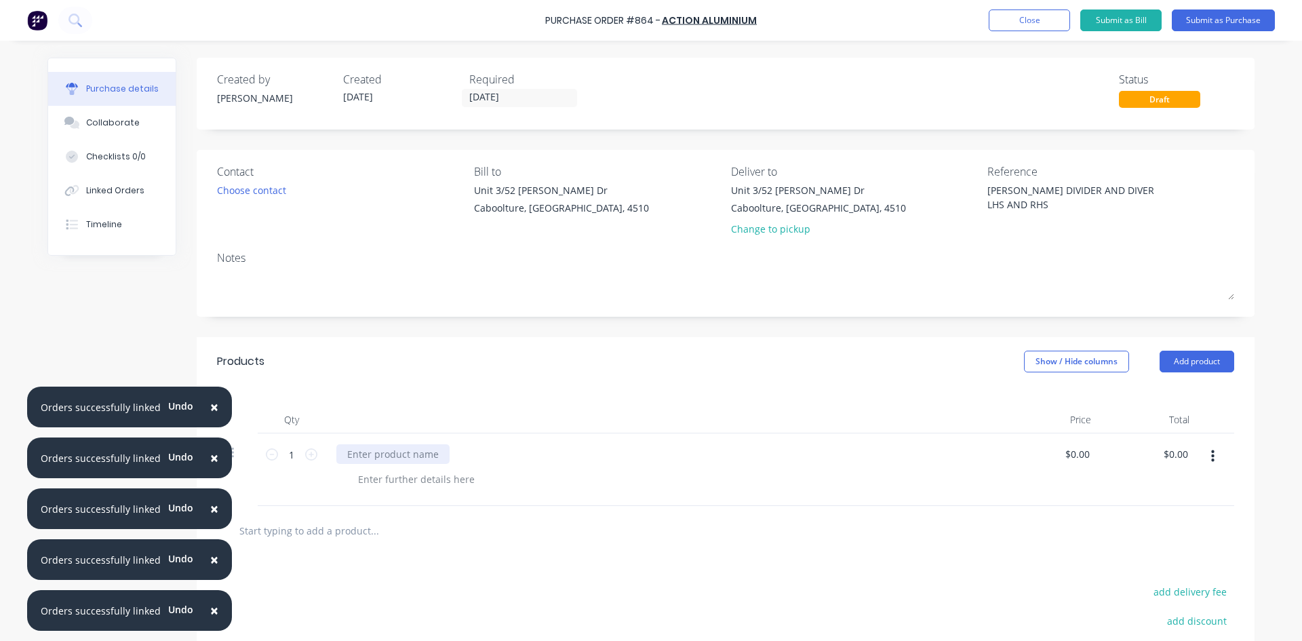
click at [352, 456] on div at bounding box center [392, 454] width 113 height 20
click at [802, 458] on div "TEE SECTION 6060 40X40X3 6 LENGTHS CUT INTO 102 PIECES @ 360MM + OCUT FOR ARNOT…" at bounding box center [580, 454] width 488 height 20
click at [1207, 357] on button "Add product" at bounding box center [1196, 362] width 75 height 22
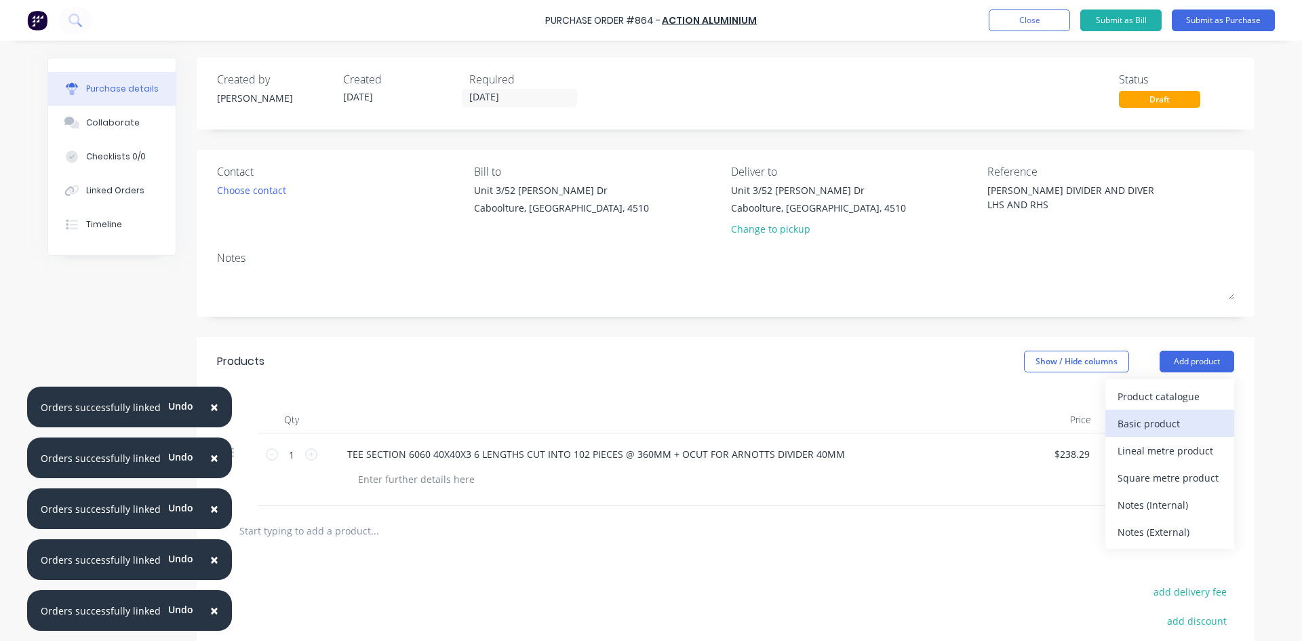
click at [1168, 423] on div "Basic product" at bounding box center [1169, 424] width 104 height 20
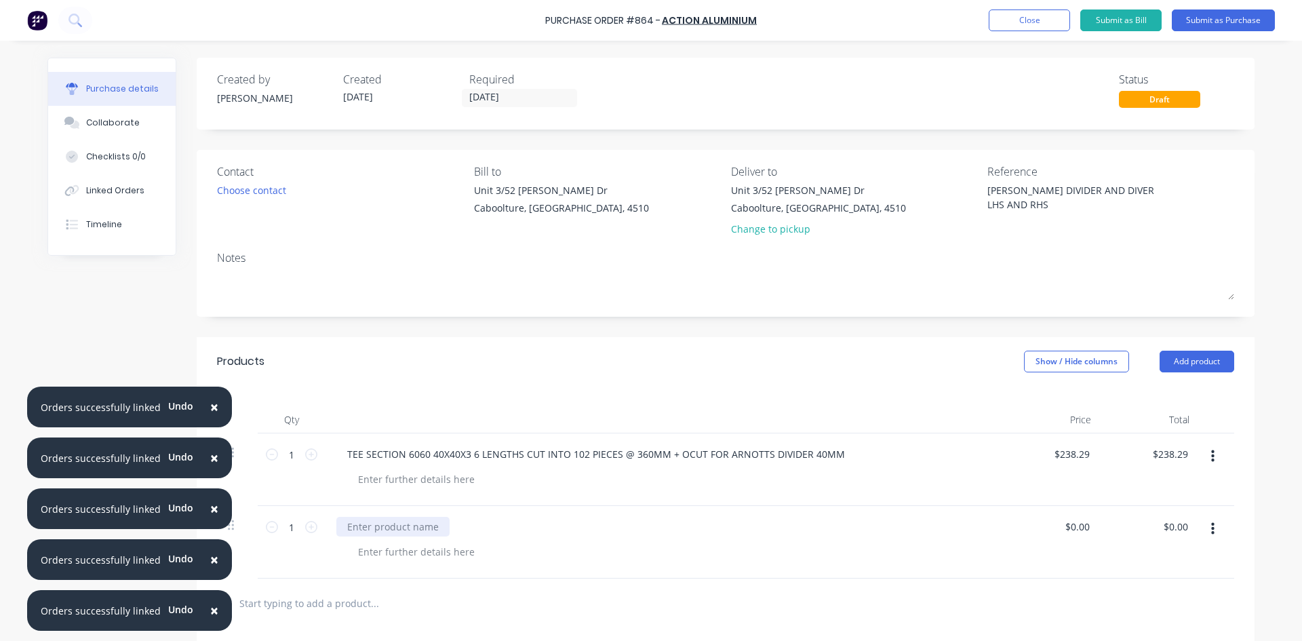
click at [345, 534] on div at bounding box center [392, 527] width 113 height 20
click at [563, 530] on div "ANGLE 6060 32X20X3 6 LENGTHS CUT INTO 102 PECES 362MM X" at bounding box center [493, 527] width 314 height 20
click at [591, 527] on div "ANGLE 6060 32X20X3 6 LENGTHS CUT INTO 102 PIECES 362MM X" at bounding box center [494, 527] width 317 height 20
click at [645, 526] on div "ANGLE 6060 32X20X3 6 LENGTHS CUT INTO 102 PIECES @ 362MM X" at bounding box center [500, 527] width 328 height 20
click at [1252, 14] on button "Submit as Purchase" at bounding box center [1223, 20] width 103 height 22
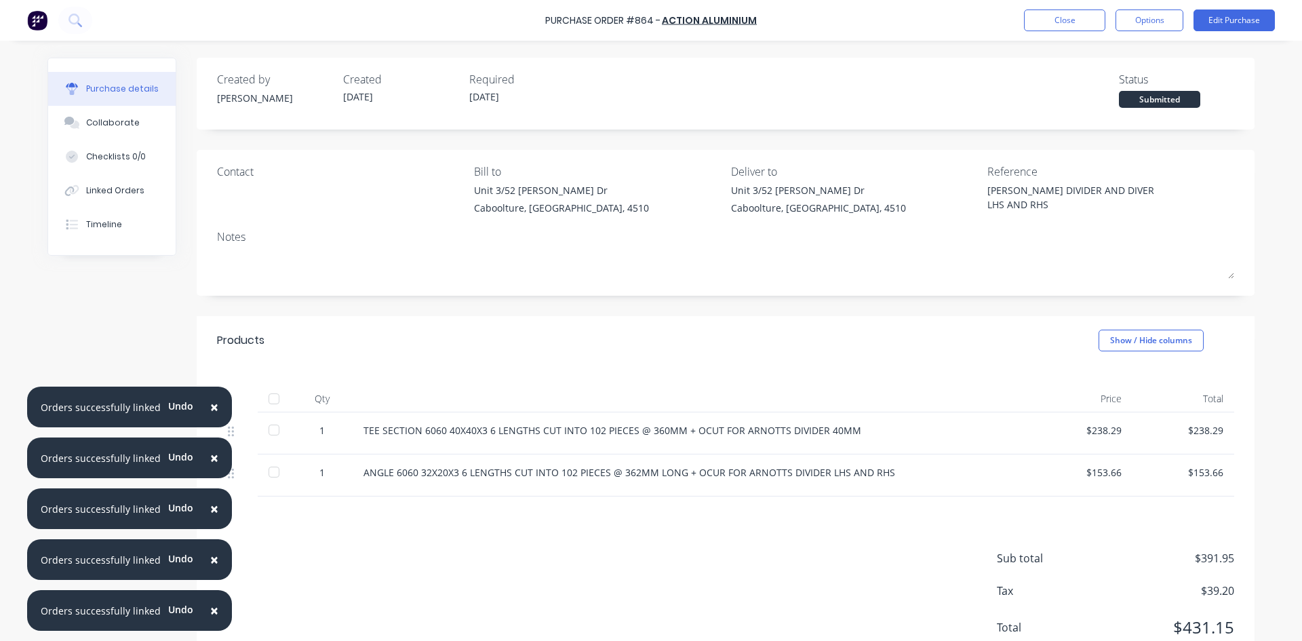
click at [270, 397] on div at bounding box center [273, 398] width 27 height 27
click at [111, 186] on div "Linked Orders" at bounding box center [115, 190] width 58 height 12
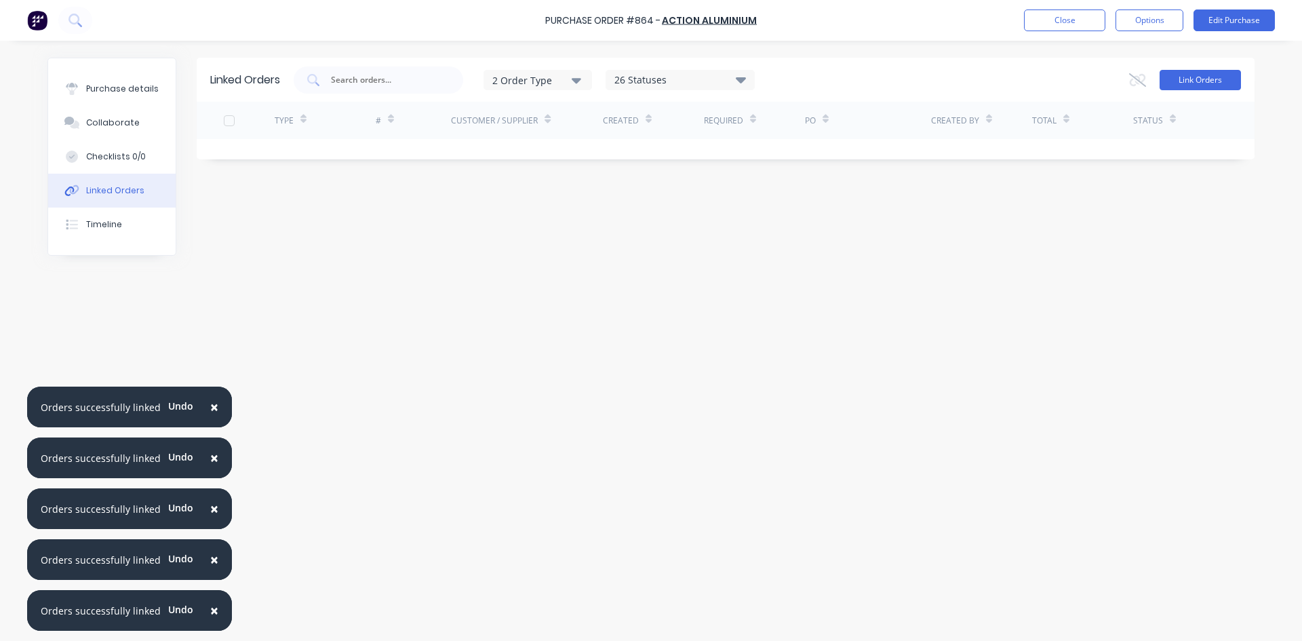
click at [1209, 79] on button "Link Orders" at bounding box center [1199, 80] width 81 height 20
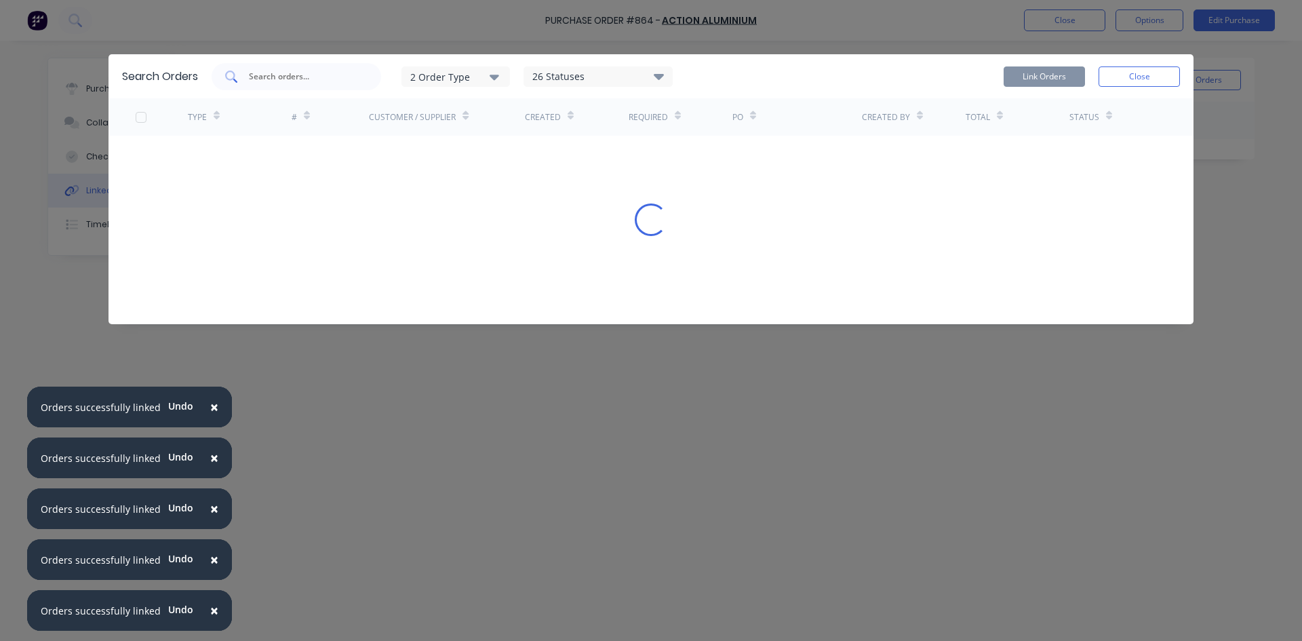
click at [268, 85] on div at bounding box center [296, 76] width 169 height 27
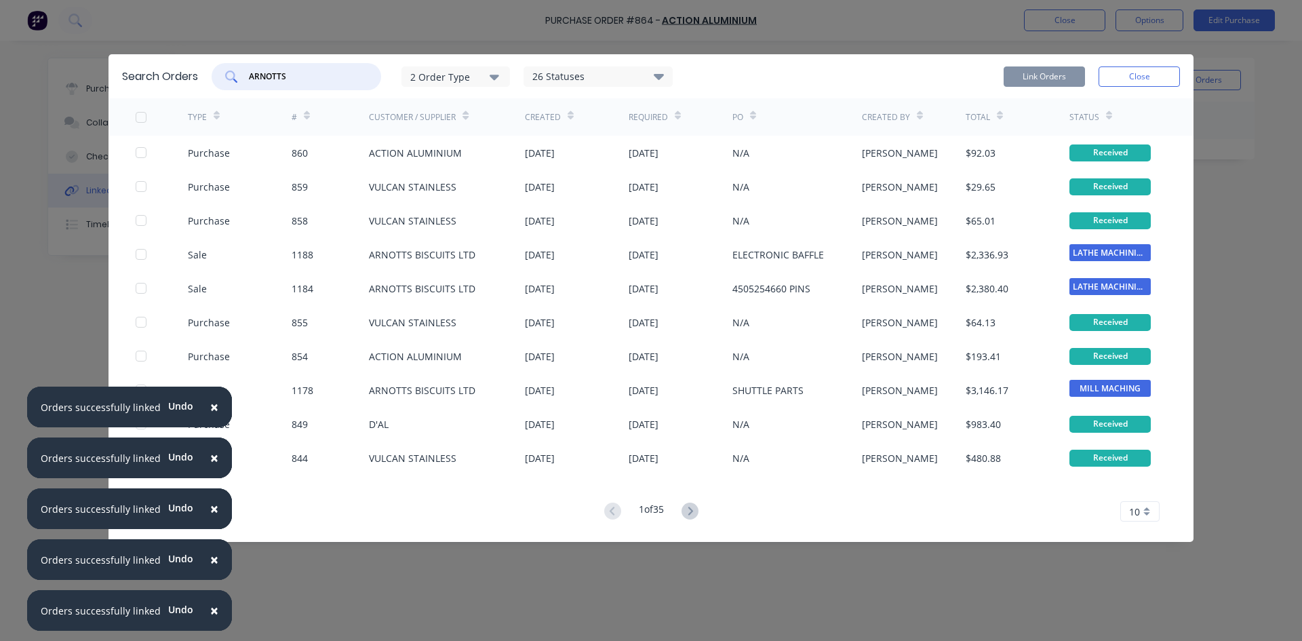
click at [210, 406] on span "×" at bounding box center [214, 406] width 8 height 19
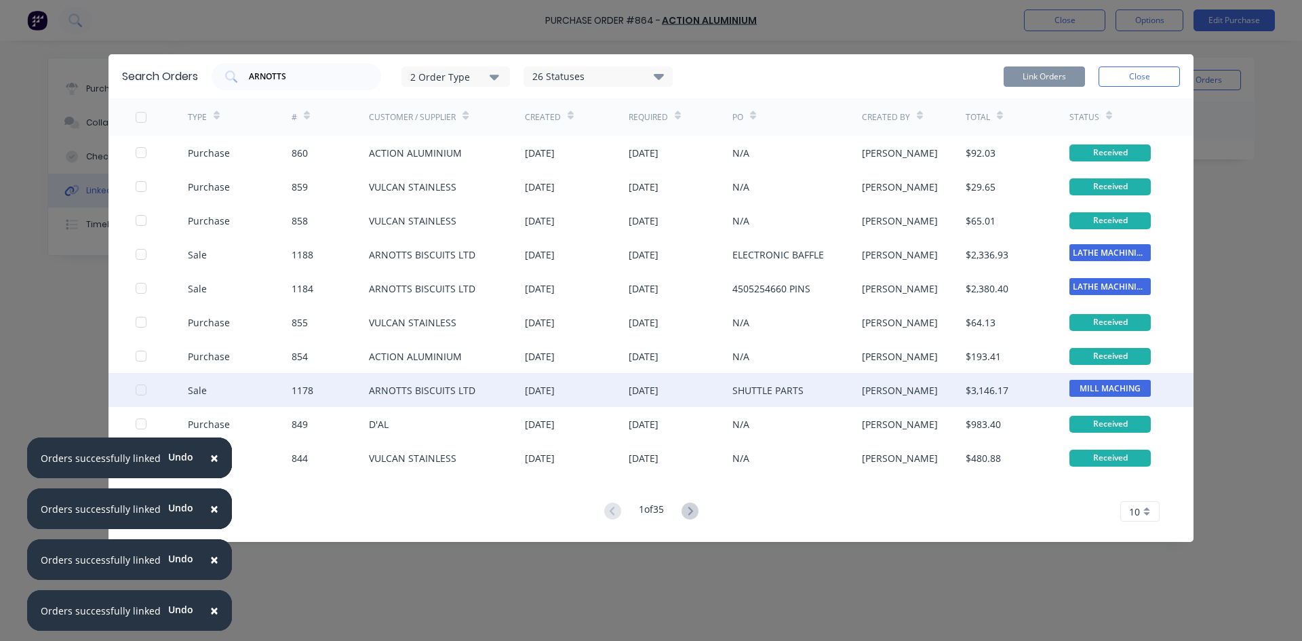
click at [142, 393] on div at bounding box center [140, 389] width 27 height 27
click at [1030, 74] on button "Link Orders" at bounding box center [1043, 76] width 81 height 20
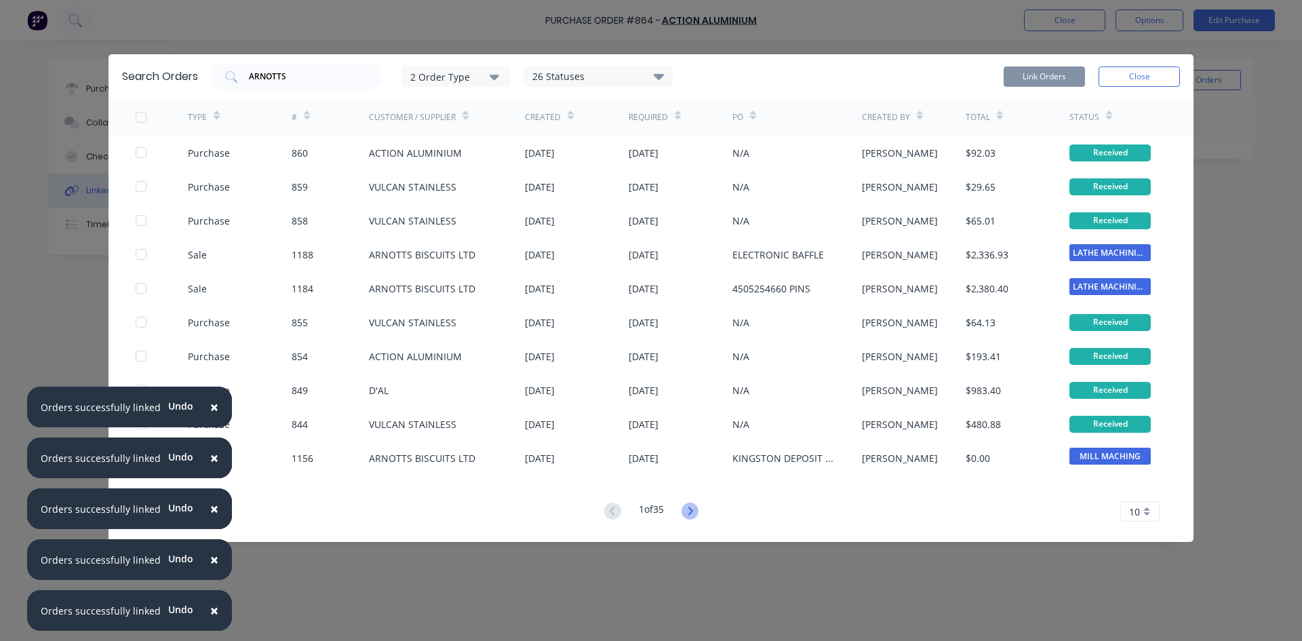
click at [685, 513] on icon at bounding box center [689, 510] width 17 height 17
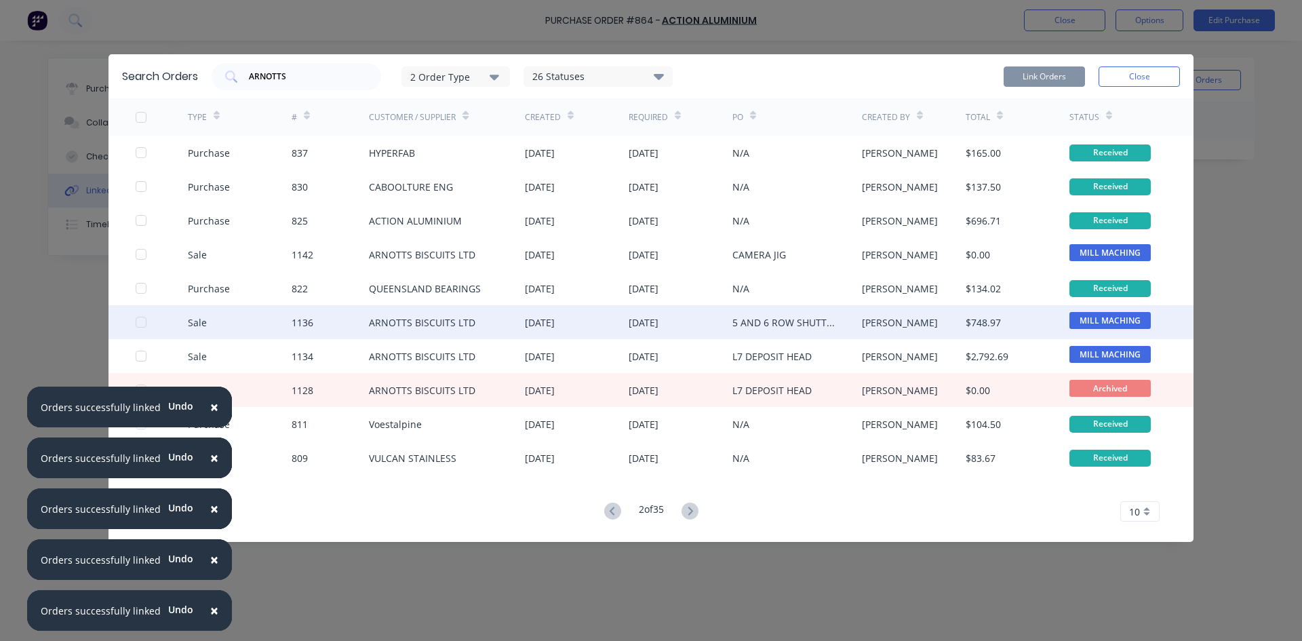
click at [144, 325] on div at bounding box center [140, 321] width 27 height 27
click at [1057, 68] on button "Link Orders" at bounding box center [1043, 76] width 81 height 20
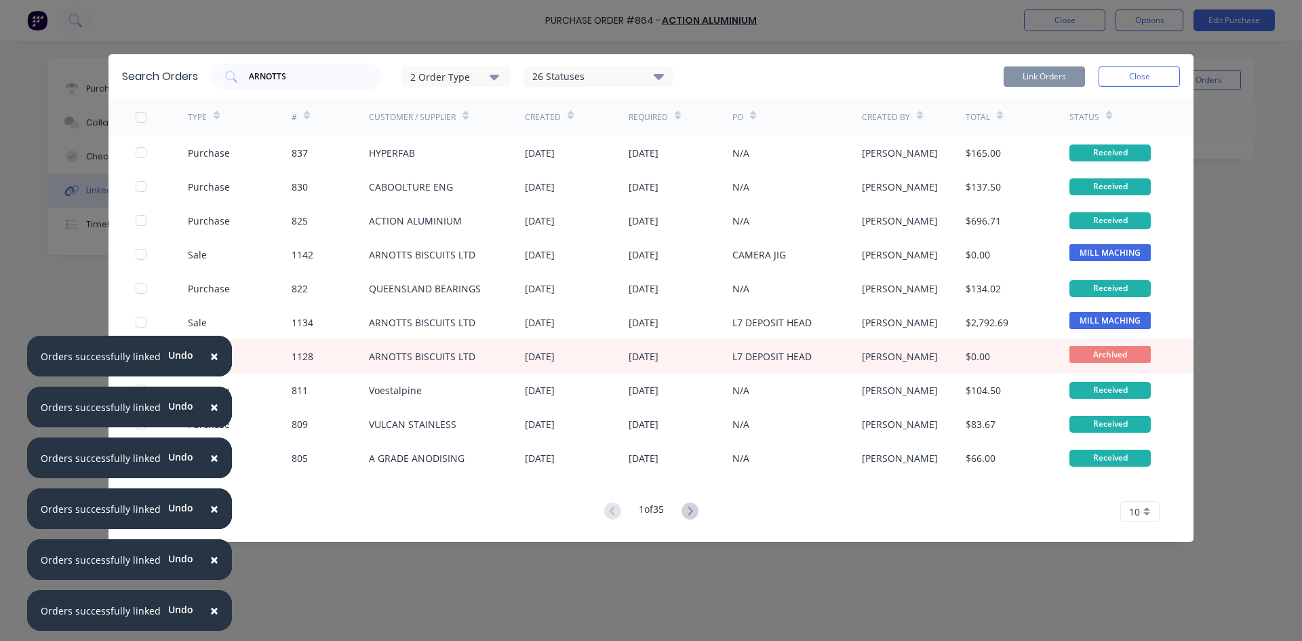
click at [211, 355] on span "×" at bounding box center [214, 355] width 8 height 19
click at [211, 412] on span "×" at bounding box center [214, 406] width 8 height 19
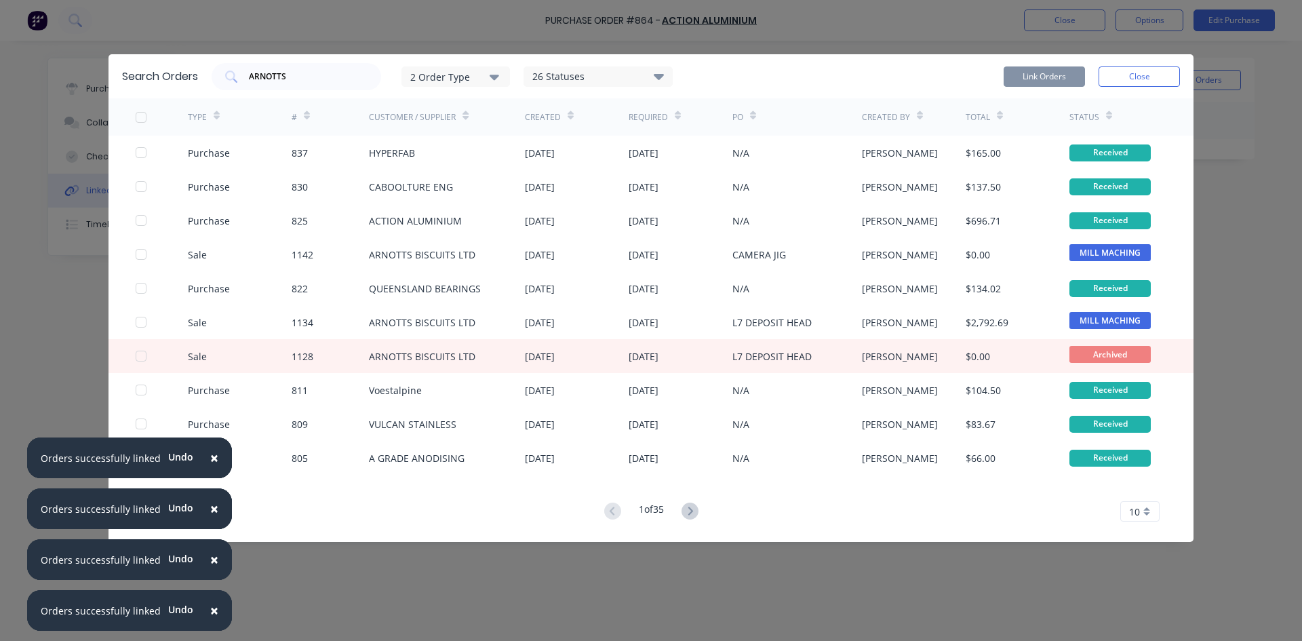
click at [211, 461] on span "×" at bounding box center [214, 457] width 8 height 19
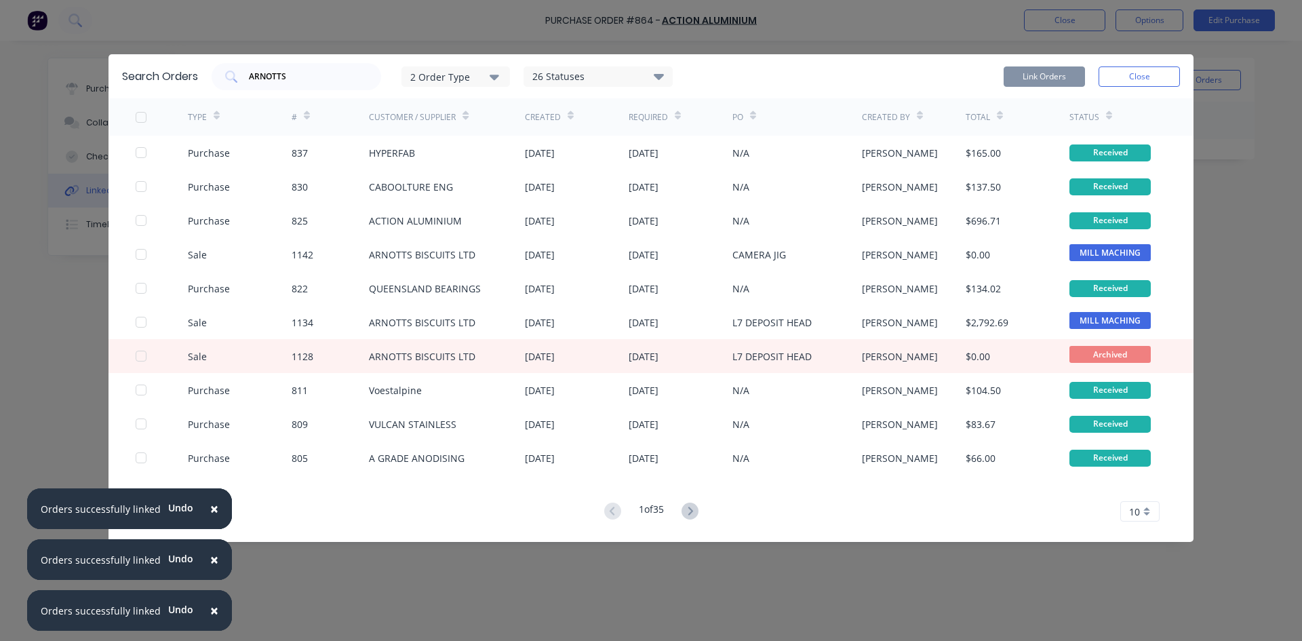
click at [213, 508] on button "×" at bounding box center [214, 508] width 35 height 33
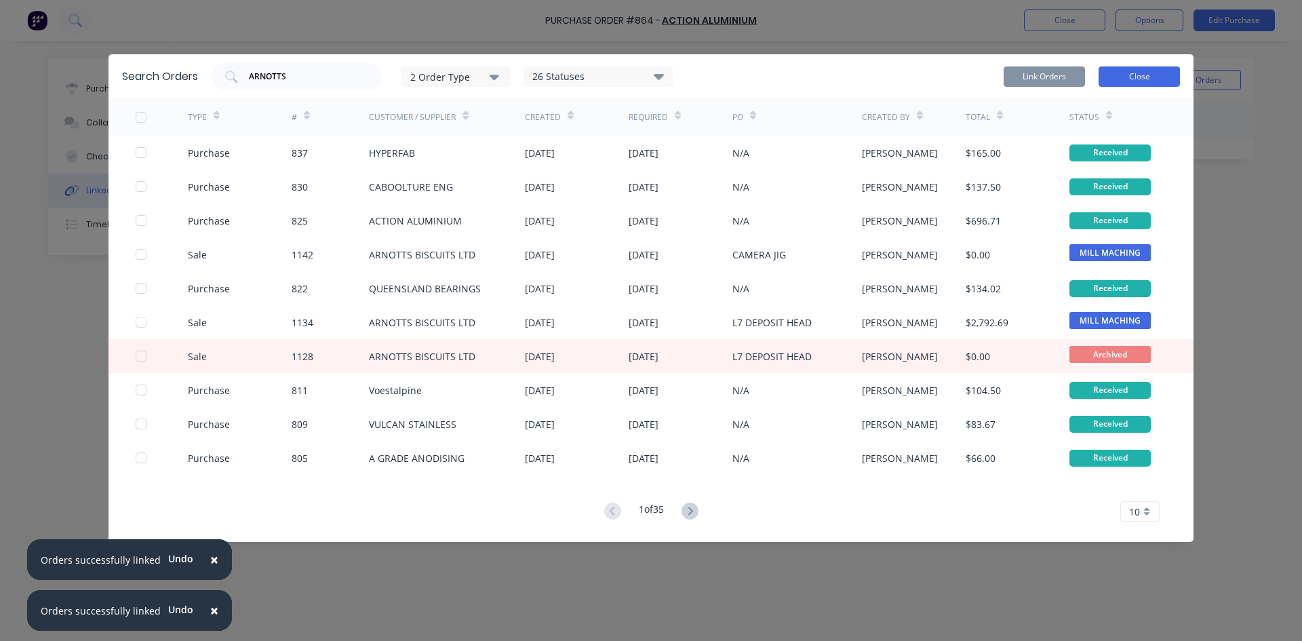
click at [1150, 79] on button "Close" at bounding box center [1138, 76] width 81 height 20
